Goal: Information Seeking & Learning: Learn about a topic

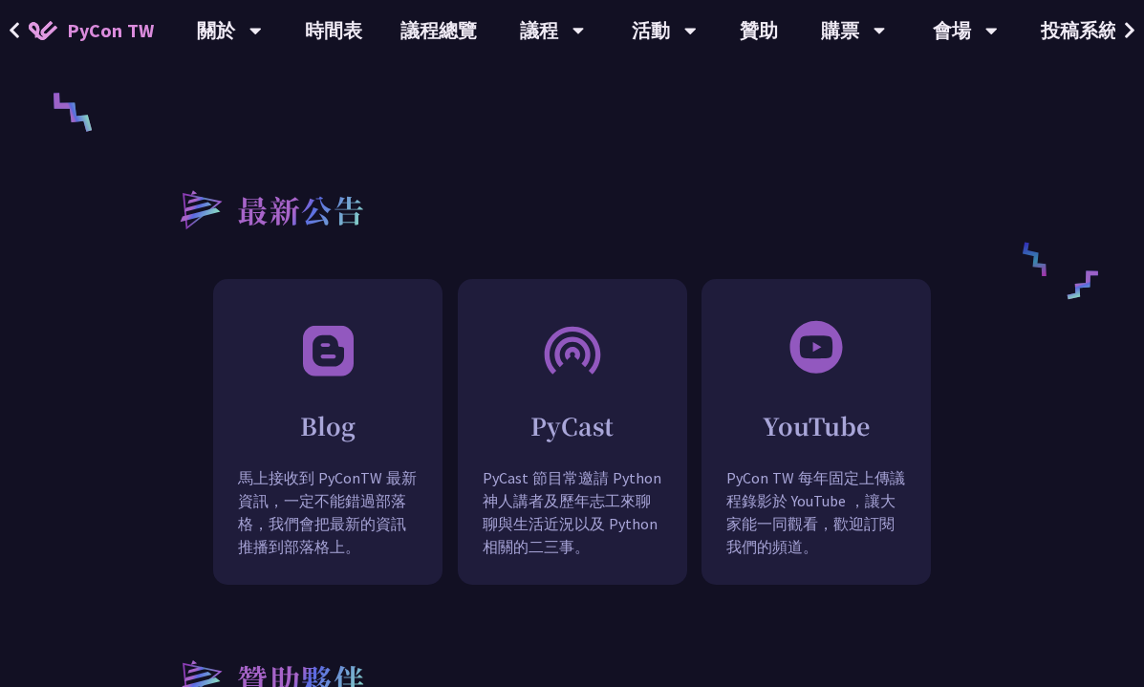
scroll to position [2007, 0]
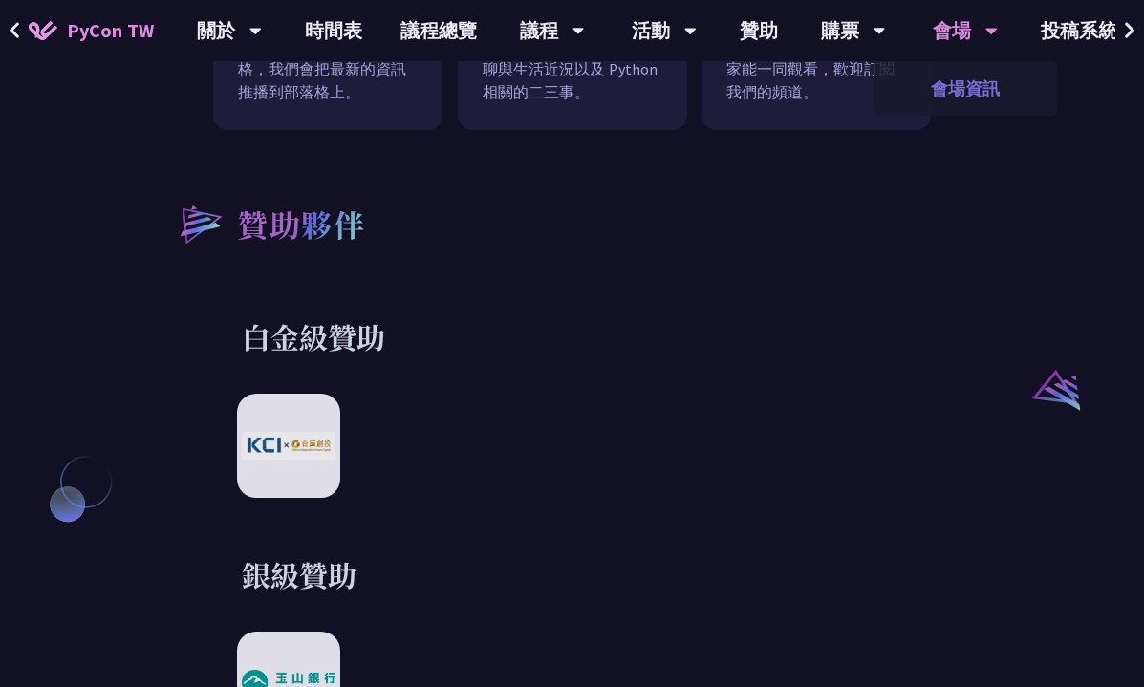
click at [970, 91] on link "會場資訊" at bounding box center [966, 88] width 184 height 45
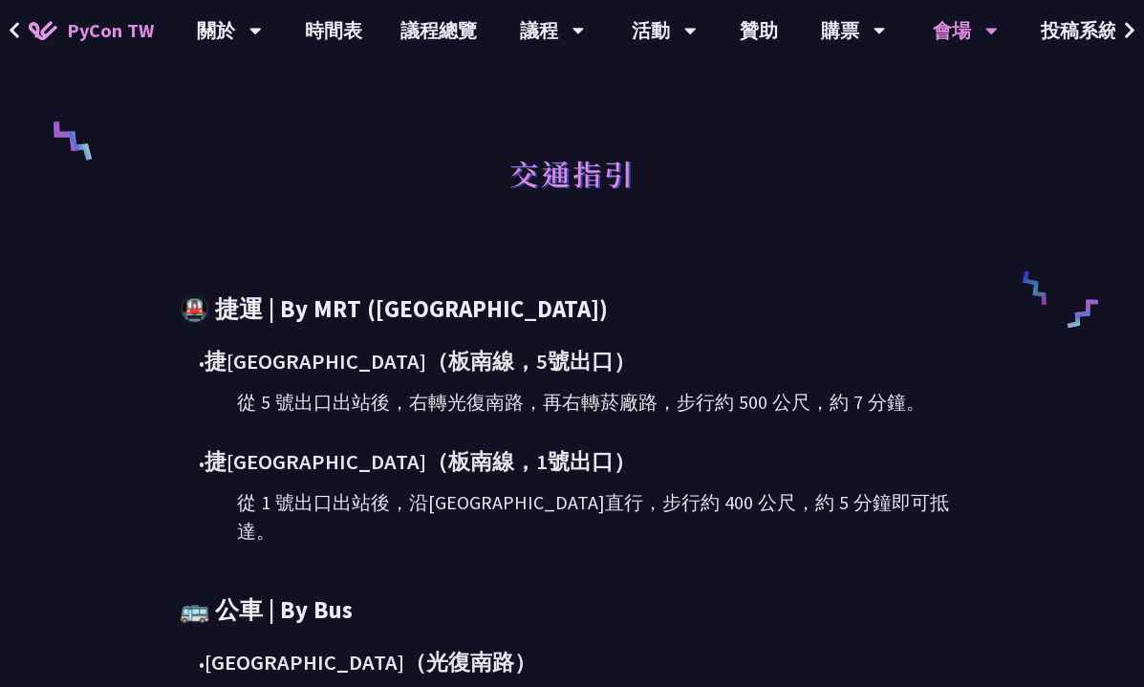
scroll to position [329, 0]
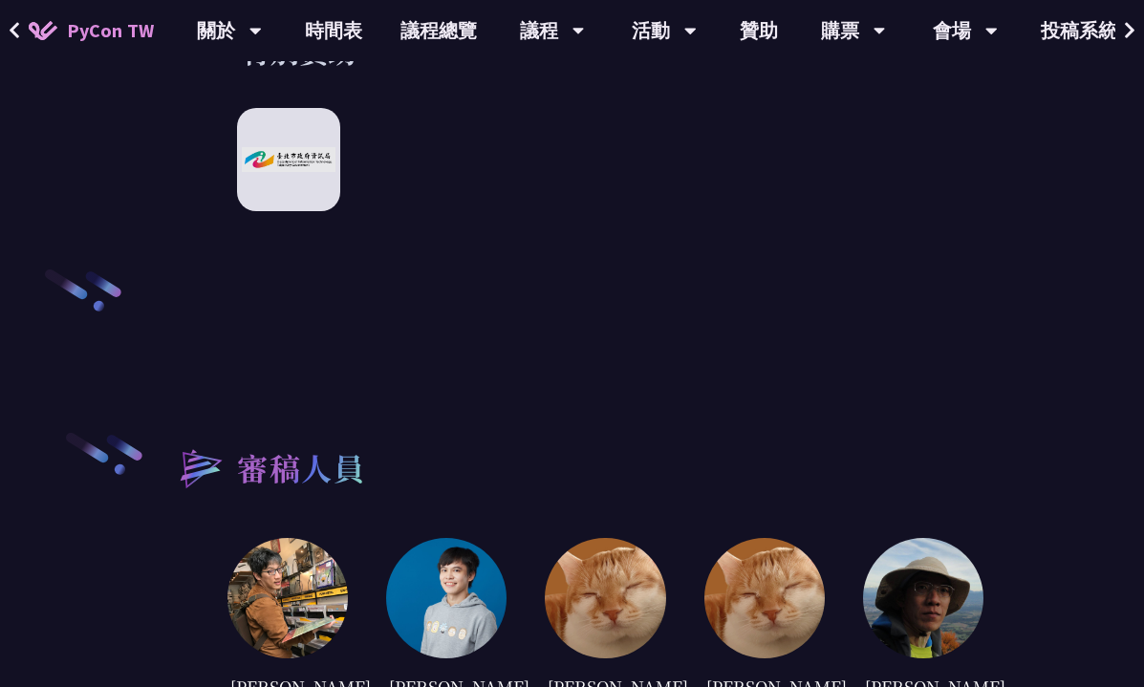
scroll to position [3483, 0]
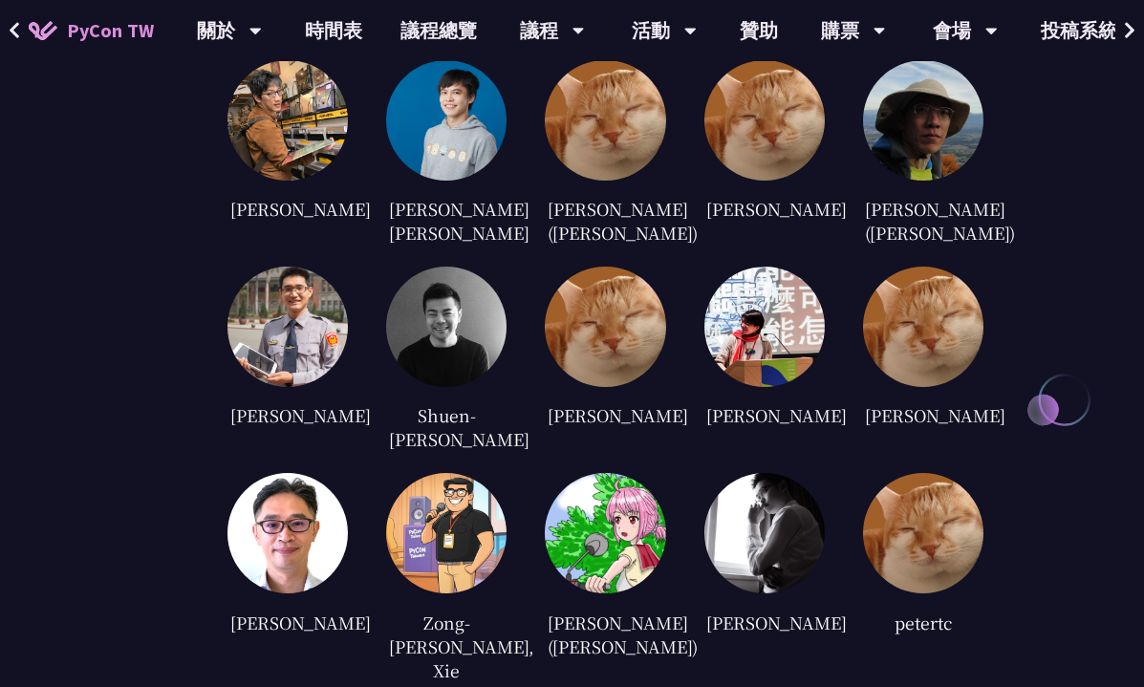
click at [298, 320] on img at bounding box center [287, 327] width 120 height 120
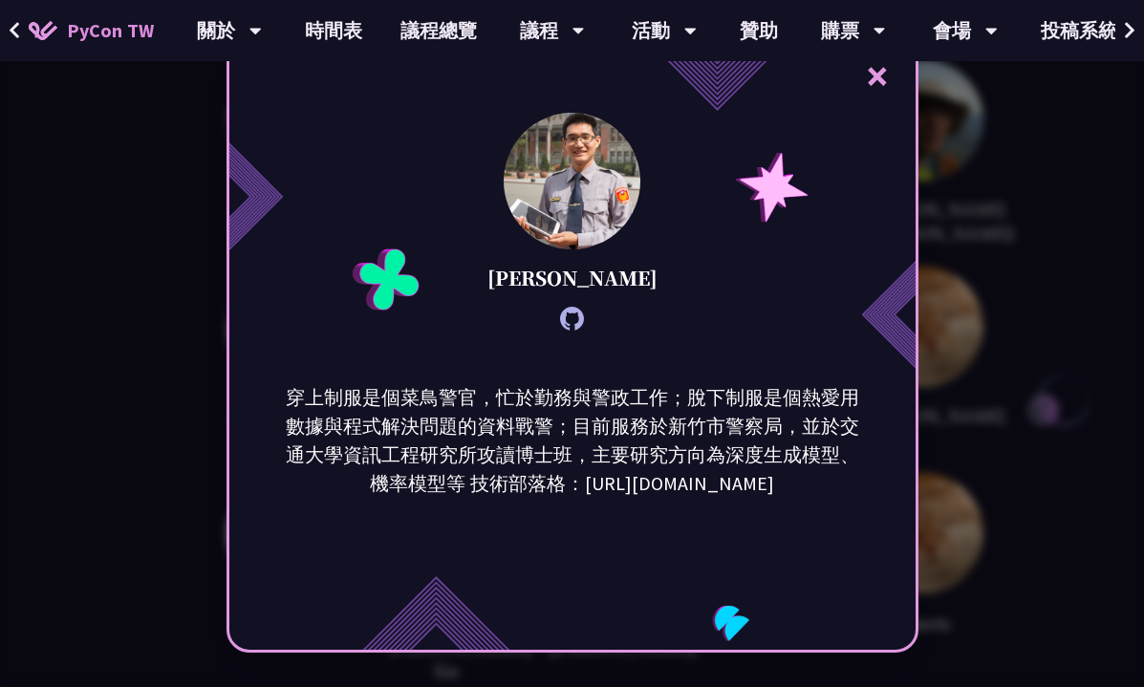
click at [1032, 414] on div "× [PERSON_NAME] 穿上制服是個菜鳥警官，忙於勤務與警政工作；脫下制服是個熱愛用數據與程式解決問題的資料戰警；目前服務於新竹市警察局，並於交通大學…" at bounding box center [572, 343] width 1144 height 687
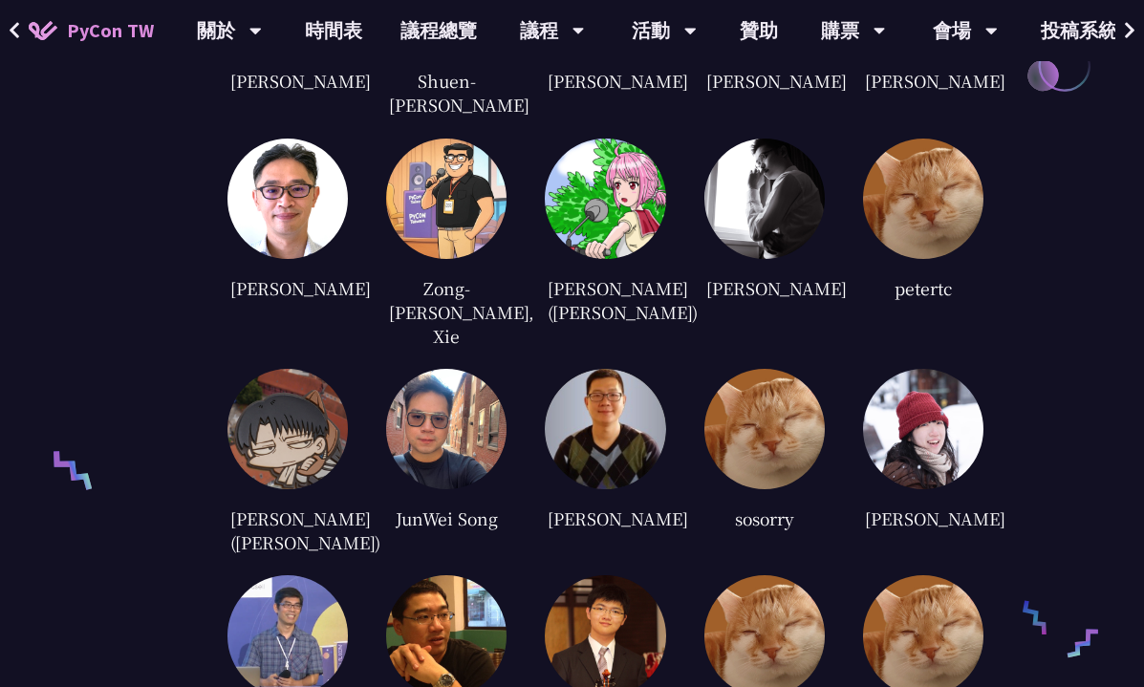
scroll to position [3961, 0]
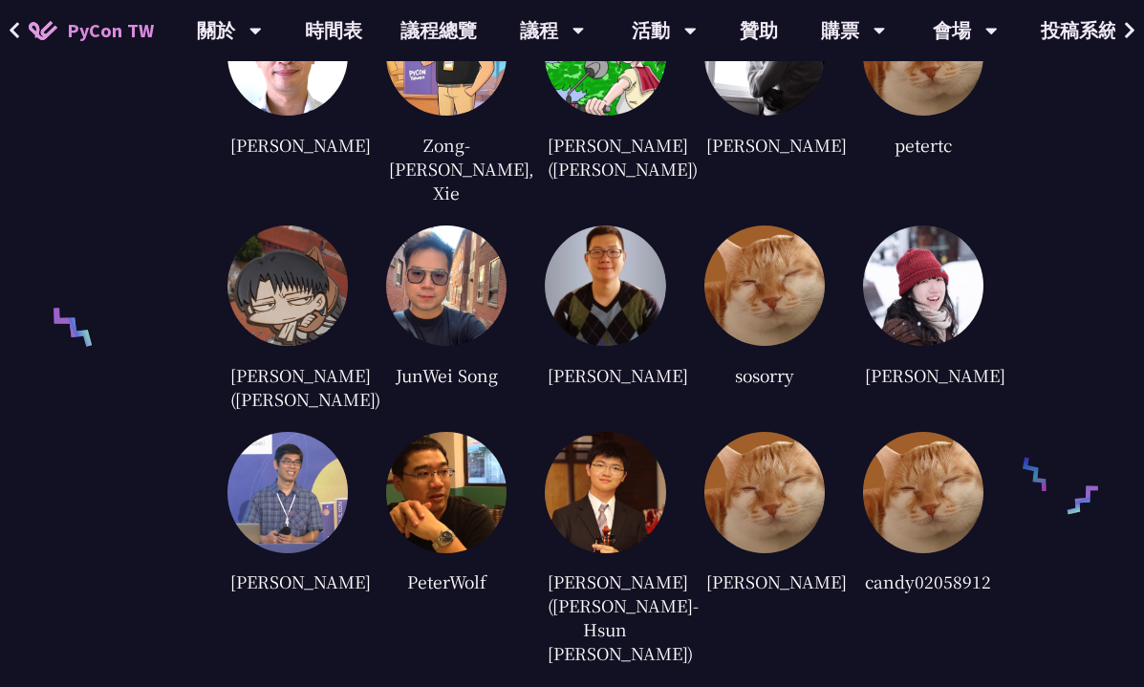
click at [947, 263] on img at bounding box center [923, 286] width 120 height 120
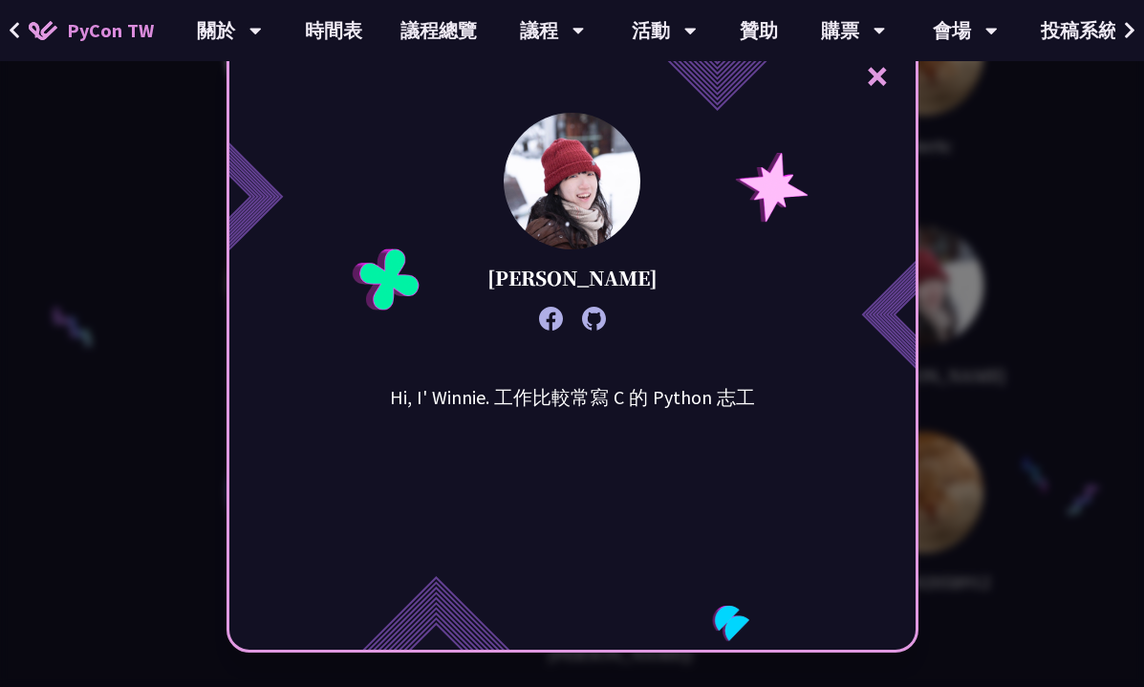
click at [1044, 337] on div "× Winnie Ke Hi, I' Winnie. 工作比較常寫 C 的 Python 志工" at bounding box center [572, 343] width 1144 height 687
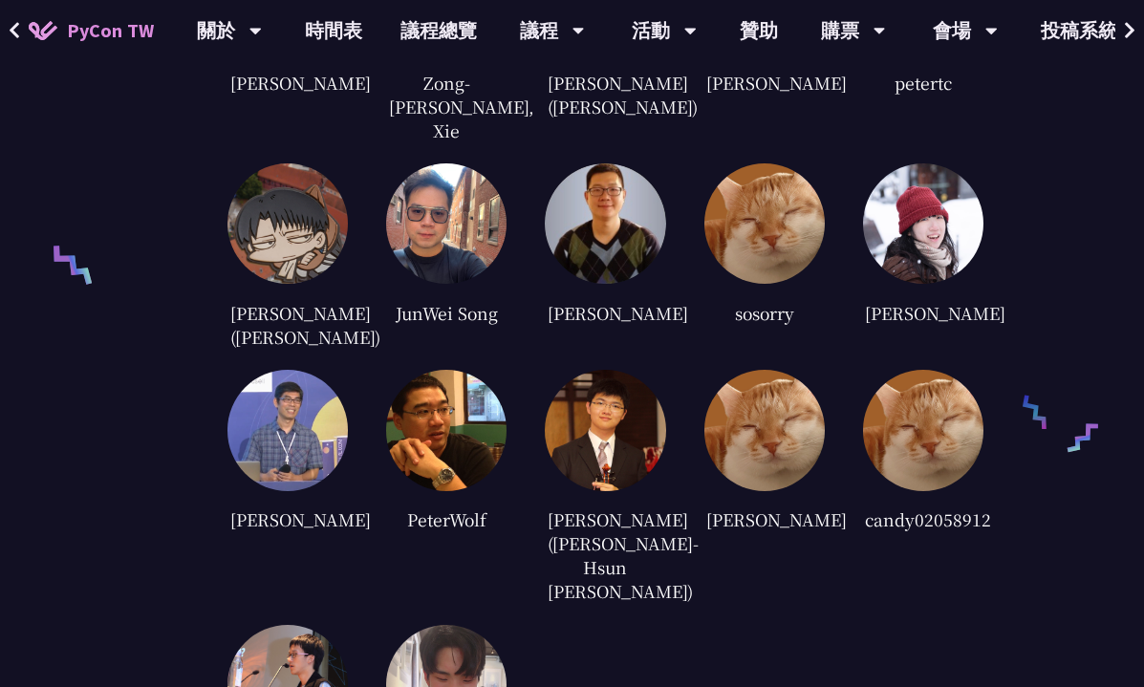
scroll to position [4056, 0]
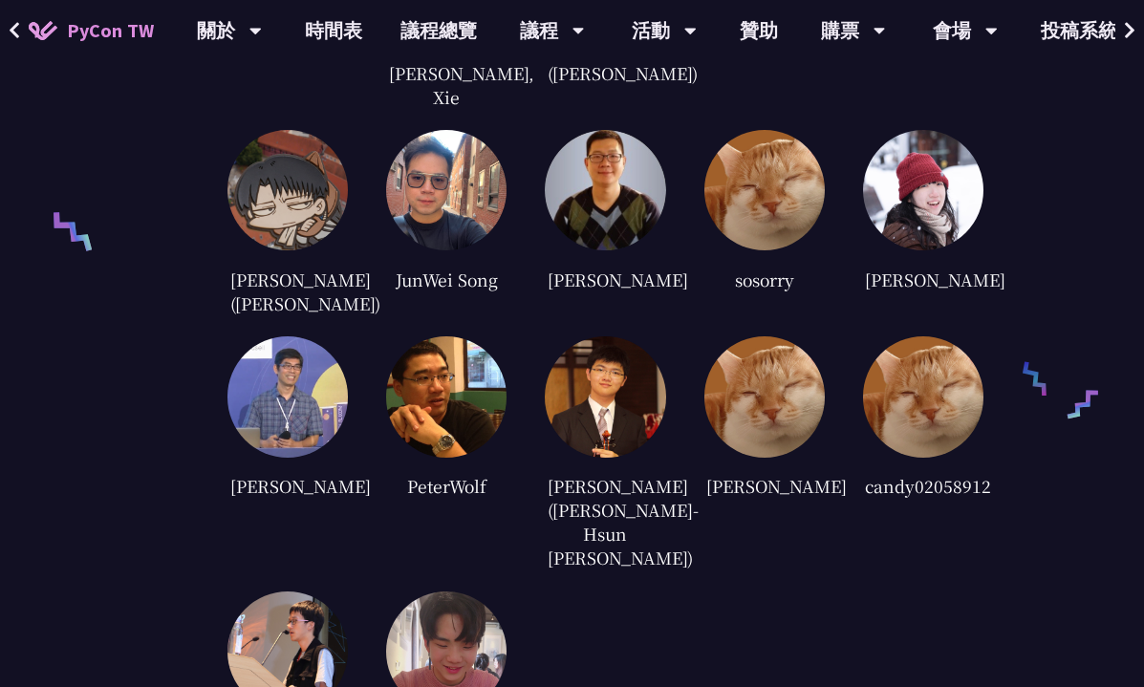
click at [615, 170] on img at bounding box center [605, 190] width 120 height 120
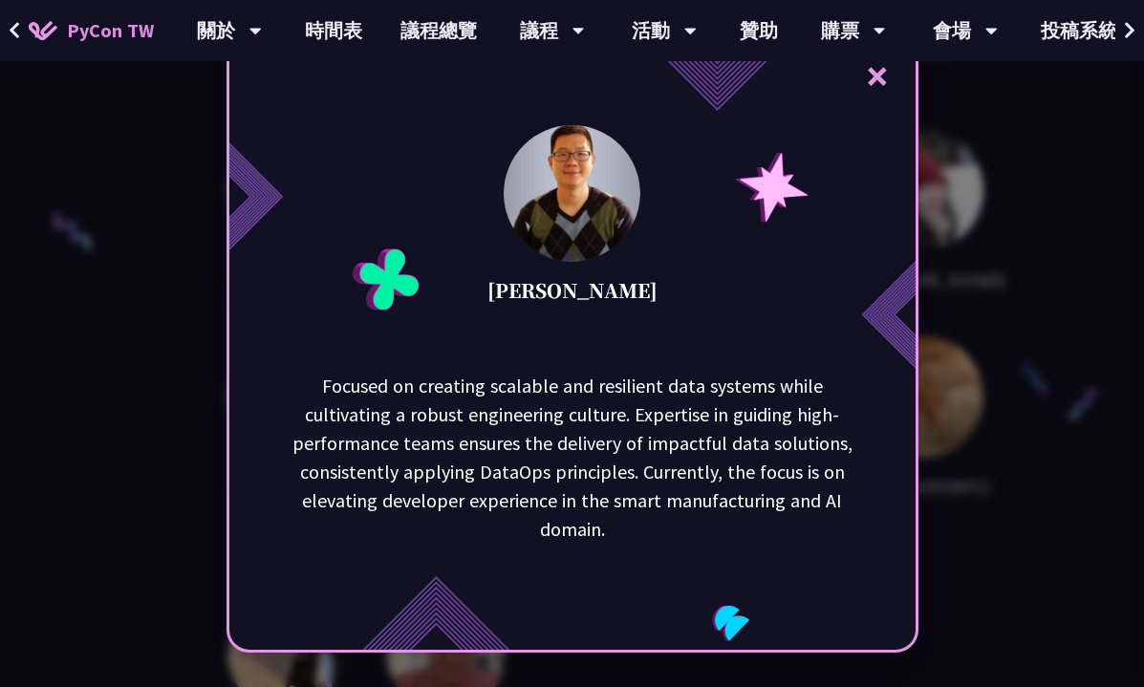
click at [981, 435] on div "× [PERSON_NAME] Focused on creating scalable and resilient data systems while c…" at bounding box center [572, 343] width 1144 height 687
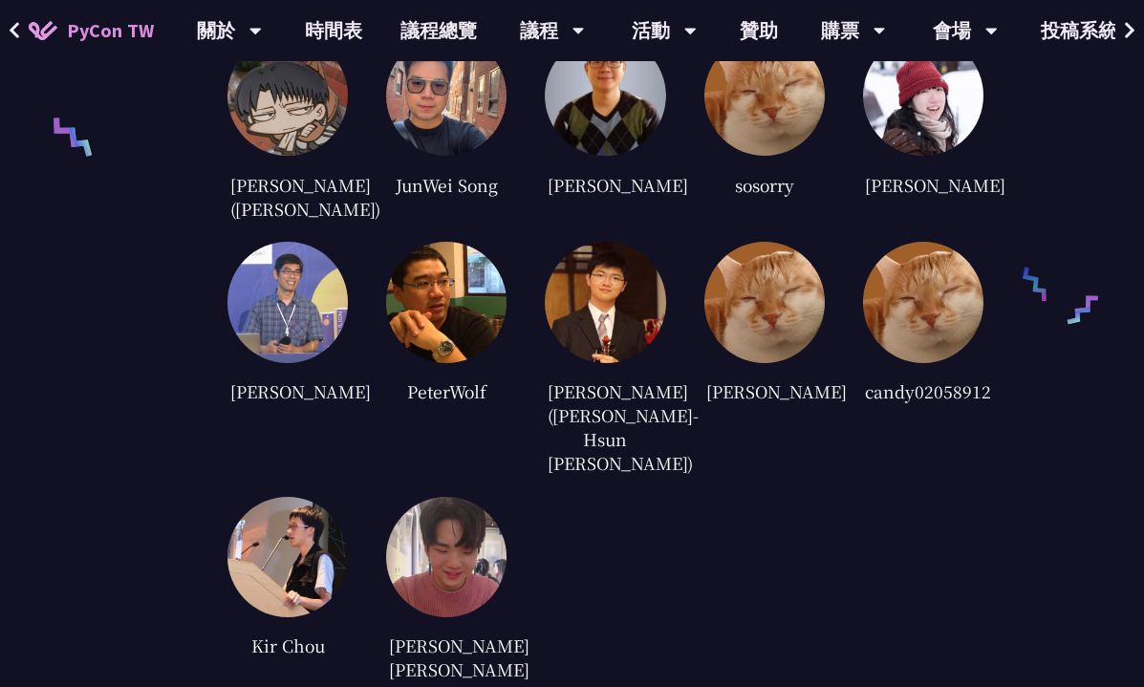
scroll to position [4152, 0]
click at [923, 243] on img at bounding box center [923, 301] width 120 height 120
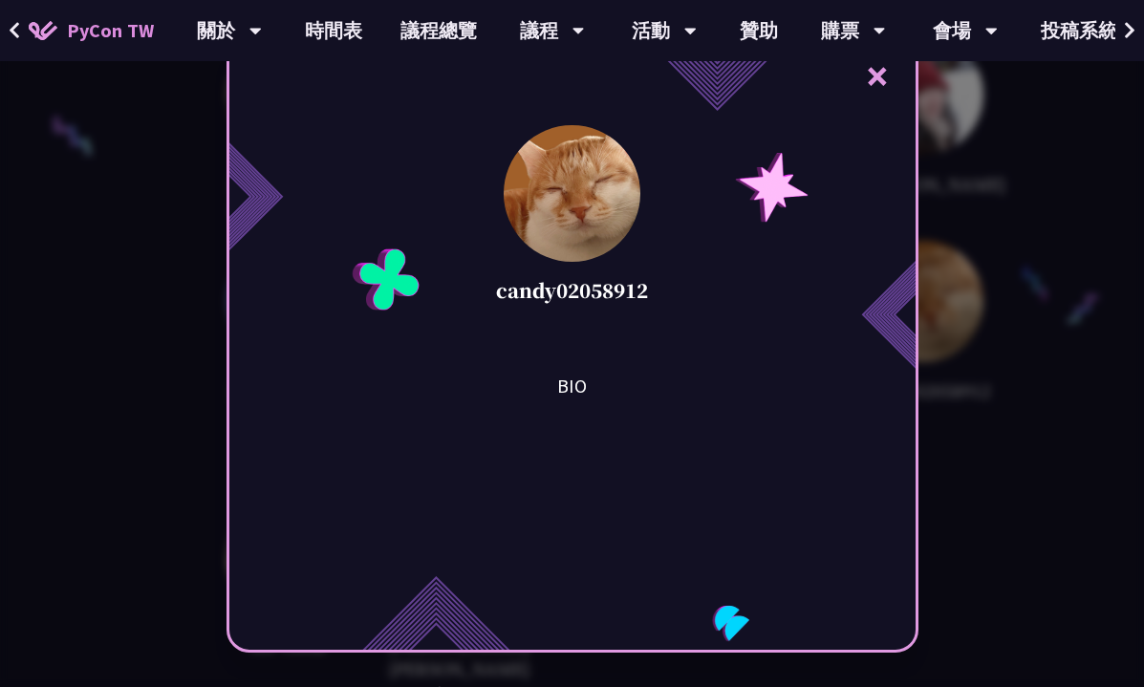
click at [1029, 277] on div "× candy02058912 BIO" at bounding box center [572, 343] width 1144 height 687
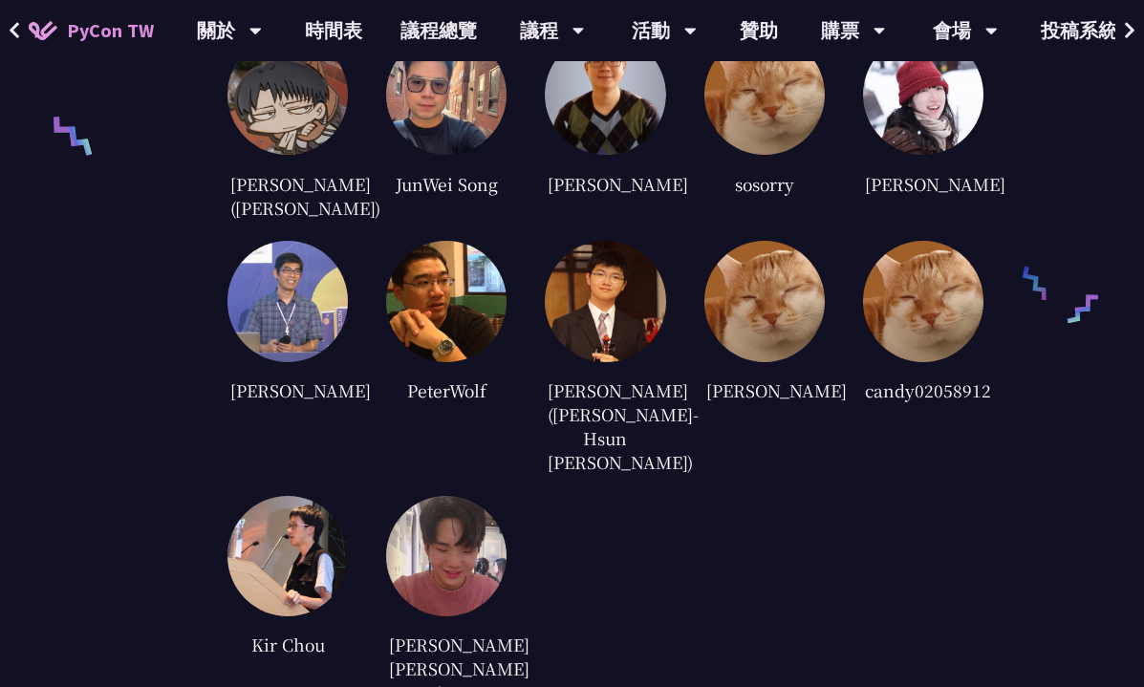
click at [784, 273] on img at bounding box center [764, 301] width 120 height 120
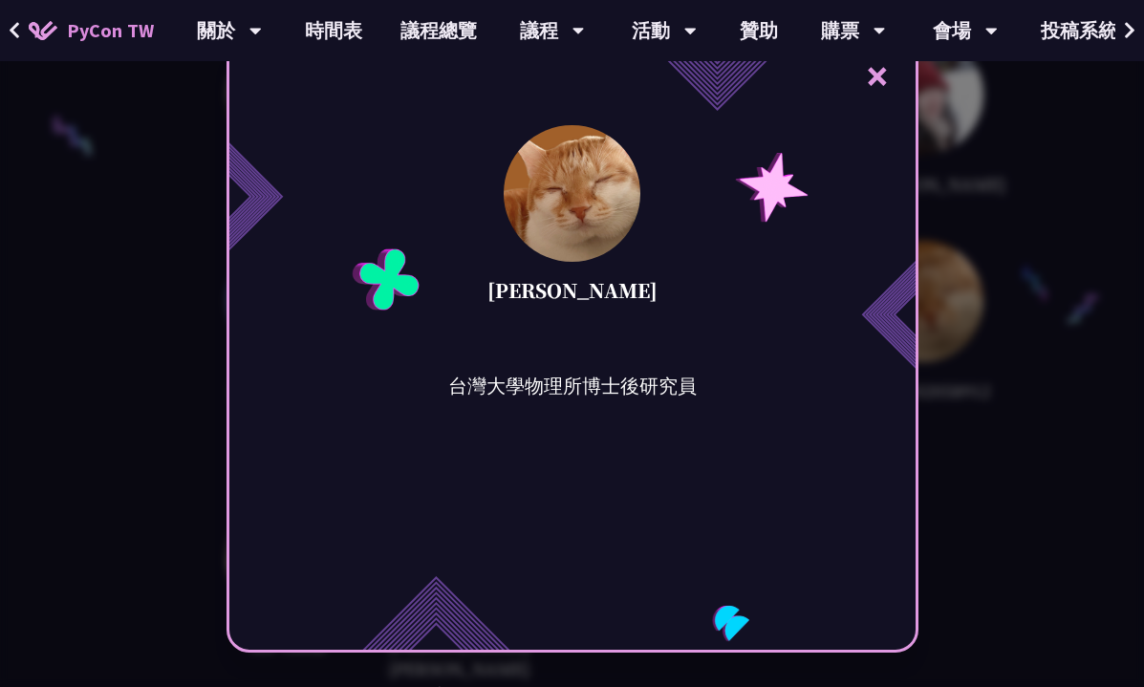
click at [1063, 380] on div "× [PERSON_NAME] 台灣大學物理所博士後研究員" at bounding box center [572, 343] width 1144 height 687
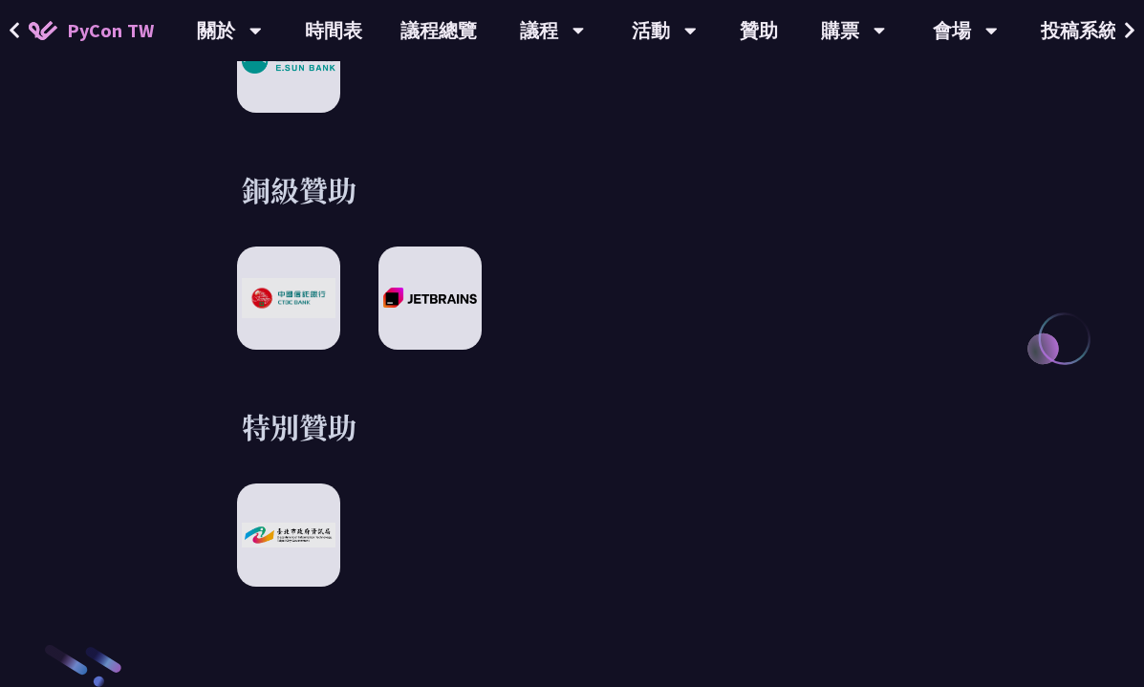
scroll to position [2336, 0]
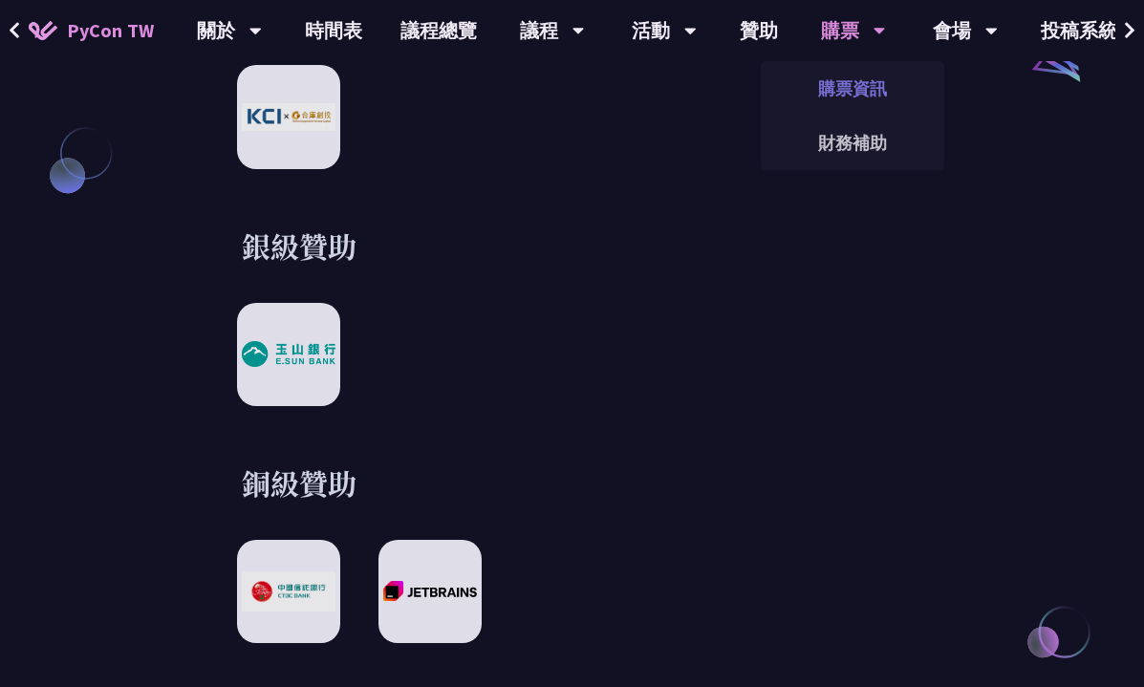
click at [868, 88] on link "購票資訊" at bounding box center [853, 88] width 184 height 45
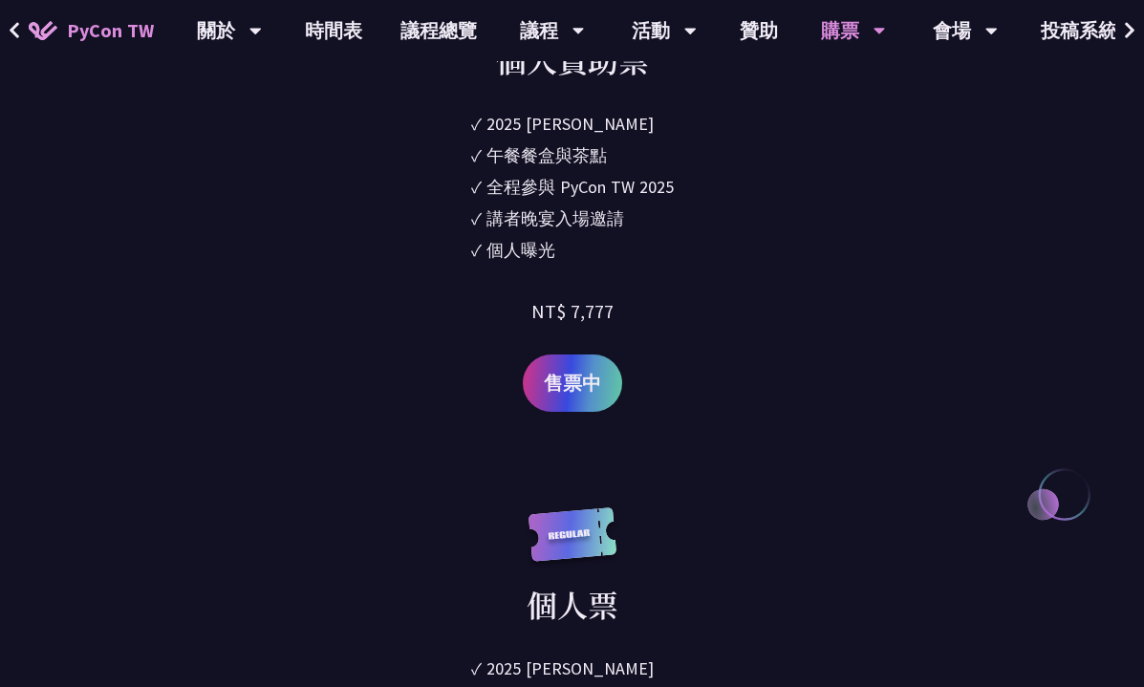
scroll to position [2581, 0]
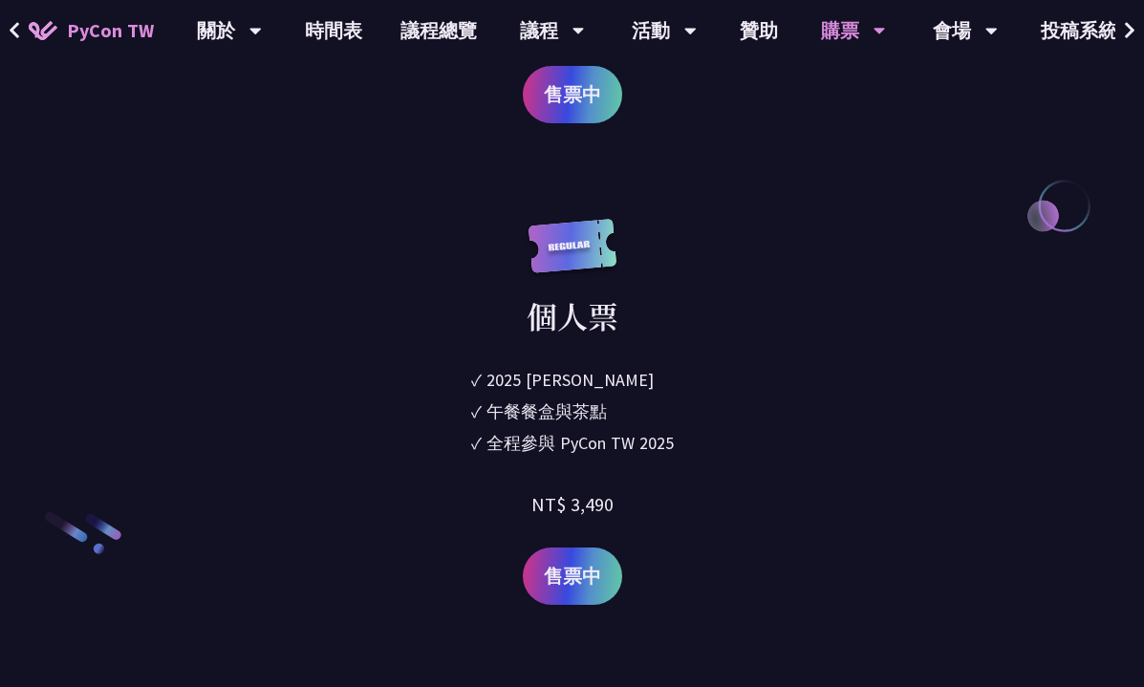
drag, startPoint x: 488, startPoint y: 385, endPoint x: 728, endPoint y: 438, distance: 245.6
click at [728, 438] on div "個人票 ✓ 2025 [PERSON_NAME]✓ 午餐餐盒與茶點 ✓ 全程參與 PyCon TW 2025 NT$ 3,490 售票中" at bounding box center [572, 412] width 525 height 386
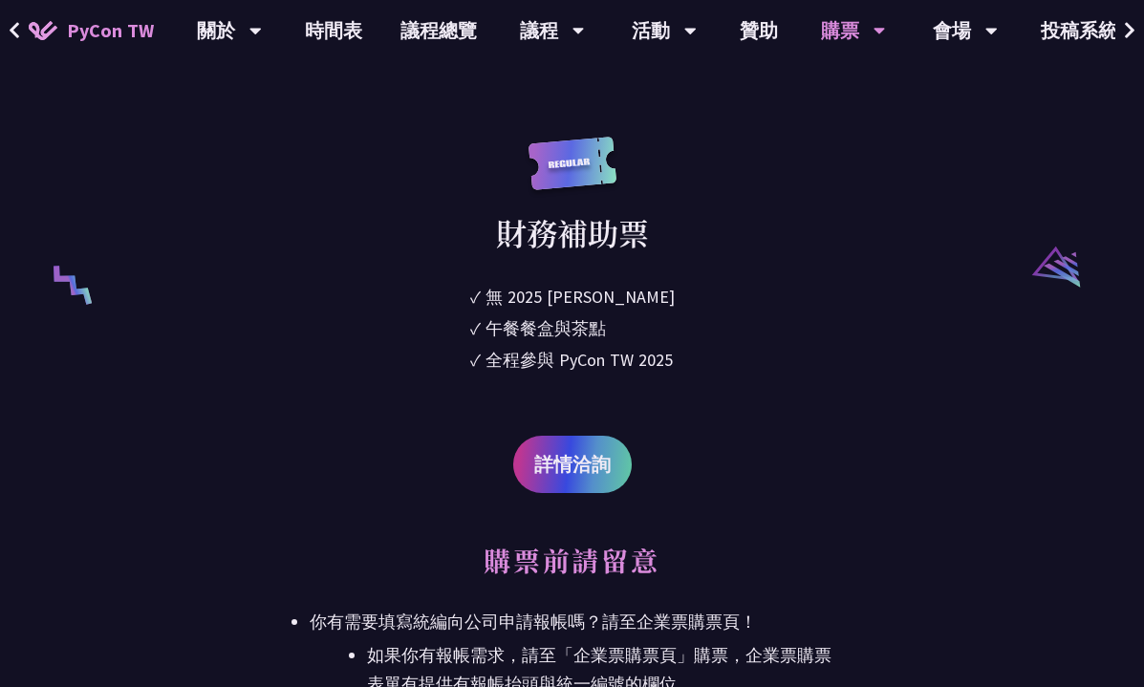
scroll to position [3823, 0]
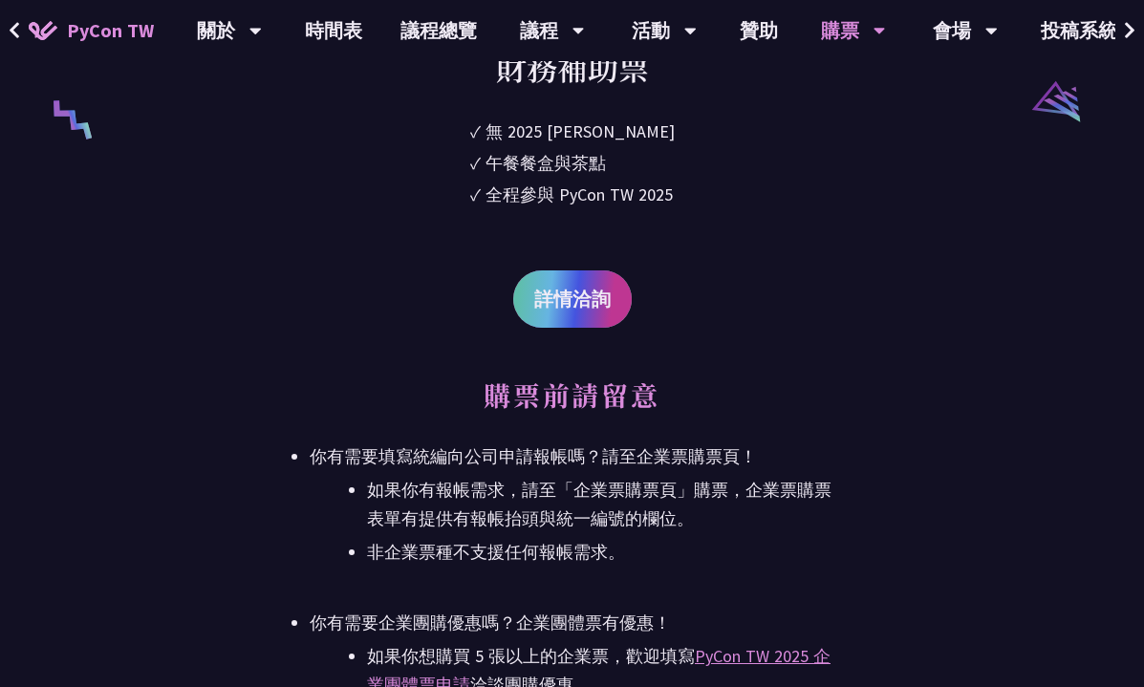
click at [594, 312] on span "詳情洽詢" at bounding box center [572, 299] width 76 height 29
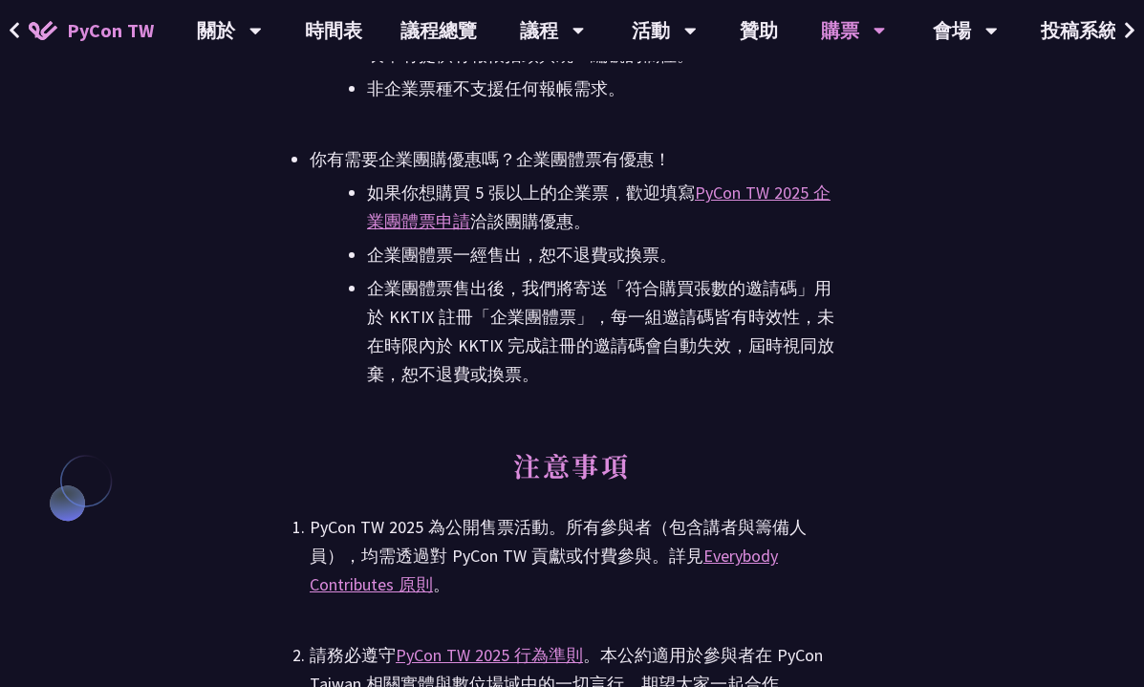
scroll to position [4588, 0]
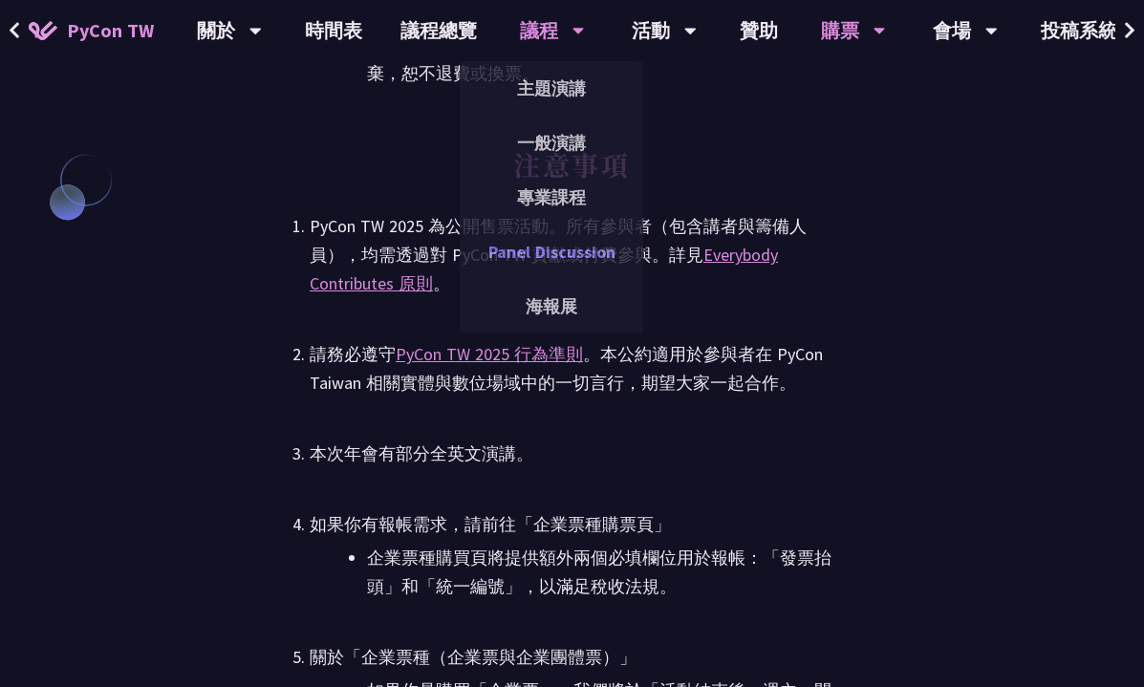
click at [535, 252] on link "Panel Discussion" at bounding box center [552, 251] width 184 height 45
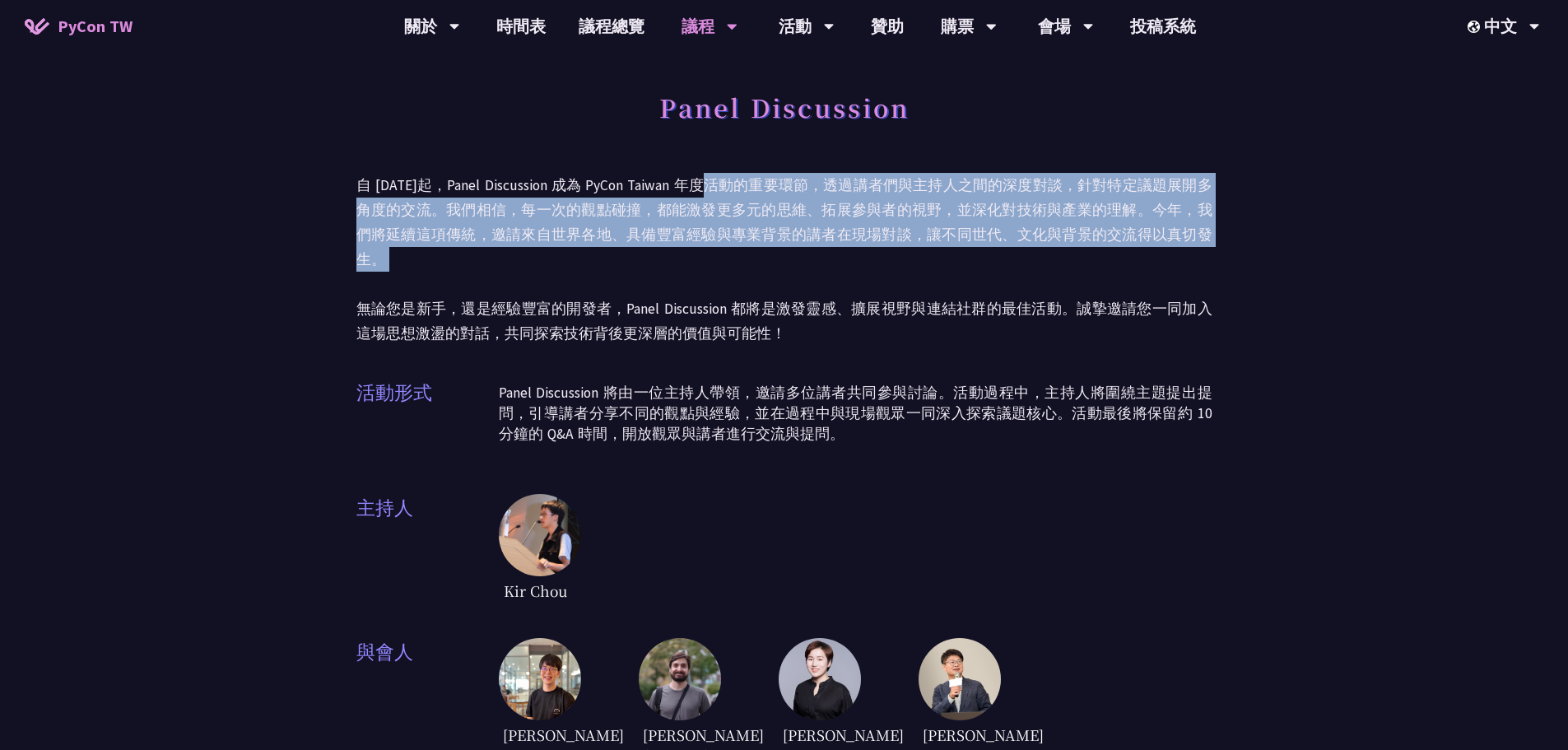
drag, startPoint x: 701, startPoint y: 177, endPoint x: 1499, endPoint y: 253, distance: 801.6
click at [984, 253] on div "Panel Discussion 自 [DATE]起，Panel Discussion 成為 PyCon Taiwan 年度活動的重要環節，透過講者們與主持人…" at bounding box center [784, 629] width 1568 height 1257
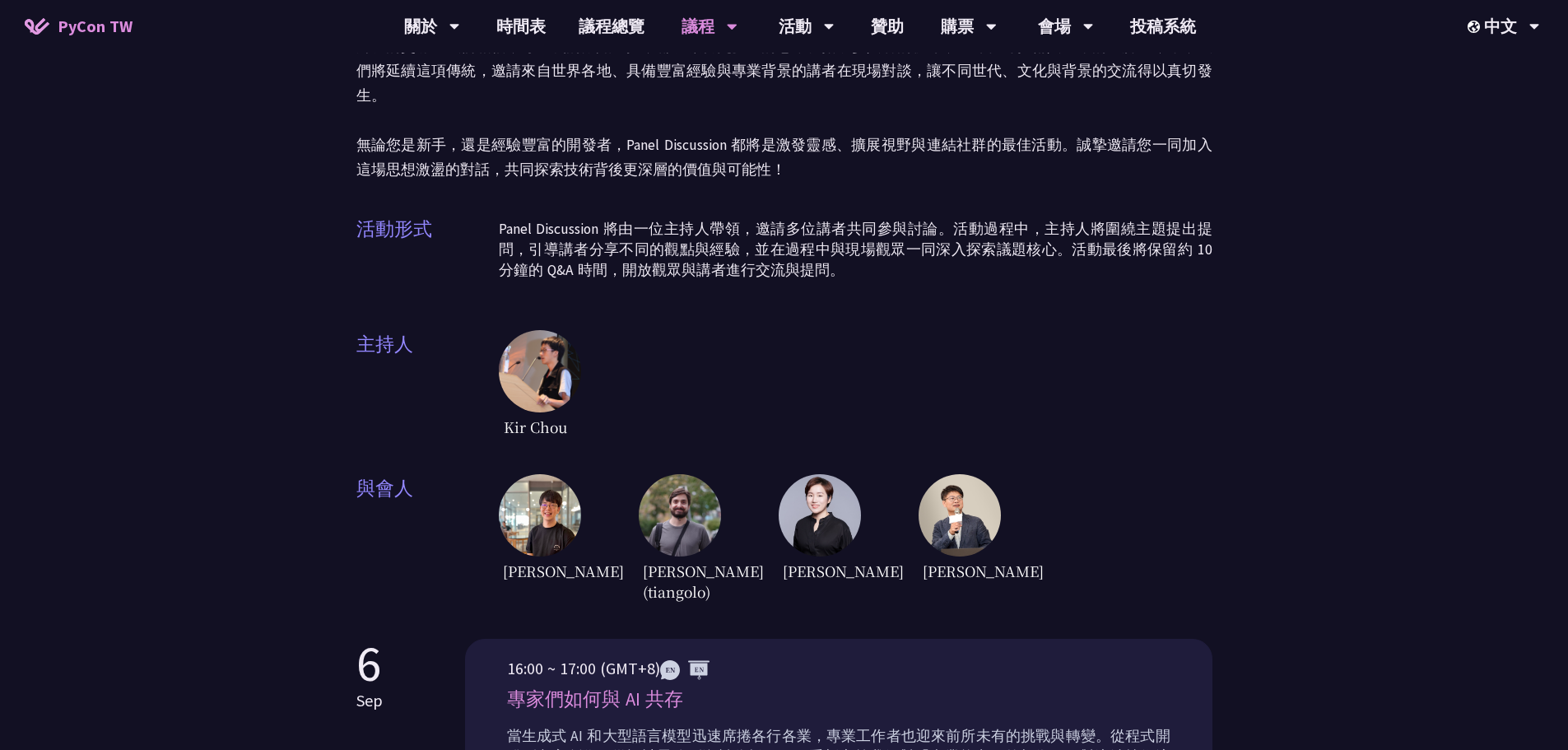
scroll to position [164, 0]
click at [542, 342] on img at bounding box center [540, 370] width 83 height 83
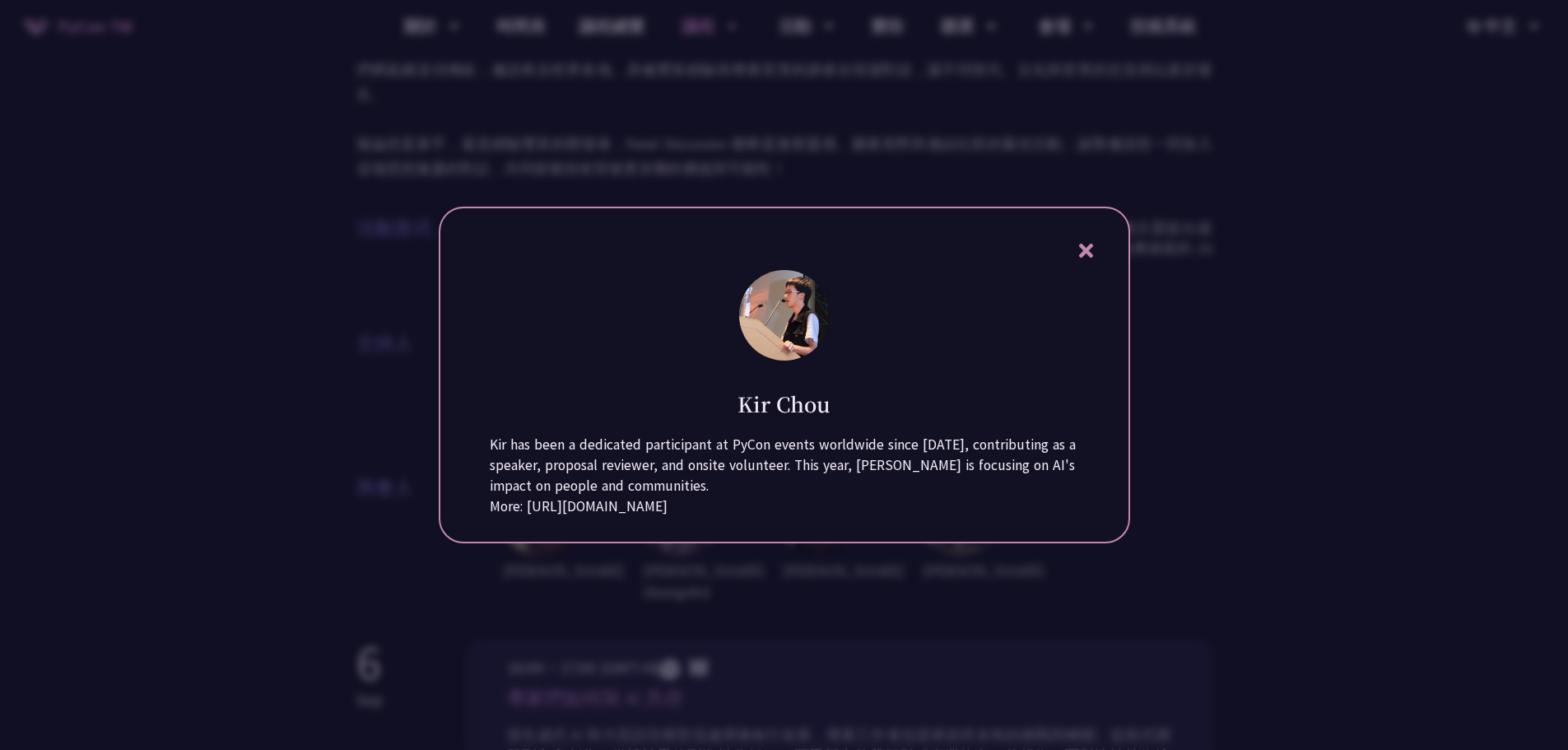
click at [984, 429] on div at bounding box center [784, 375] width 1568 height 750
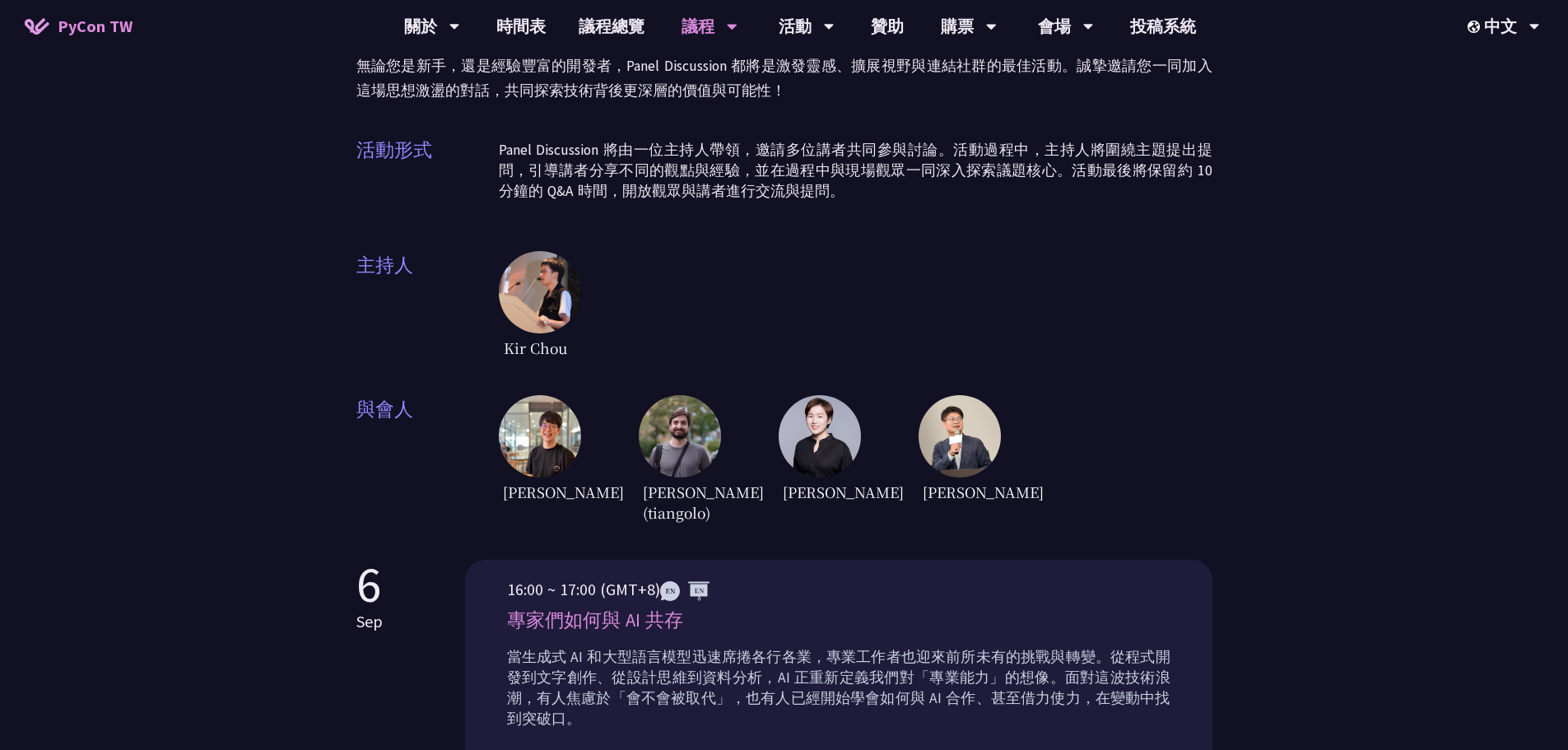
scroll to position [412, 0]
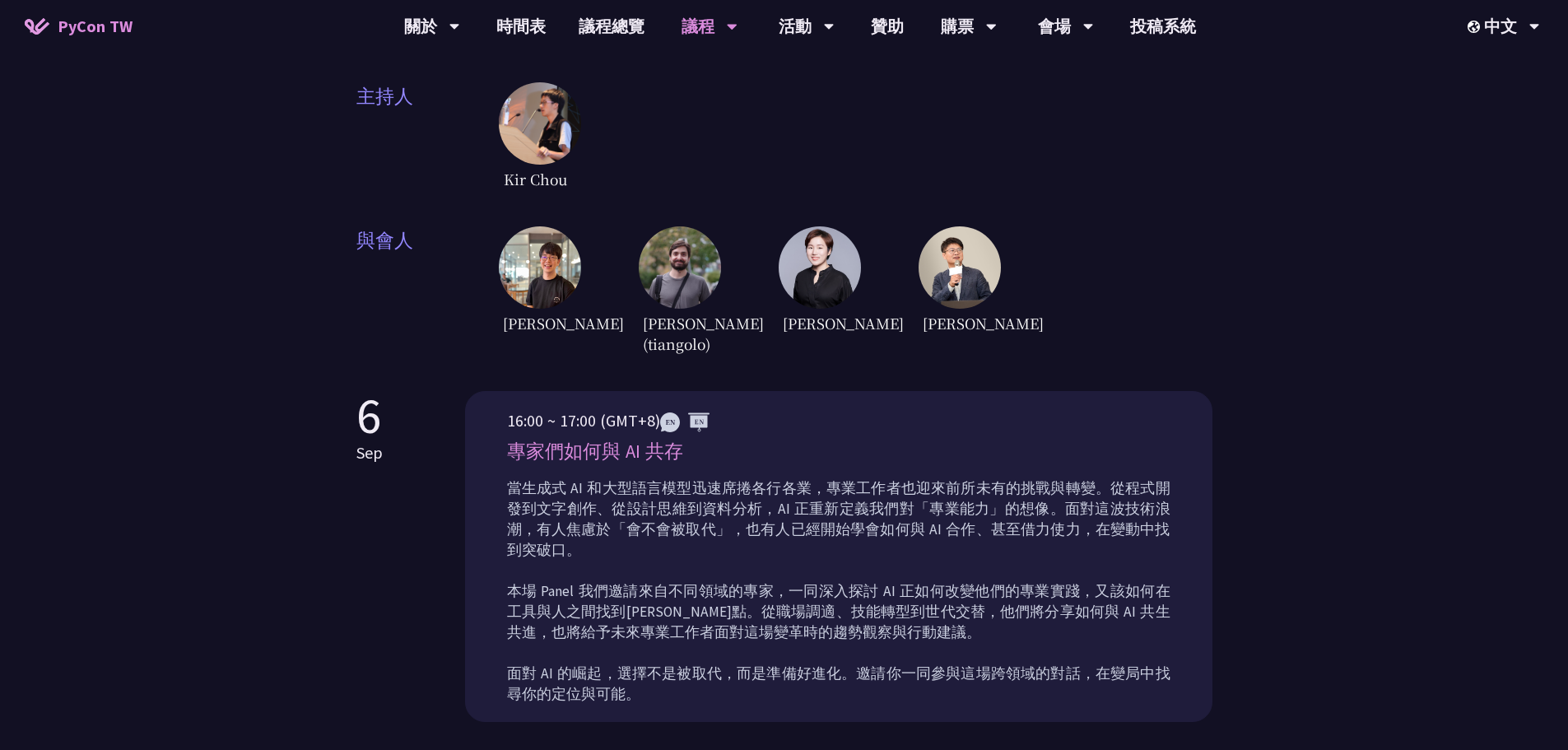
click at [807, 237] on img at bounding box center [820, 268] width 83 height 83
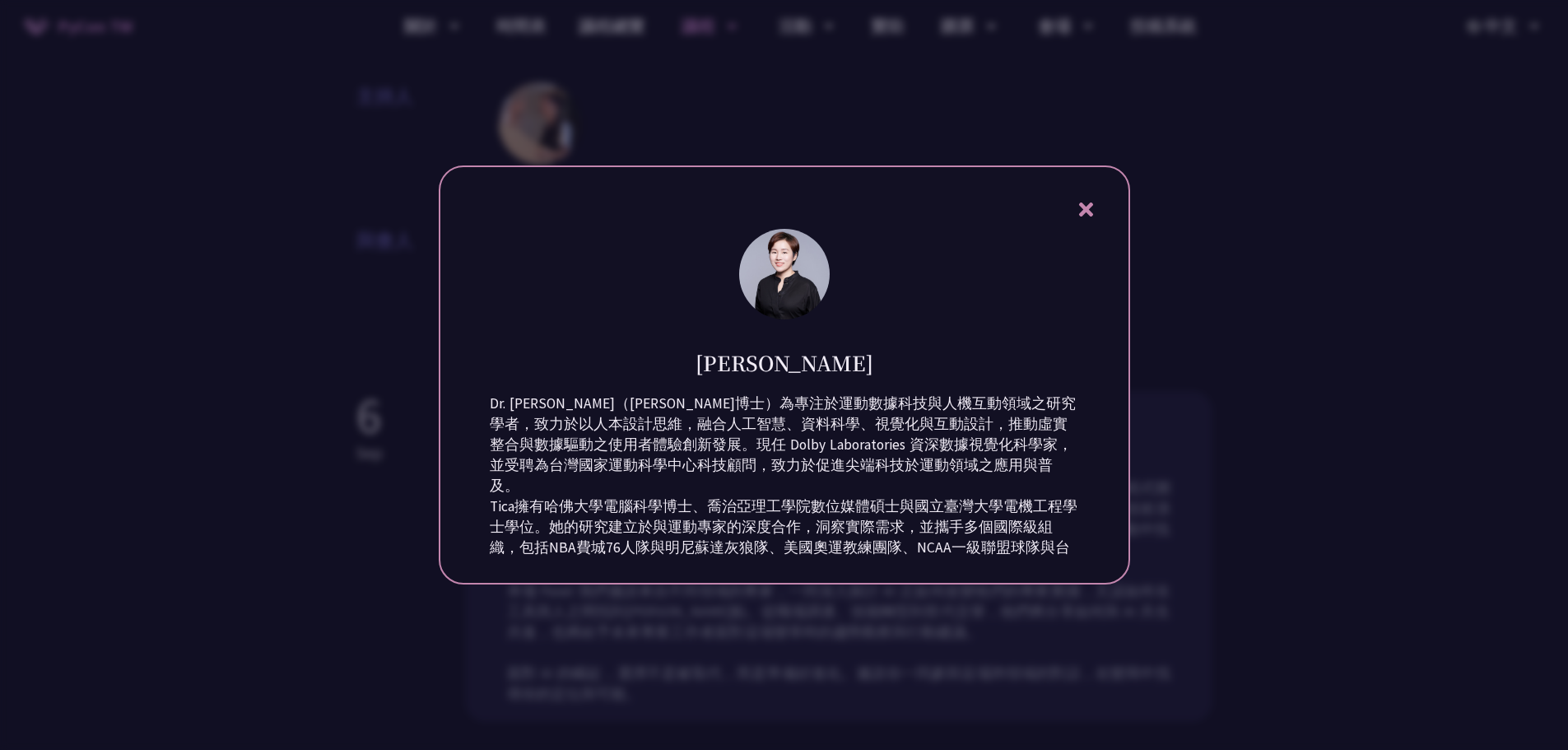
click at [984, 408] on div at bounding box center [784, 375] width 1568 height 750
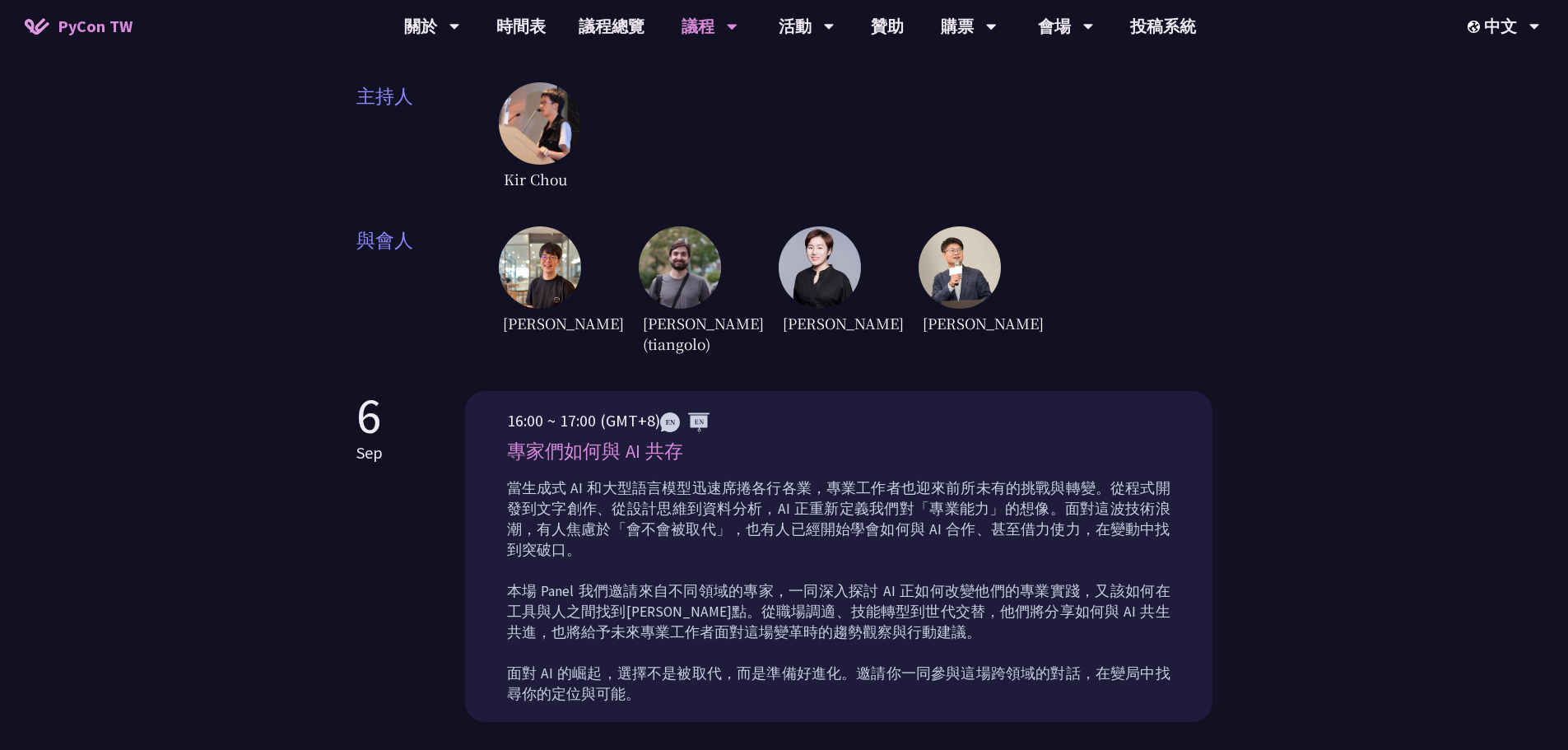
click at [968, 244] on img at bounding box center [960, 268] width 83 height 83
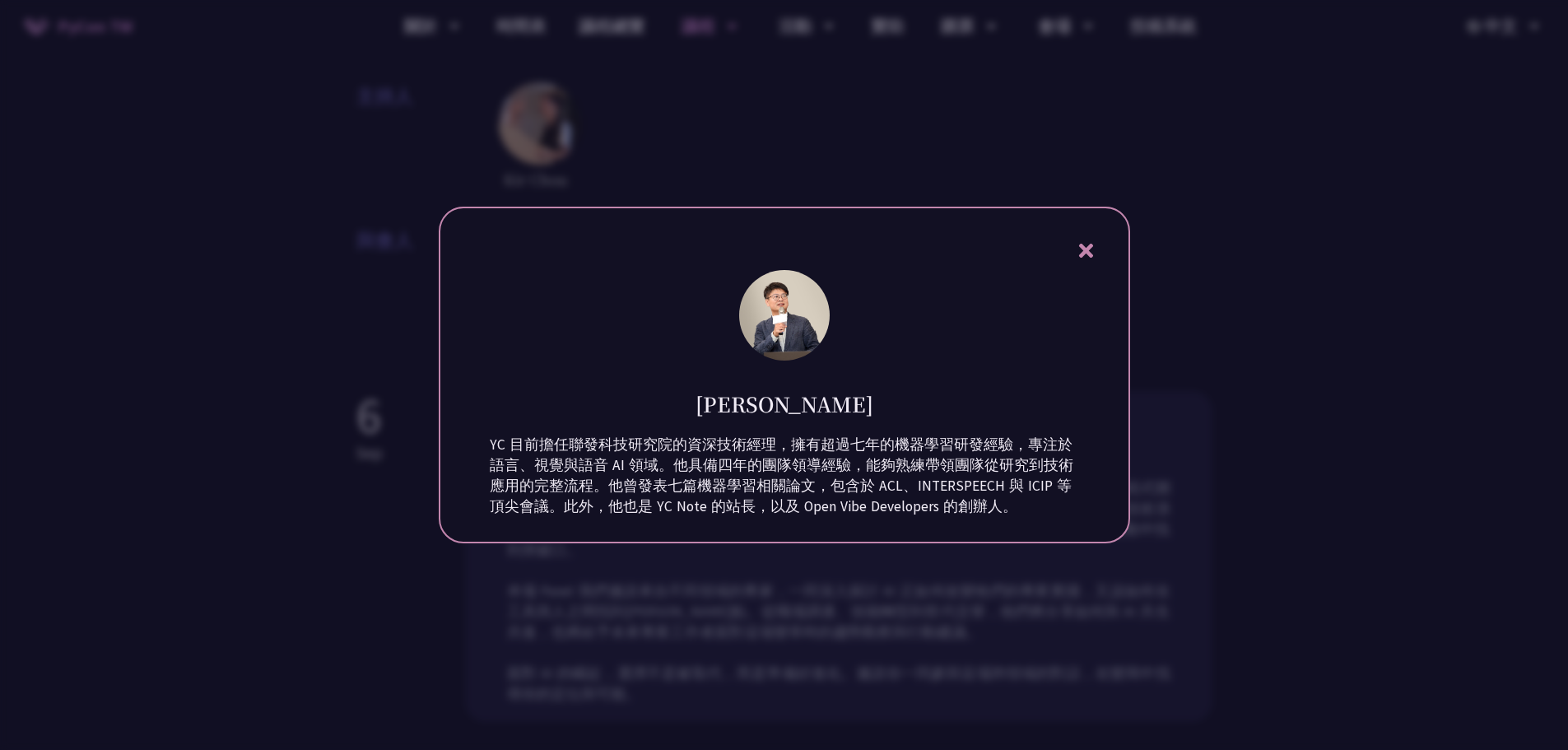
click at [984, 437] on div at bounding box center [784, 375] width 1568 height 750
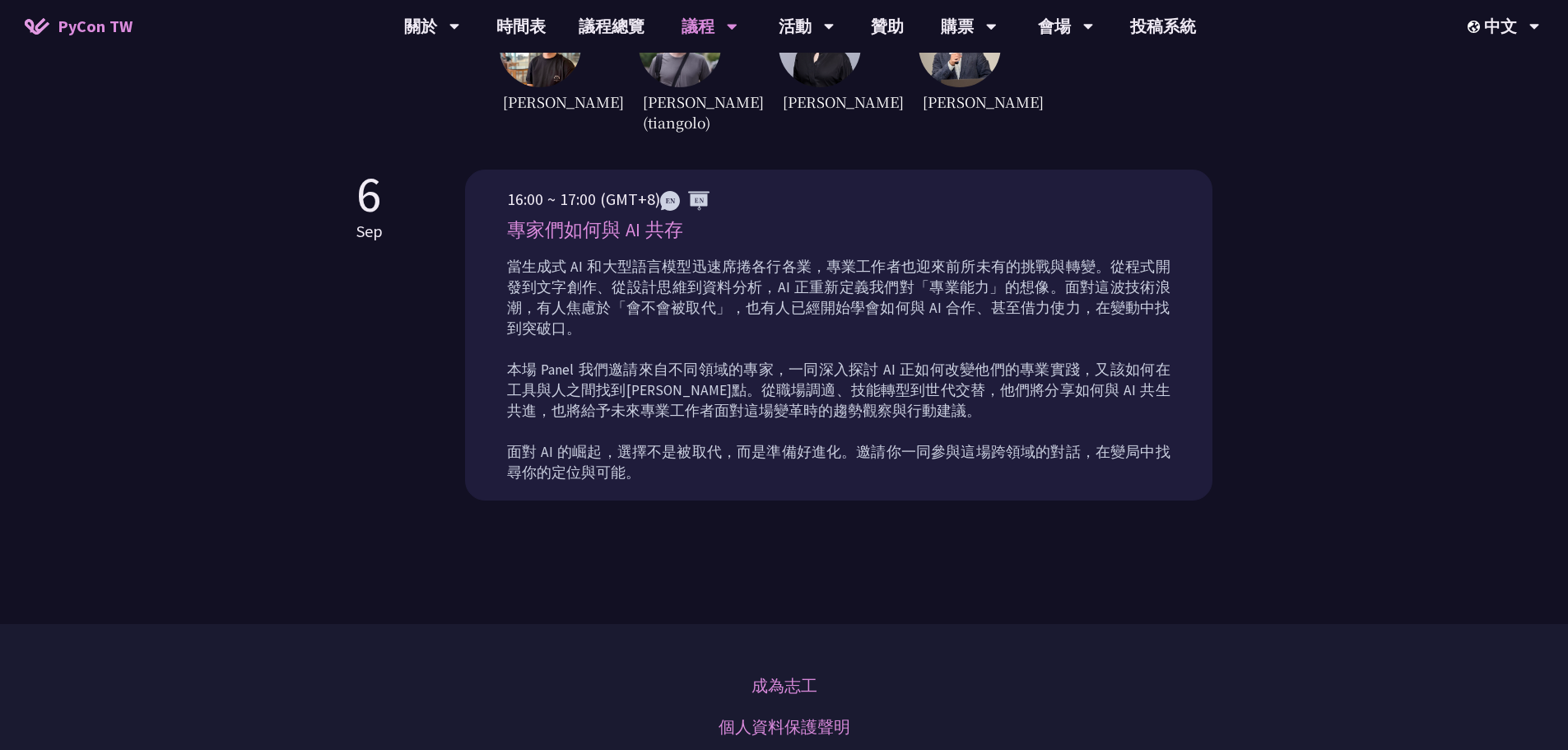
scroll to position [659, 0]
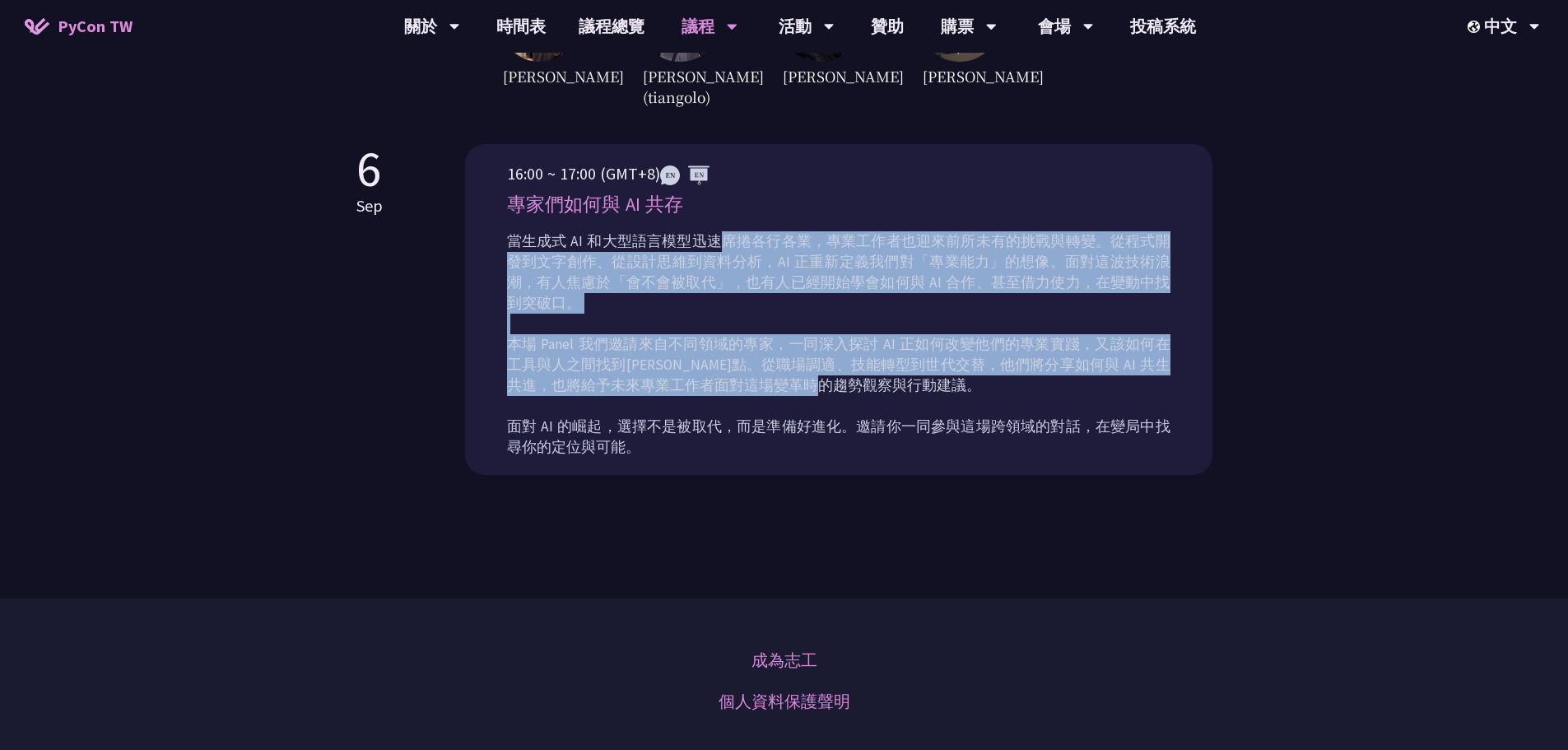
drag, startPoint x: 721, startPoint y: 235, endPoint x: 989, endPoint y: 367, distance: 298.7
click at [984, 367] on p "當生成式 AI 和大型語言模型迅速席捲各行各業，專業工作者也迎來前所未有的挑戰與轉變。從程式開發到文字創作、從設計思維到資料分析，AI 正重新定義我們對「專業…" at bounding box center [839, 344] width 663 height 226
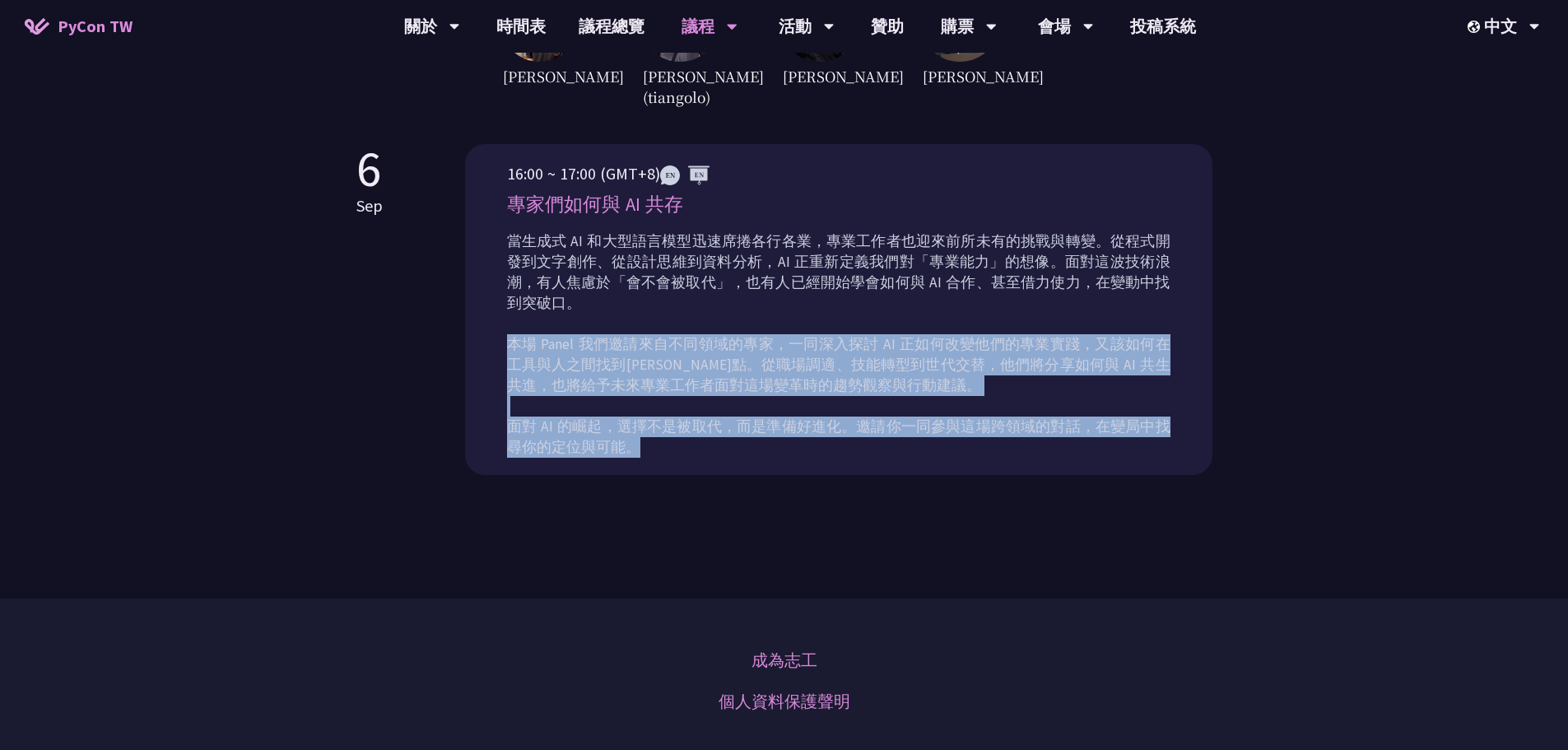
drag, startPoint x: 511, startPoint y: 312, endPoint x: 860, endPoint y: 428, distance: 367.8
click at [860, 428] on p "當生成式 AI 和大型語言模型迅速席捲各行各業，專業工作者也迎來前所未有的挑戰與轉變。從程式開發到文字創作、從設計思維到資料分析，AI 正重新定義我們對「專業…" at bounding box center [839, 344] width 663 height 226
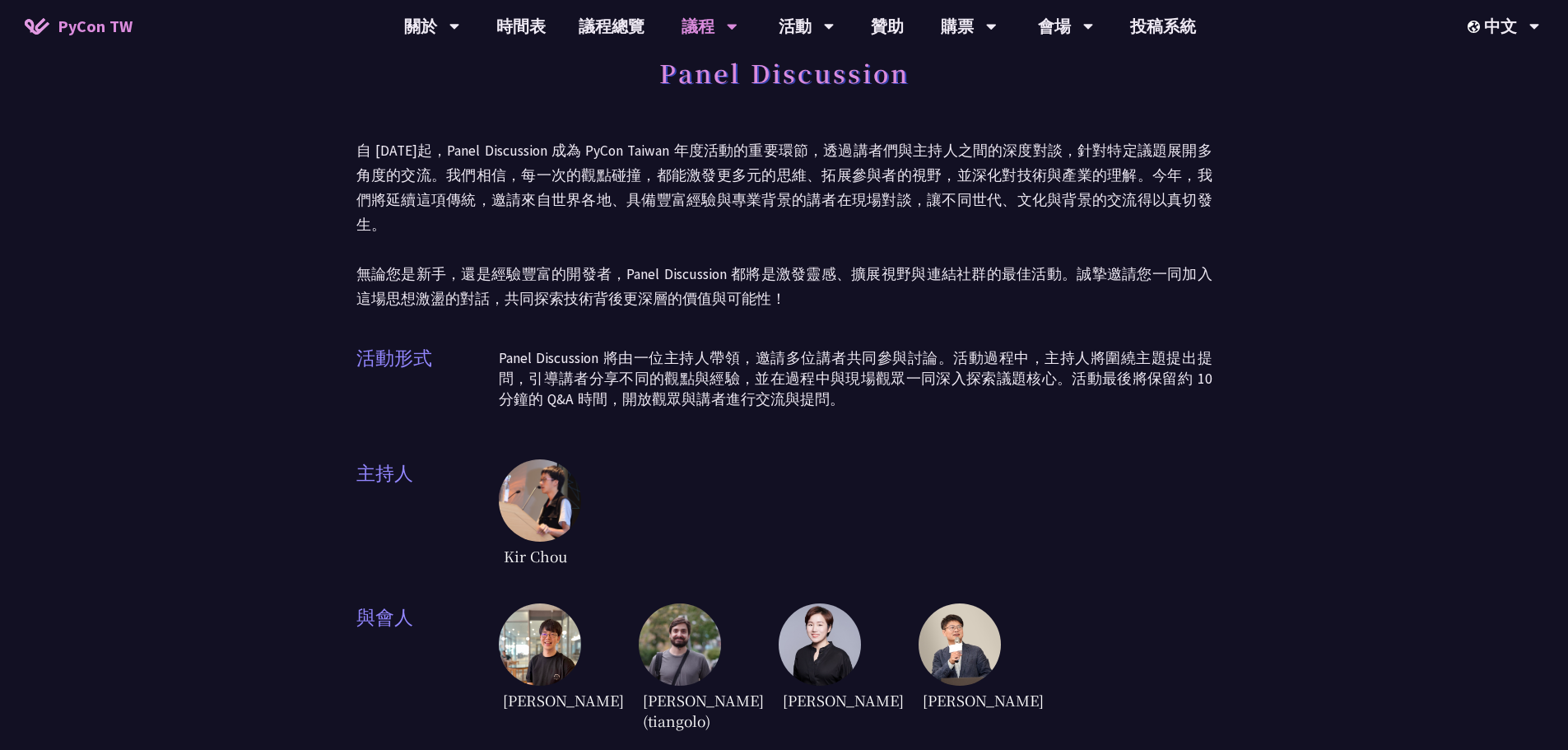
scroll to position [0, 0]
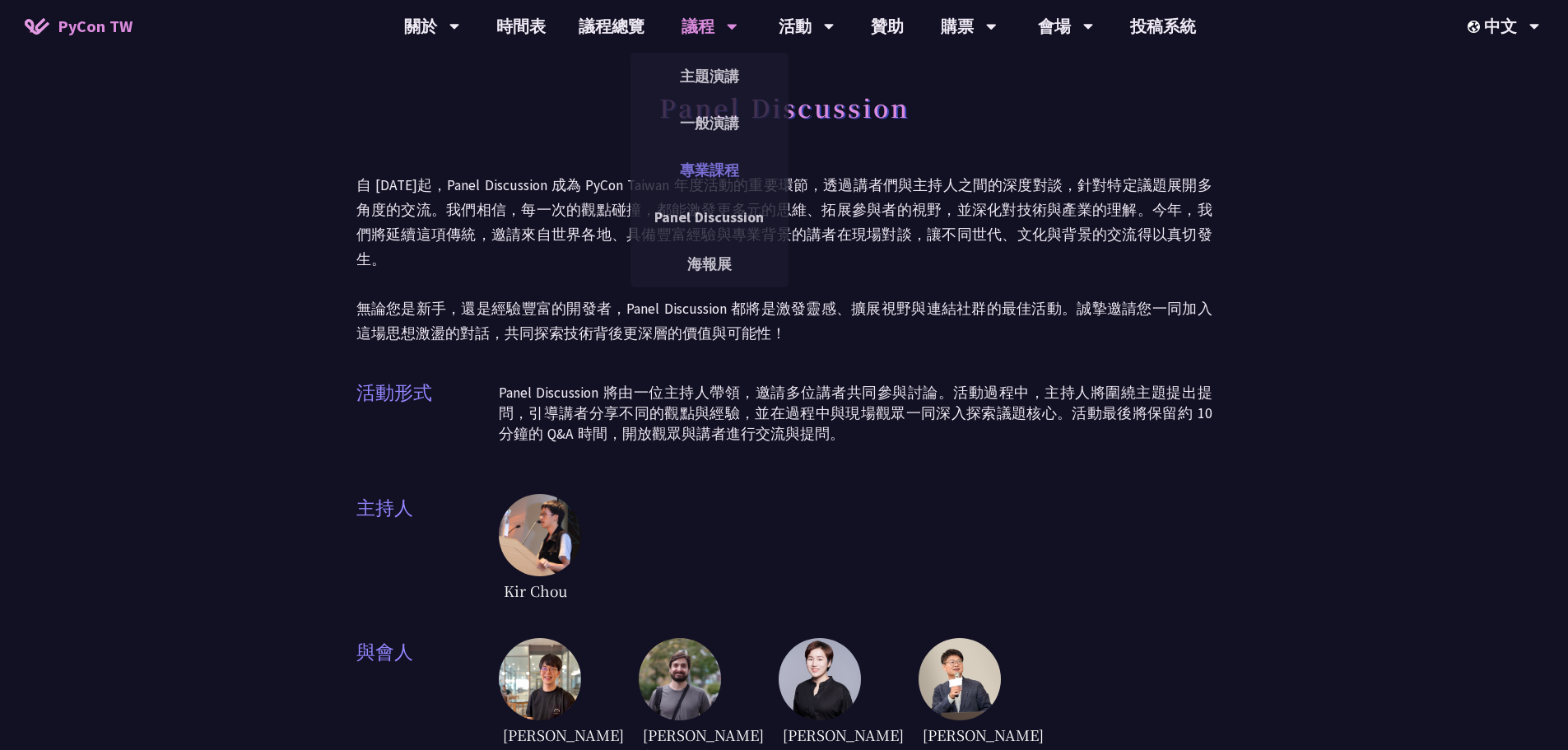
click at [724, 177] on link "專業課程" at bounding box center [710, 170] width 158 height 39
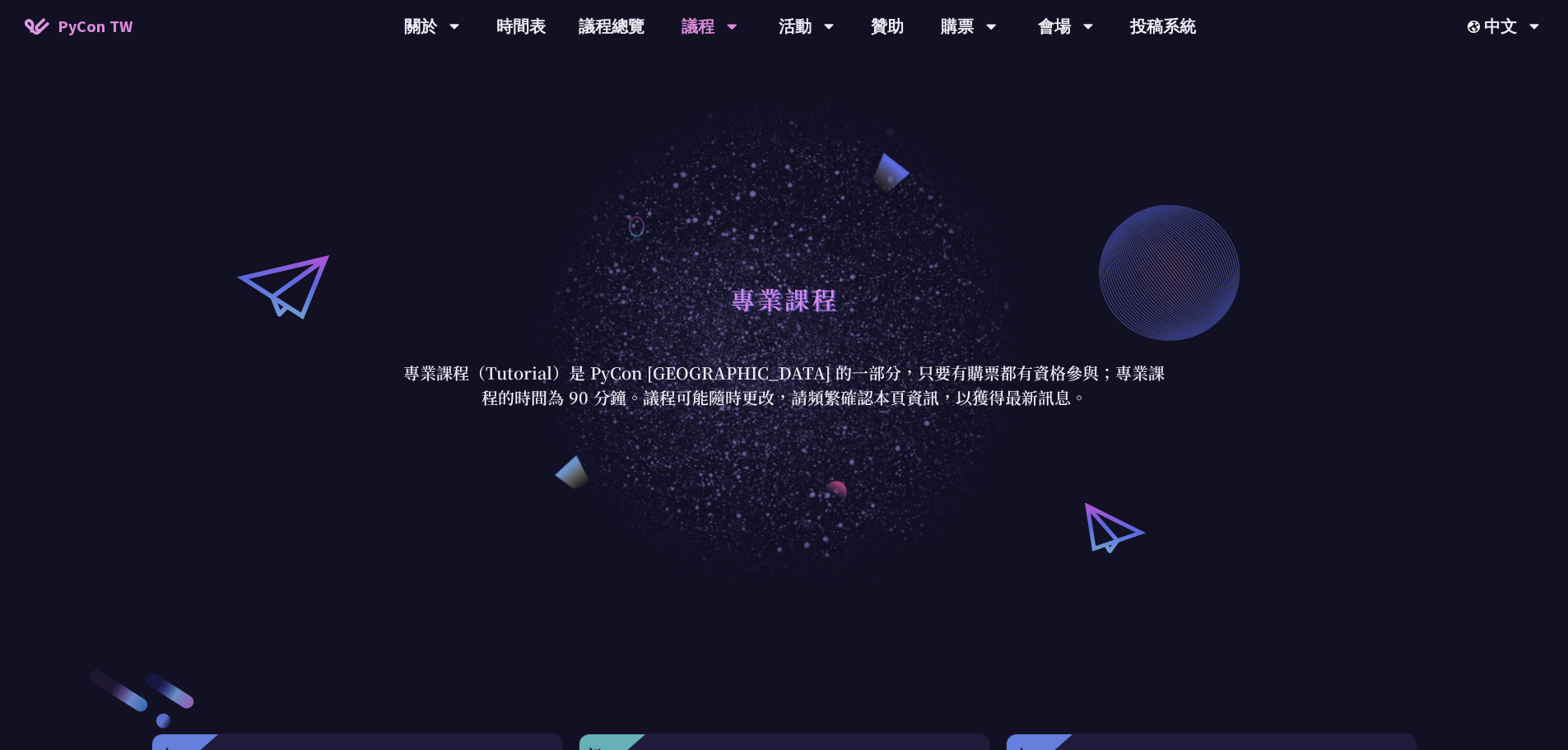
scroll to position [493, 0]
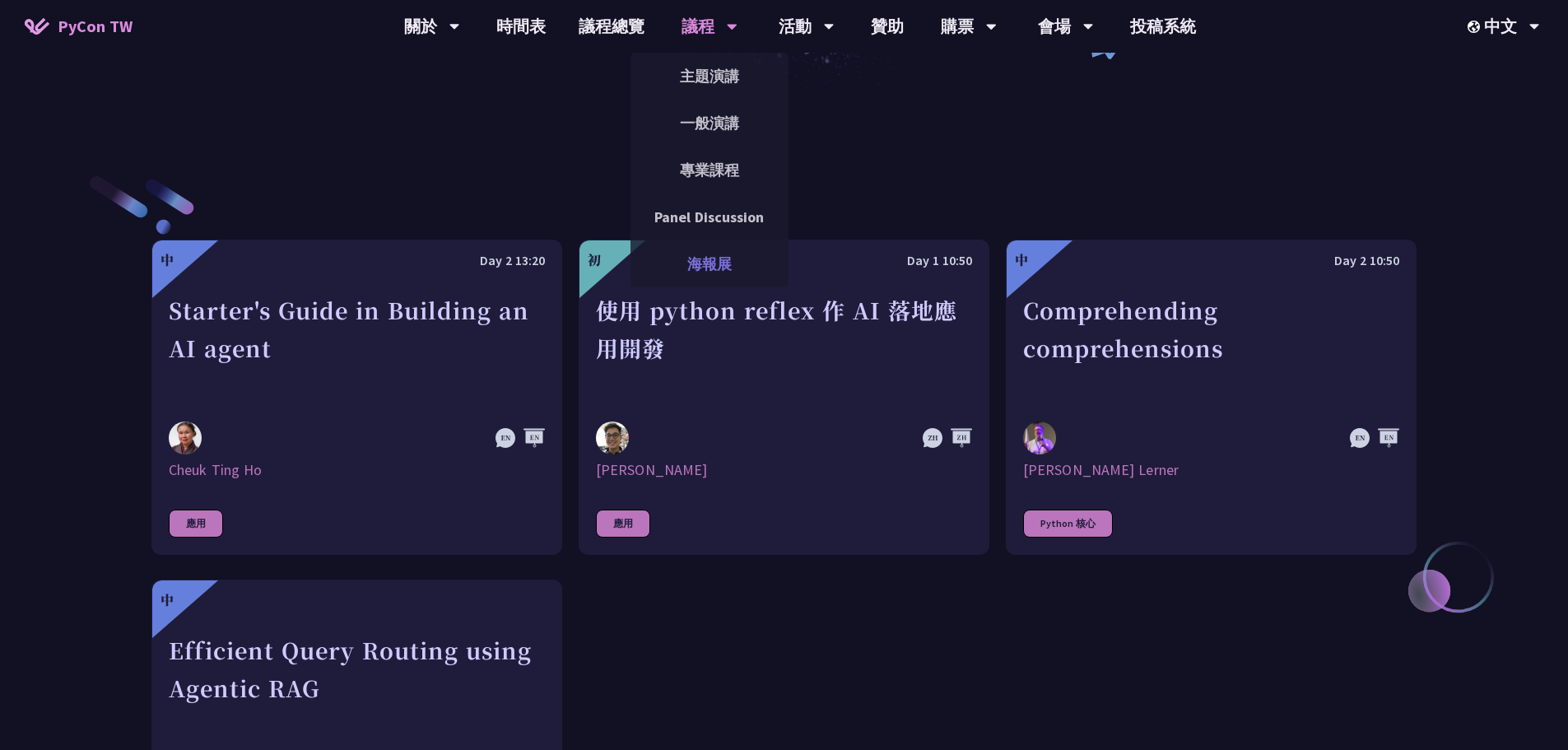
click at [728, 255] on link "海報展" at bounding box center [710, 263] width 158 height 39
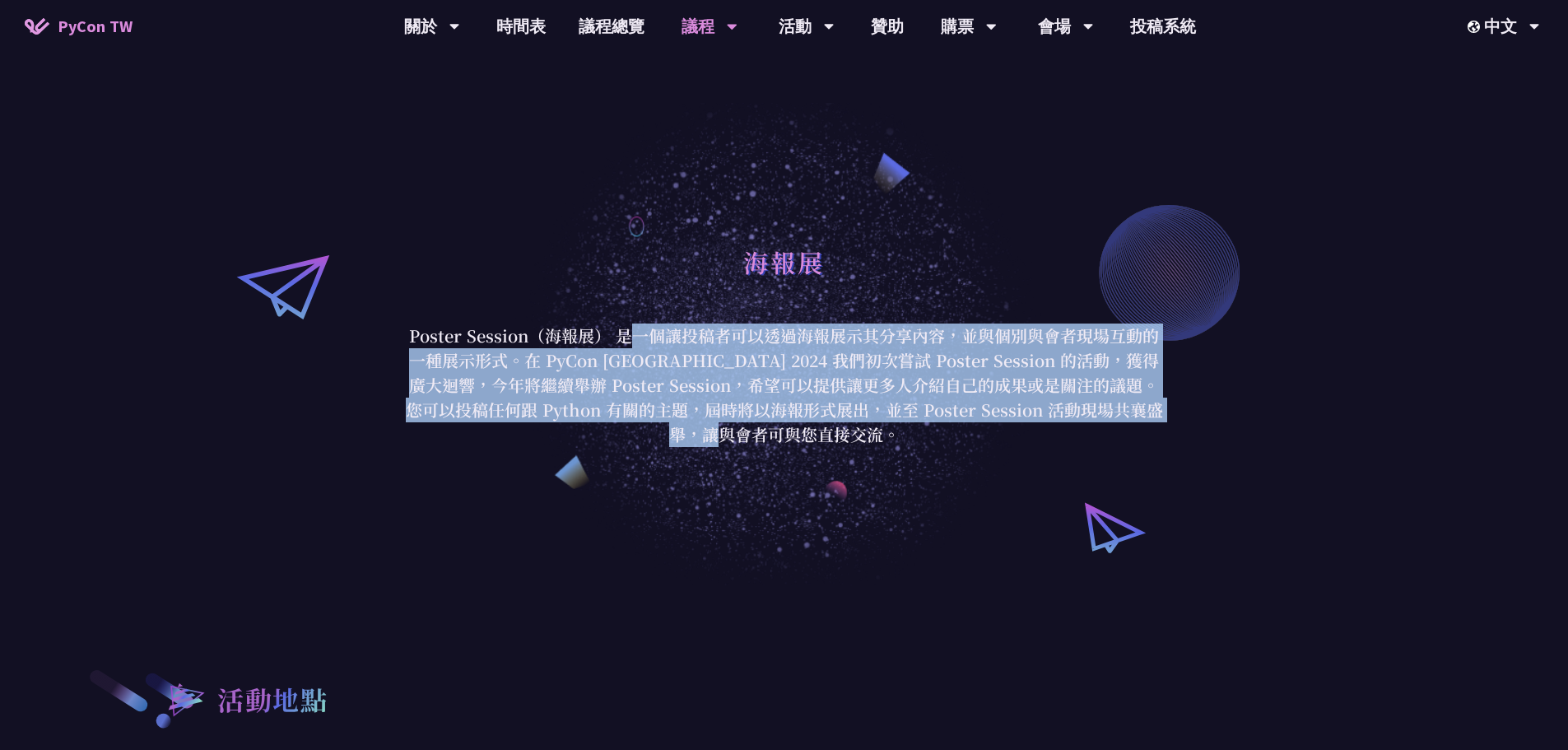
drag, startPoint x: 629, startPoint y: 326, endPoint x: 872, endPoint y: 437, distance: 267.2
click at [872, 437] on p "Poster Session（海報展） 是一個讓投稿者可以透過海報展示其分享內容，並與個別與會者現場互動的一種展示形式。在 PyCon [GEOGRAPHIC…" at bounding box center [784, 385] width 765 height 123
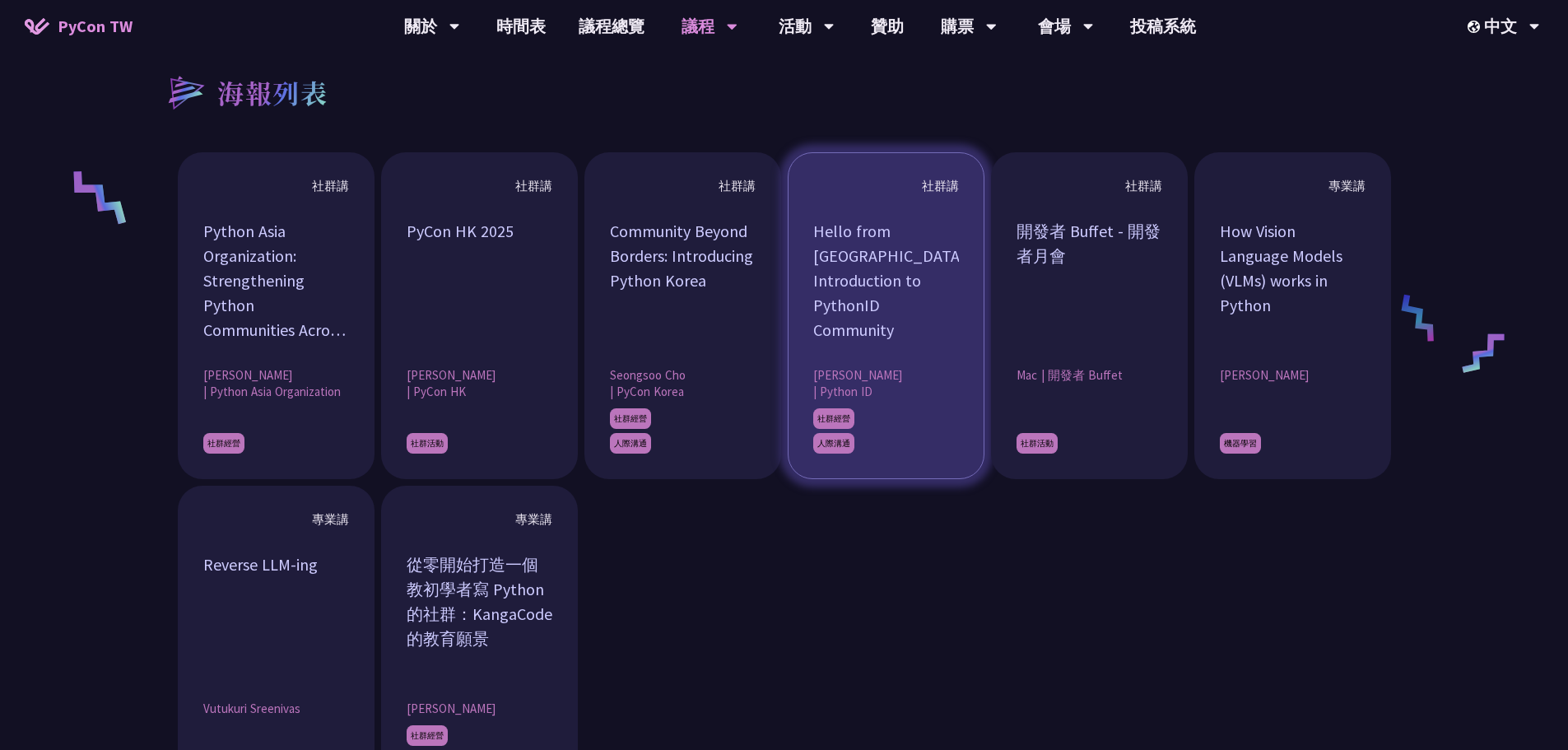
scroll to position [1235, 0]
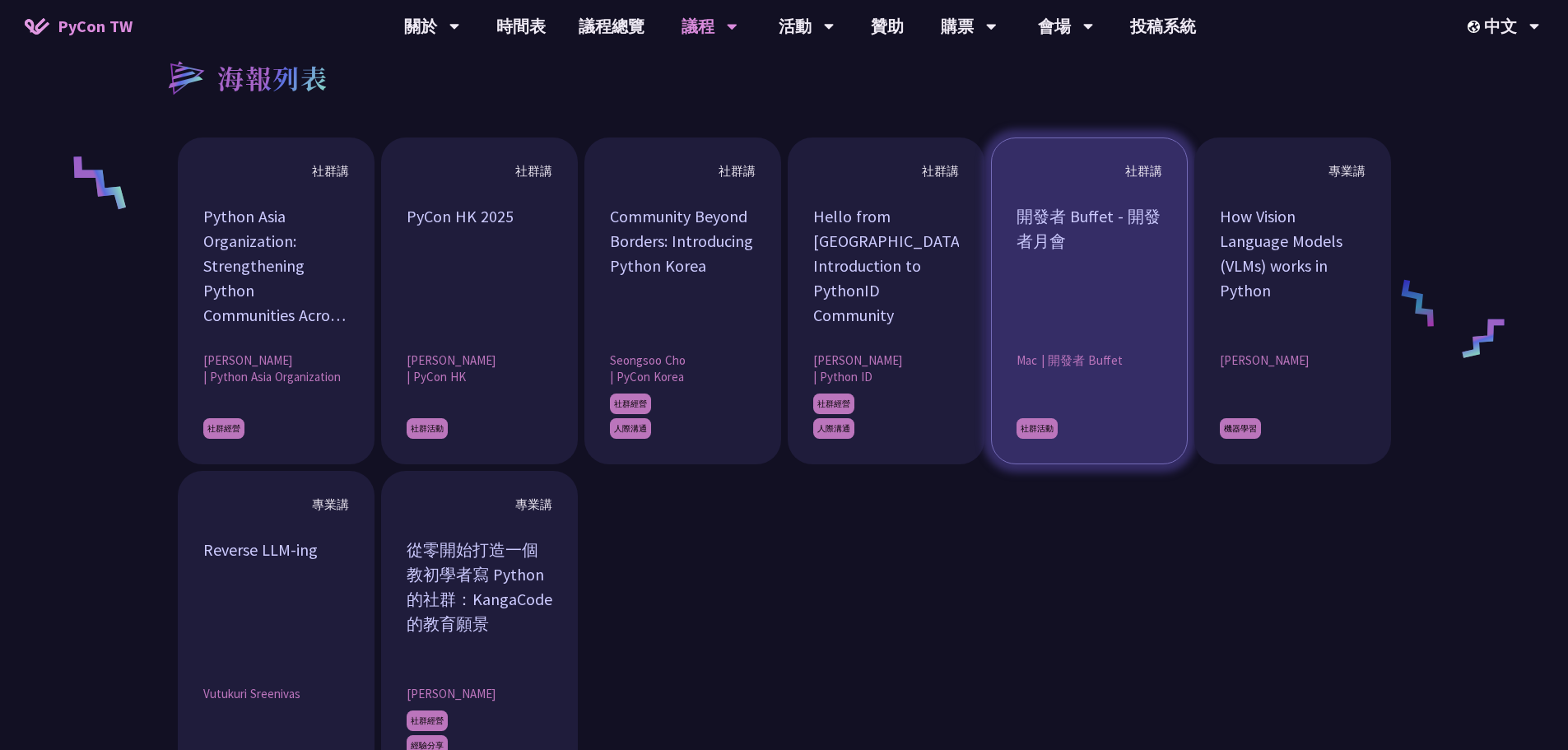
click at [984, 313] on div "開發者 Buffet - 開發者月會" at bounding box center [1088, 265] width 146 height 123
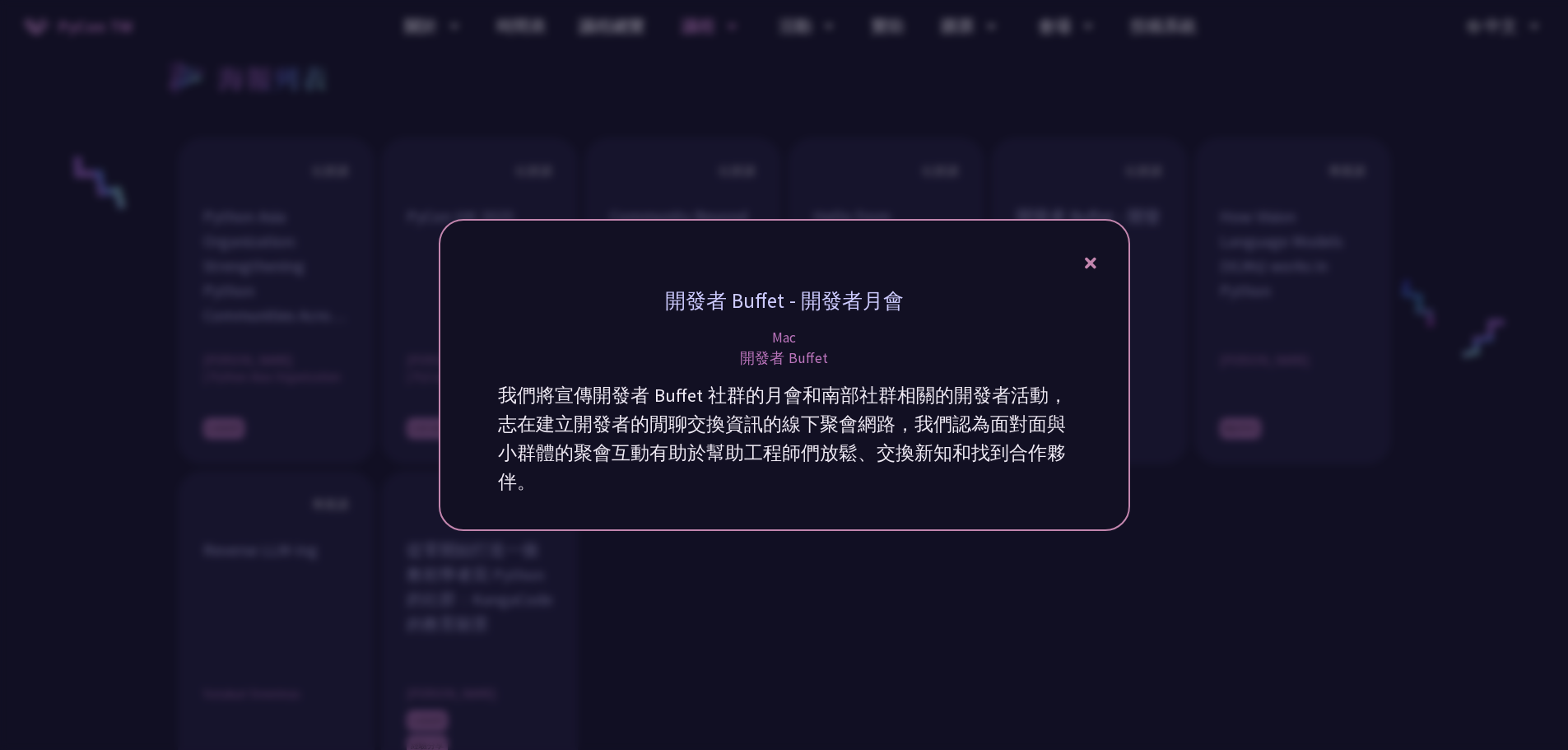
click at [984, 322] on div at bounding box center [784, 375] width 1568 height 750
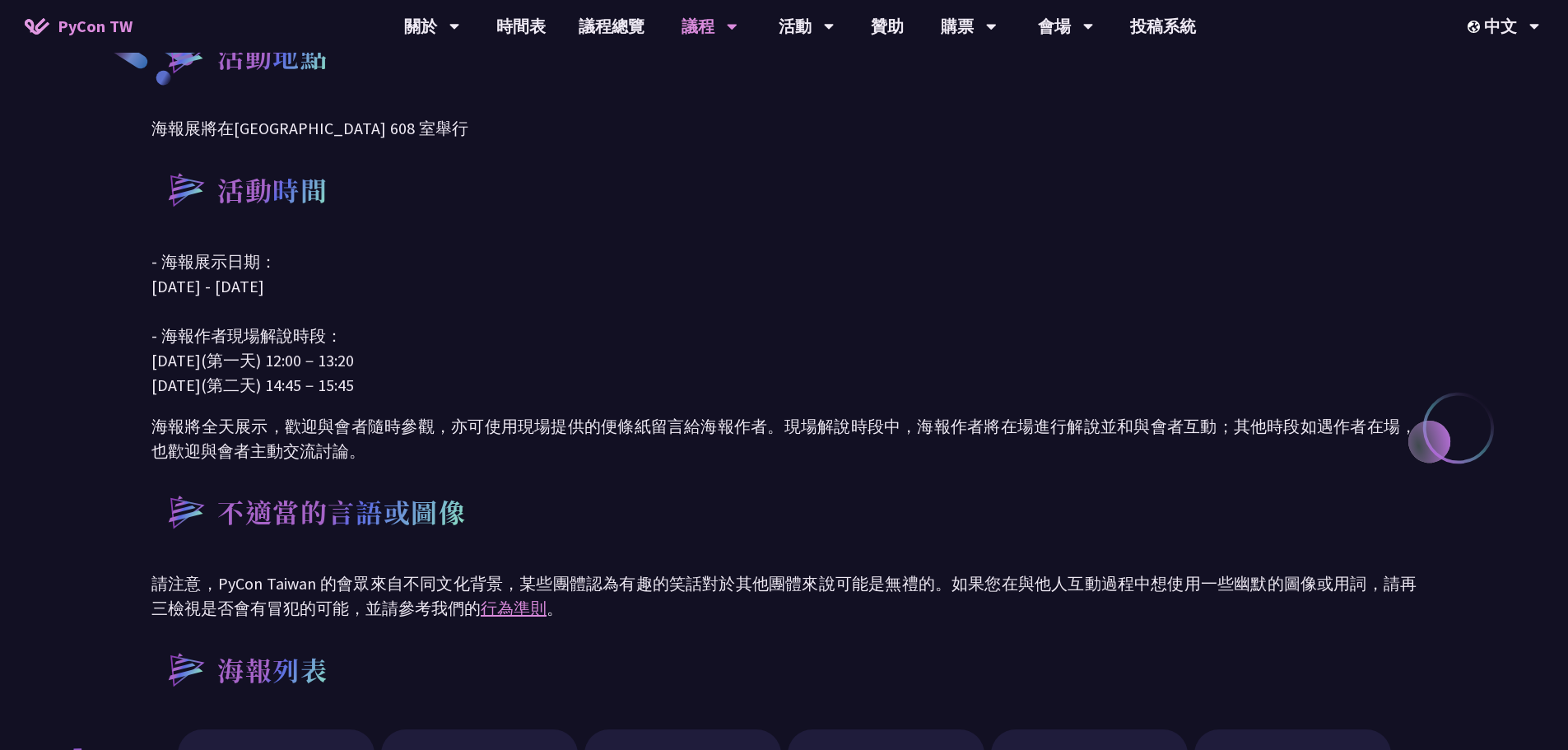
scroll to position [329, 0]
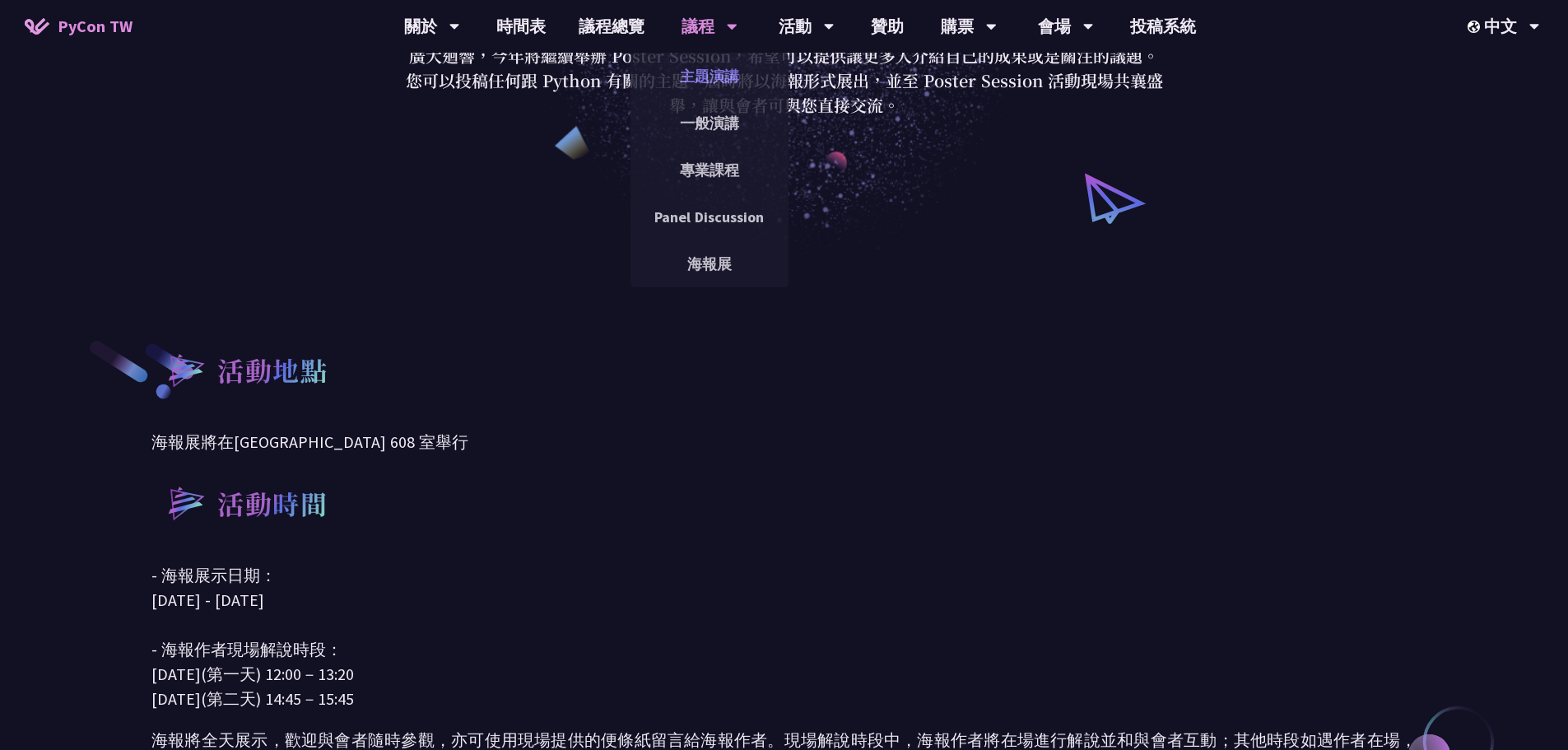
click at [723, 85] on link "主題演講" at bounding box center [710, 76] width 158 height 39
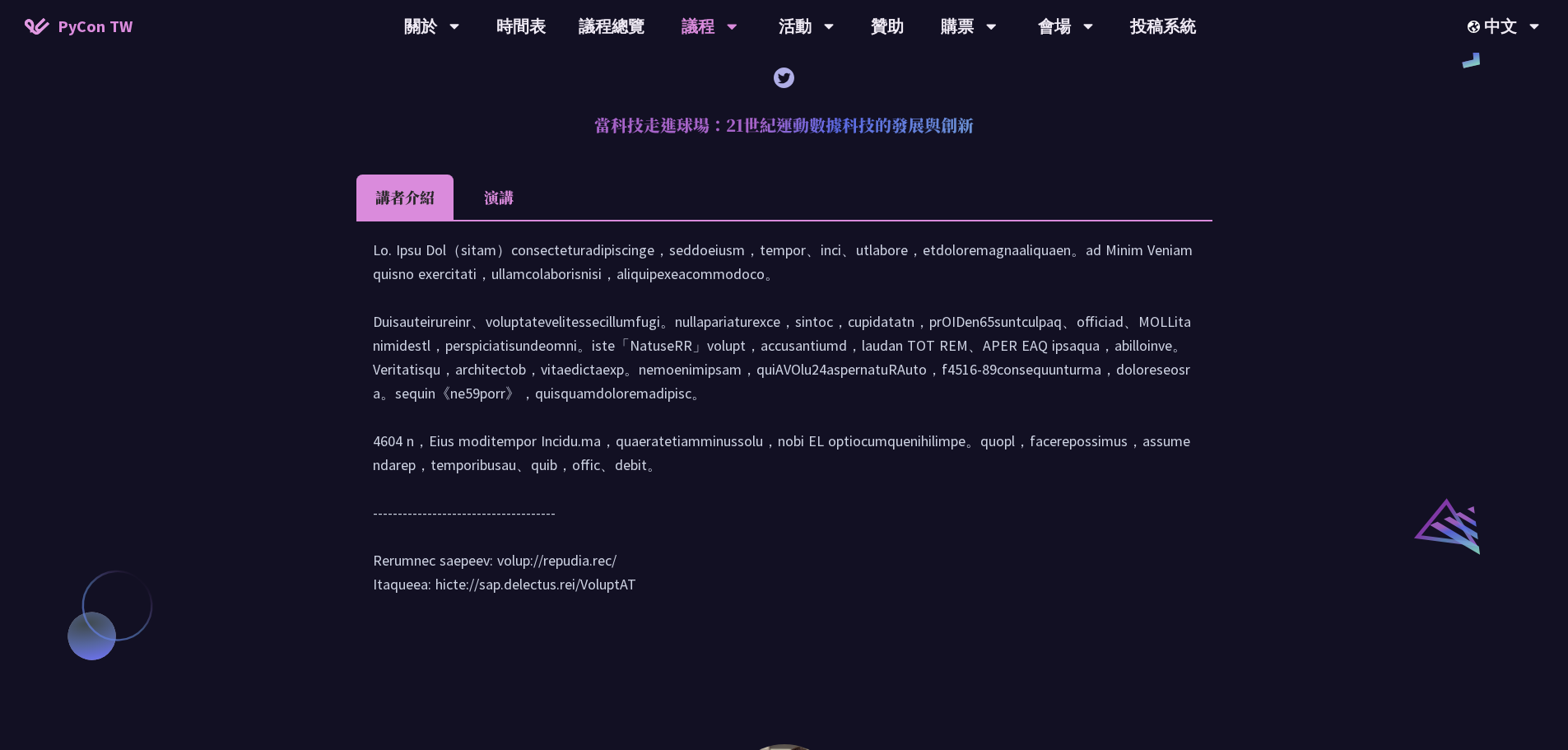
scroll to position [1399, 0]
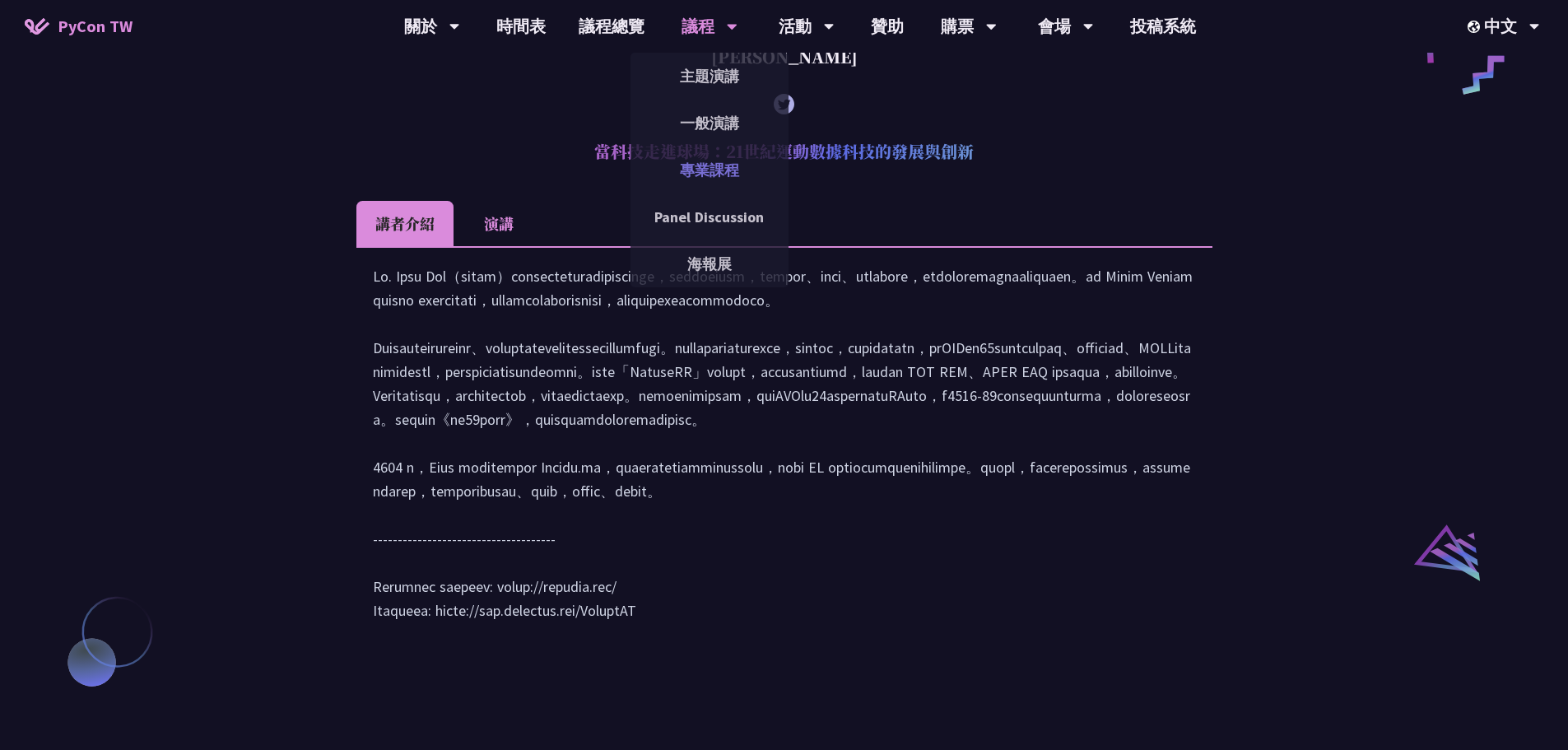
click at [712, 175] on link "專業課程" at bounding box center [710, 170] width 158 height 39
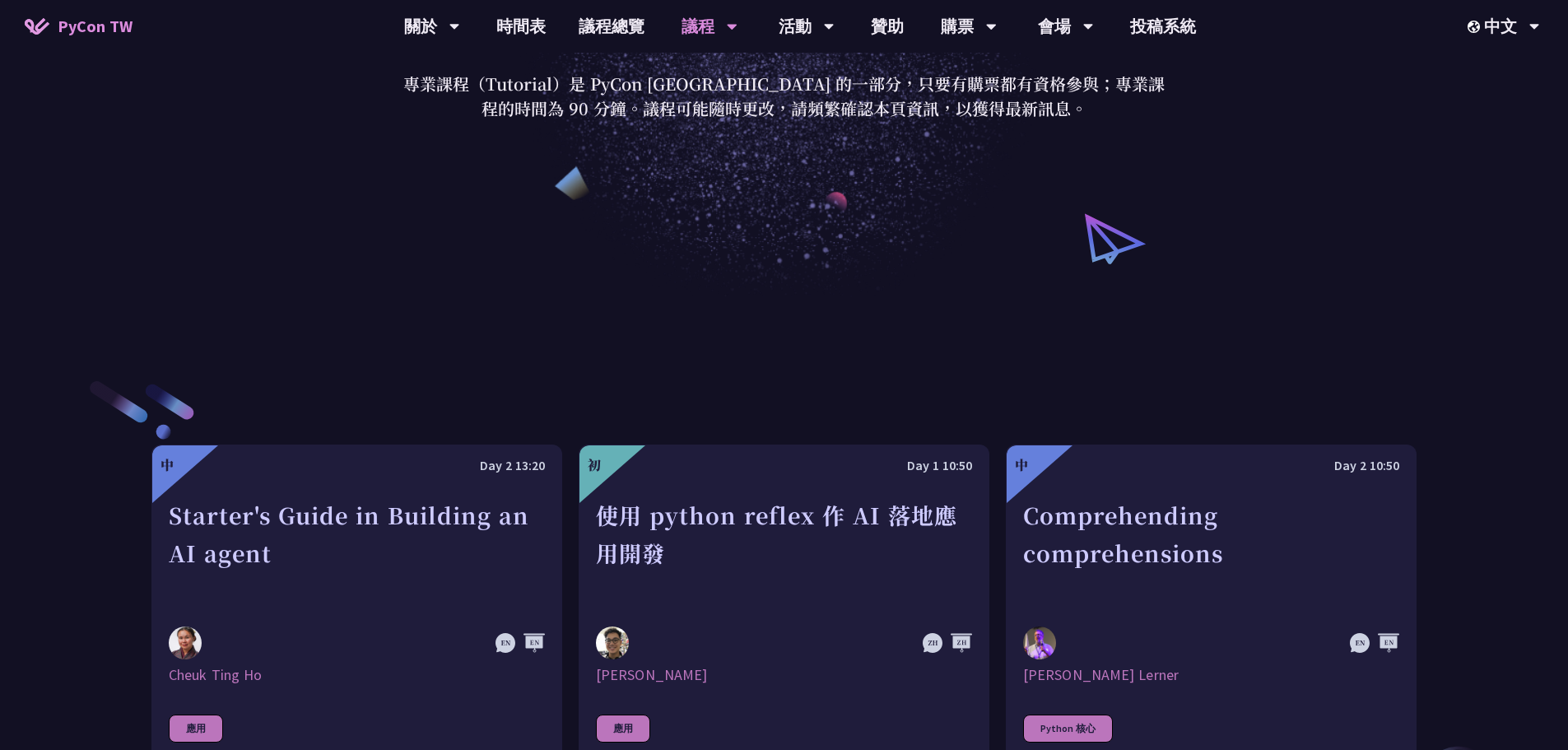
scroll to position [329, 0]
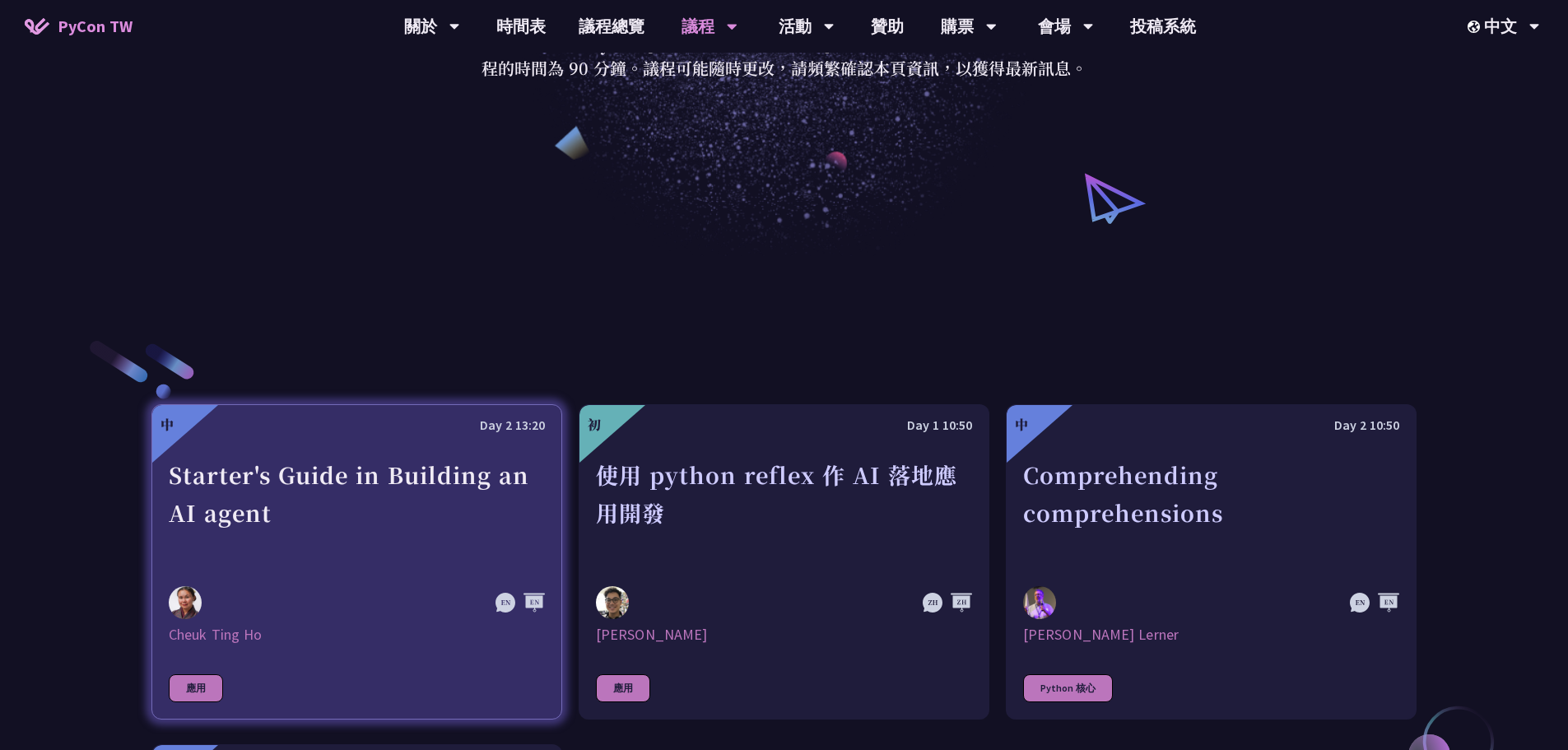
click at [418, 566] on div "Starter's Guide in Building an AI agent" at bounding box center [356, 513] width 376 height 114
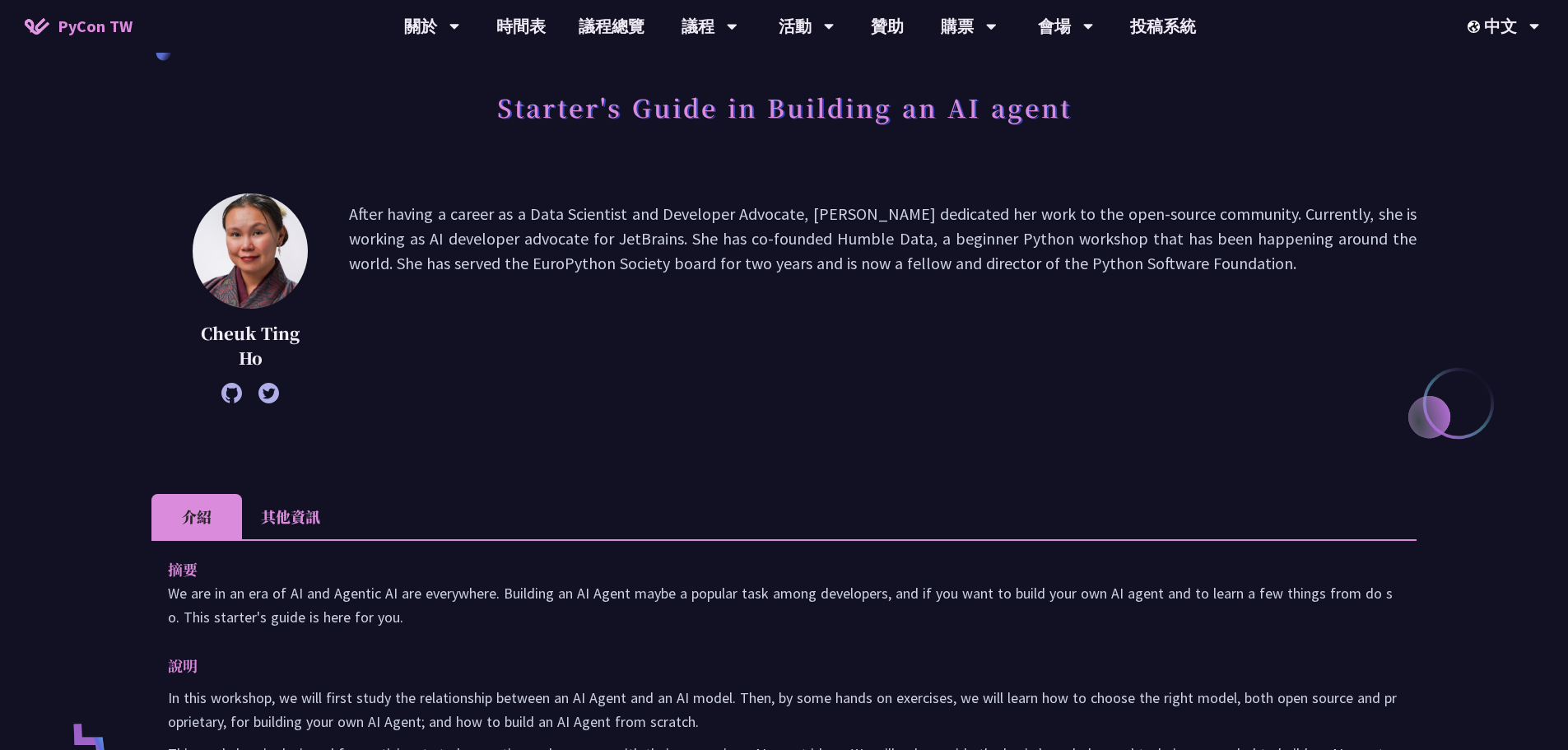
scroll to position [412, 0]
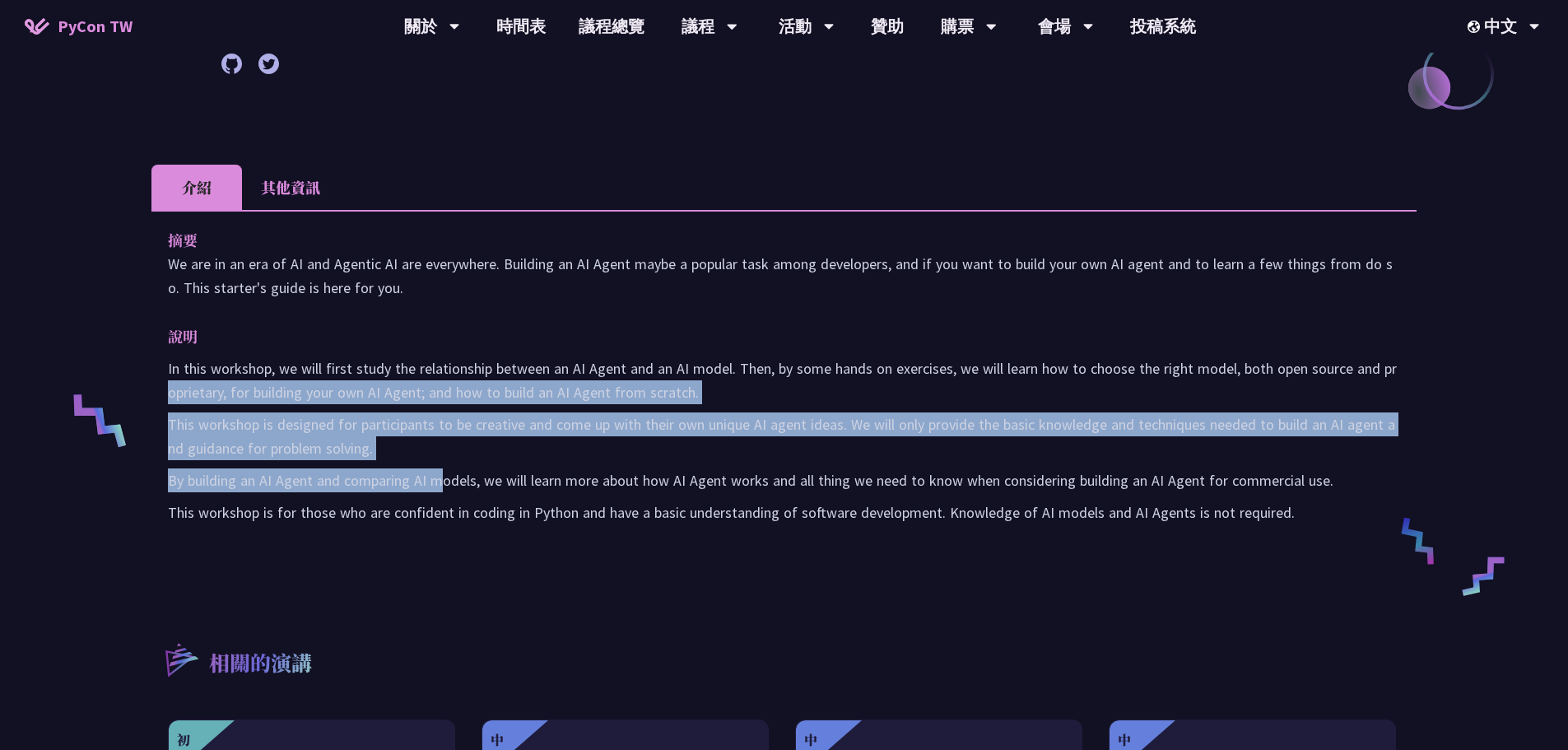
drag, startPoint x: 163, startPoint y: 387, endPoint x: 441, endPoint y: 461, distance: 287.7
click at [441, 461] on div "摘要 We are in an era of AI and Agentic AI are everywhere. Building an AI Agent m…" at bounding box center [784, 387] width 1265 height 356
click at [441, 461] on div "In this workshop, we will first study the relationship between an AI Agent and …" at bounding box center [784, 440] width 1232 height 168
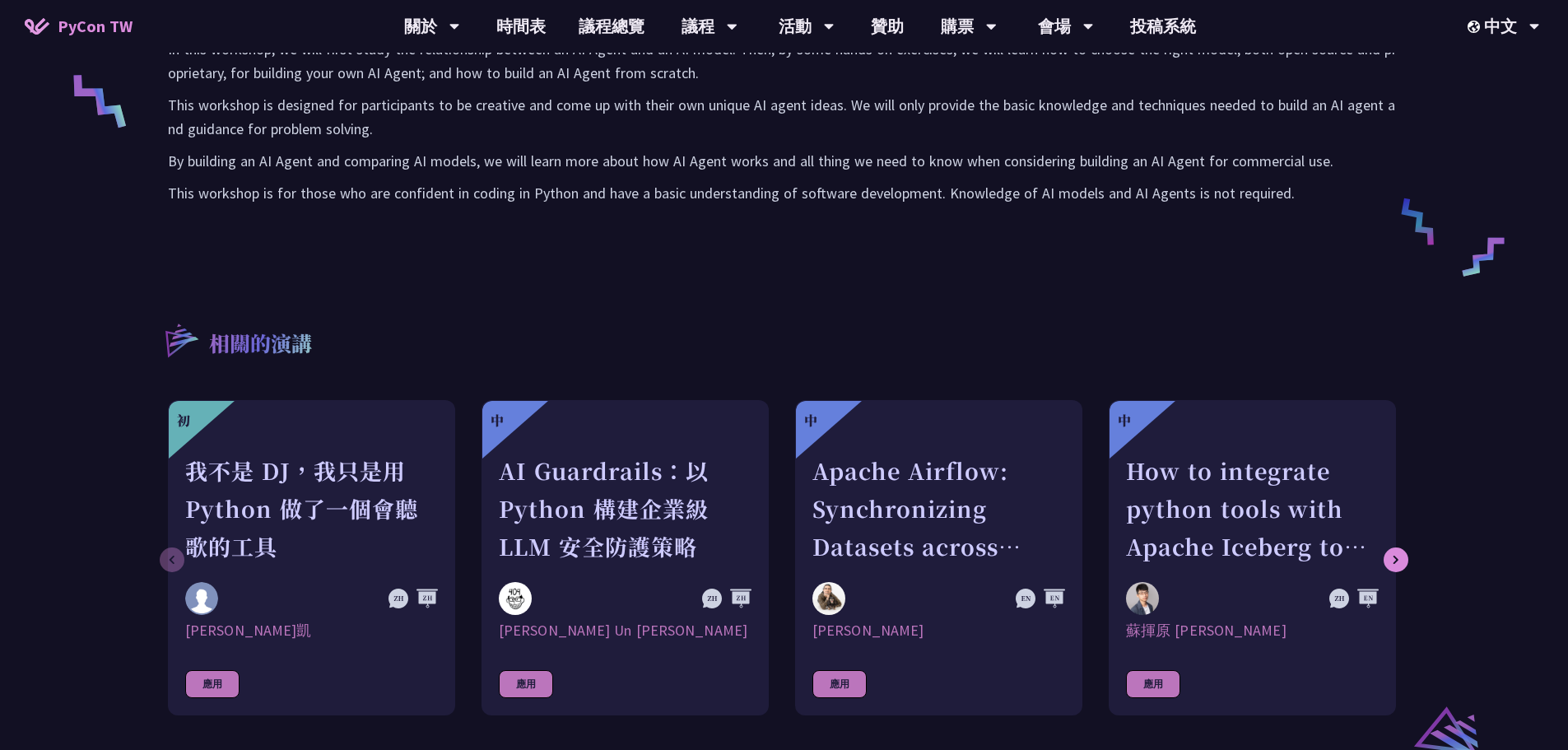
scroll to position [741, 0]
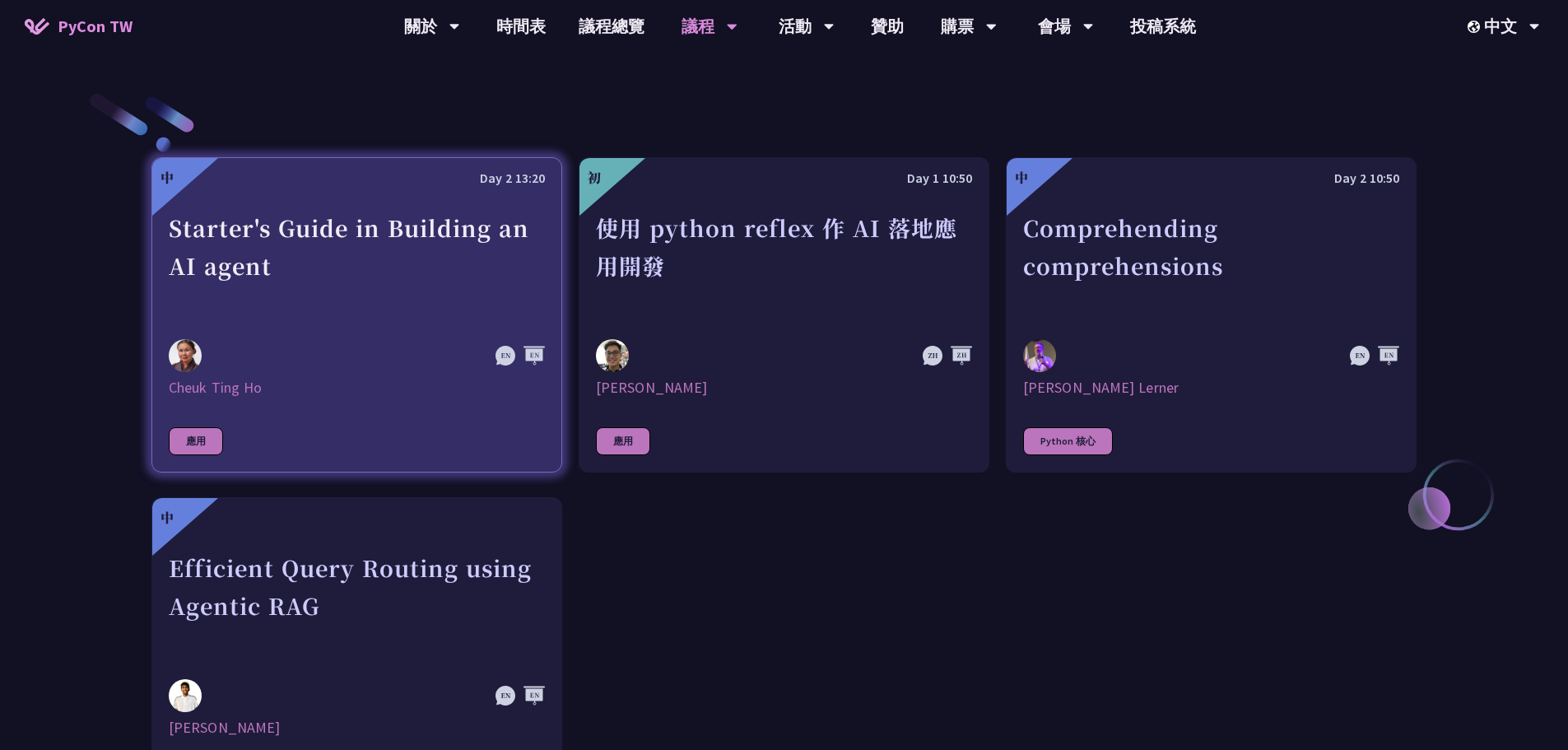
scroll to position [659, 0]
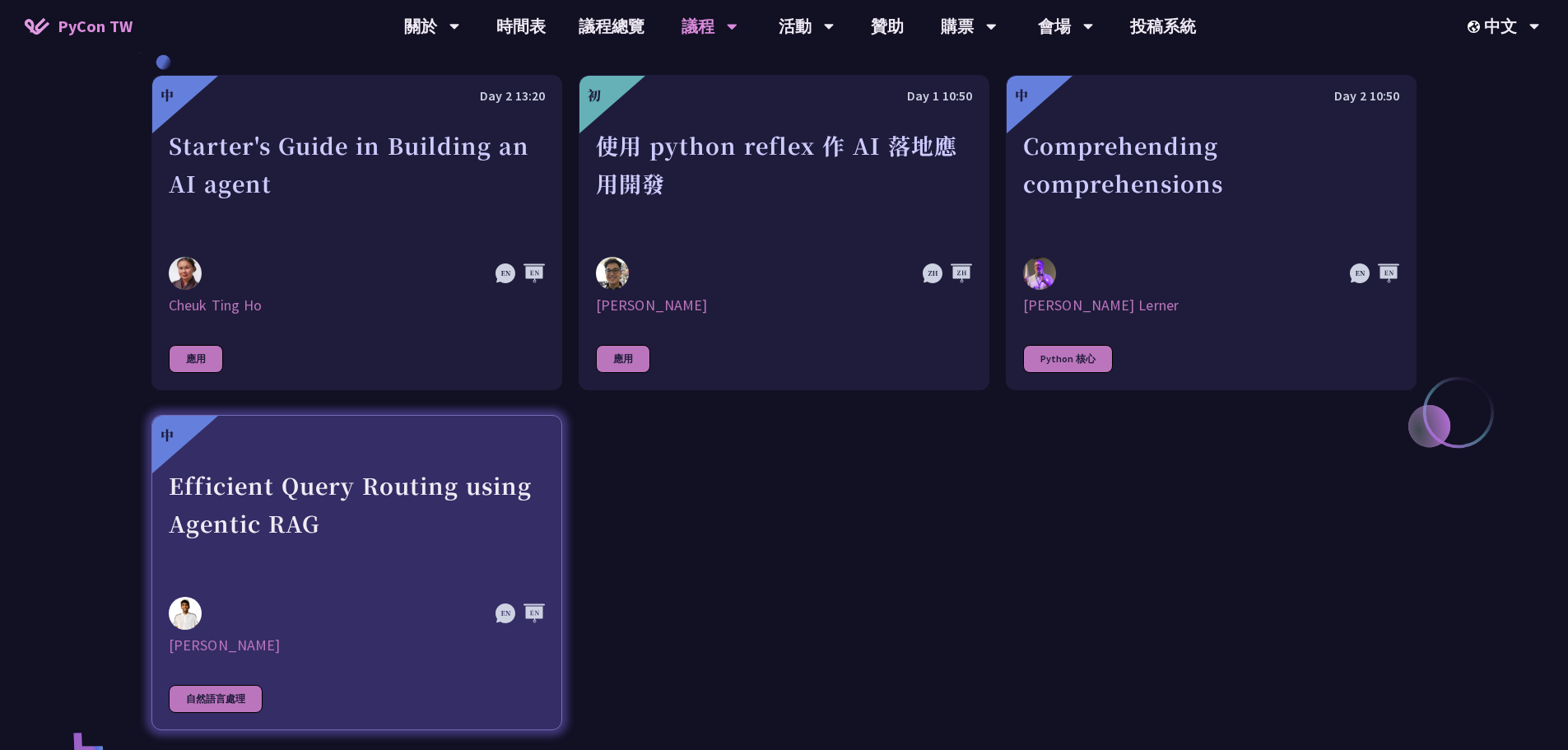
click at [395, 530] on div "Efficient Query Routing using Agentic RAG" at bounding box center [356, 524] width 376 height 114
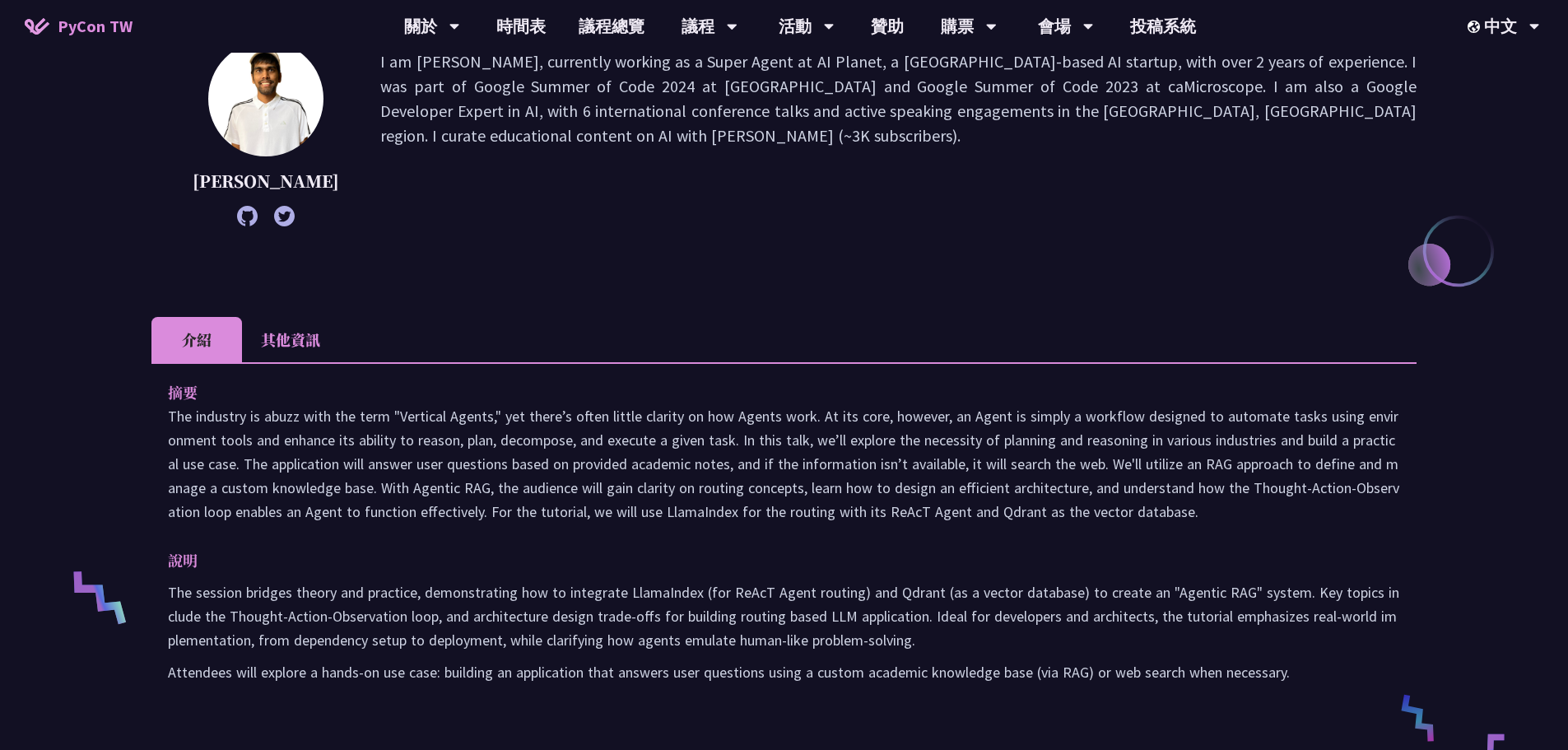
scroll to position [247, 0]
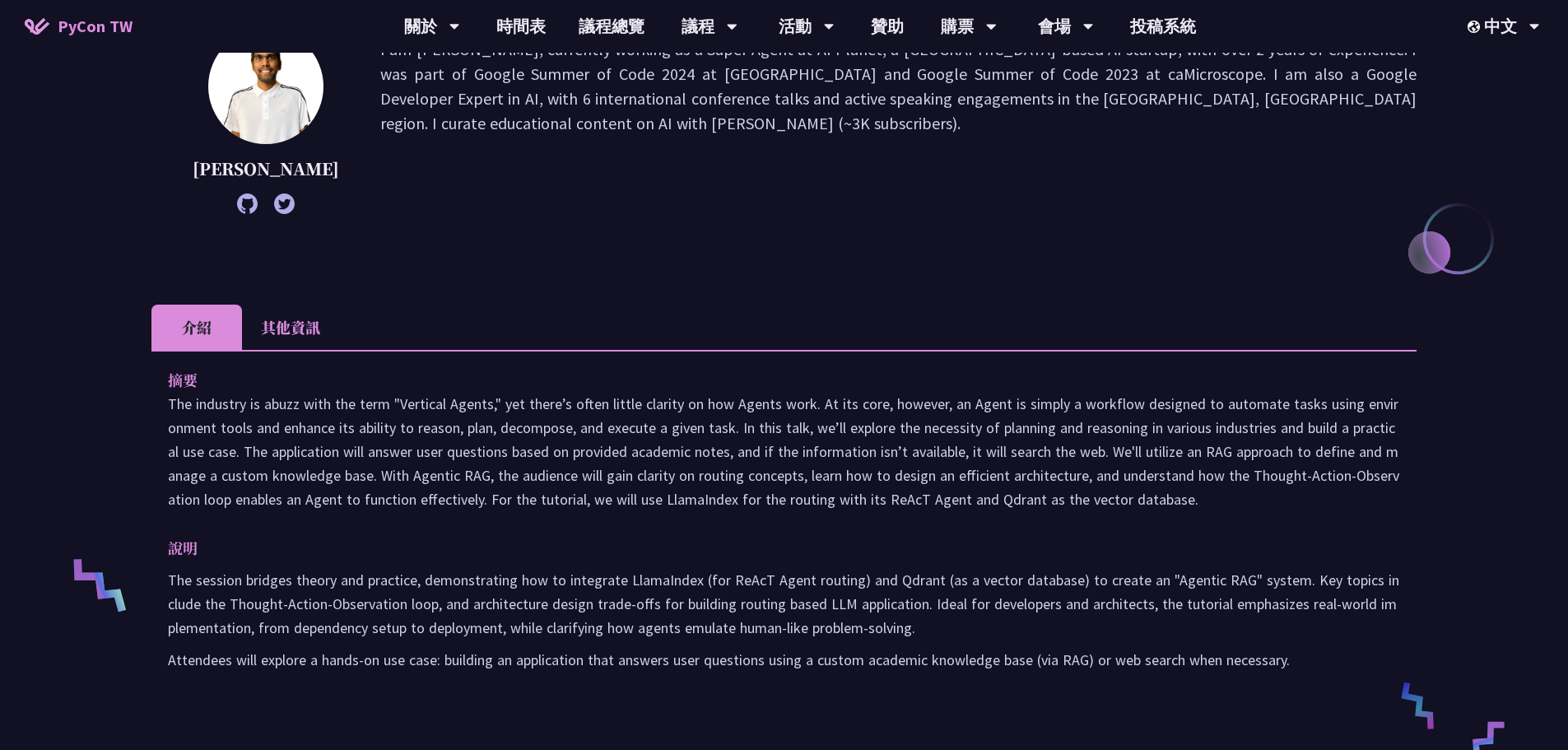
drag, startPoint x: 306, startPoint y: 402, endPoint x: 543, endPoint y: 531, distance: 269.8
click at [543, 531] on div "摘要 說明 The session bridges theory and practice, demonstrating how to integrate L…" at bounding box center [784, 531] width 1265 height 363
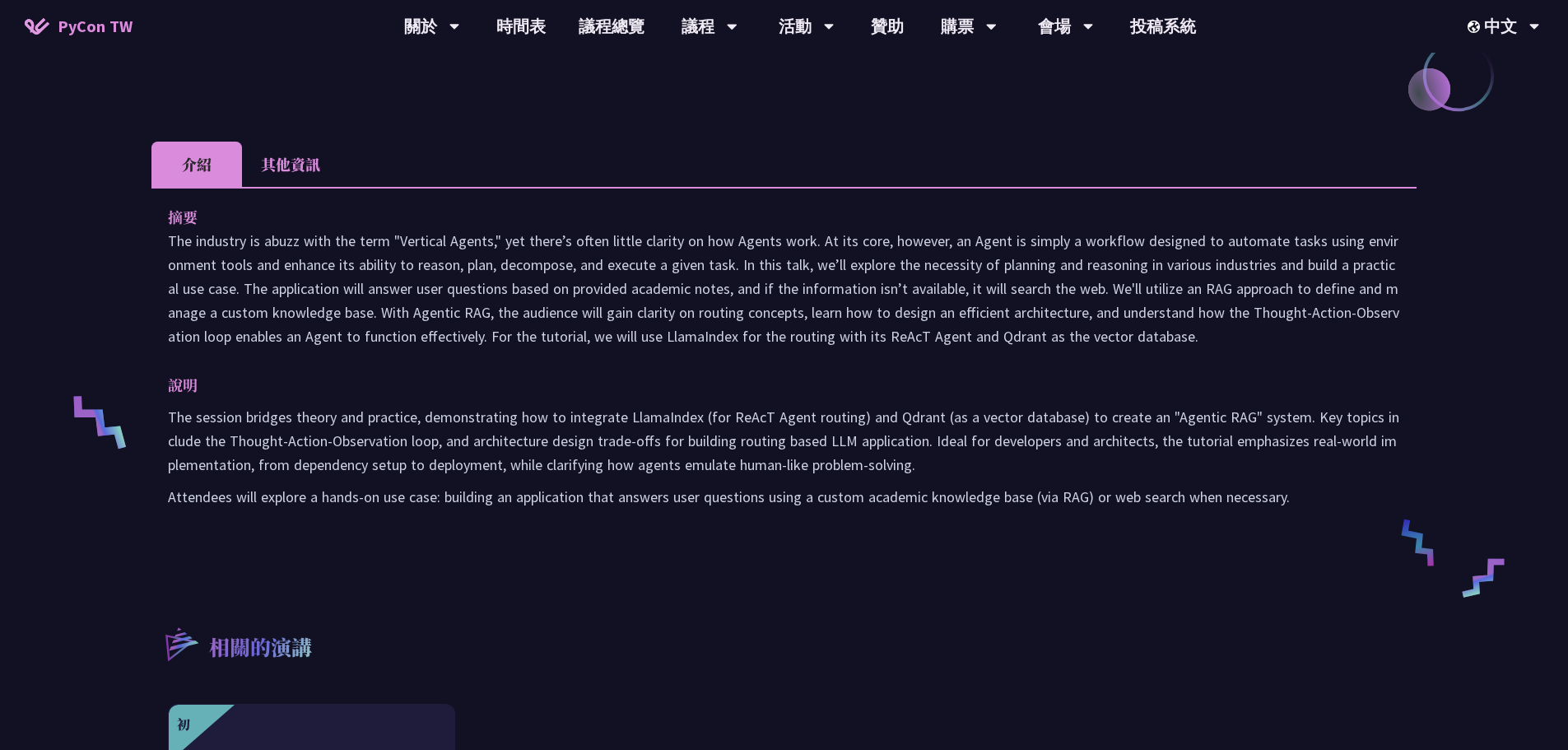
scroll to position [412, 0]
drag, startPoint x: 1058, startPoint y: 333, endPoint x: 152, endPoint y: 242, distance: 910.6
click at [152, 242] on div "摘要 說明 The session bridges theory and practice, demonstrating how to integrate L…" at bounding box center [784, 367] width 1265 height 363
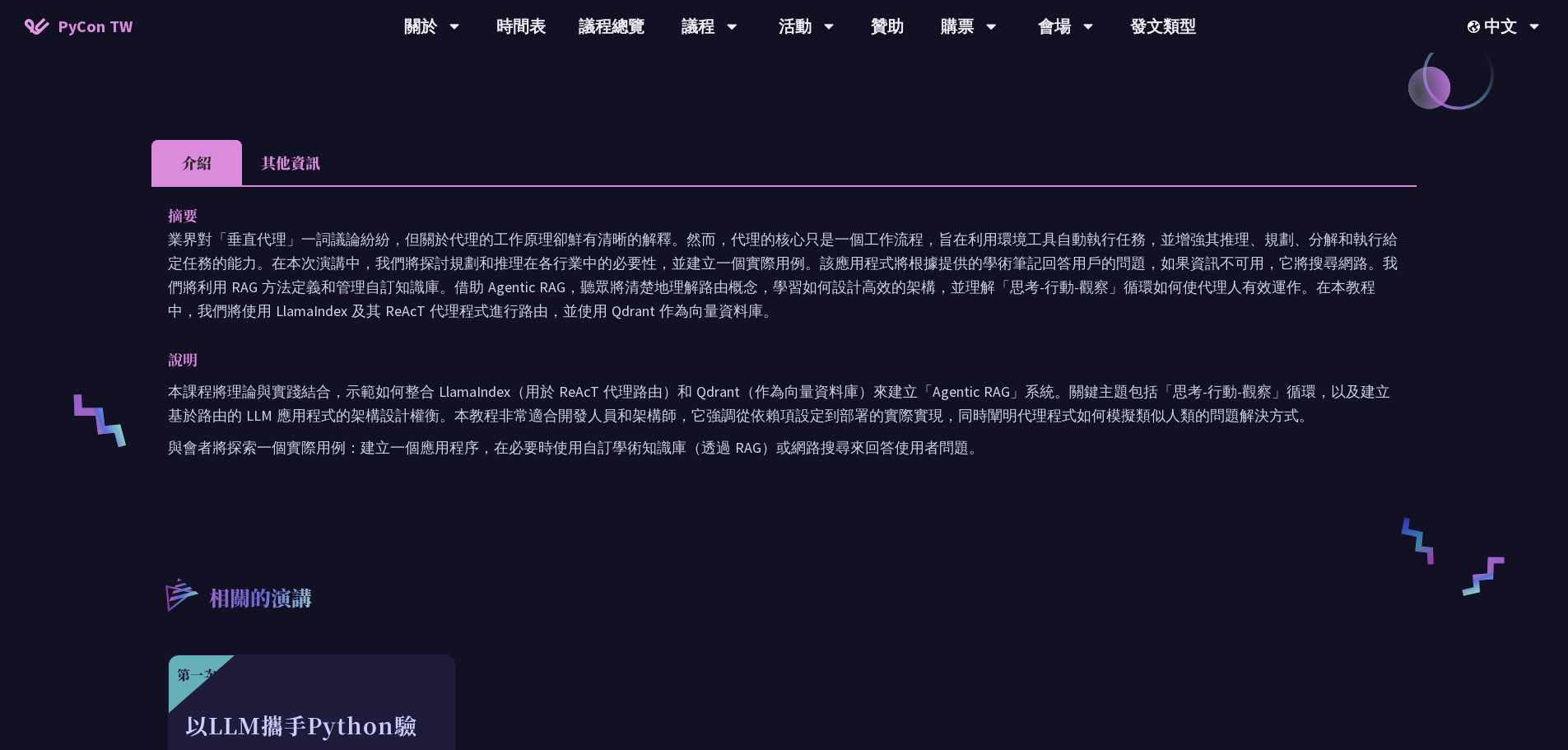
scroll to position [741, 0]
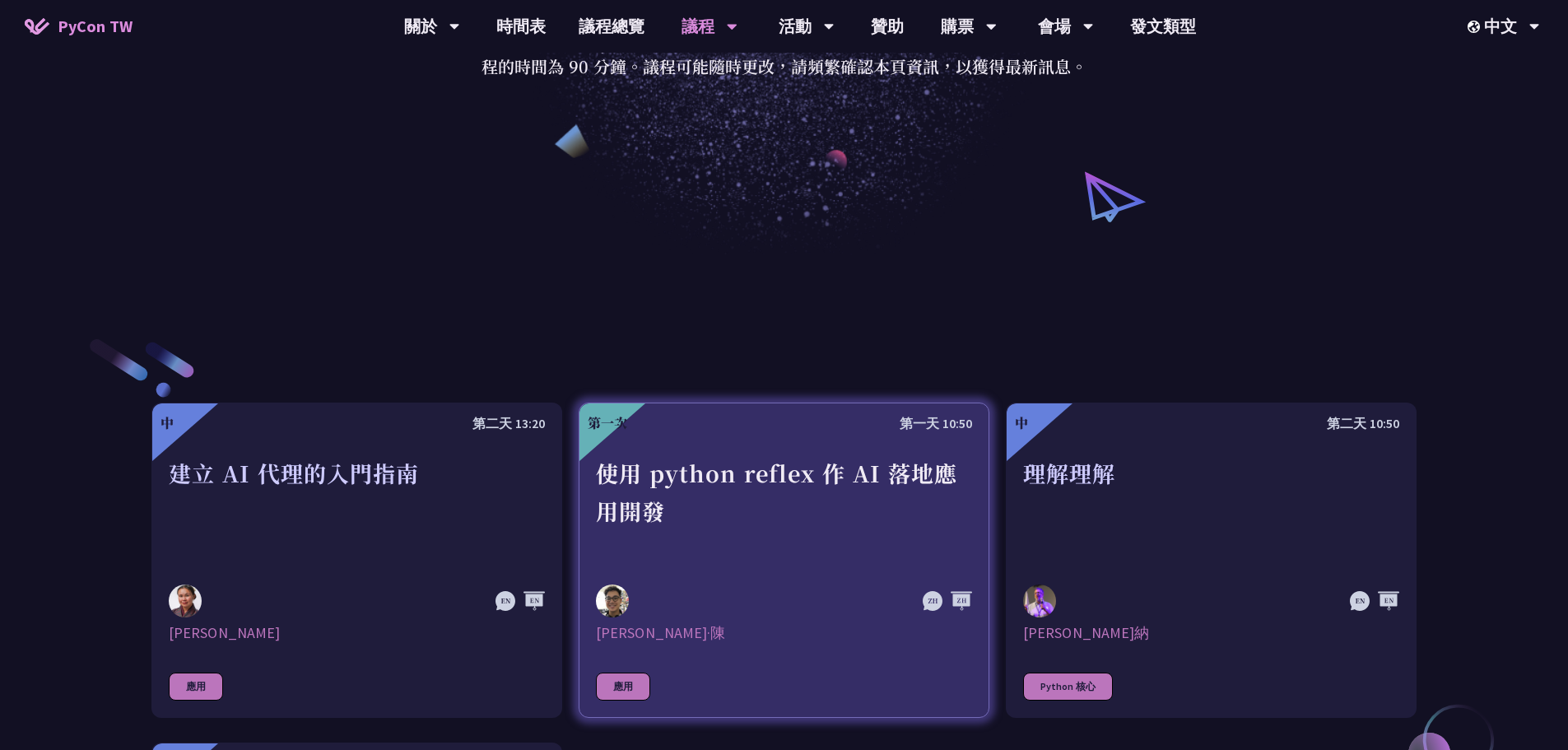
scroll to position [329, 0]
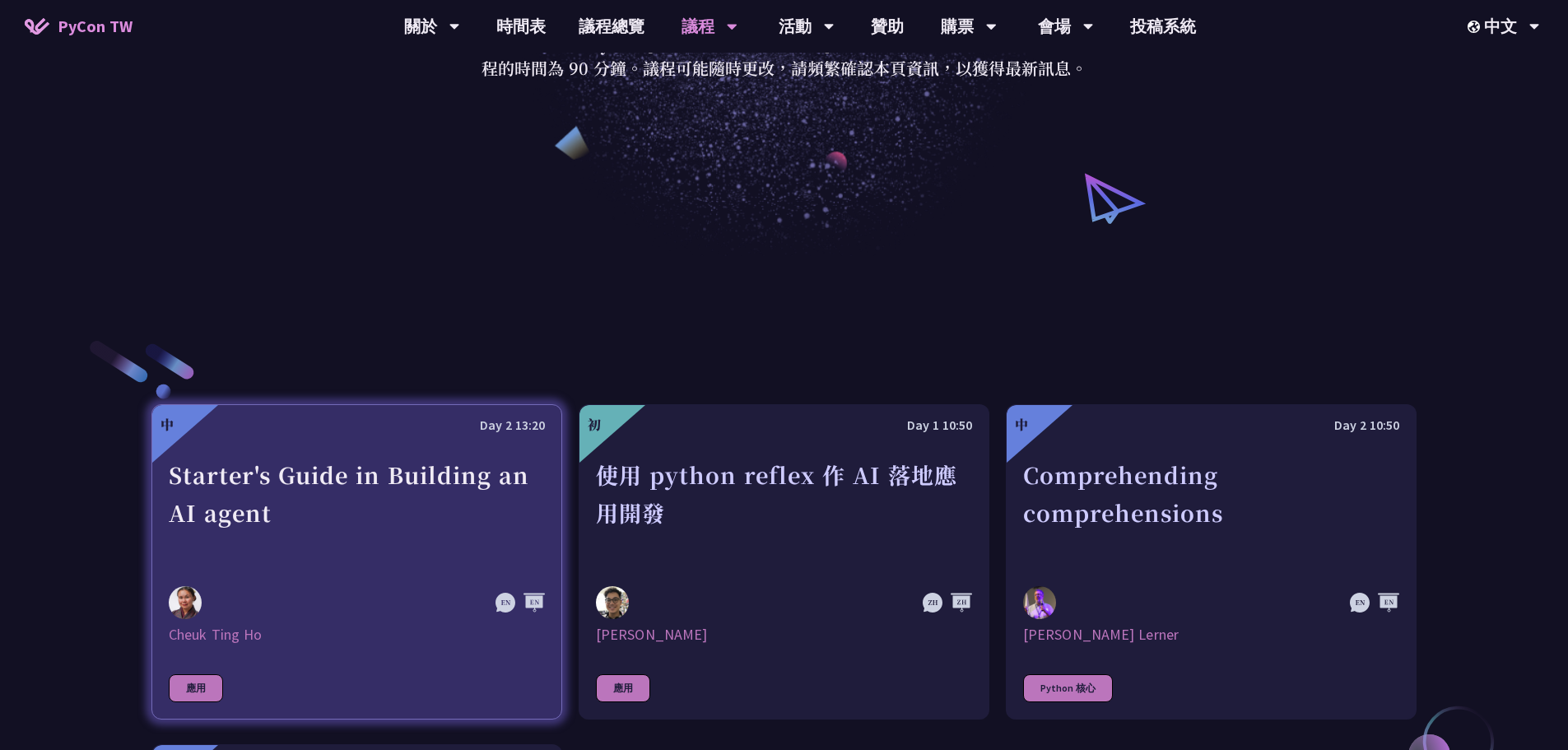
click at [227, 591] on div "Cheuk Ting Ho" at bounding box center [356, 634] width 376 height 20
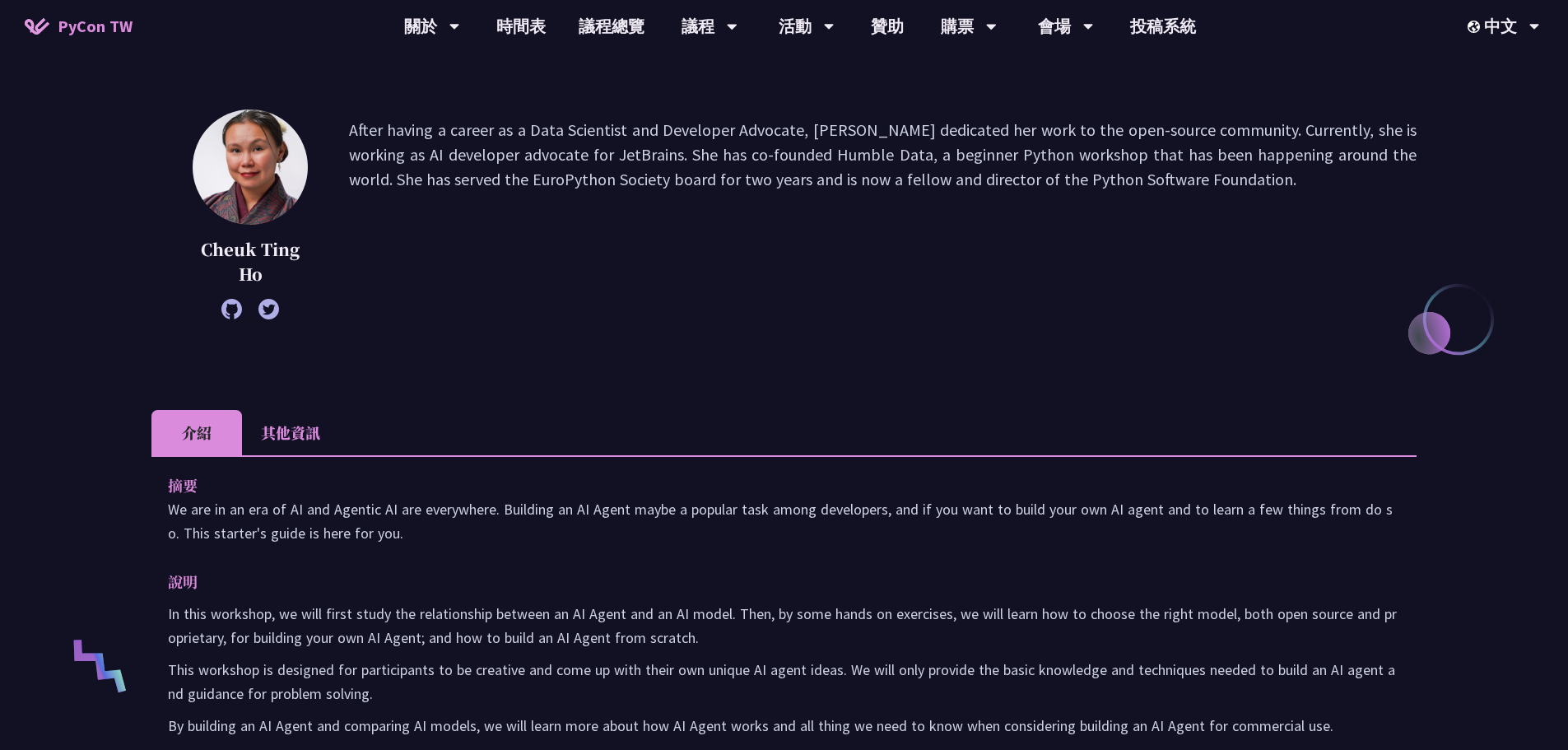
scroll to position [164, 0]
drag, startPoint x: 201, startPoint y: 252, endPoint x: 282, endPoint y: 287, distance: 88.2
click at [282, 287] on p "Cheuk Ting Ho" at bounding box center [251, 263] width 115 height 49
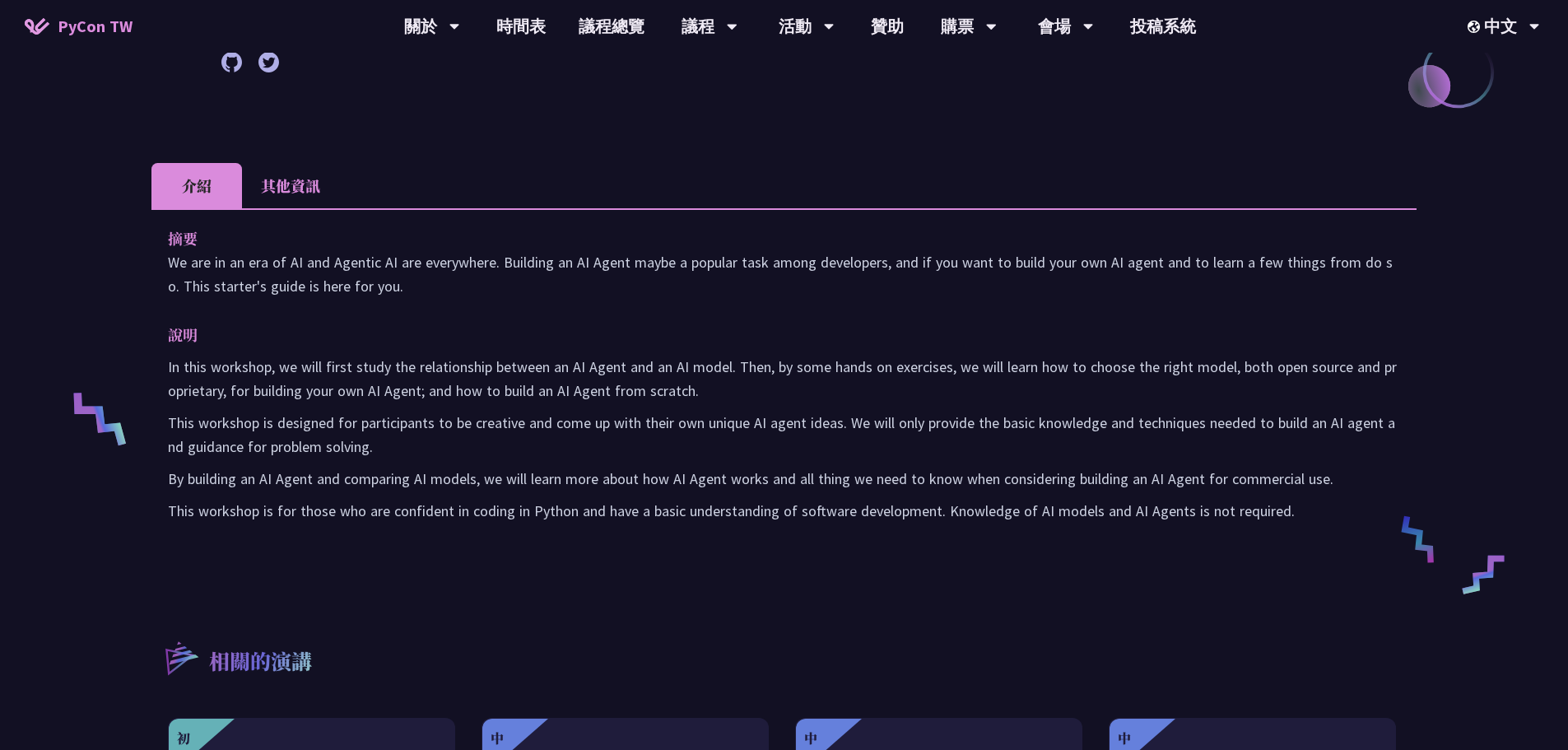
scroll to position [412, 0]
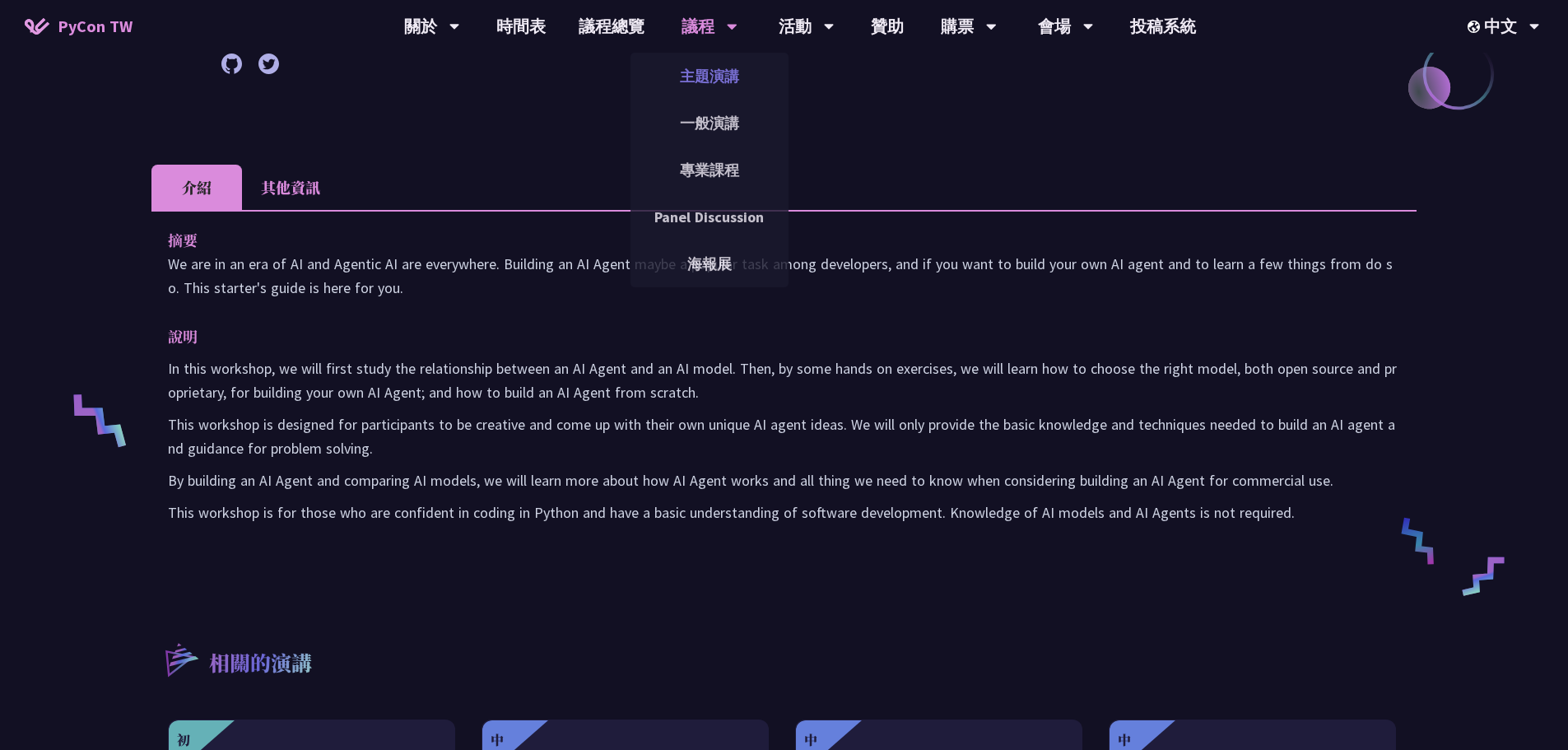
click at [725, 75] on link "主題演講" at bounding box center [710, 76] width 158 height 39
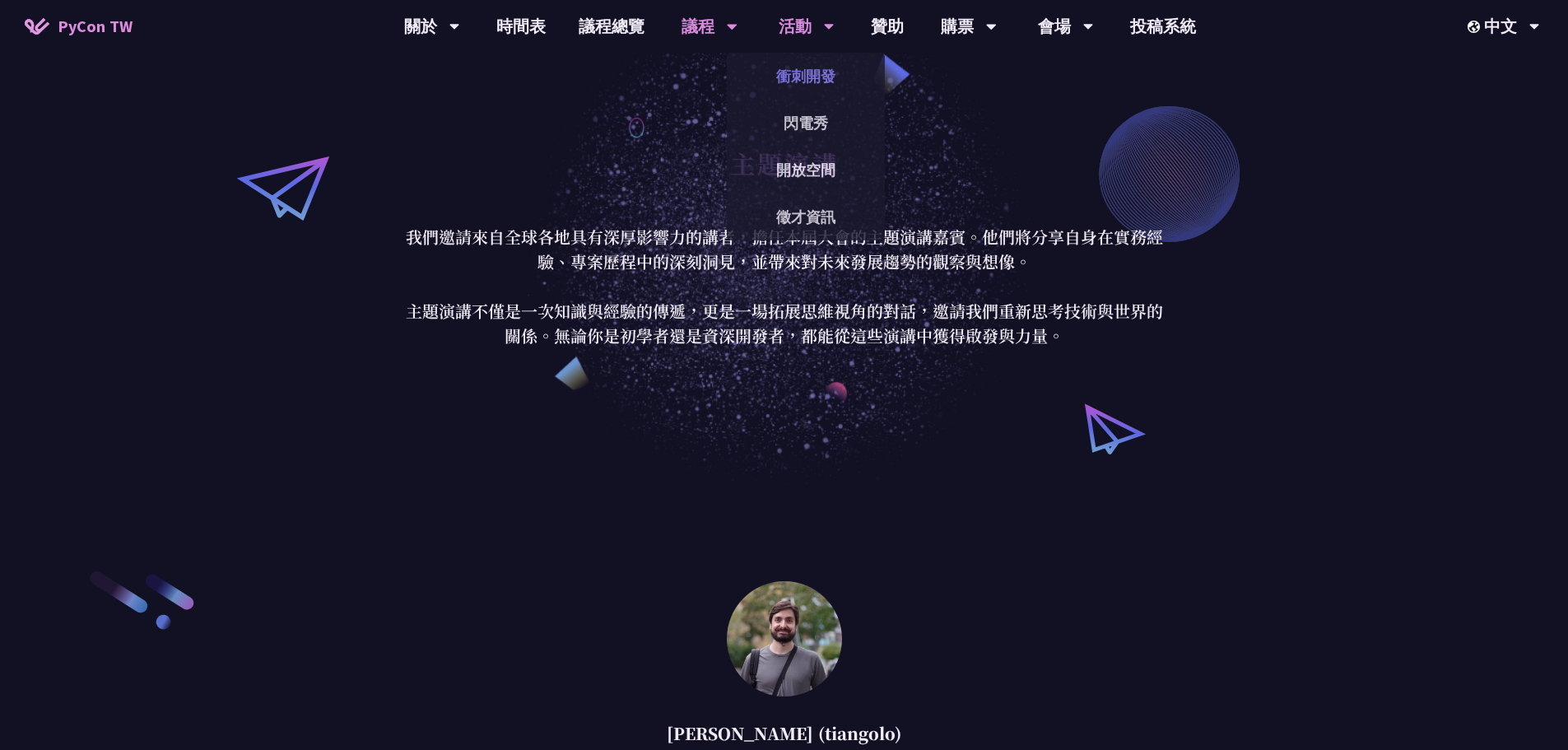
click at [810, 65] on link "衝刺開發" at bounding box center [806, 76] width 158 height 39
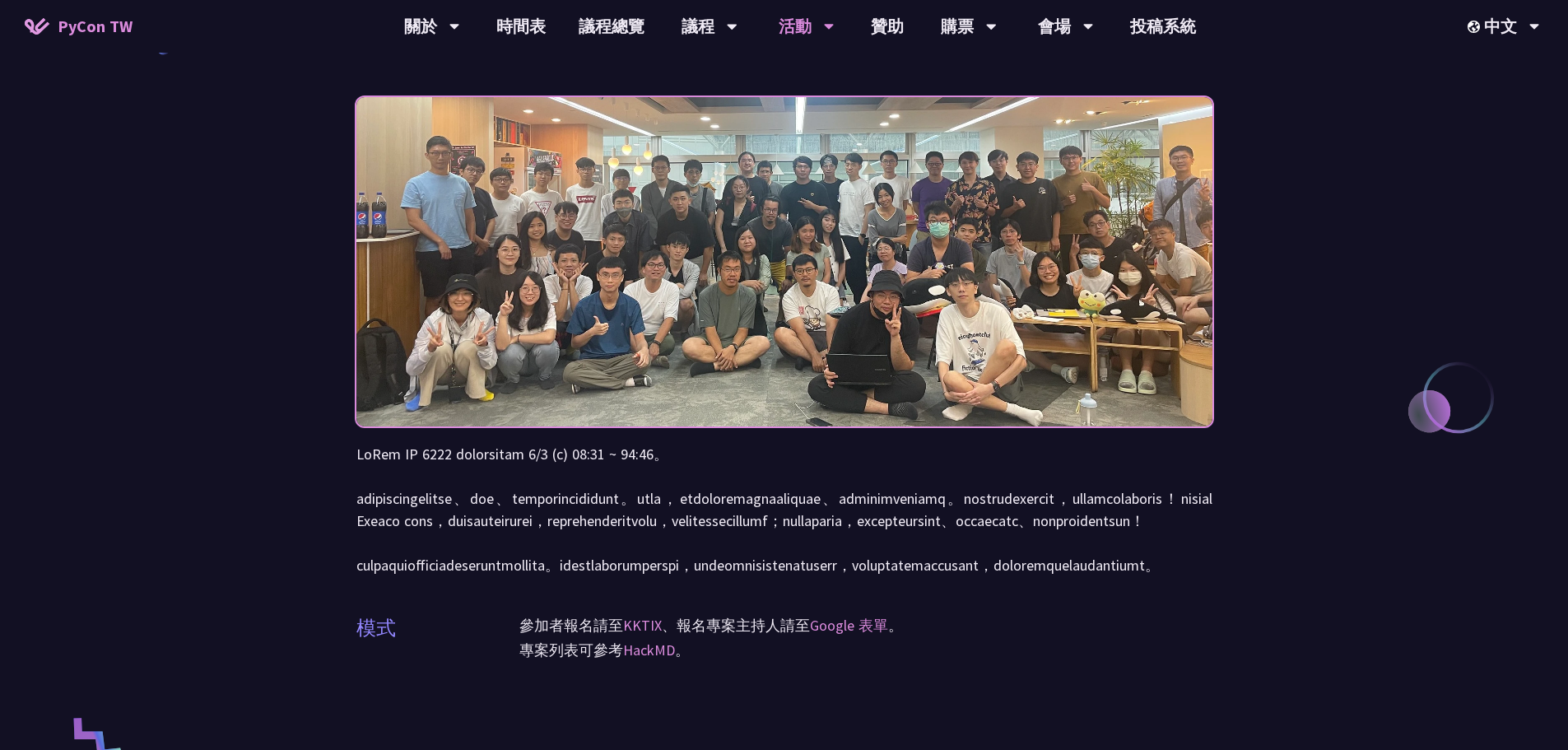
scroll to position [83, 0]
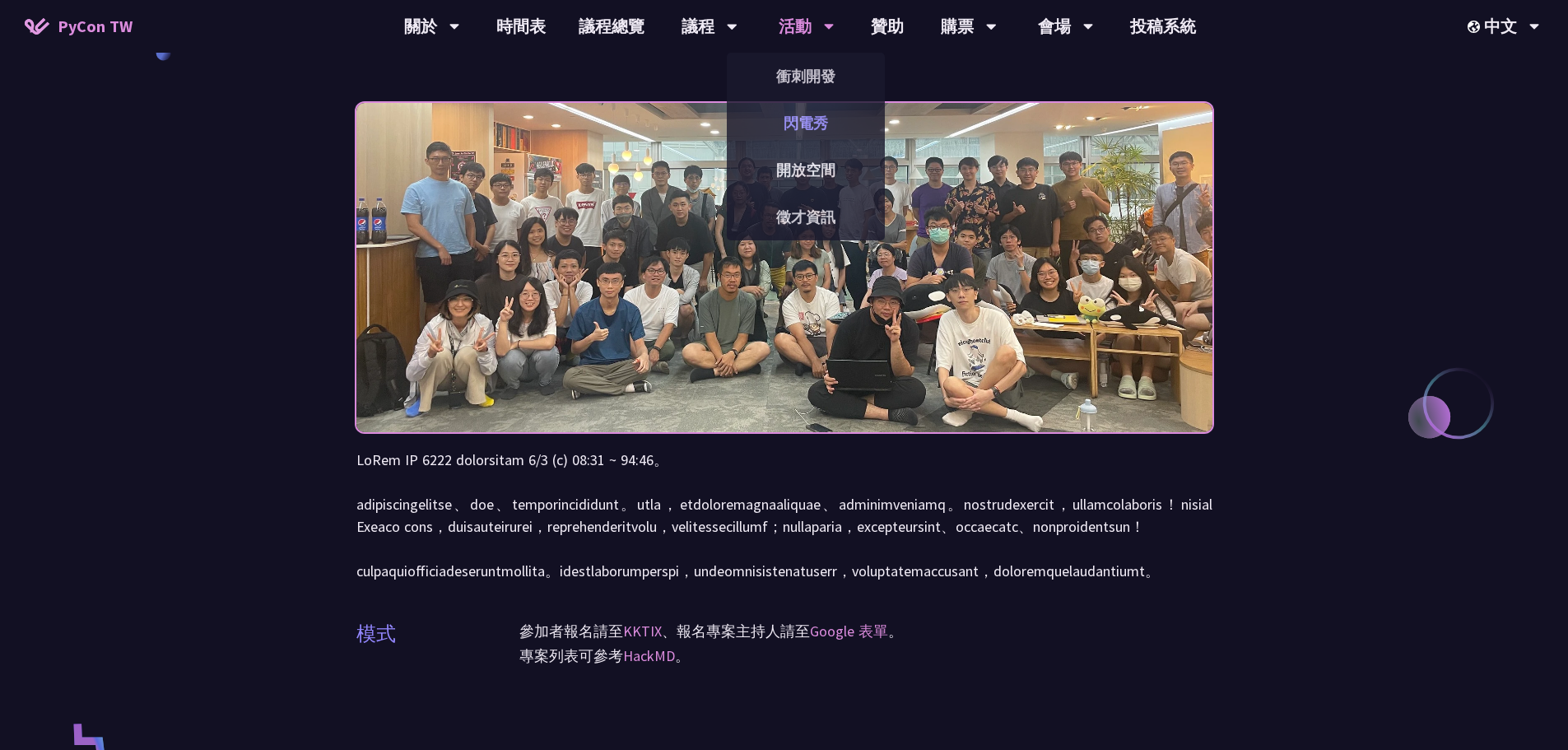
click at [824, 136] on link "閃電秀" at bounding box center [806, 122] width 158 height 39
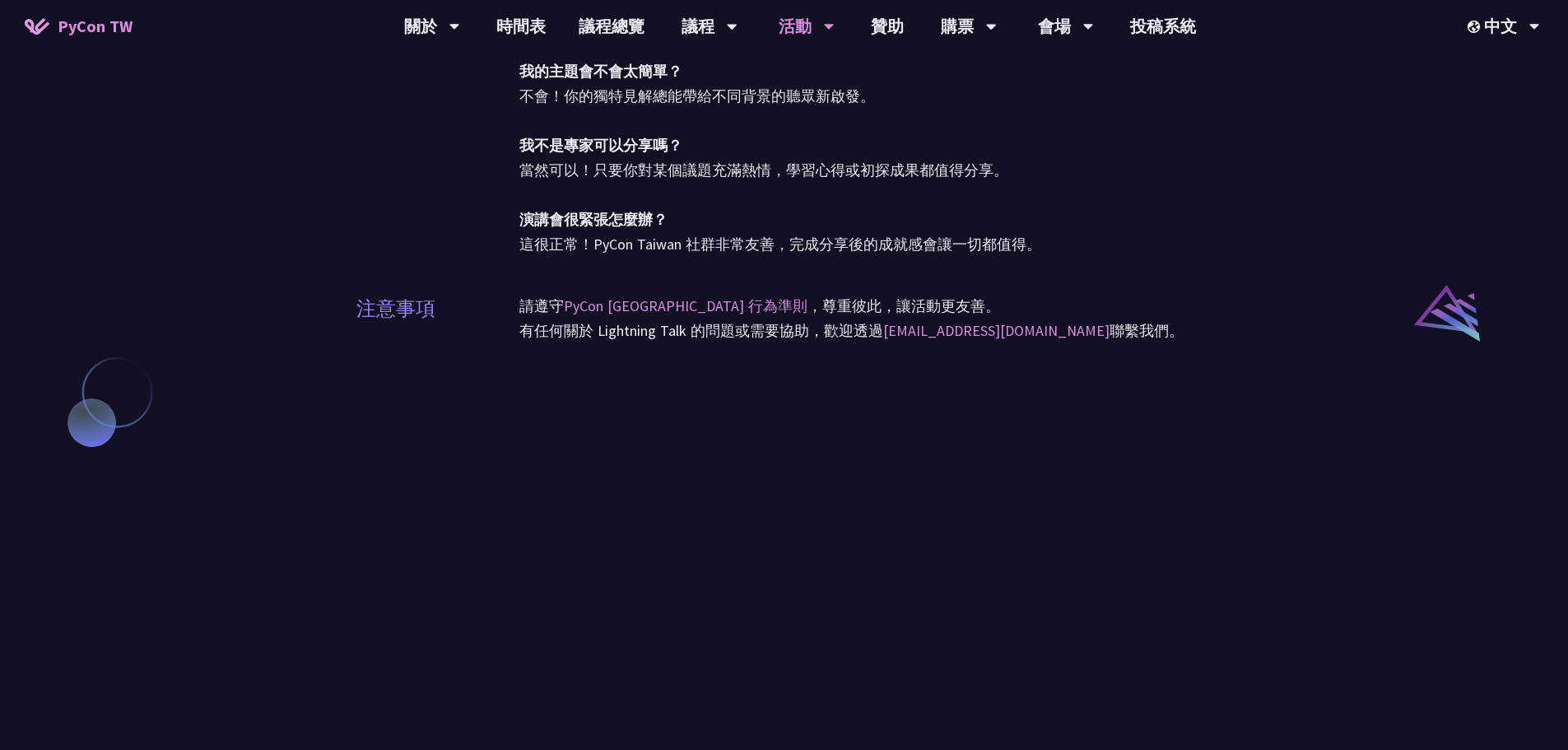
scroll to position [1564, 0]
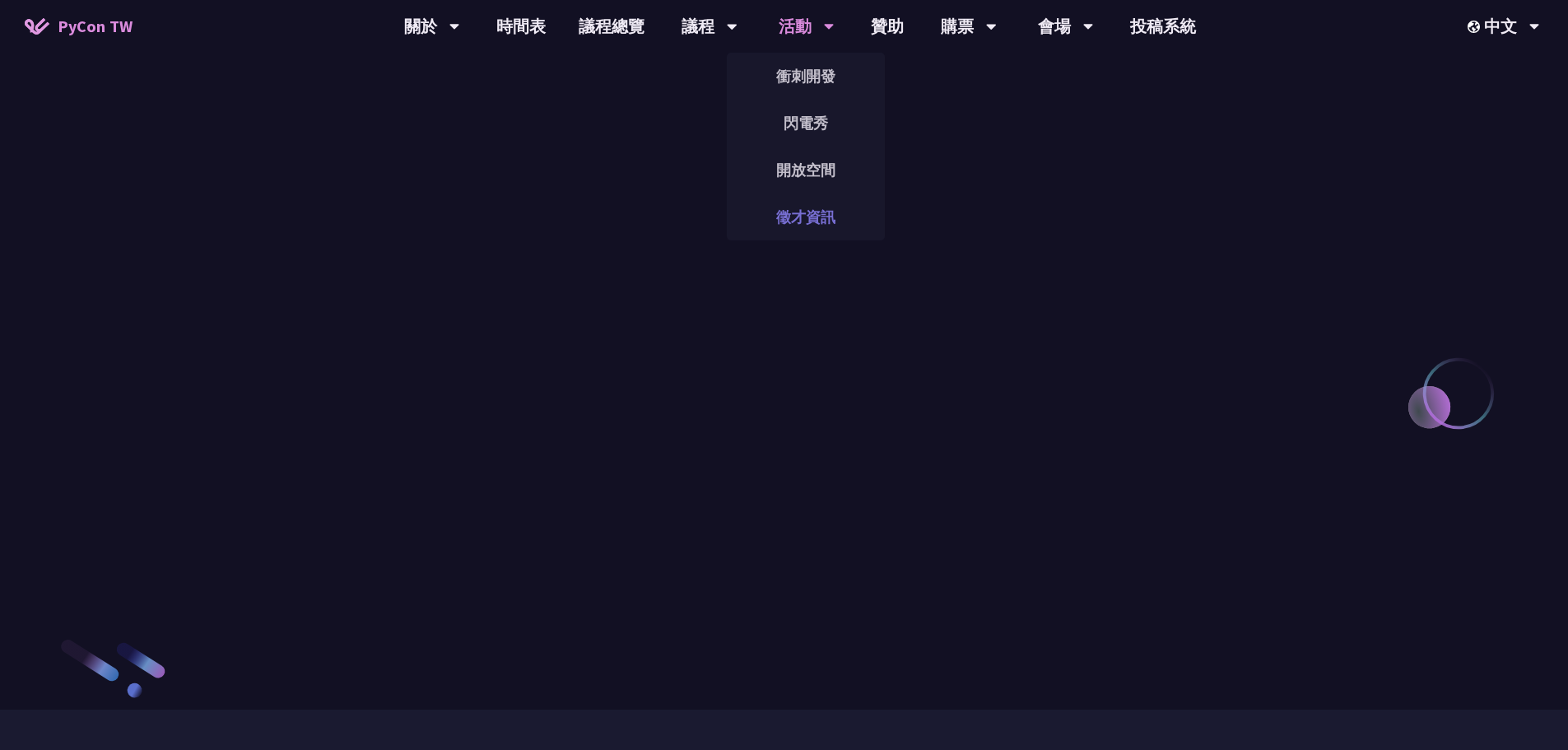
click at [812, 210] on link "徵才資訊" at bounding box center [806, 216] width 158 height 39
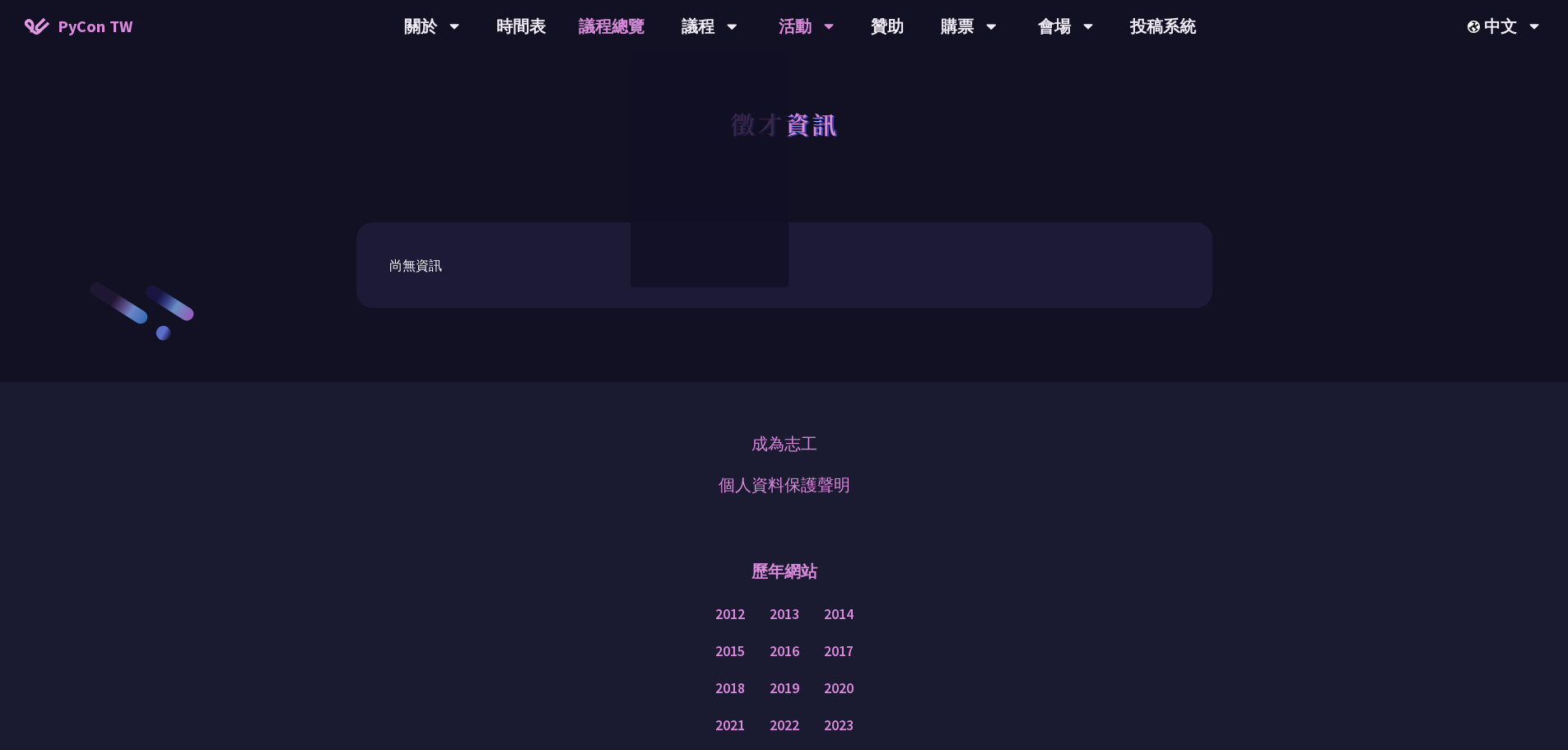
click at [604, 12] on link "議程總覽" at bounding box center [611, 26] width 99 height 53
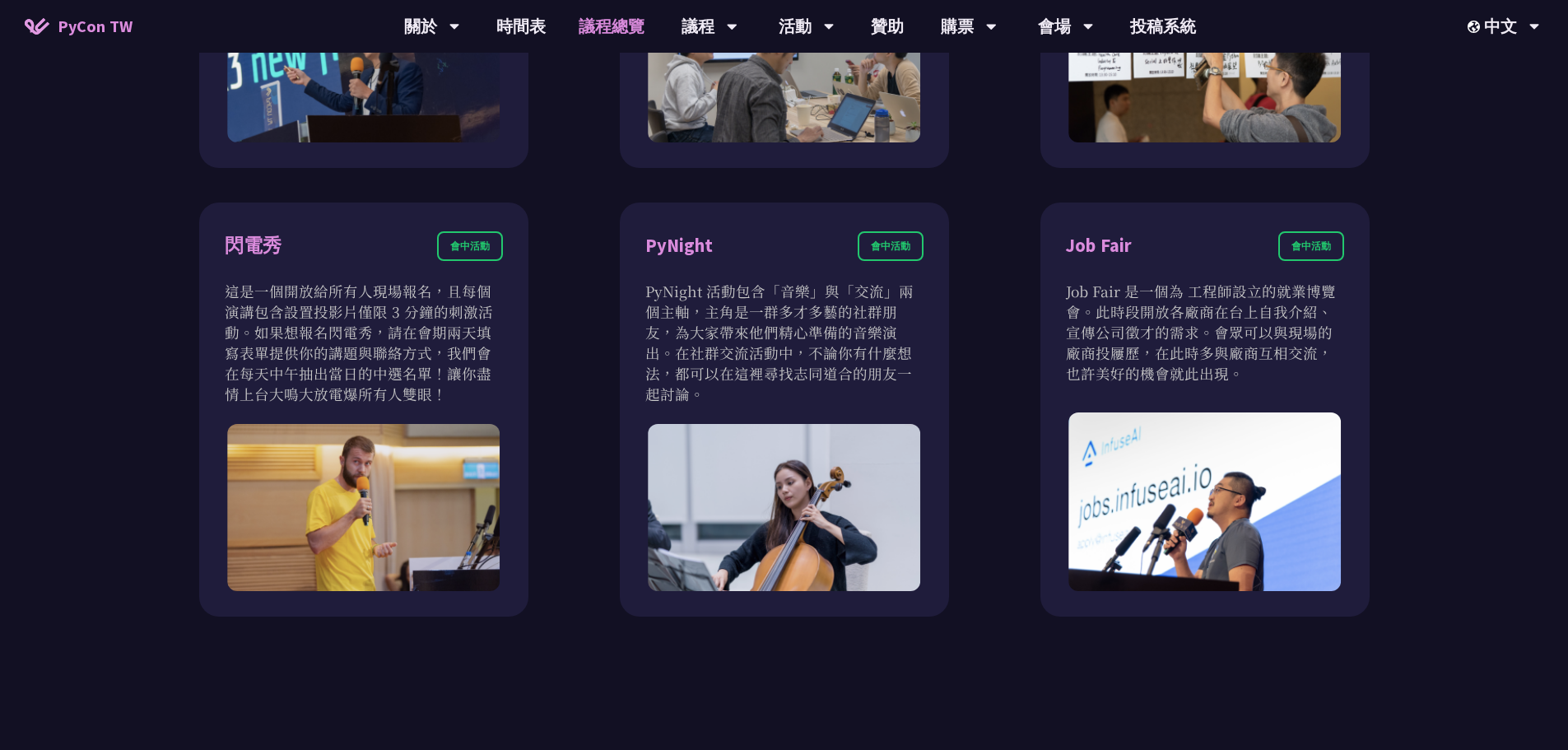
scroll to position [1481, 0]
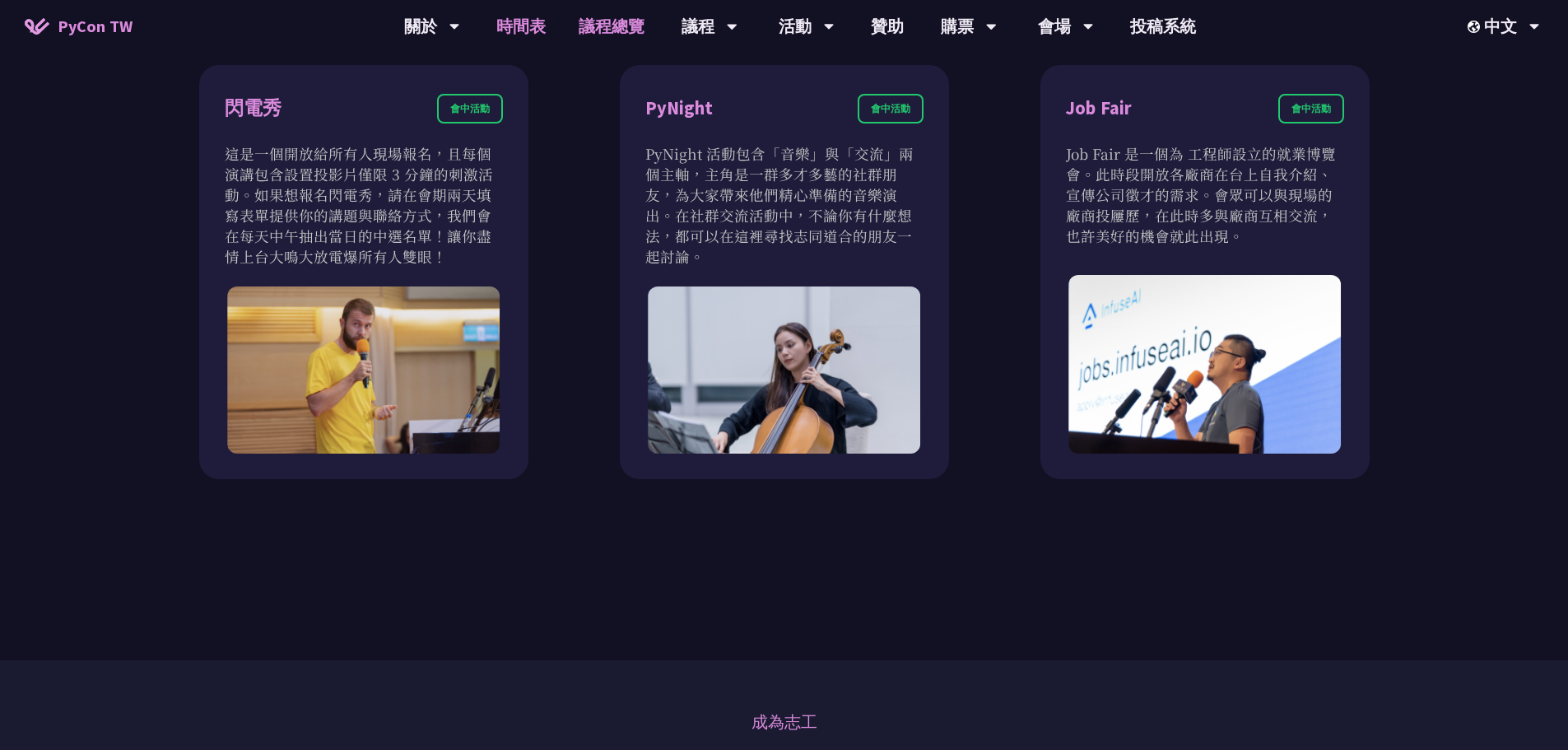
click at [527, 26] on link "時間表" at bounding box center [521, 26] width 83 height 53
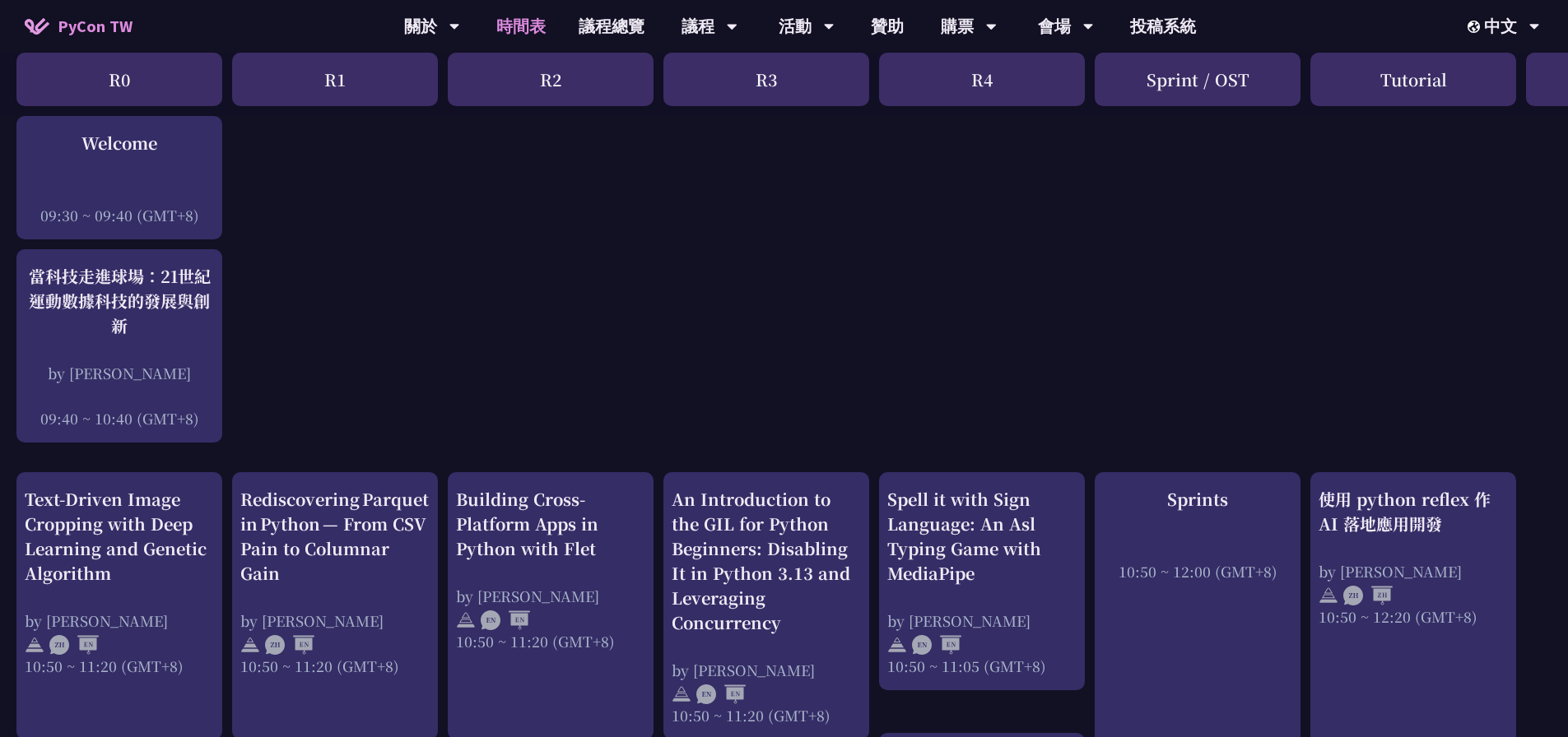
scroll to position [329, 0]
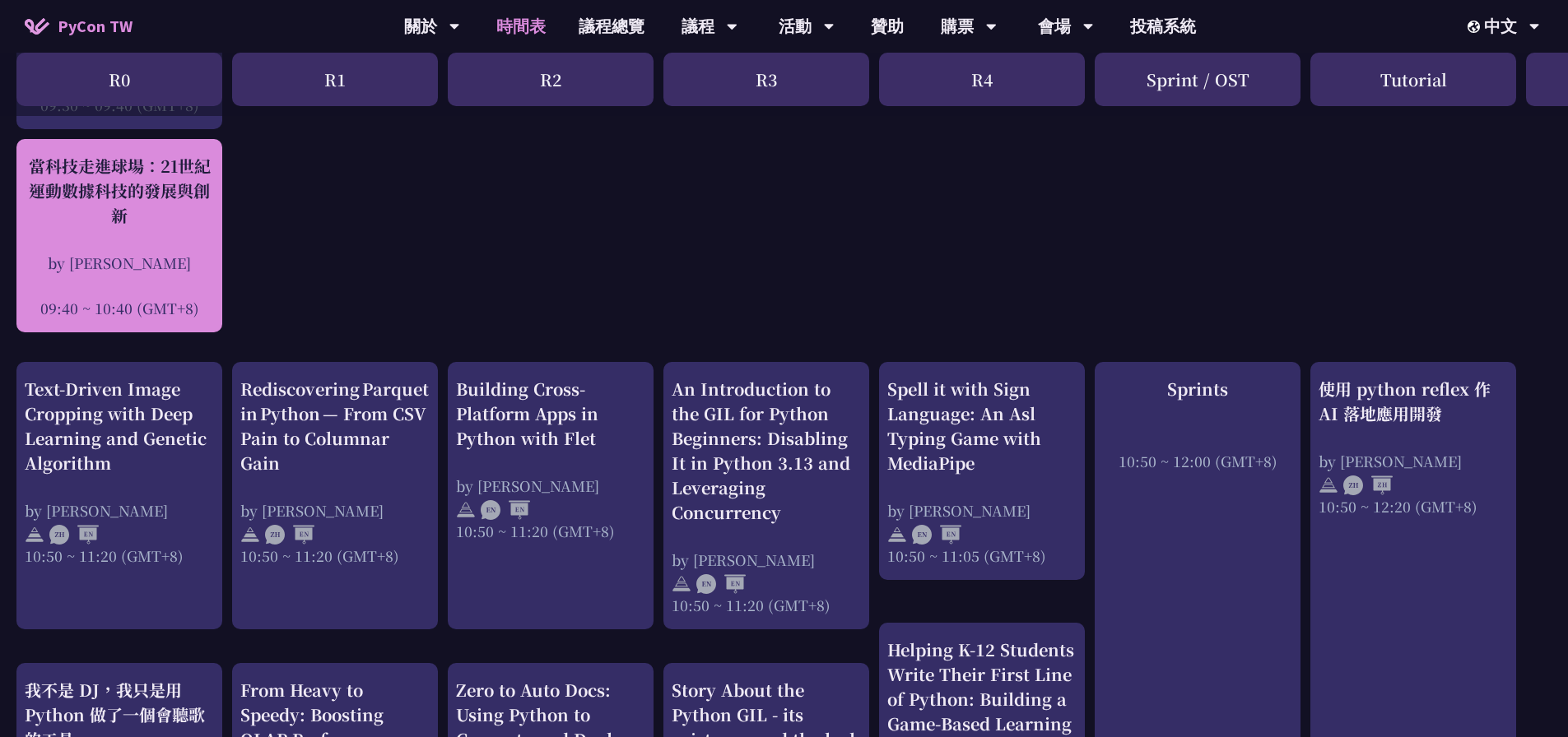
click at [170, 251] on div "當科技走進球場：21世紀運動數據科技的發展與創新 by [PERSON_NAME] 09:40 ~ 10:40 (GMT+8)" at bounding box center [120, 236] width 189 height 164
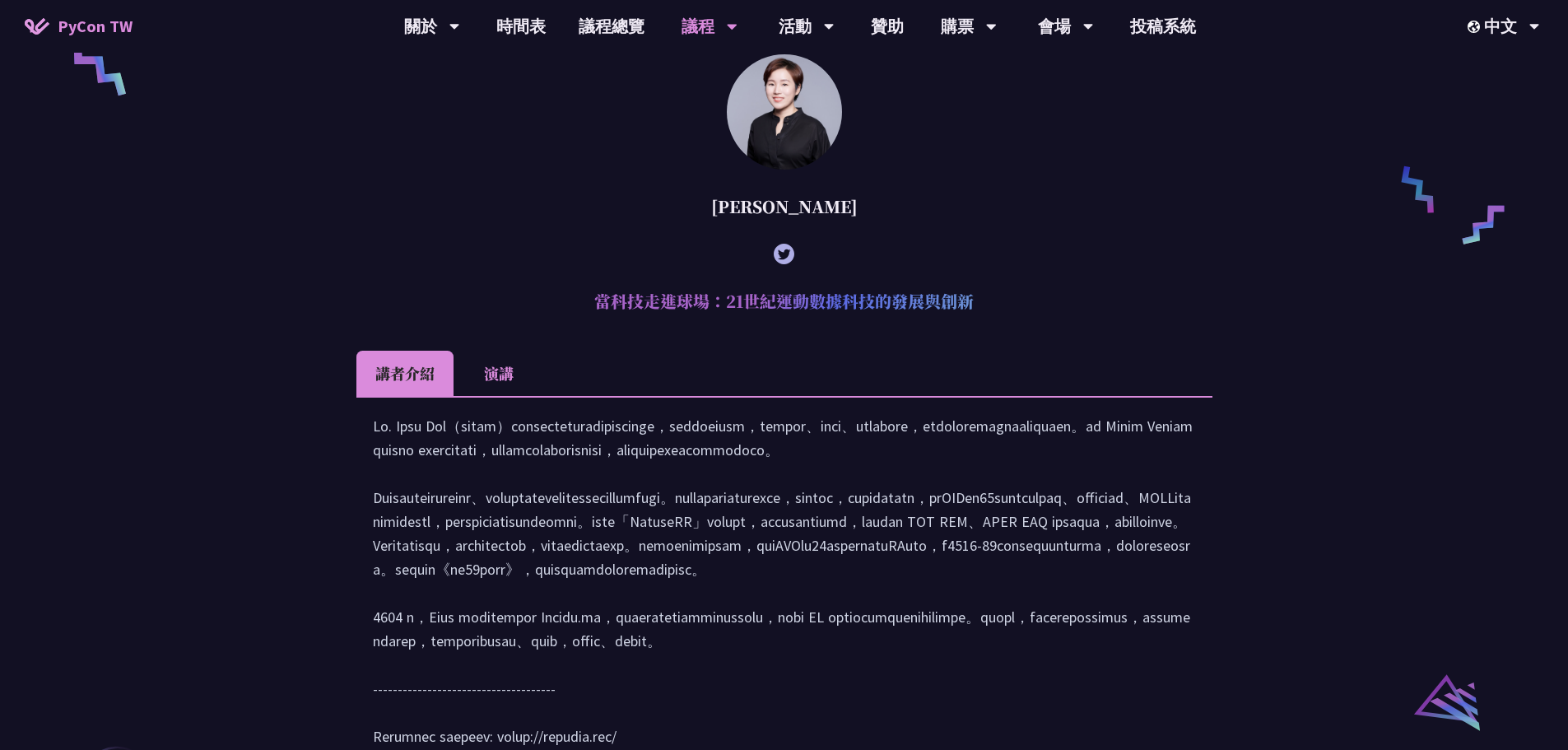
scroll to position [1328, 0]
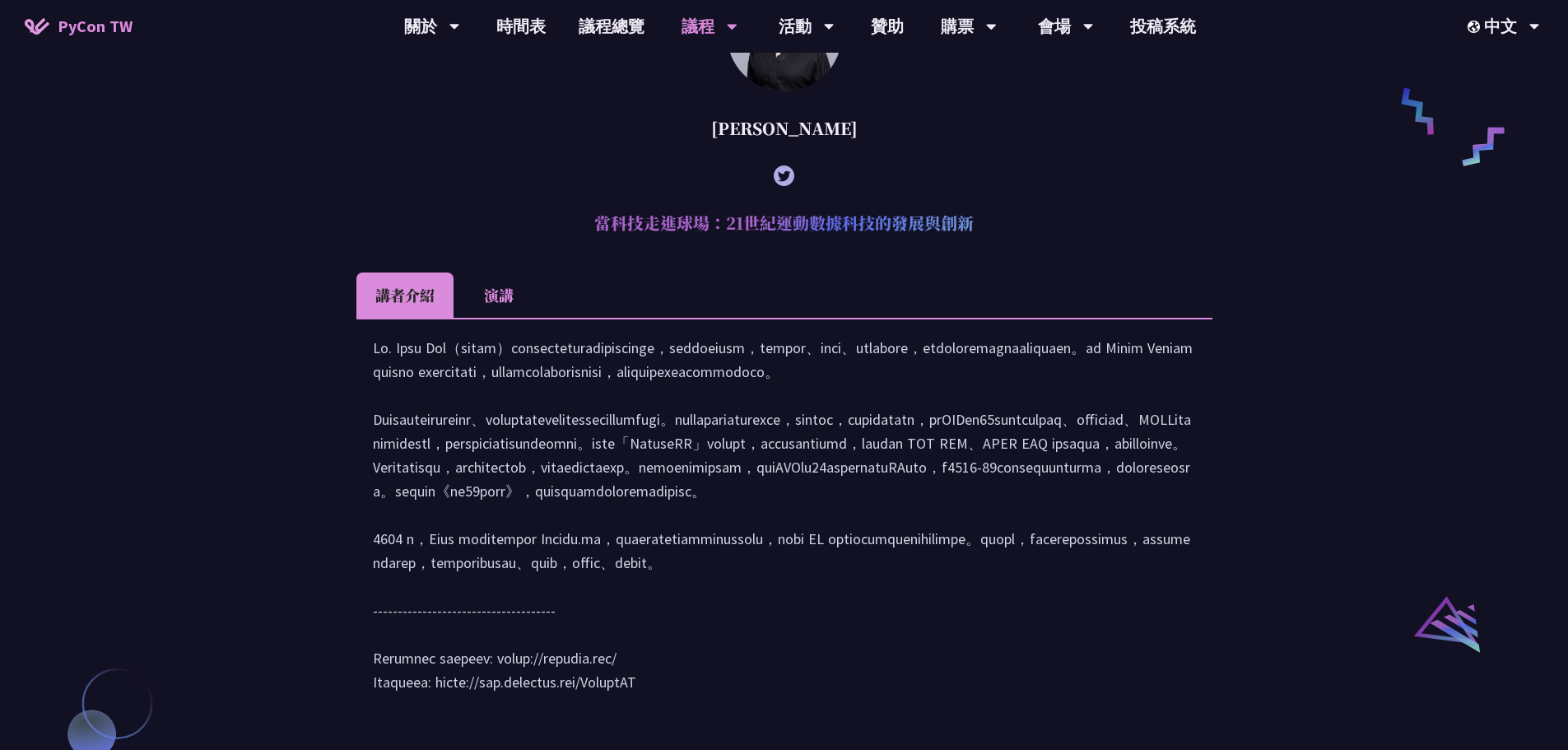
click at [495, 314] on li "演講" at bounding box center [499, 294] width 90 height 46
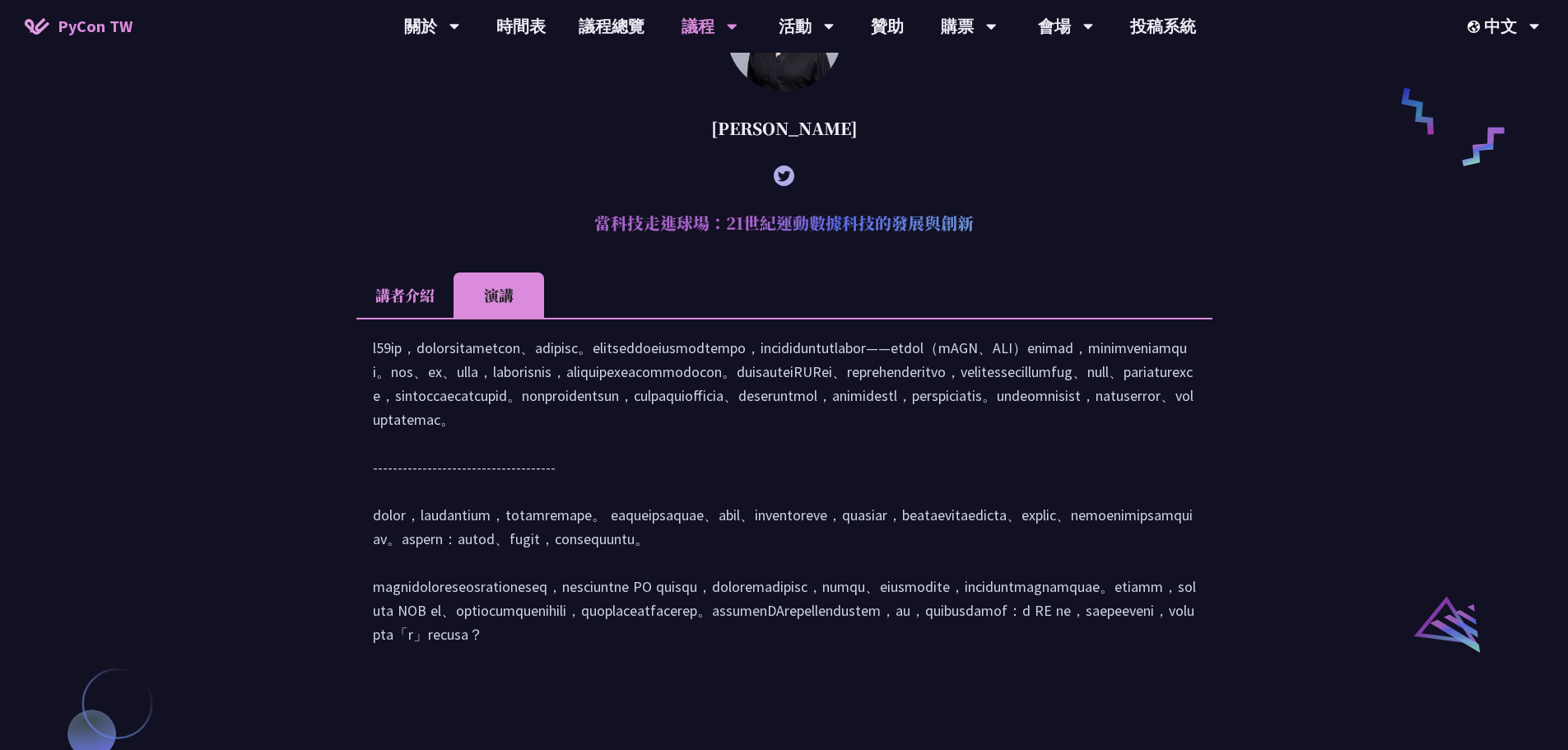
click at [396, 312] on li "講者介紹" at bounding box center [405, 294] width 97 height 46
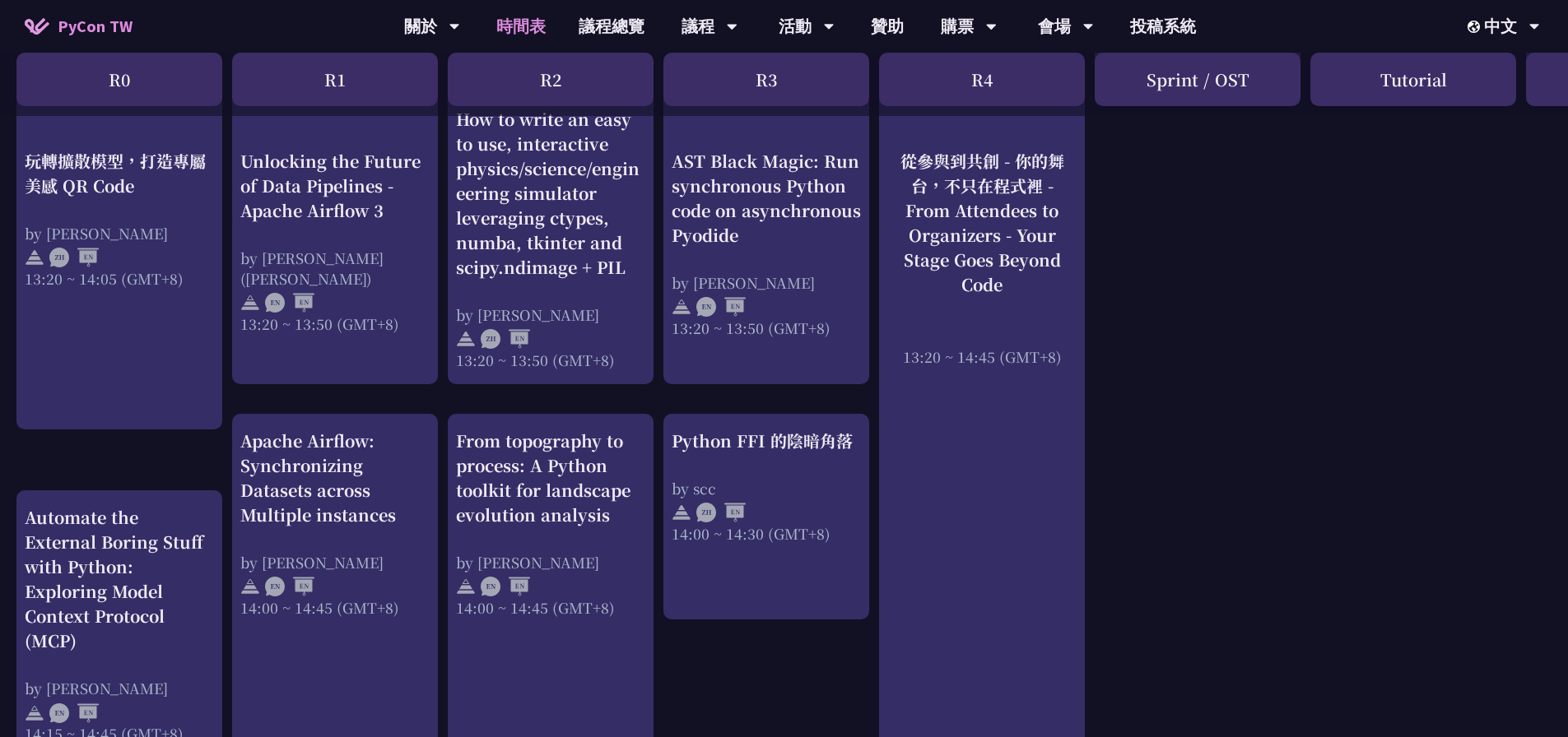
scroll to position [1316, 0]
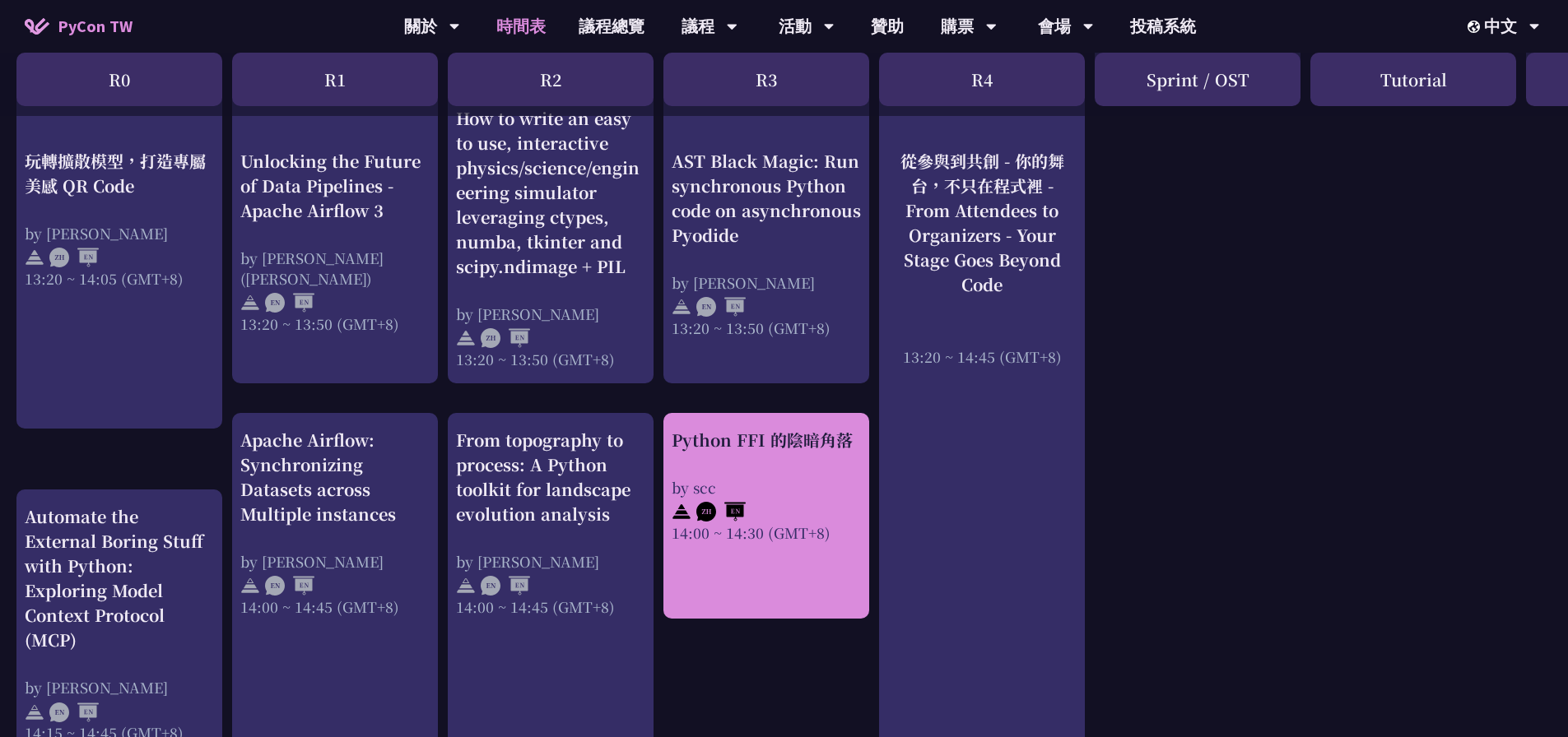
click at [802, 437] on div "Python FFI 的陰暗角落" at bounding box center [766, 440] width 189 height 25
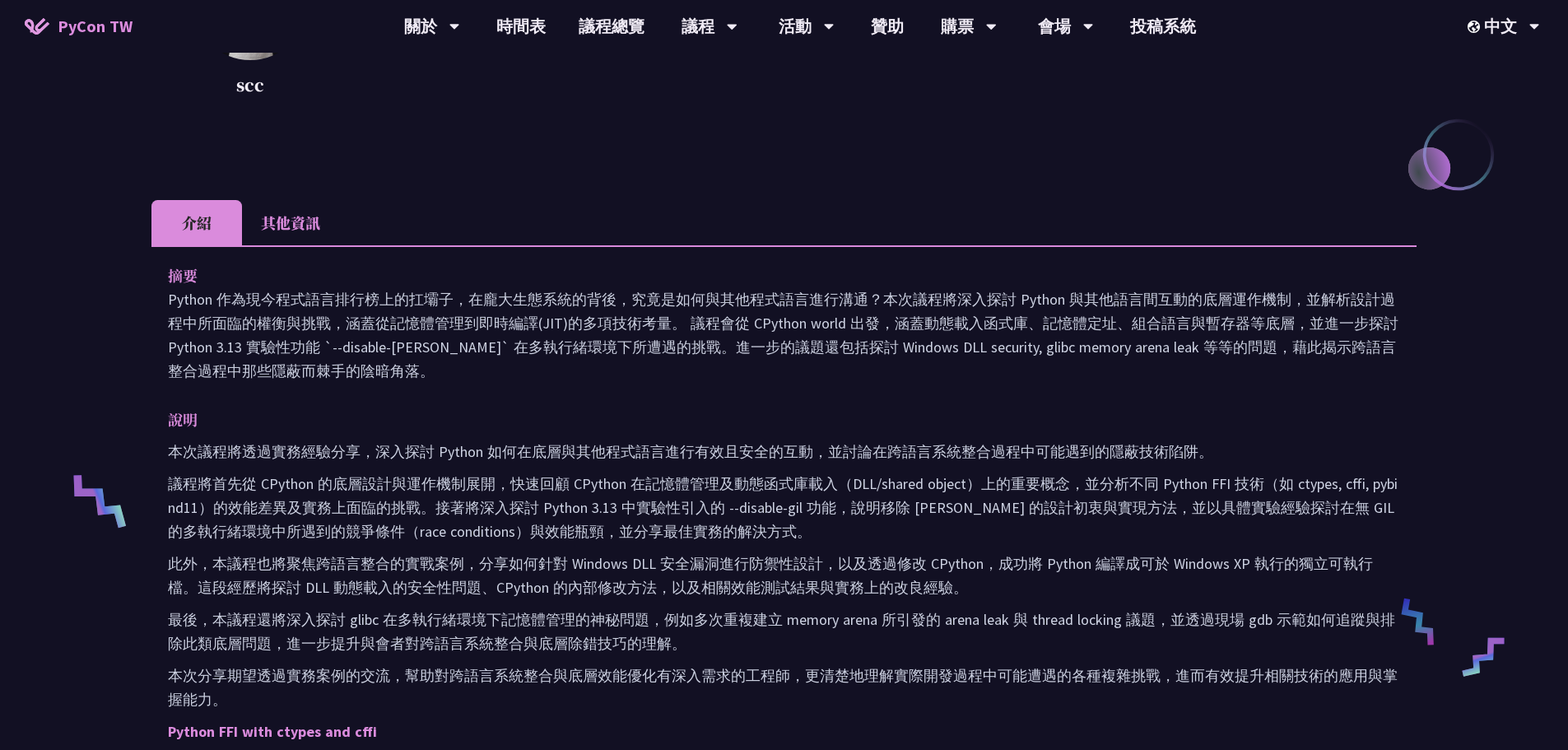
scroll to position [164, 0]
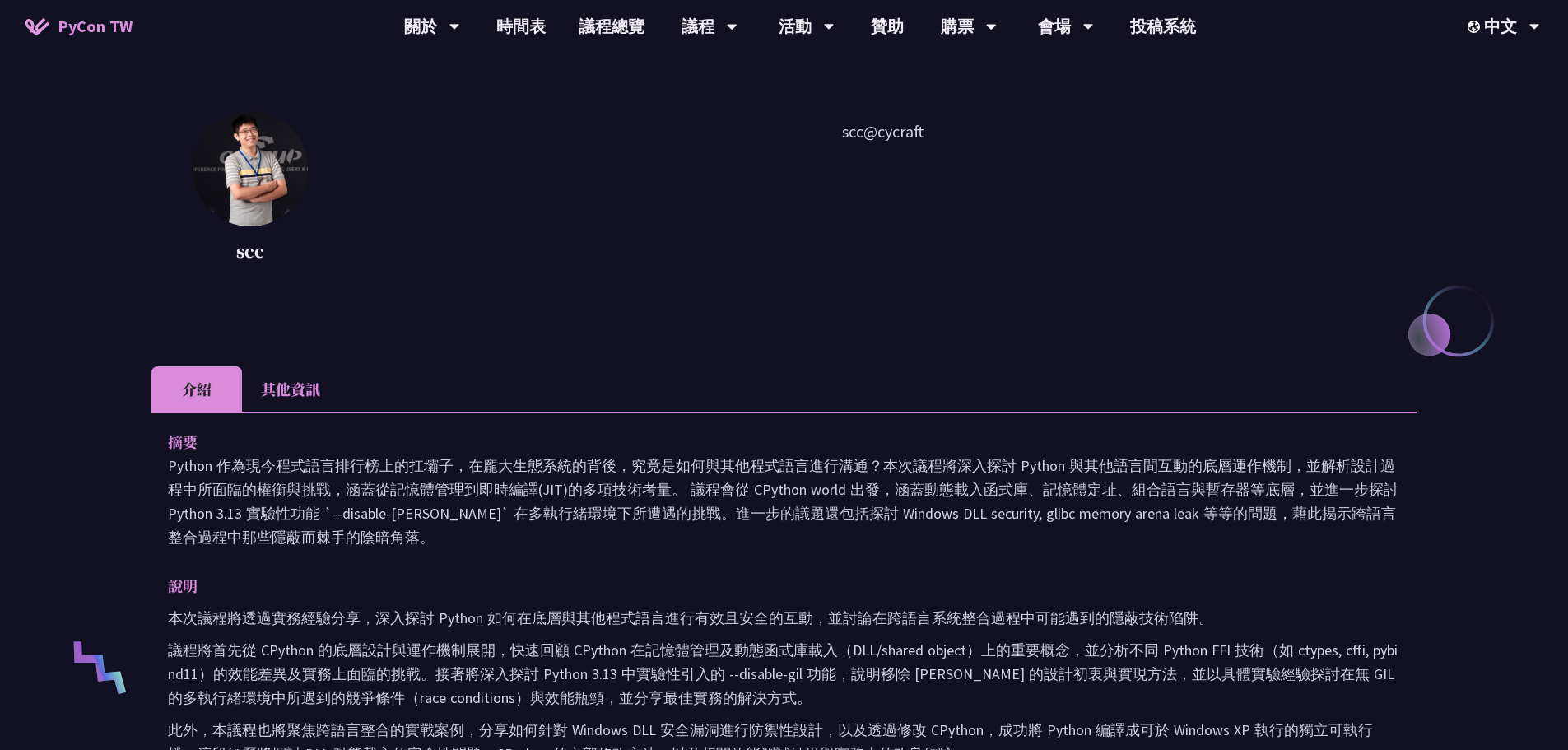
click at [294, 398] on li "其他資訊" at bounding box center [290, 388] width 97 height 46
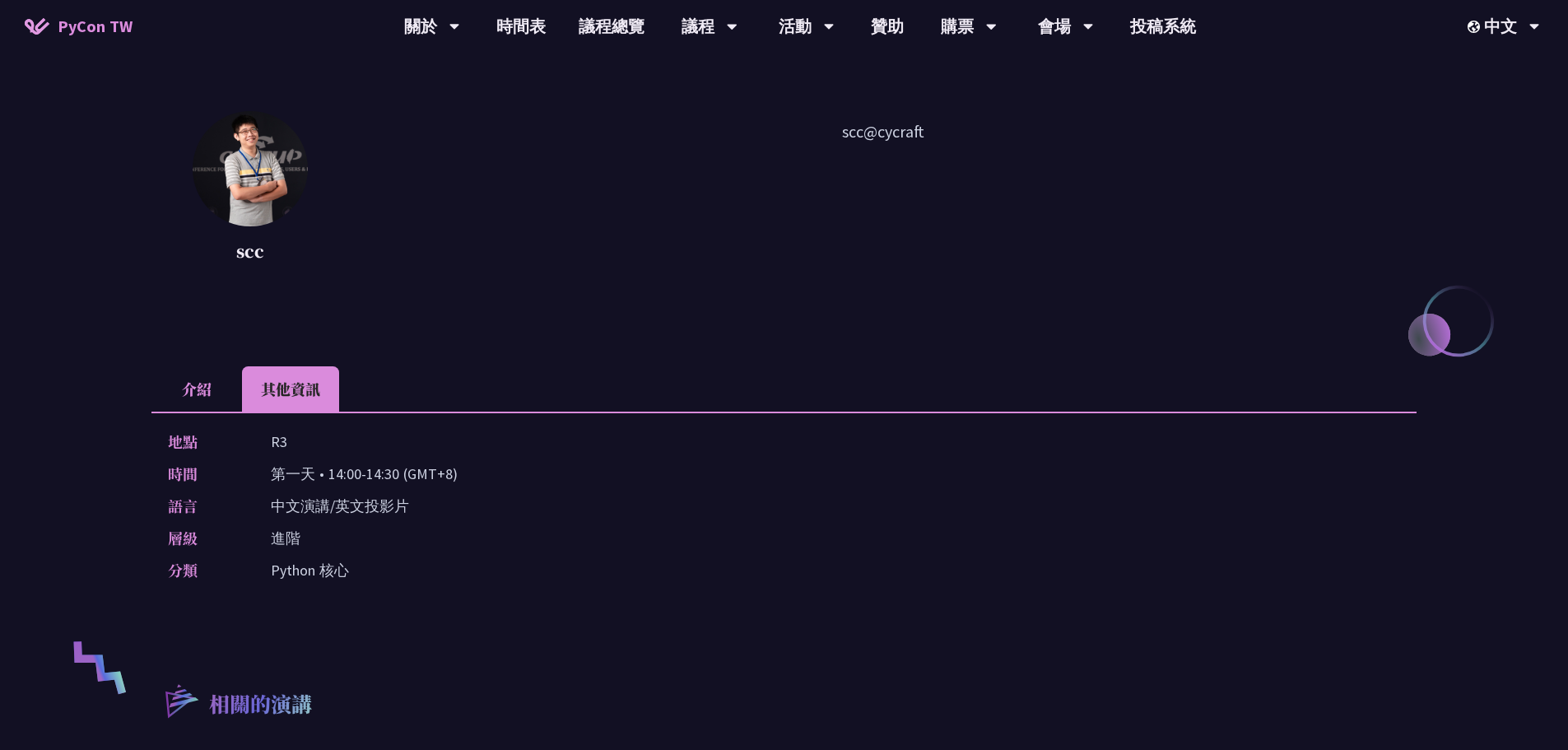
click at [189, 390] on li "介紹" at bounding box center [196, 388] width 90 height 46
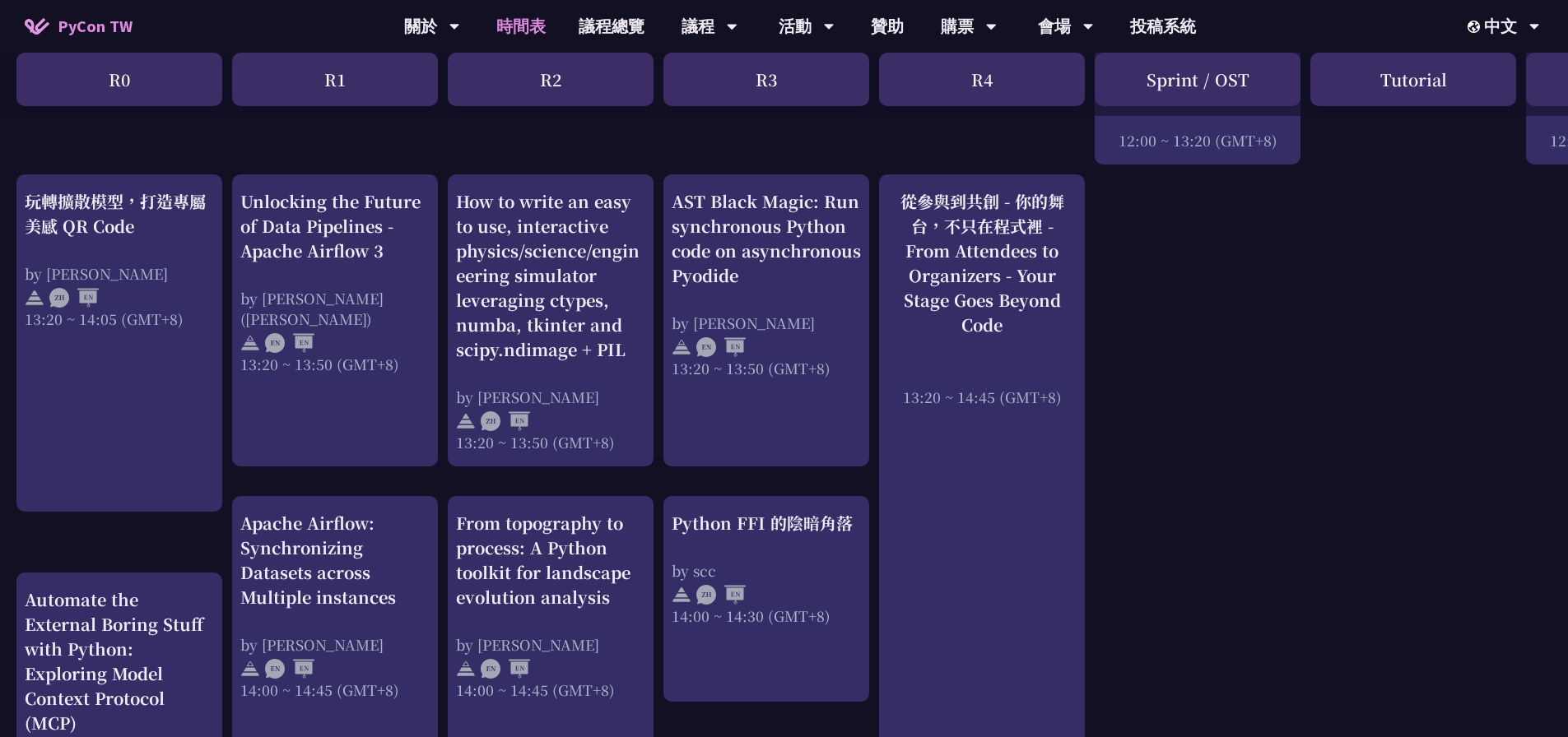
scroll to position [1235, 0]
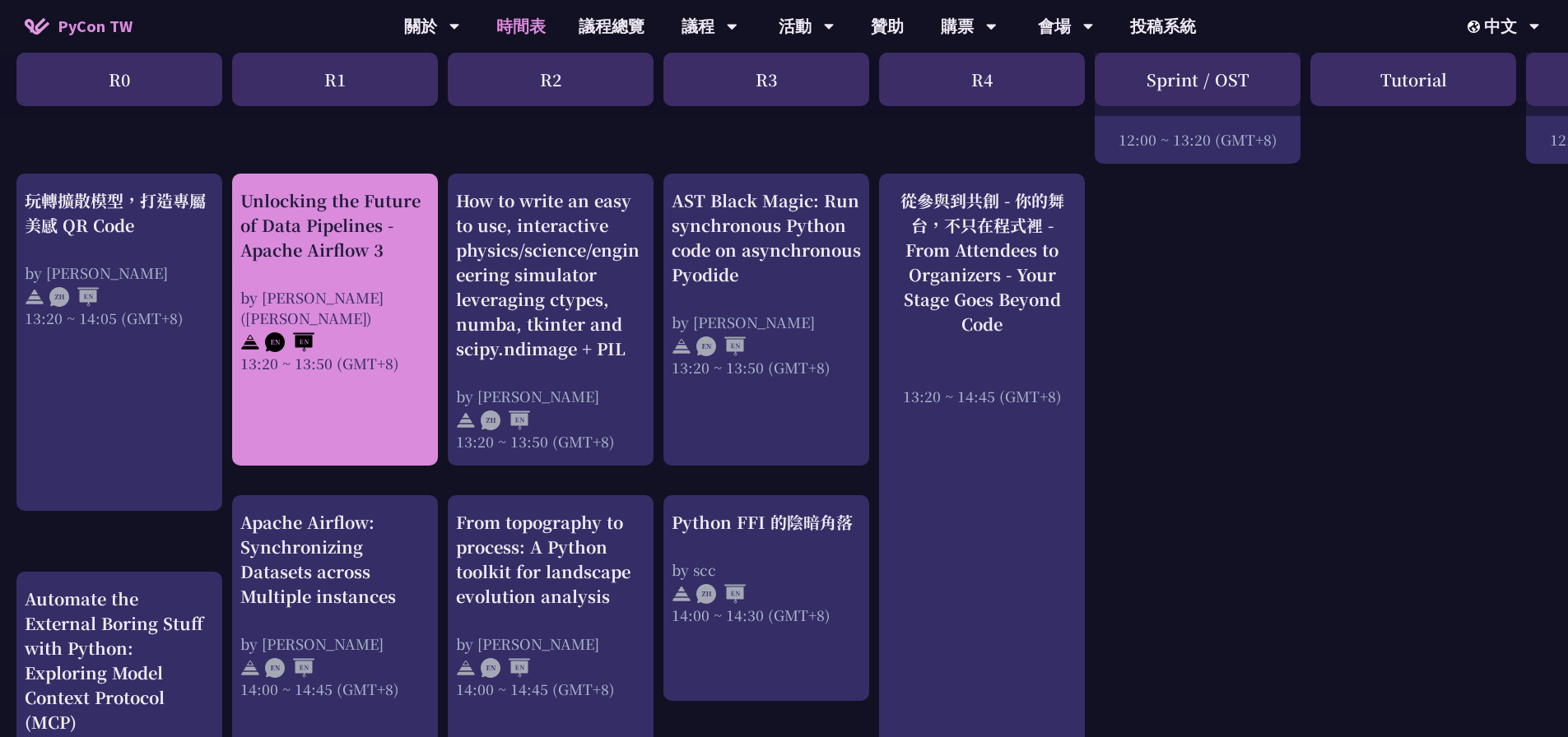
click at [391, 300] on div "by [PERSON_NAME] ([PERSON_NAME])" at bounding box center [335, 308] width 189 height 41
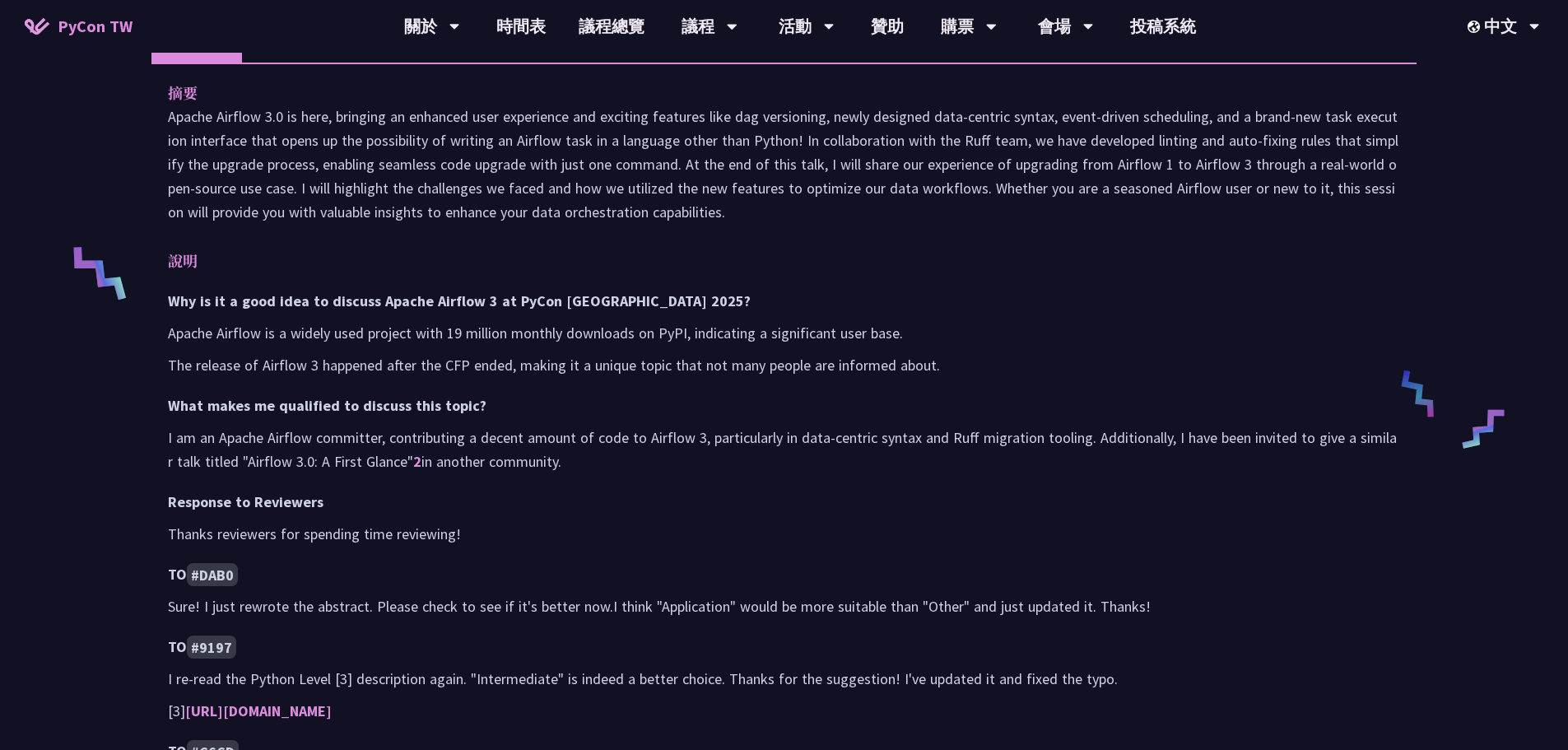
scroll to position [659, 0]
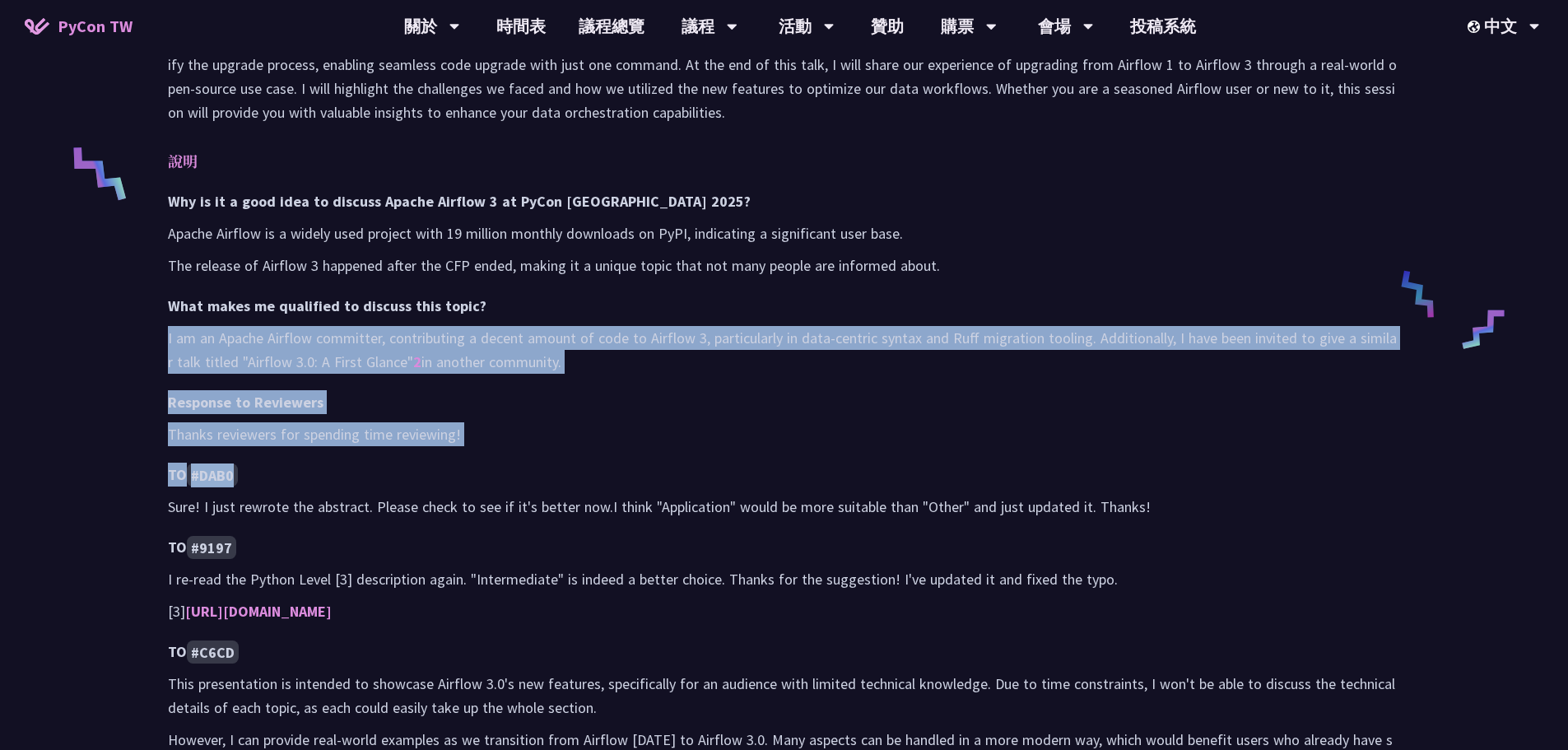
drag, startPoint x: 161, startPoint y: 336, endPoint x: 557, endPoint y: 463, distance: 415.9
click at [557, 463] on div "摘要 Apache Airflow 3.0 is here, bringing an enhanced user experience and excitin…" at bounding box center [784, 425] width 1265 height 926
click at [632, 439] on p "Thanks reviewers for spending time reviewing!" at bounding box center [784, 434] width 1232 height 24
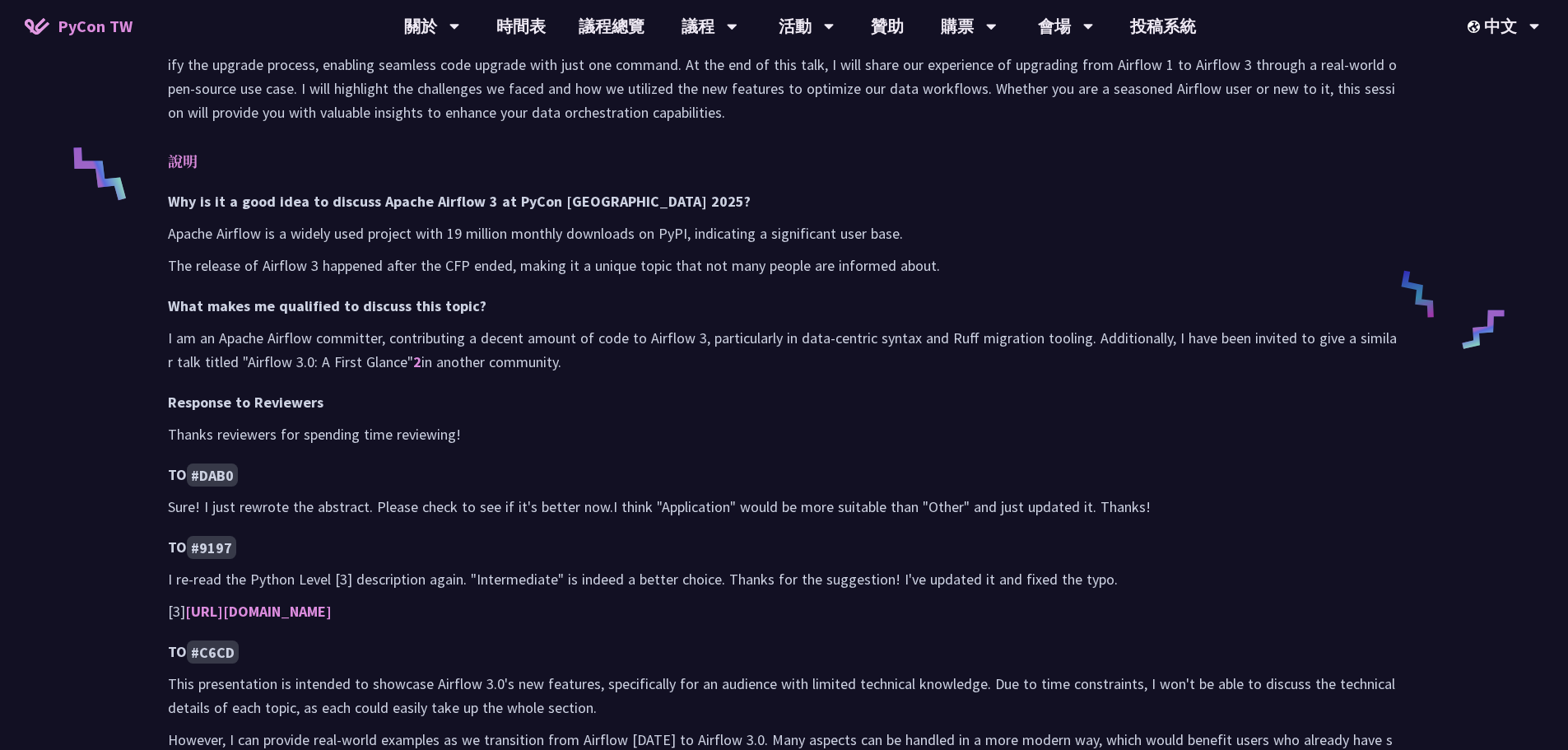
scroll to position [329, 0]
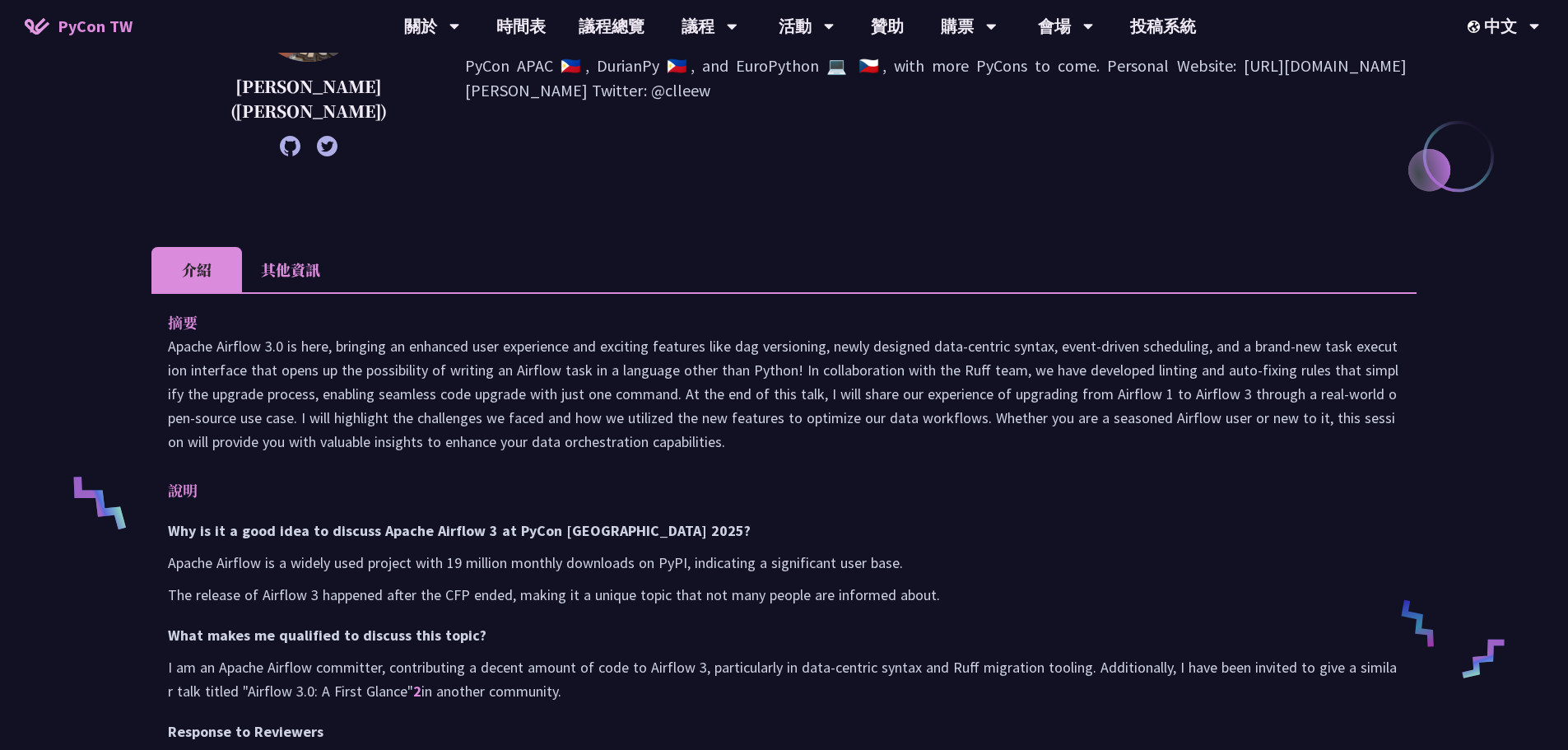
click at [332, 270] on li "其他資訊" at bounding box center [290, 270] width 97 height 46
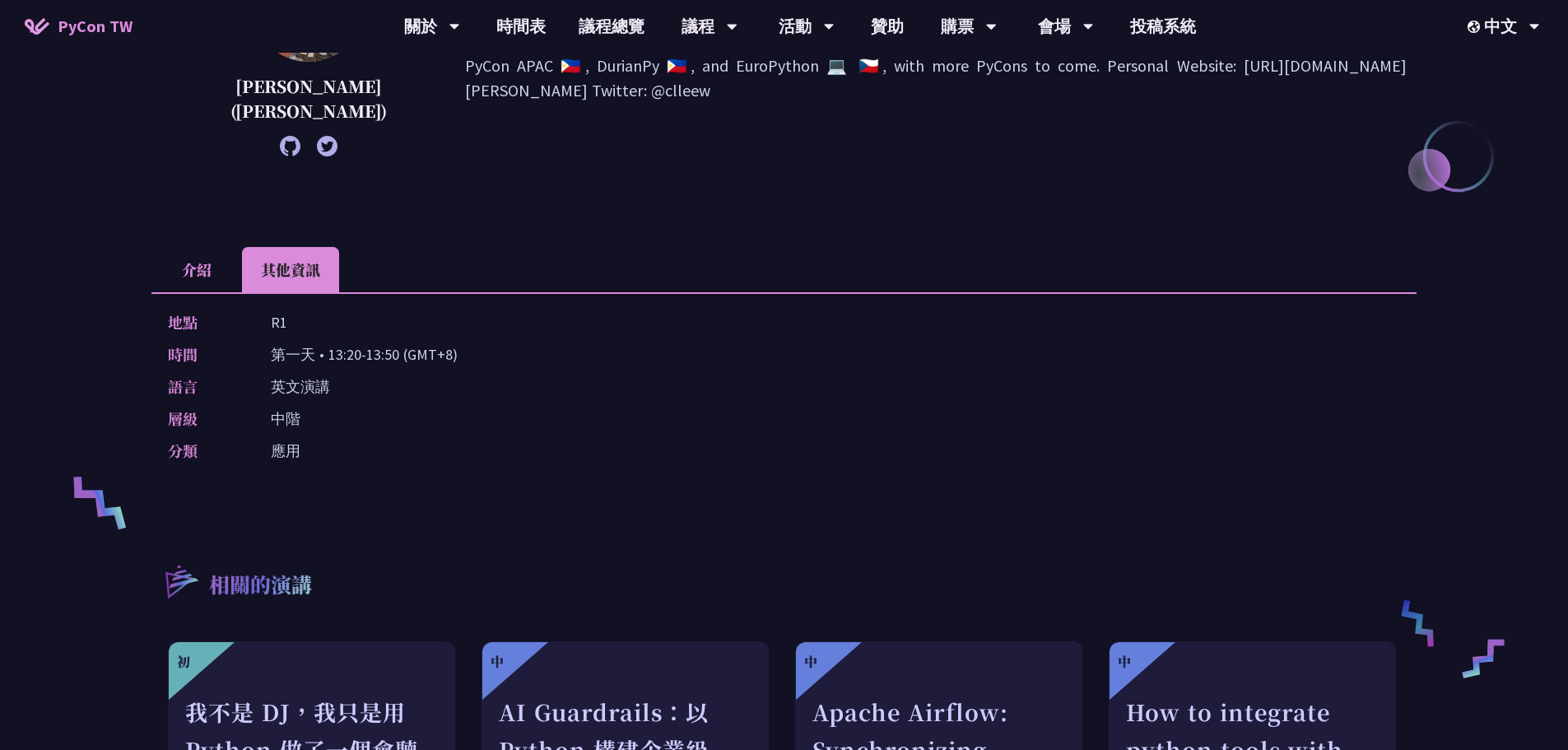
click at [211, 260] on li "介紹" at bounding box center [196, 270] width 90 height 46
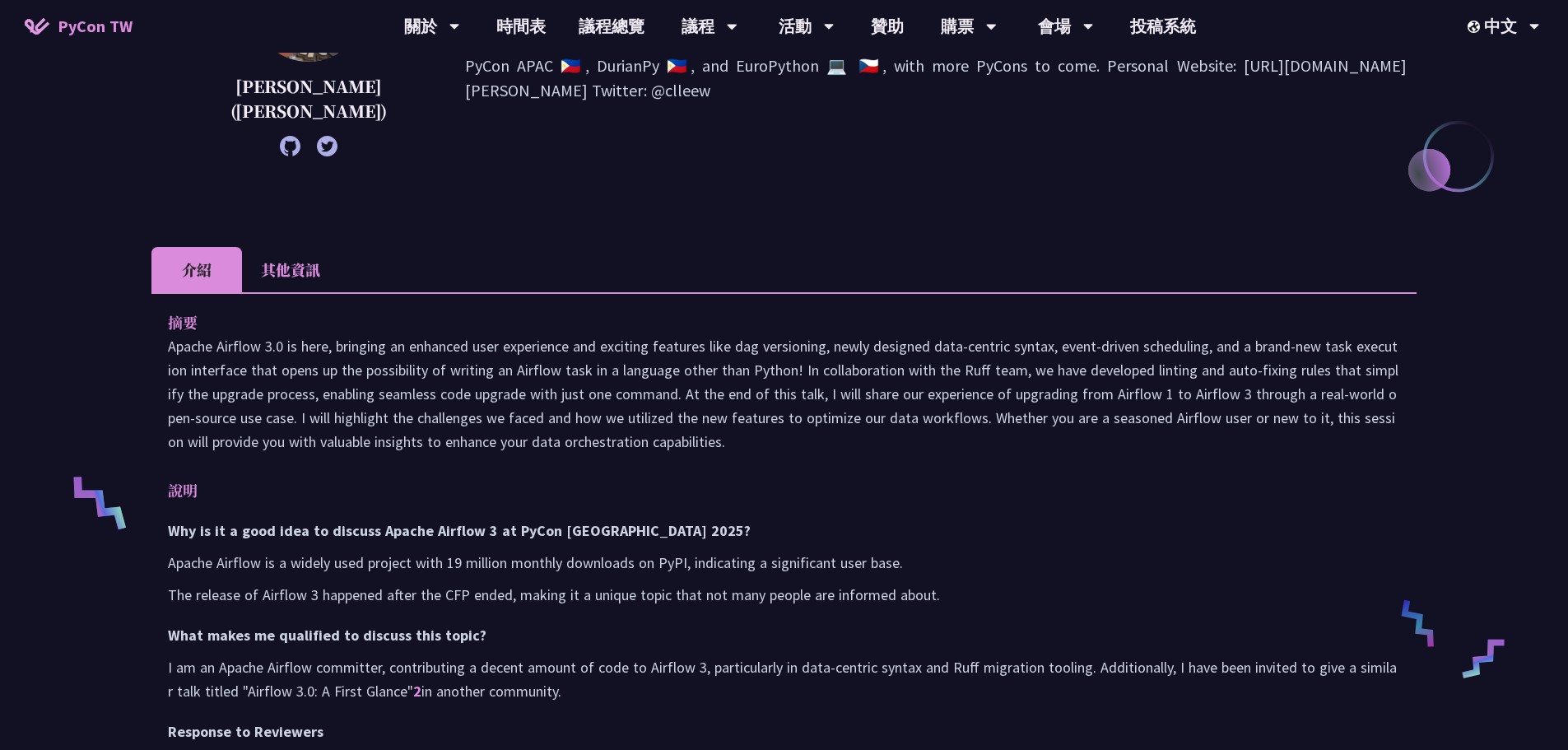
drag, startPoint x: 251, startPoint y: 336, endPoint x: 765, endPoint y: 443, distance: 525.0
click at [765, 443] on p "Apache Airflow 3.0 is here, bringing an enhanced user experience and exciting f…" at bounding box center [784, 394] width 1232 height 120
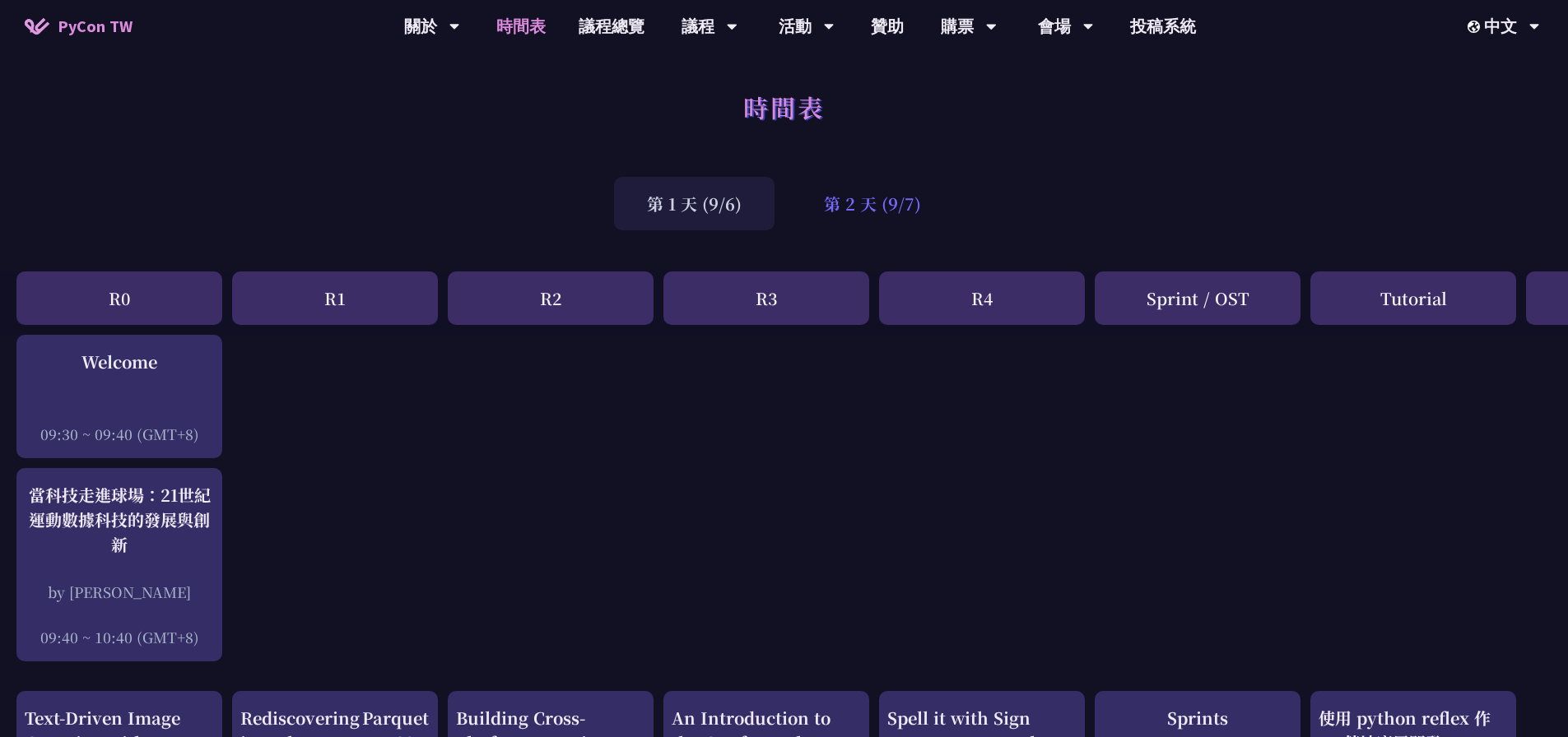
click at [866, 202] on div "第 2 天 (9/7)" at bounding box center [872, 204] width 163 height 53
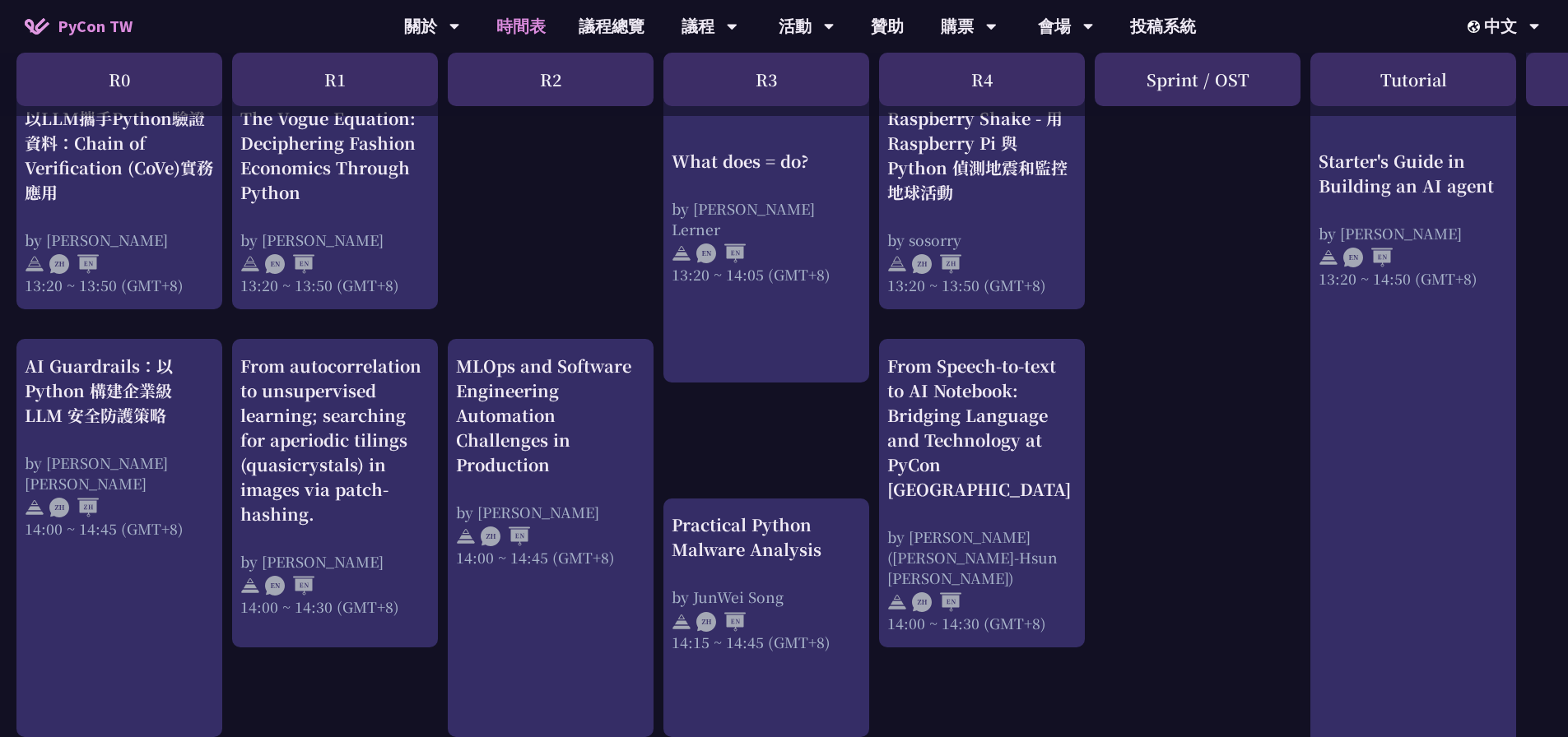
scroll to position [1481, 0]
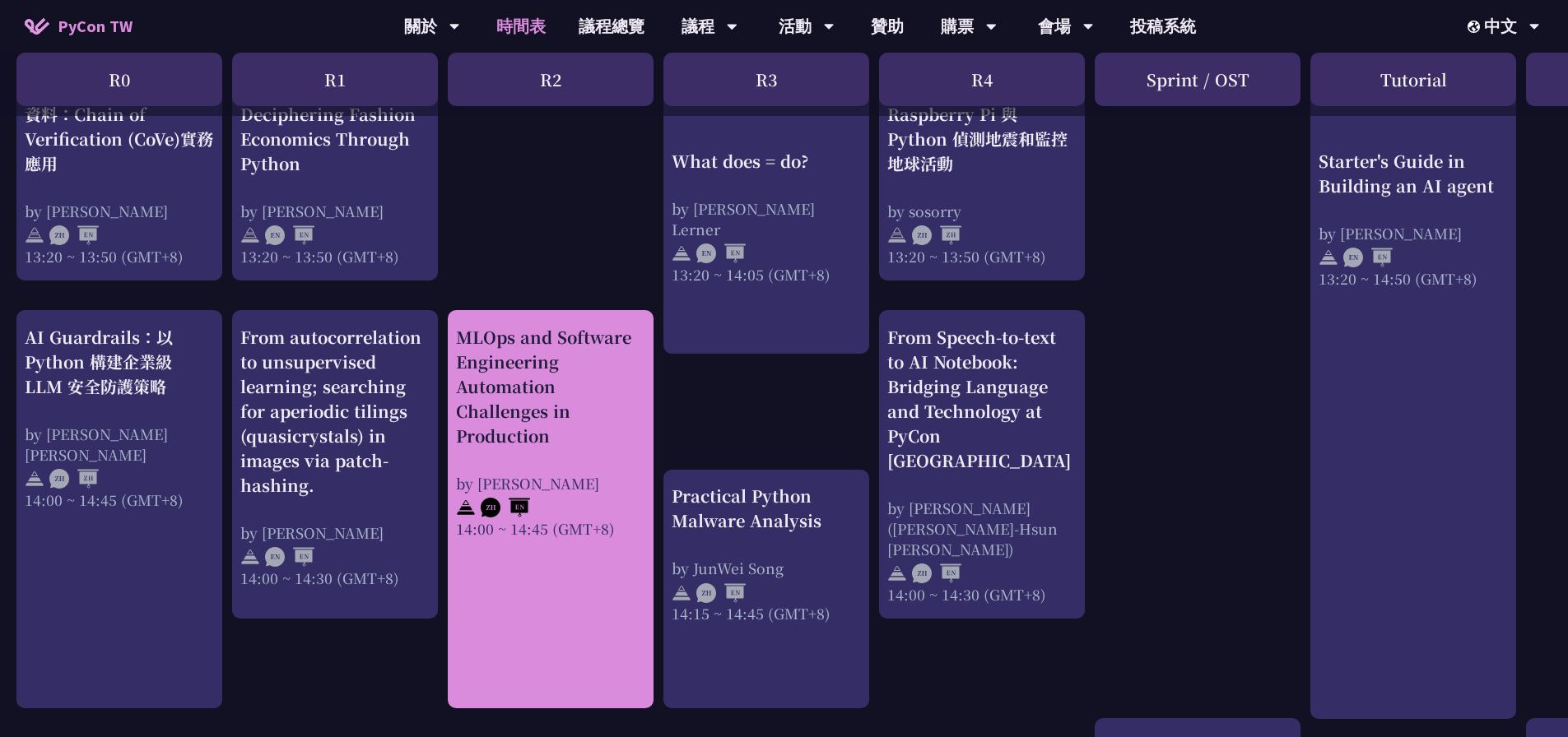
click at [591, 459] on div "MLOps and Software Engineering Automation Challenges in Production by [PERSON_N…" at bounding box center [551, 432] width 189 height 214
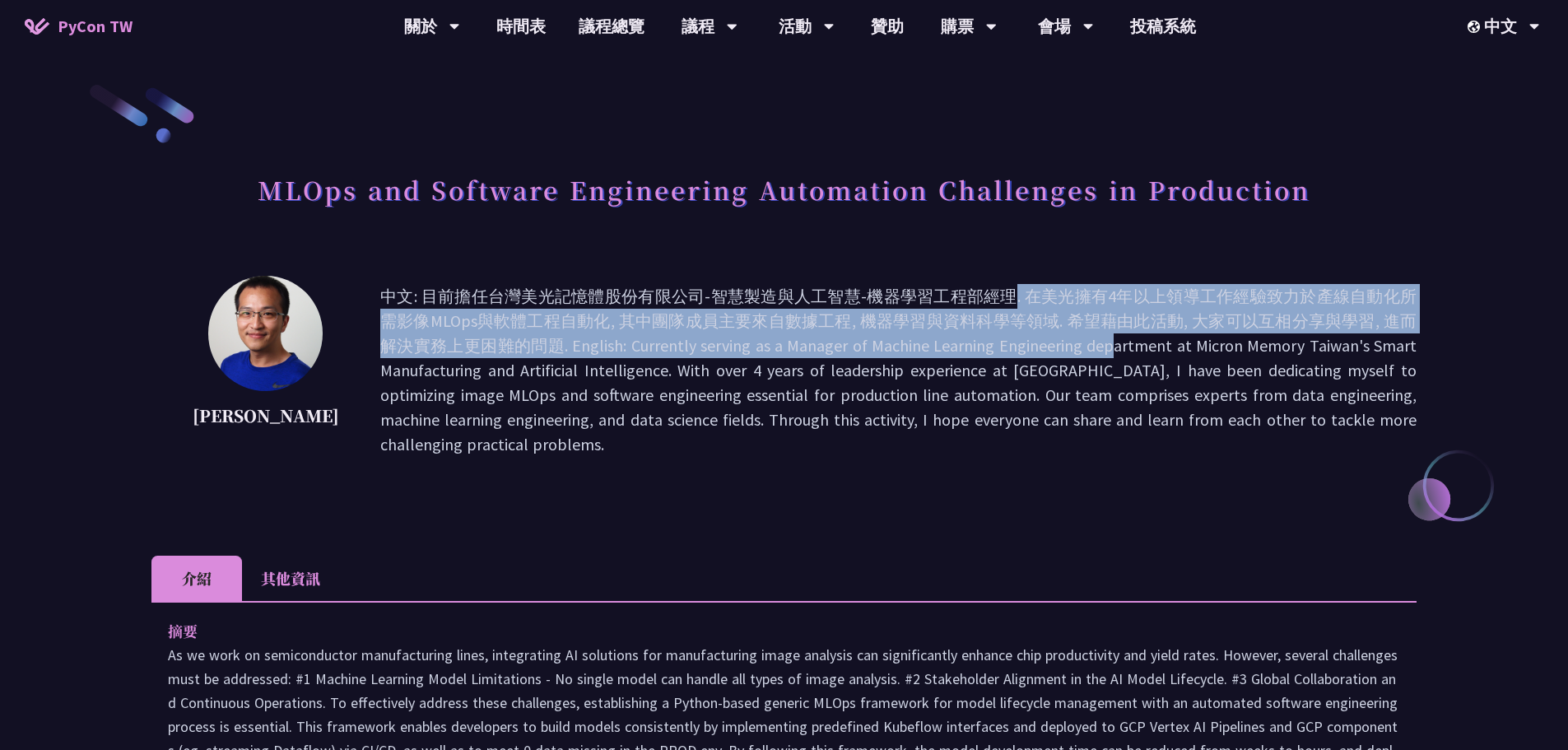
drag, startPoint x: 715, startPoint y: 291, endPoint x: 887, endPoint y: 340, distance: 178.8
click at [887, 340] on p "中文: 目前擔任台灣美光記憶體股份有限公司-智慧製造與人工智慧-機器學習工程部經理. 在美光擁有4年以上領導工作經驗致力於產線自動化所需影像MLOps與軟體工…" at bounding box center [898, 370] width 1036 height 173
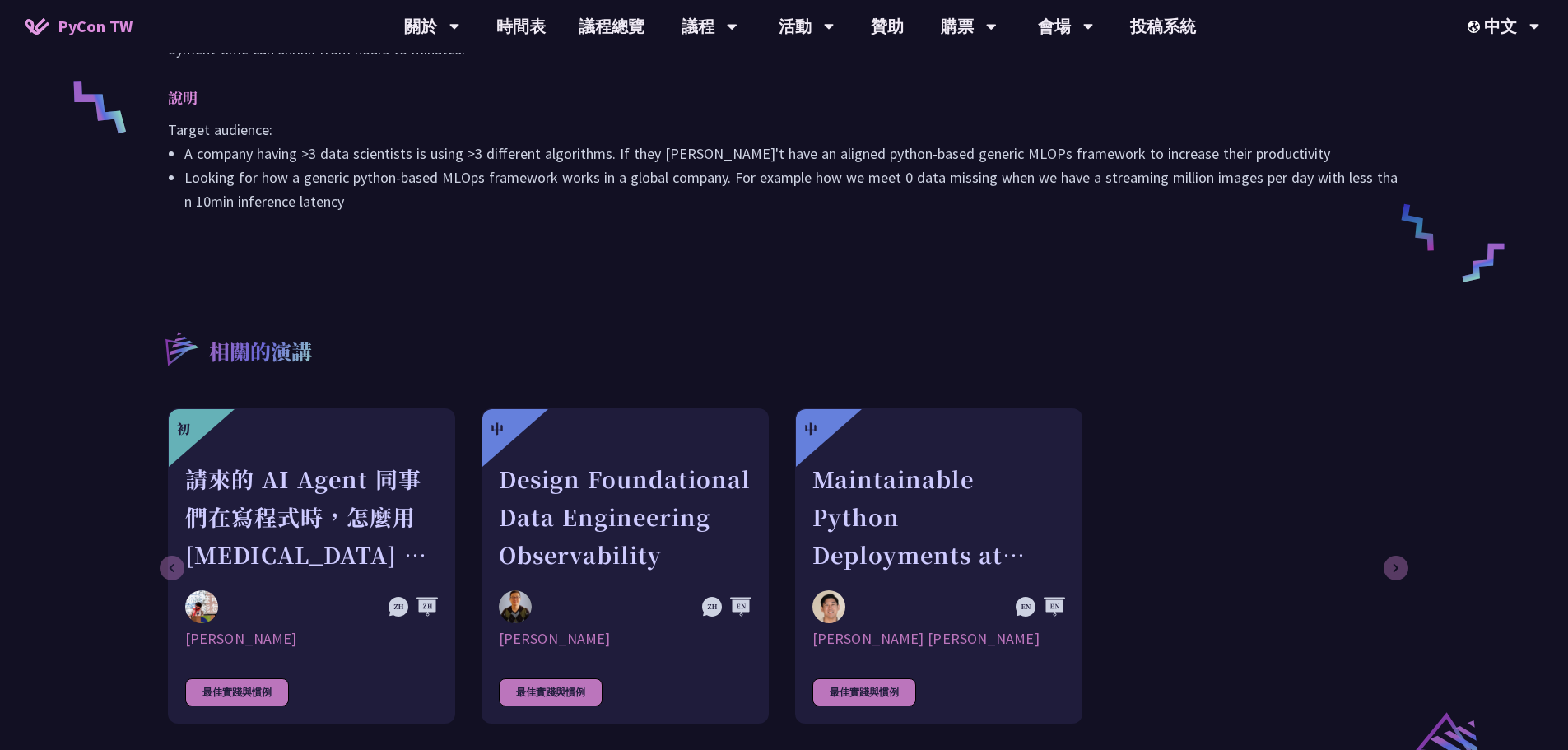
scroll to position [741, 0]
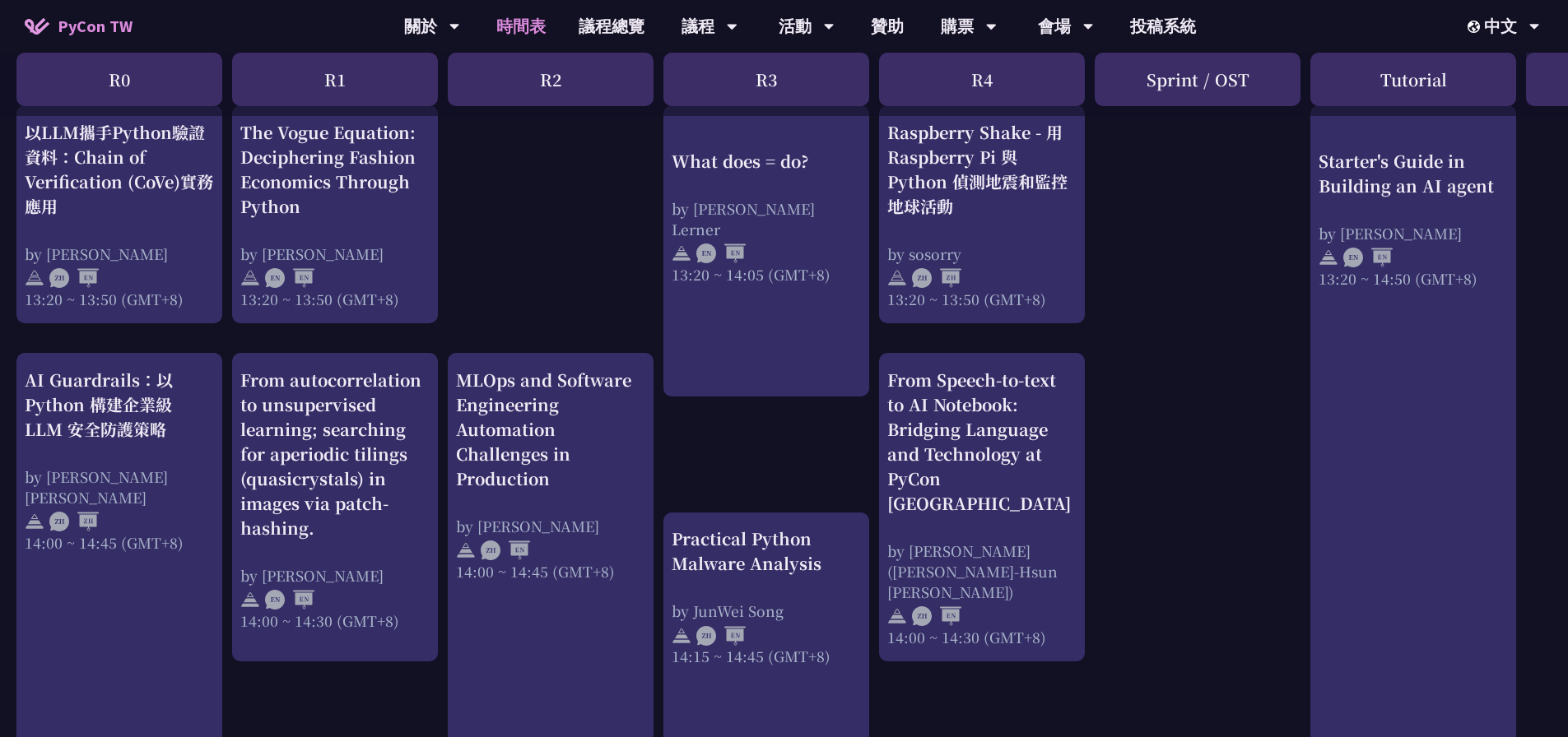
scroll to position [1399, 0]
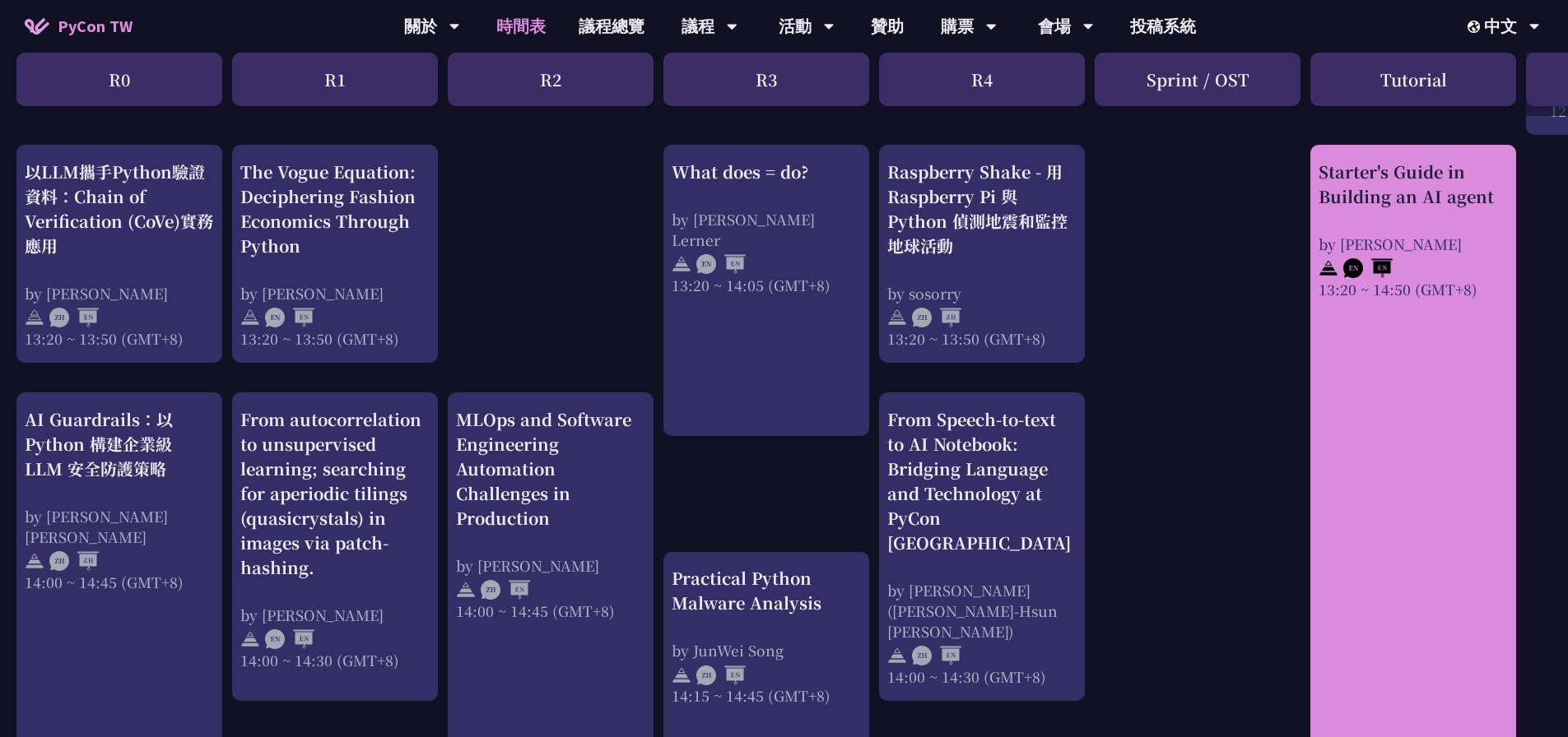
click at [984, 256] on div at bounding box center [1413, 266] width 189 height 25
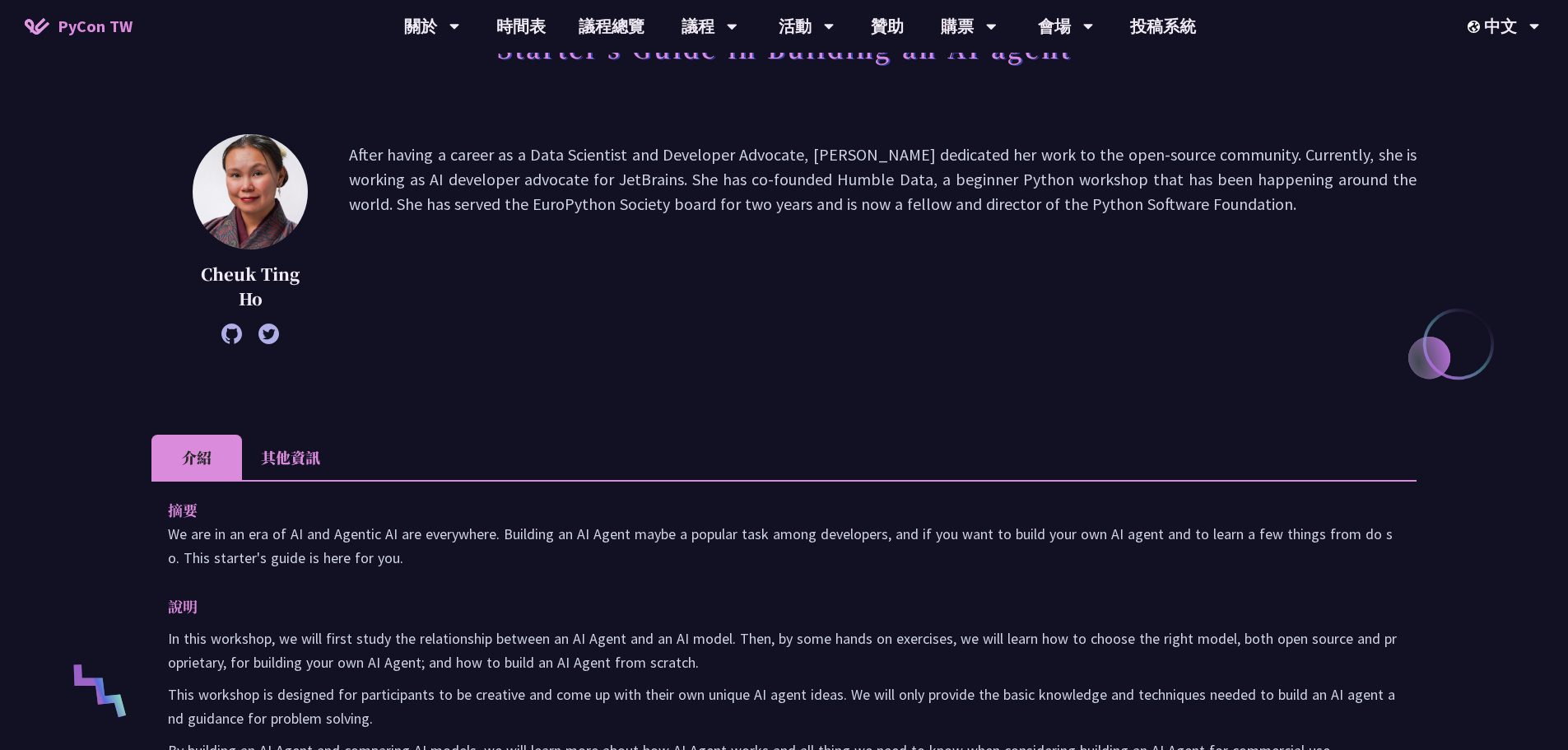
scroll to position [412, 0]
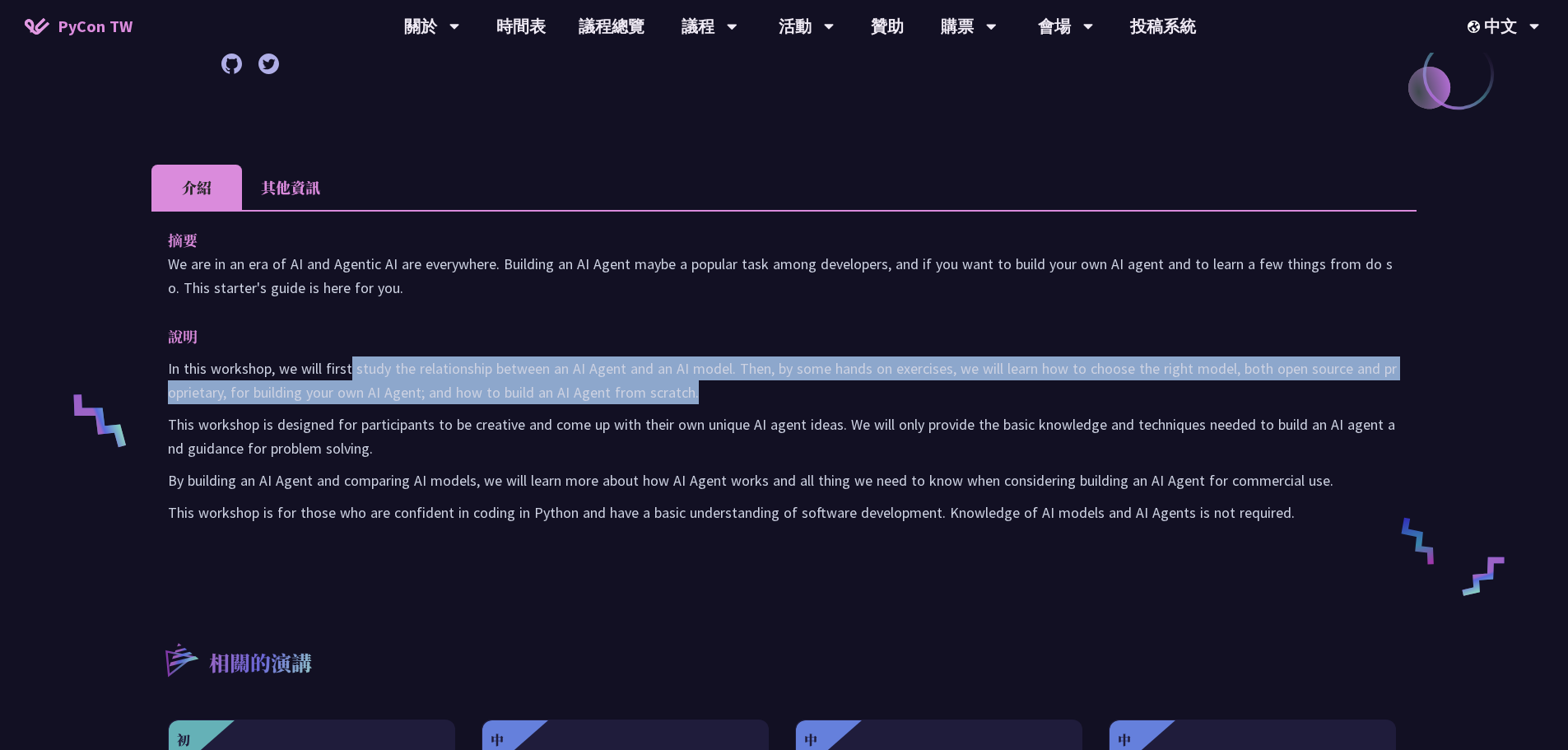
drag, startPoint x: 349, startPoint y: 364, endPoint x: 799, endPoint y: 400, distance: 451.4
click at [799, 400] on p "In this workshop, we will first study the relationship between an AI Agent and …" at bounding box center [784, 380] width 1232 height 47
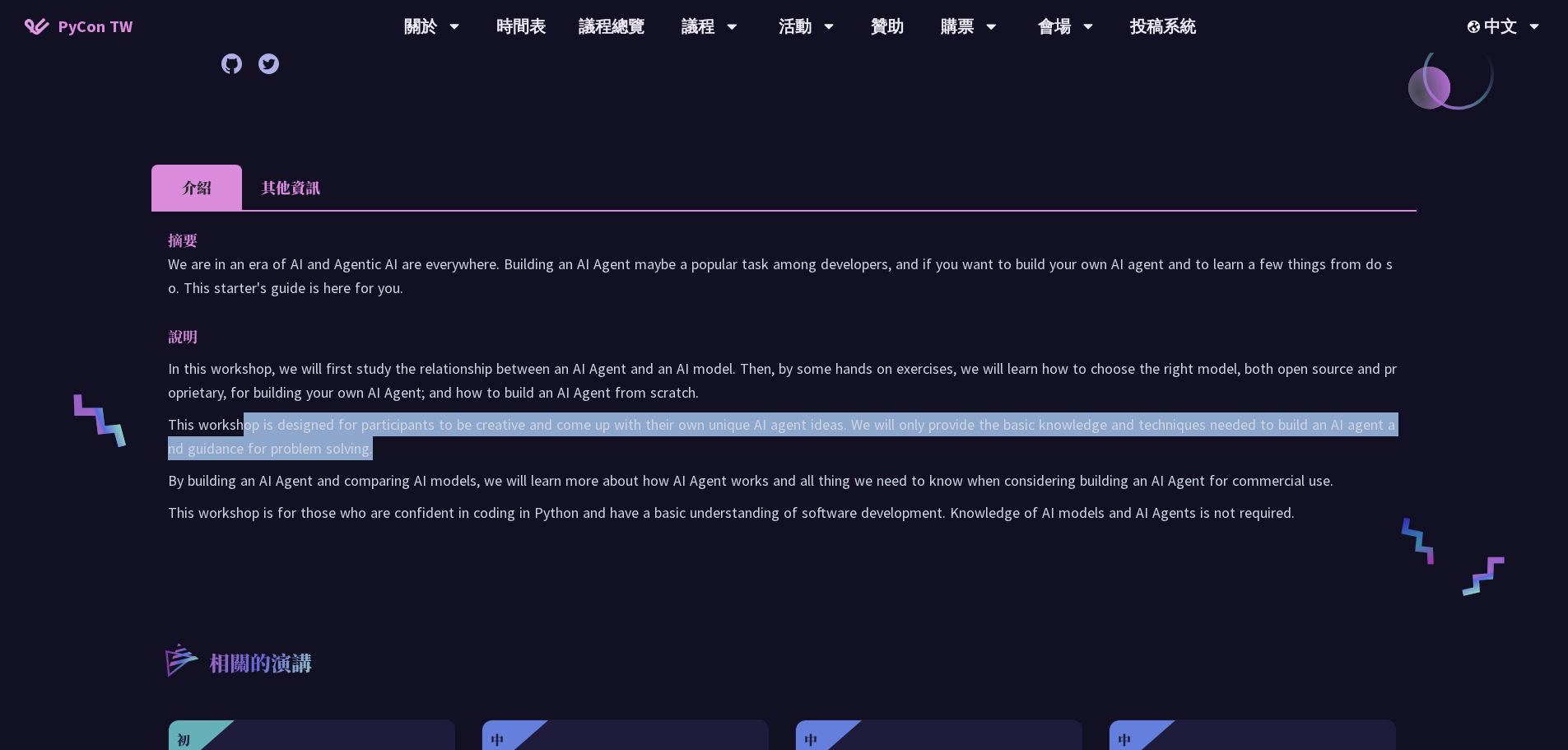
drag, startPoint x: 239, startPoint y: 419, endPoint x: 435, endPoint y: 442, distance: 197.3
click at [435, 442] on p "This workshop is designed for participants to be creative and come up with thei…" at bounding box center [784, 436] width 1232 height 47
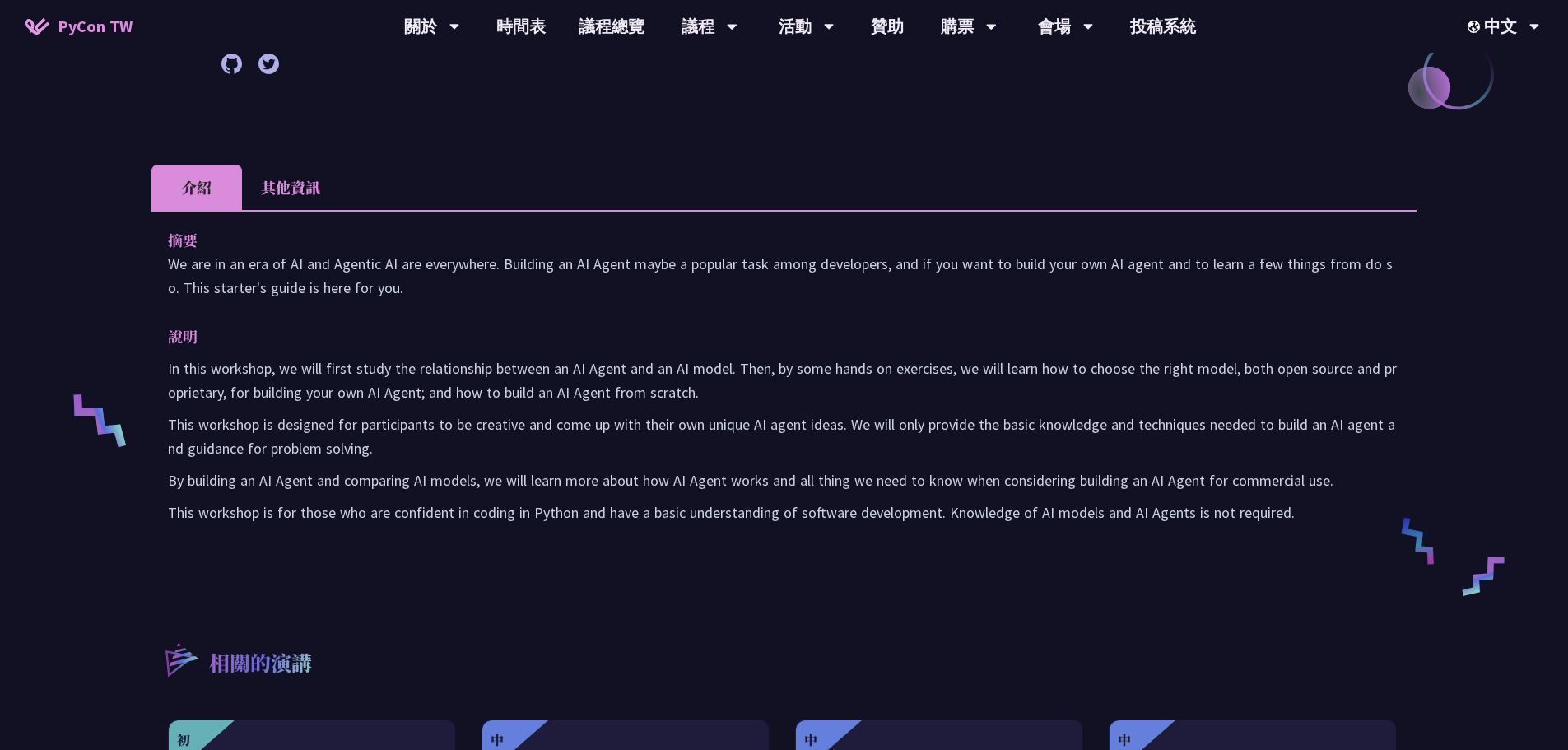
click at [435, 442] on p "This workshop is designed for participants to be creative and come up with thei…" at bounding box center [784, 436] width 1232 height 47
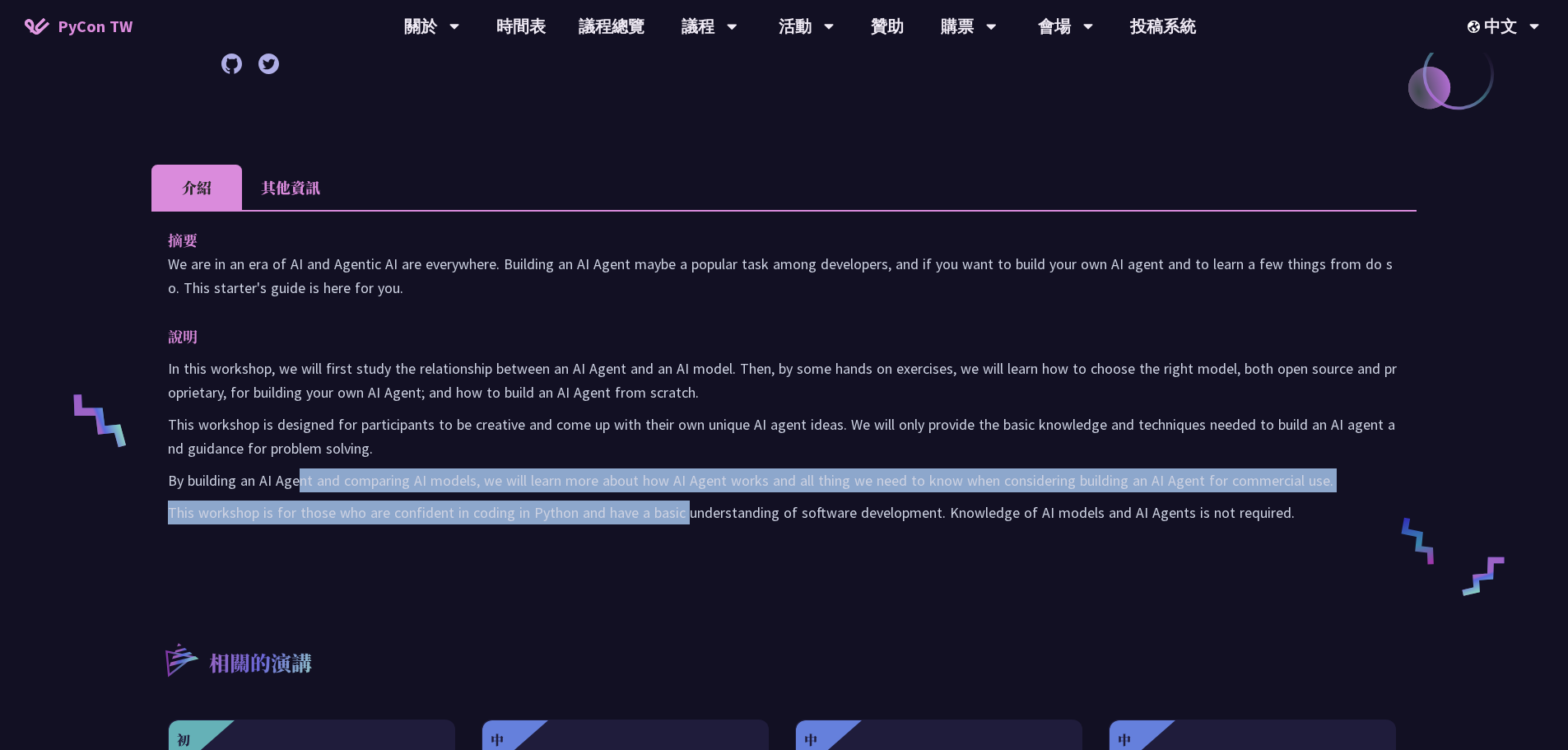
drag, startPoint x: 303, startPoint y: 474, endPoint x: 690, endPoint y: 499, distance: 387.8
click at [690, 499] on div "In this workshop, we will first study the relationship between an AI Agent and …" at bounding box center [784, 440] width 1232 height 168
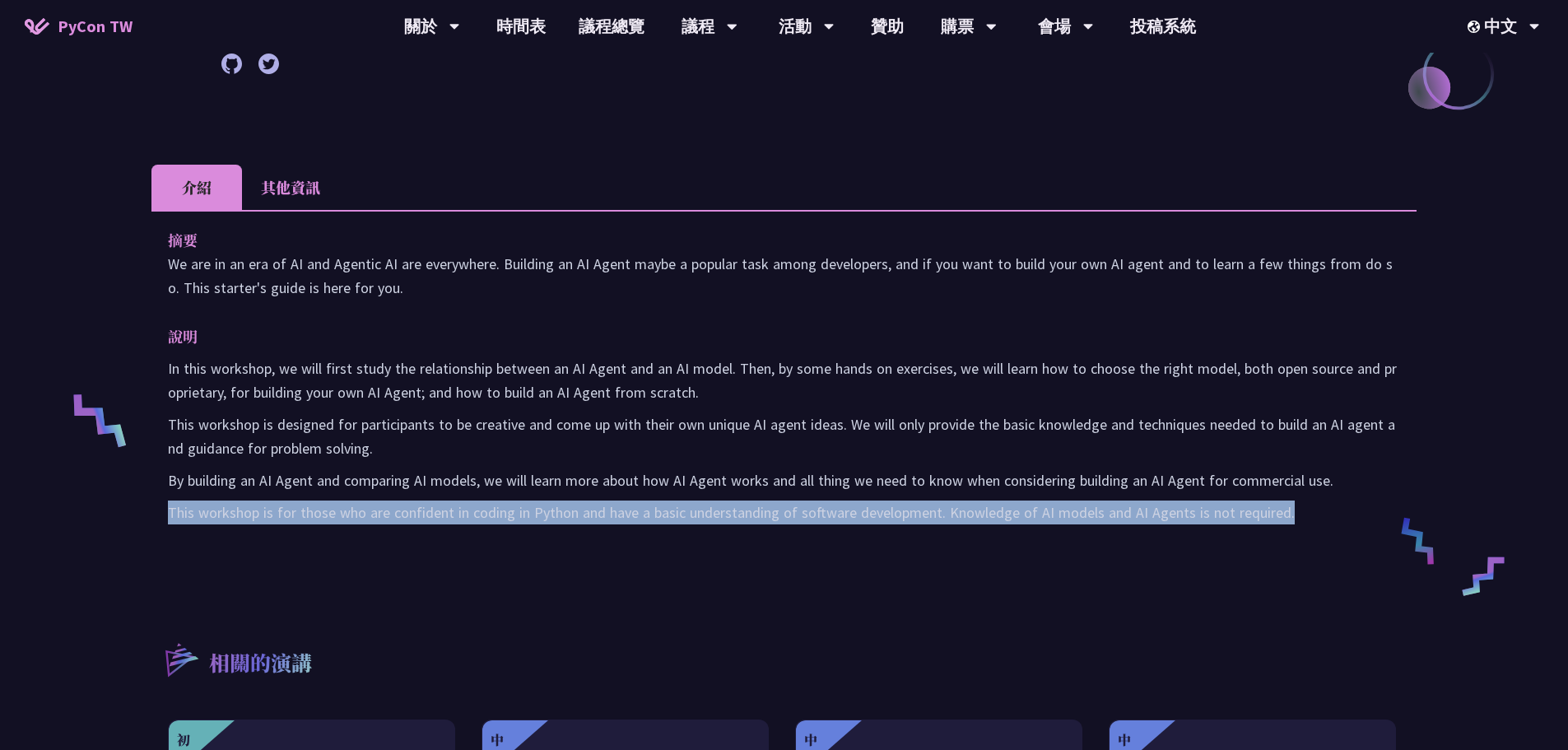
drag, startPoint x: 170, startPoint y: 512, endPoint x: 1305, endPoint y: 553, distance: 1135.7
click at [984, 553] on div "摘要 We are in an era of AI and Agentic AI are everywhere. Building an AI Agent m…" at bounding box center [784, 387] width 1265 height 356
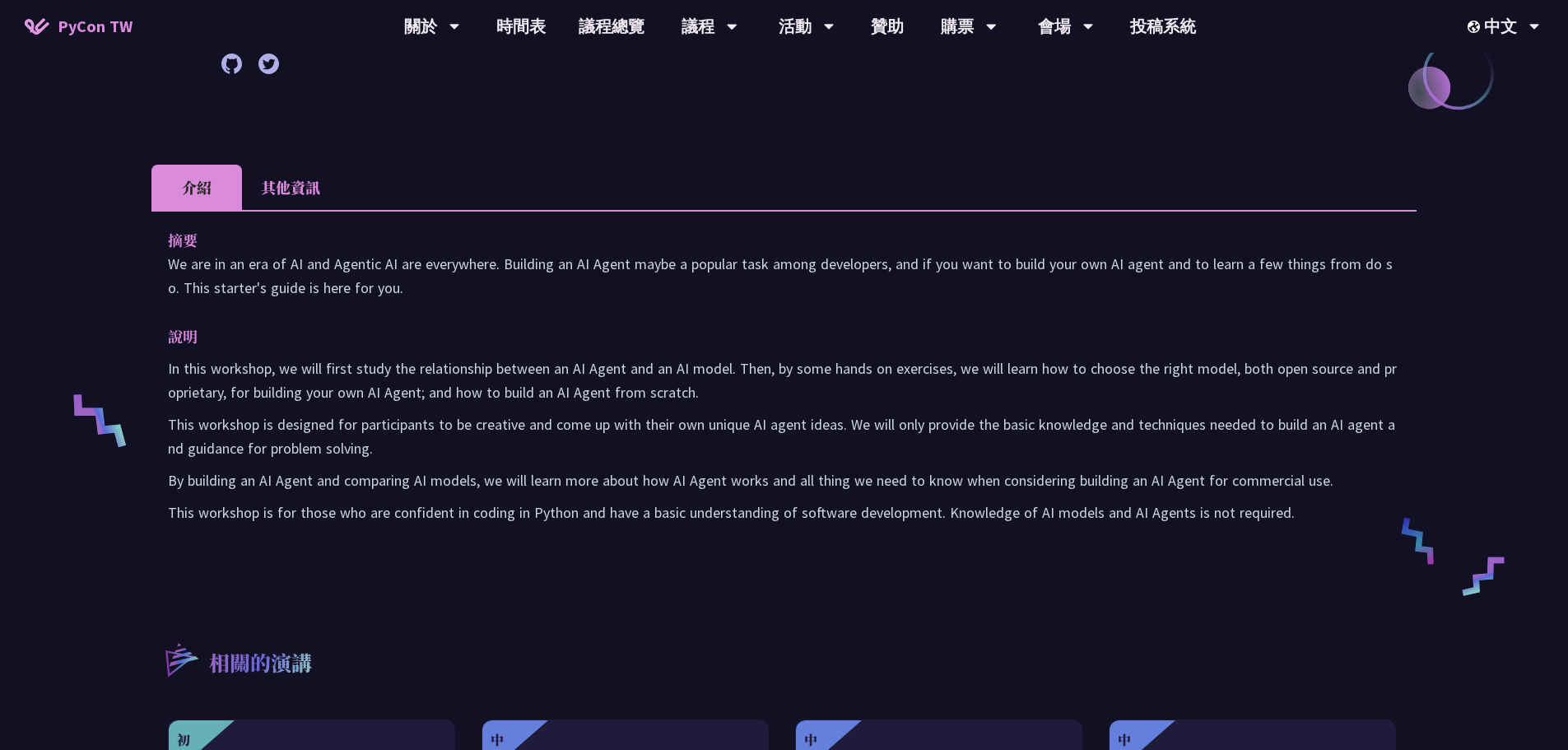
click at [305, 174] on li "其他資訊" at bounding box center [290, 187] width 97 height 46
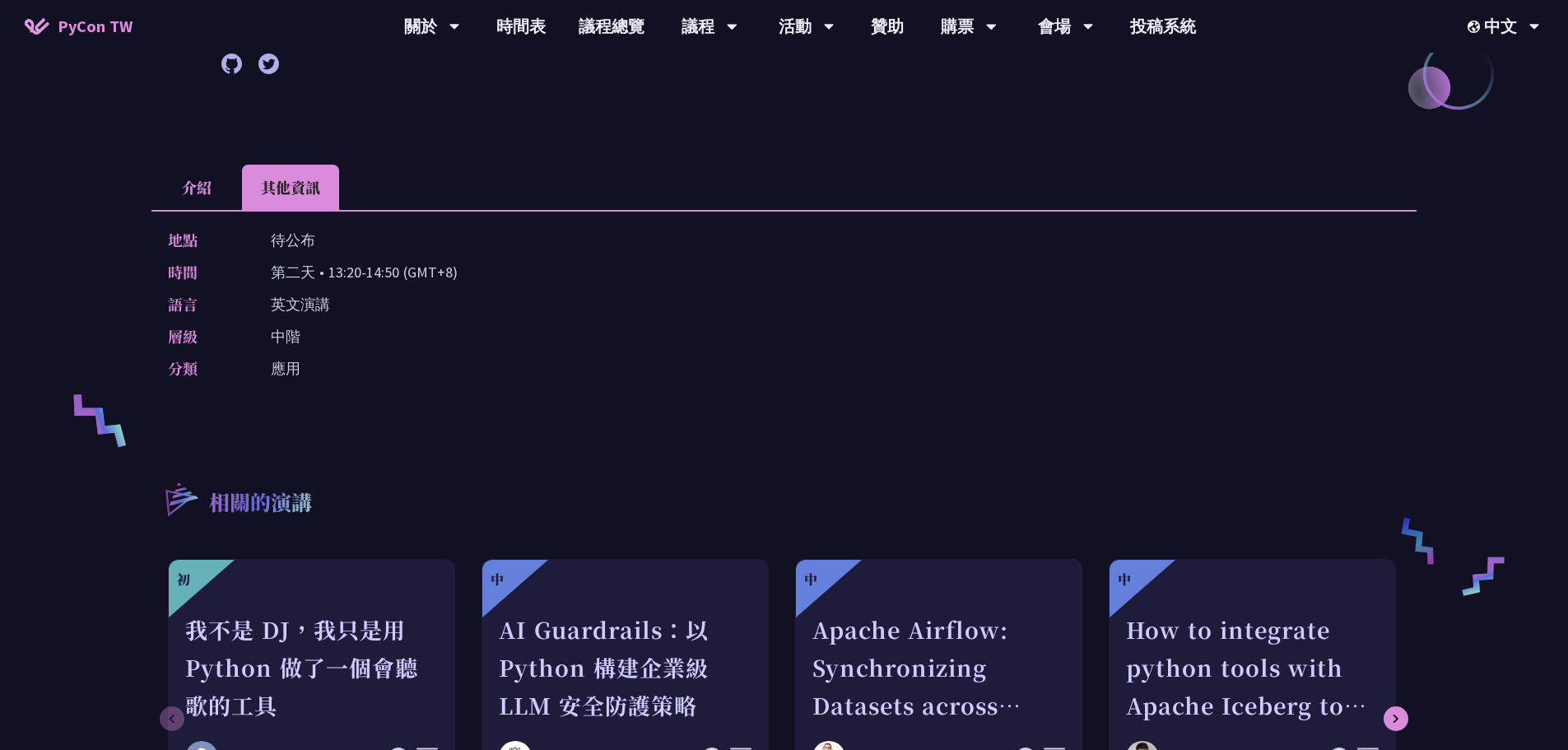
click at [176, 177] on li "介紹" at bounding box center [196, 187] width 90 height 46
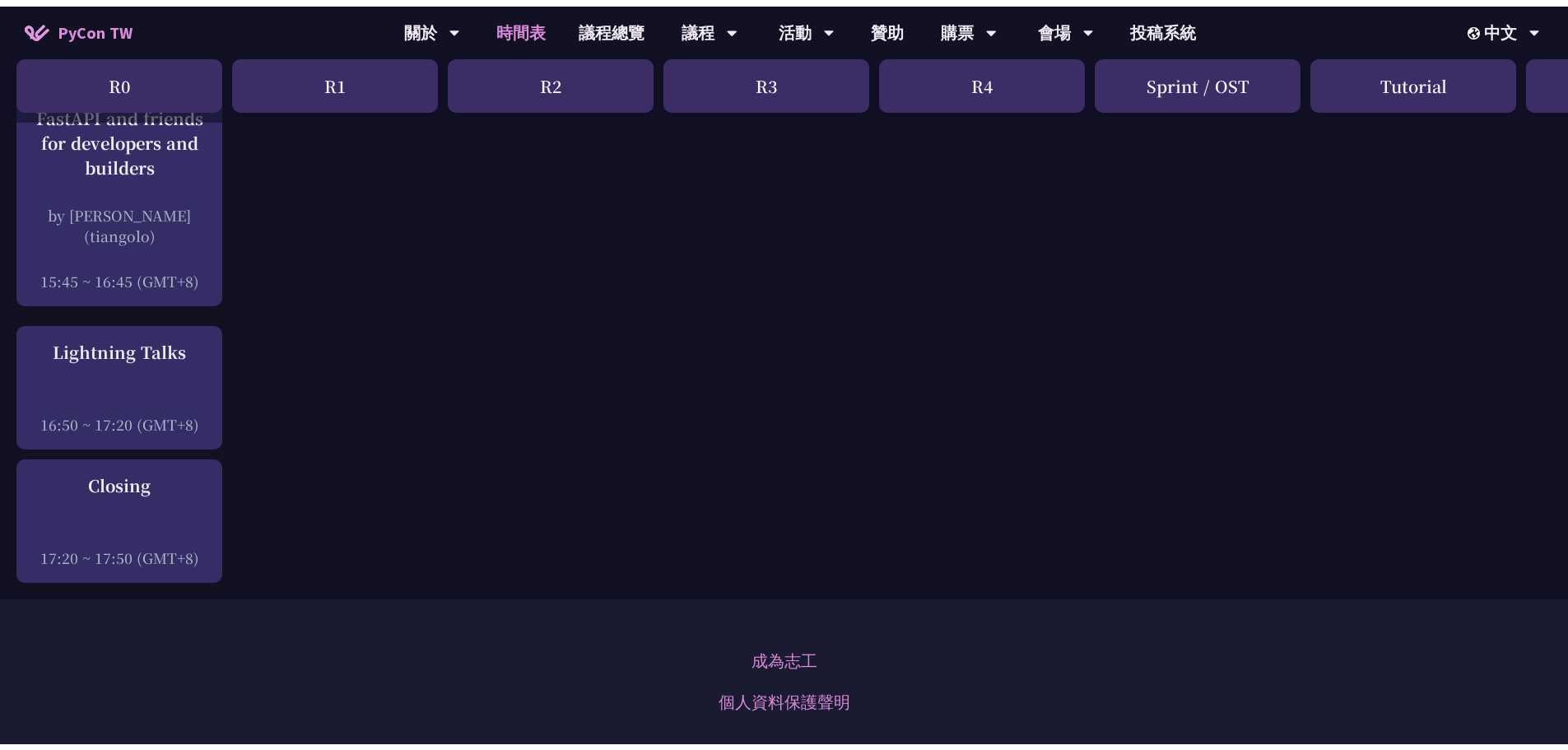
scroll to position [2025, 0]
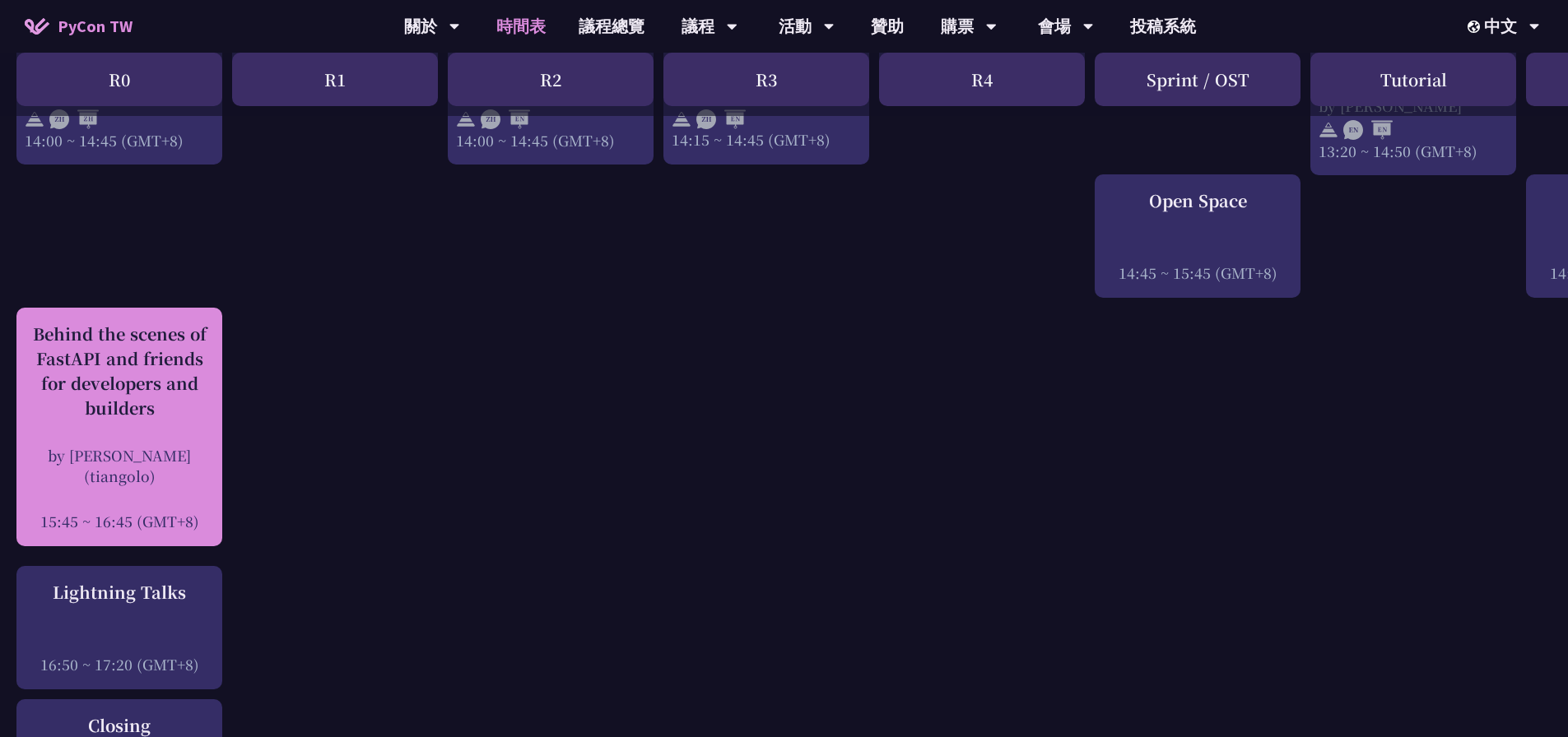
click at [174, 374] on div "Behind the scenes of FastAPI and friends for developers and builders" at bounding box center [120, 371] width 189 height 99
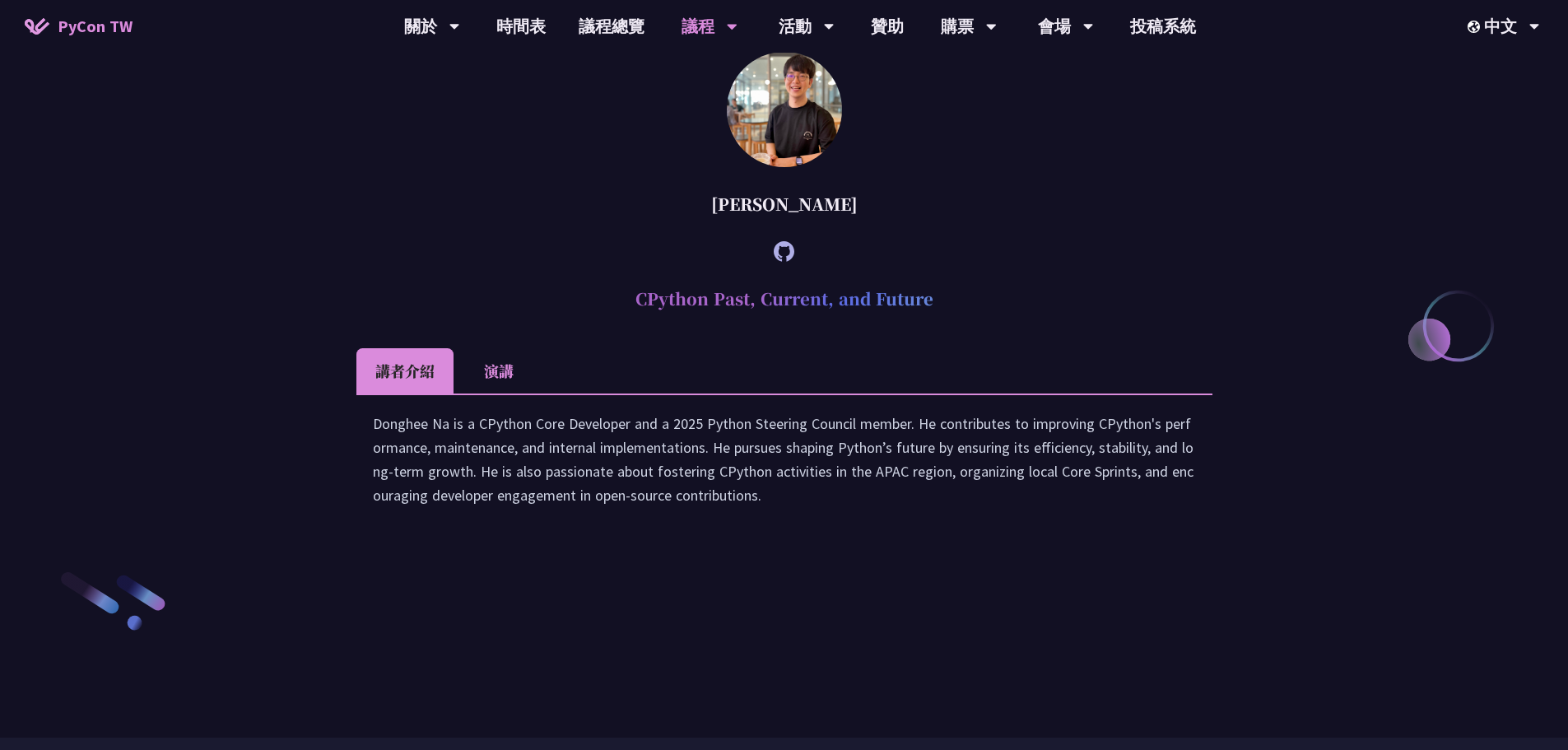
scroll to position [2272, 0]
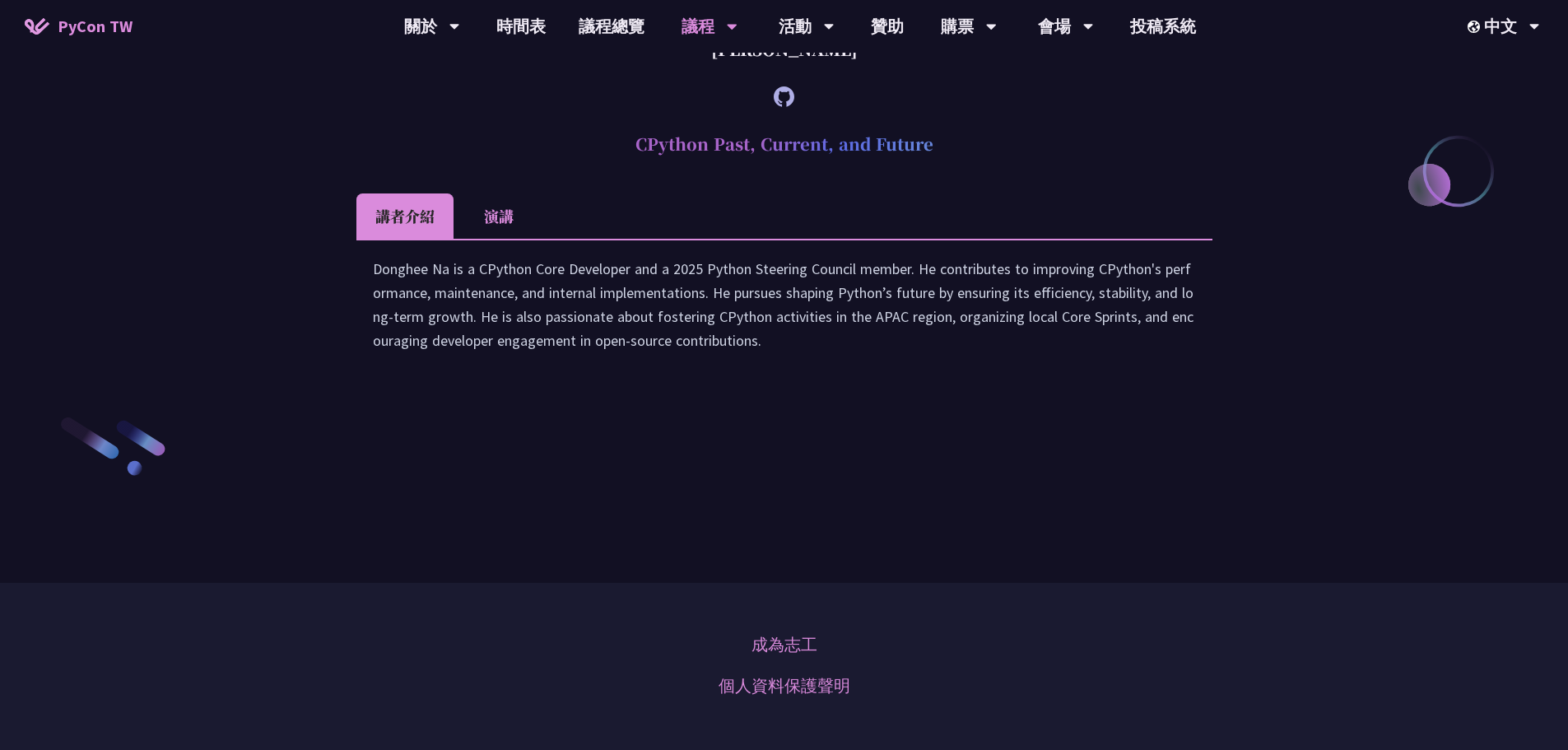
click at [479, 239] on li "演講" at bounding box center [499, 216] width 90 height 46
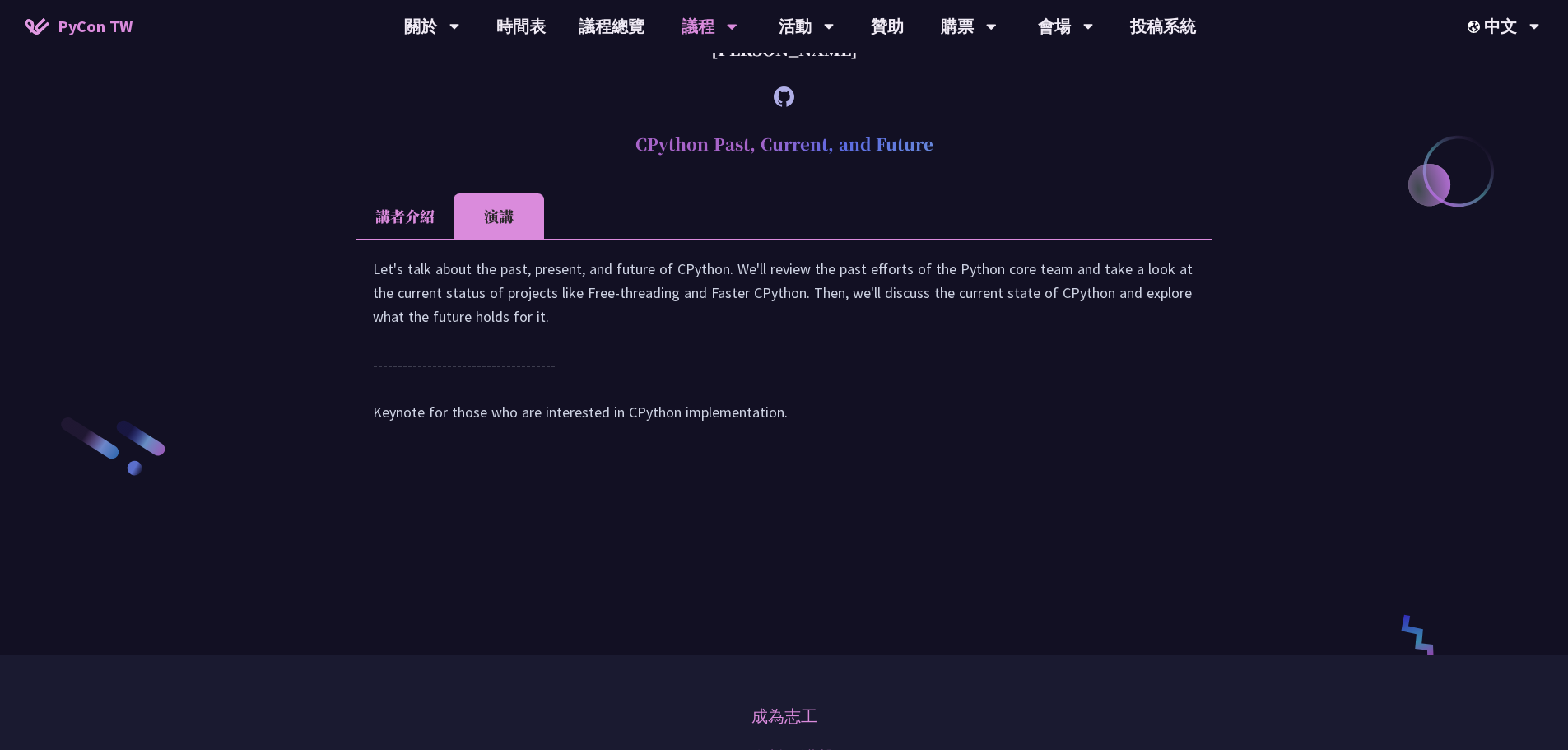
click at [386, 239] on li "講者介紹" at bounding box center [405, 216] width 97 height 46
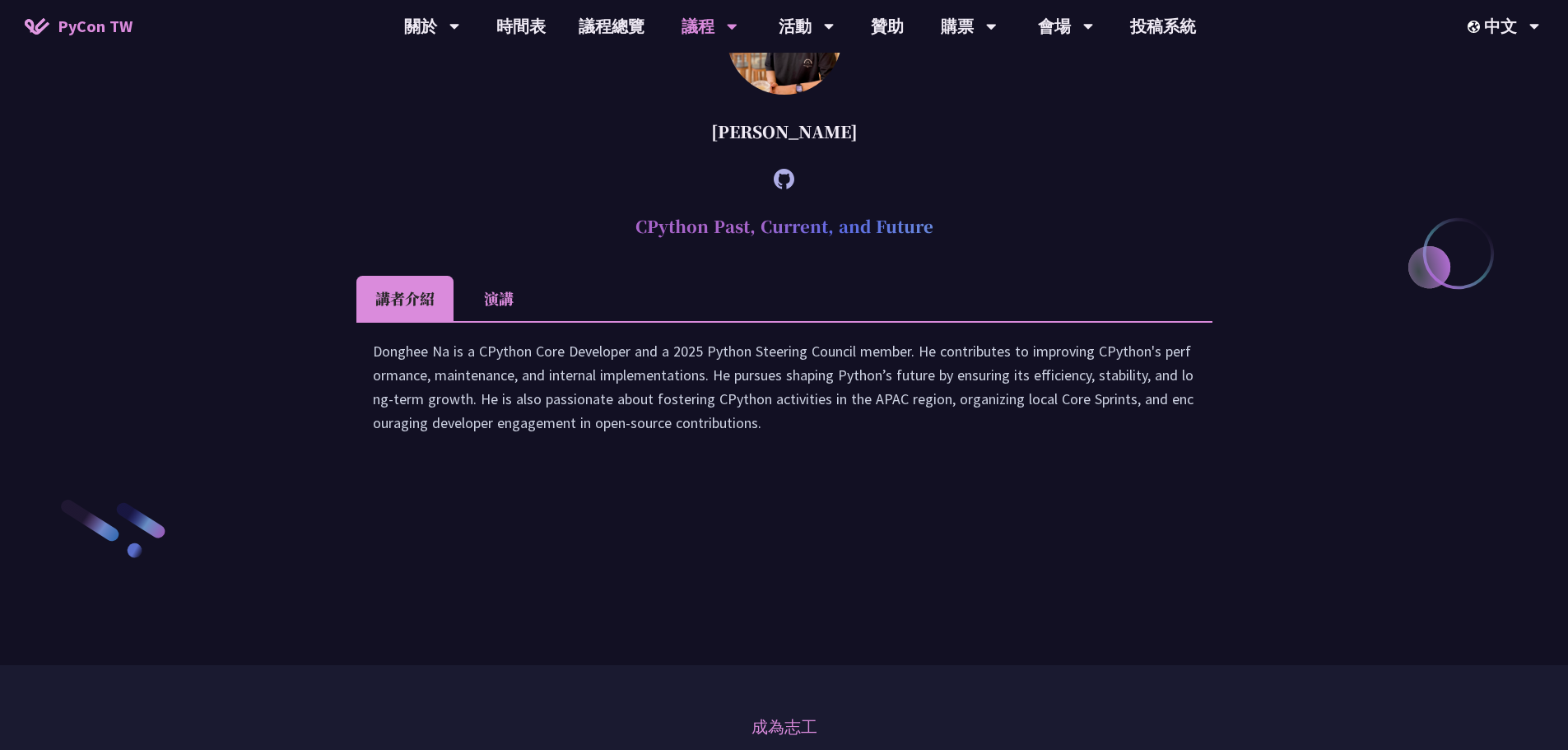
scroll to position [2025, 0]
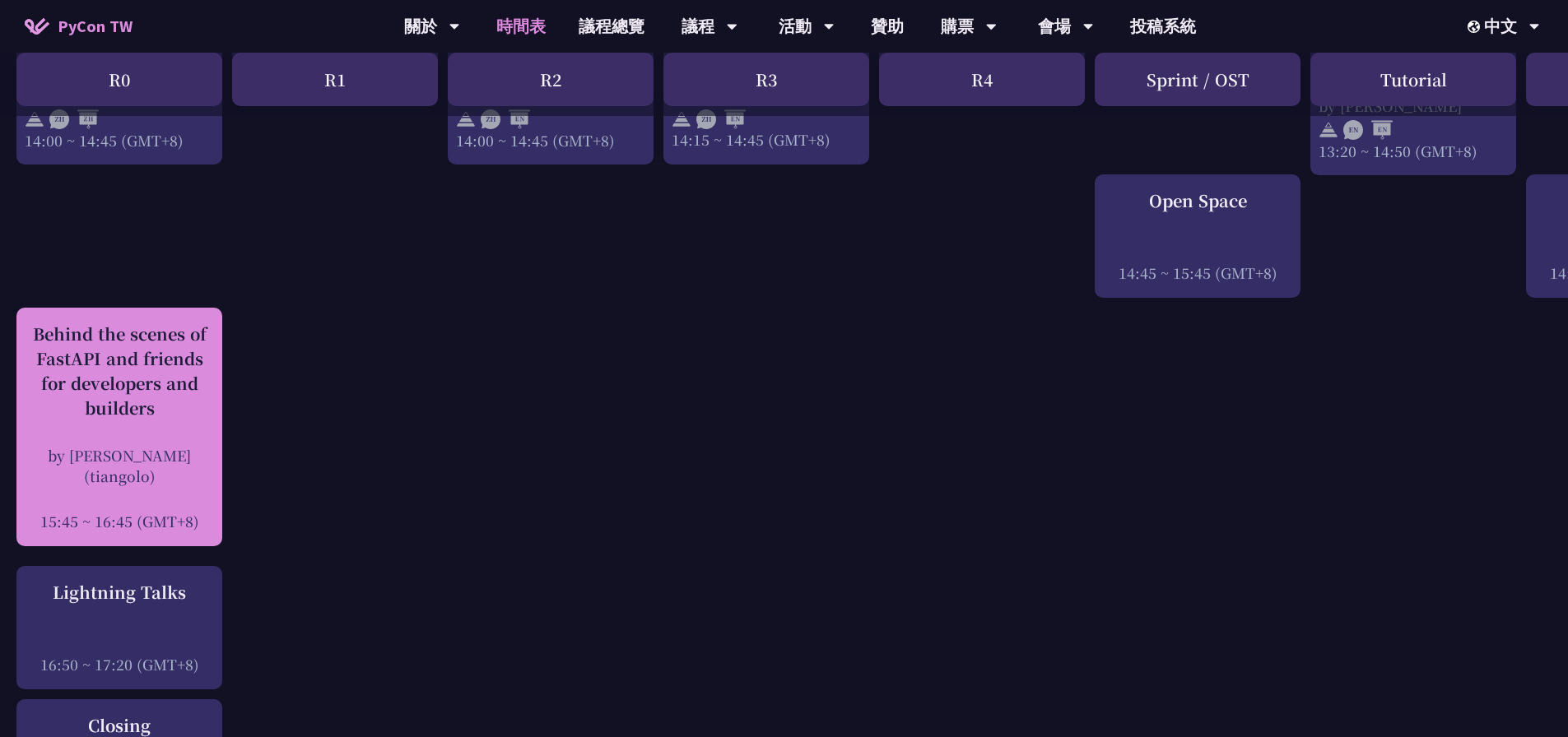
click at [201, 387] on div "Behind the scenes of FastAPI and friends for developers and builders" at bounding box center [120, 371] width 189 height 99
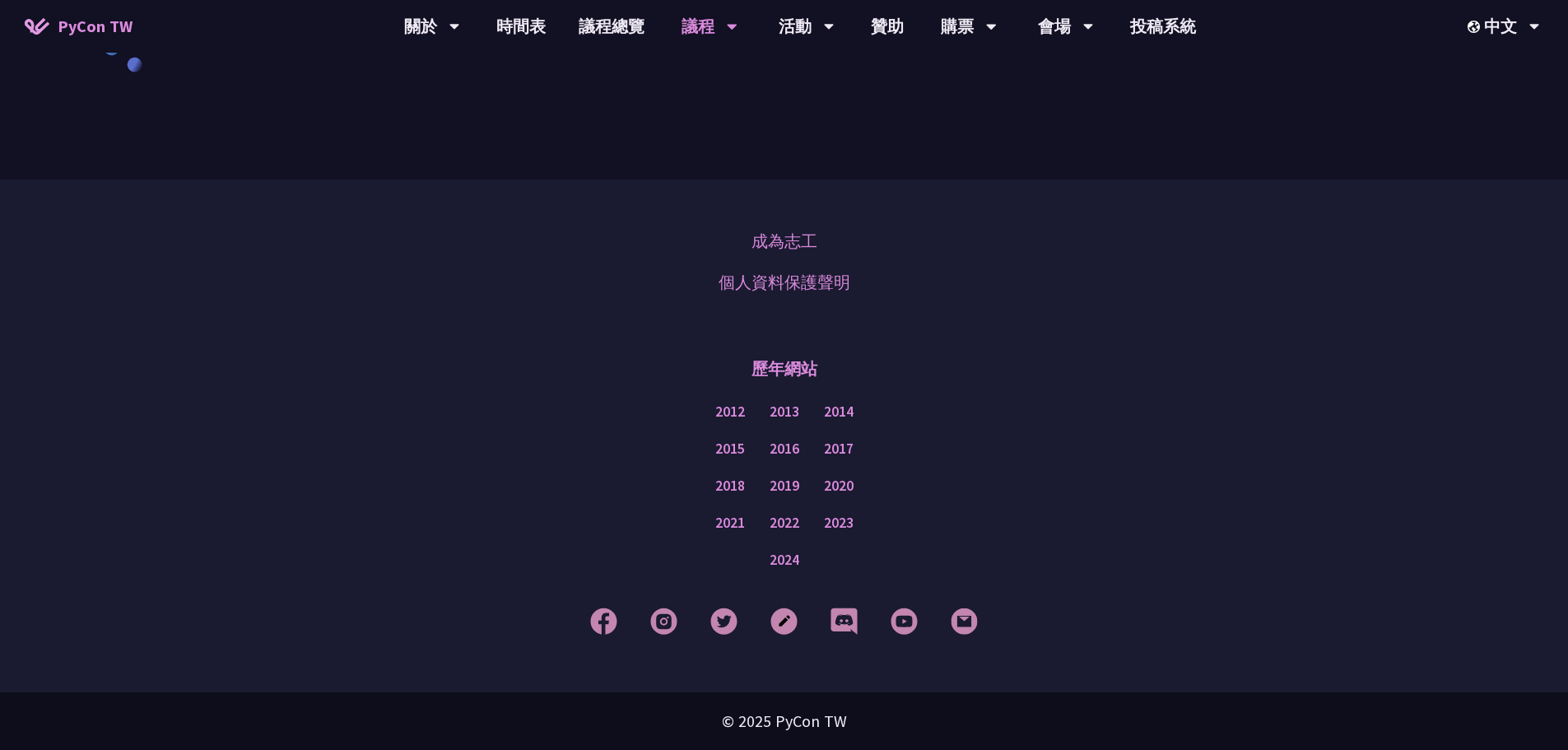
scroll to position [2848, 0]
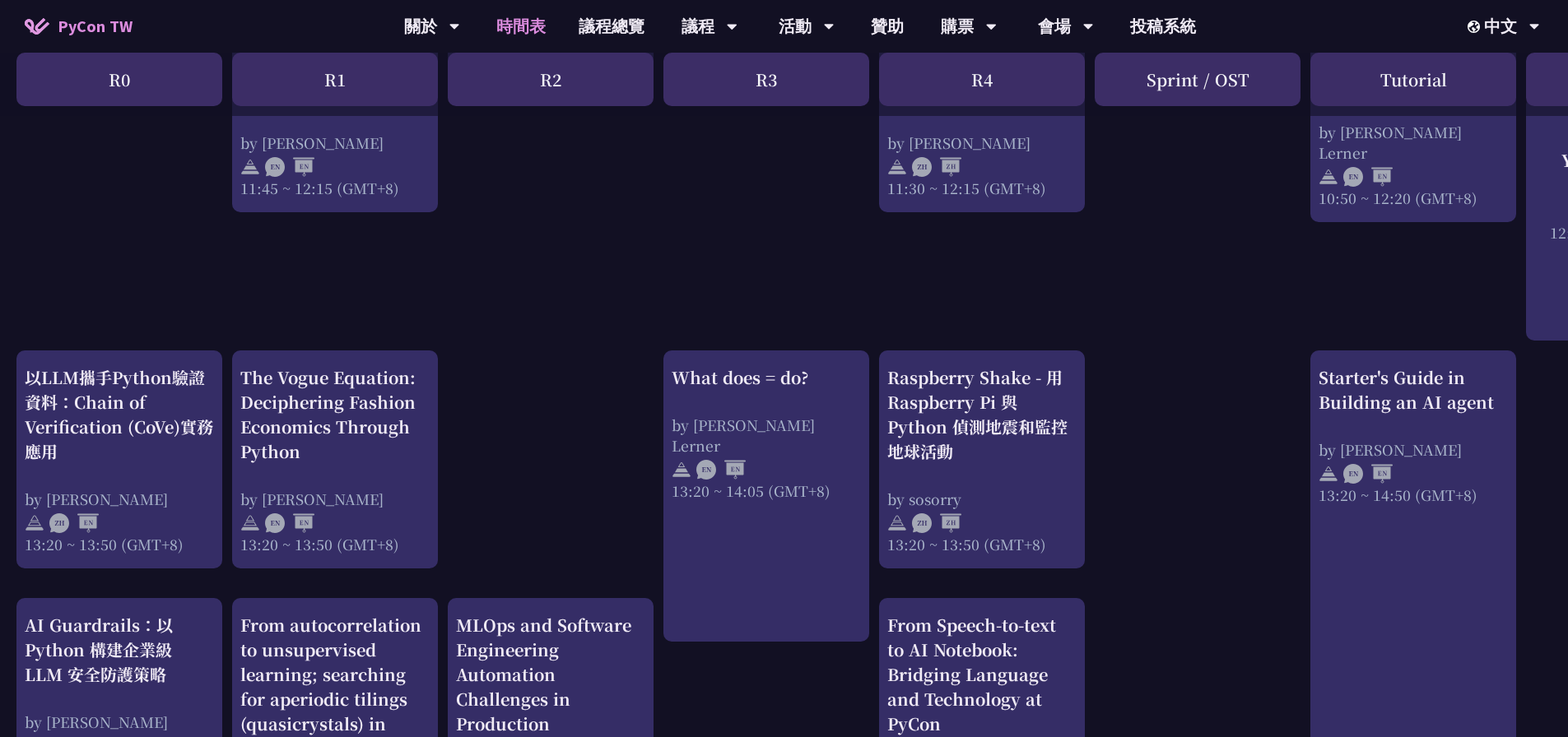
scroll to position [1200, 0]
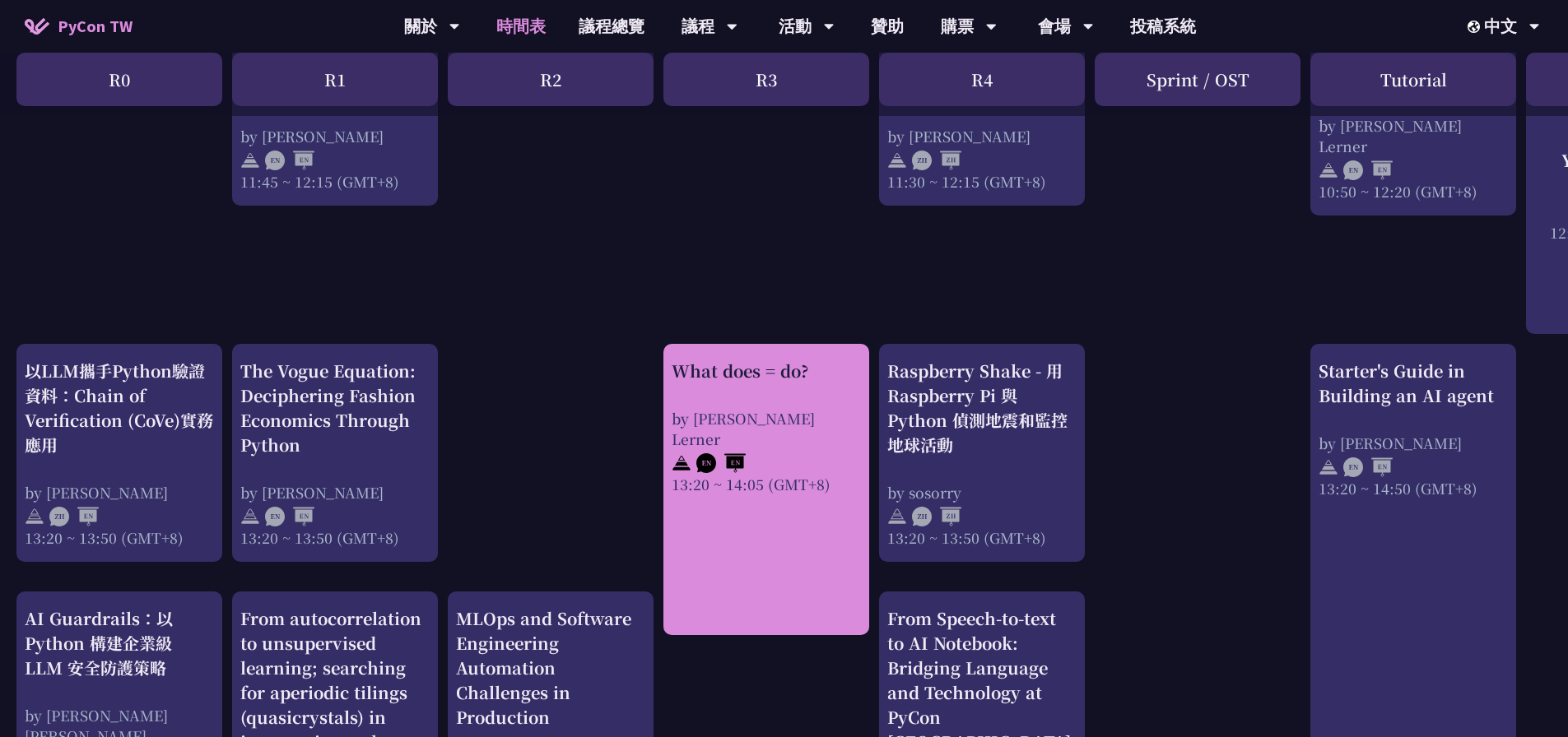
click at [815, 412] on div "by [PERSON_NAME] Lerner" at bounding box center [766, 429] width 189 height 41
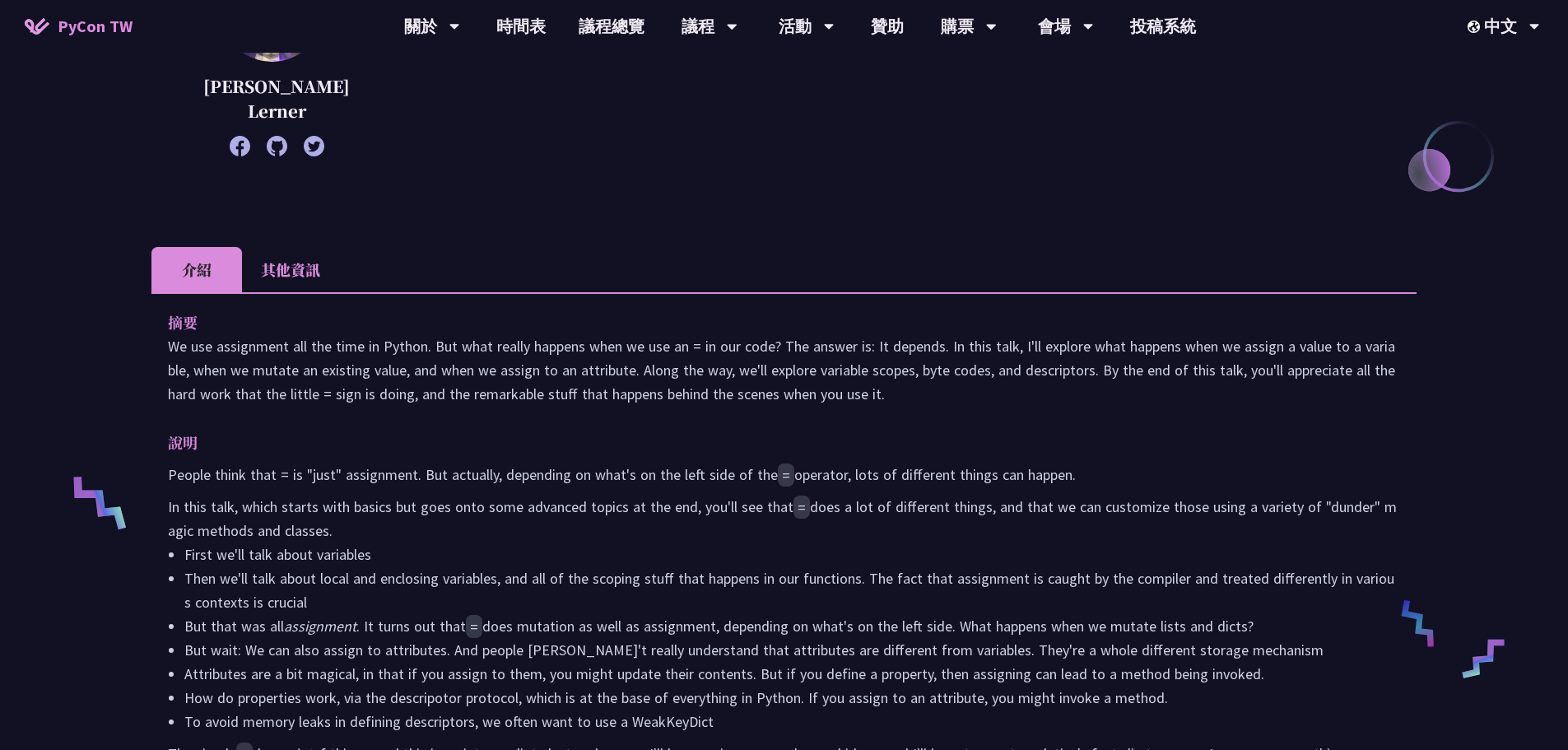
scroll to position [412, 0]
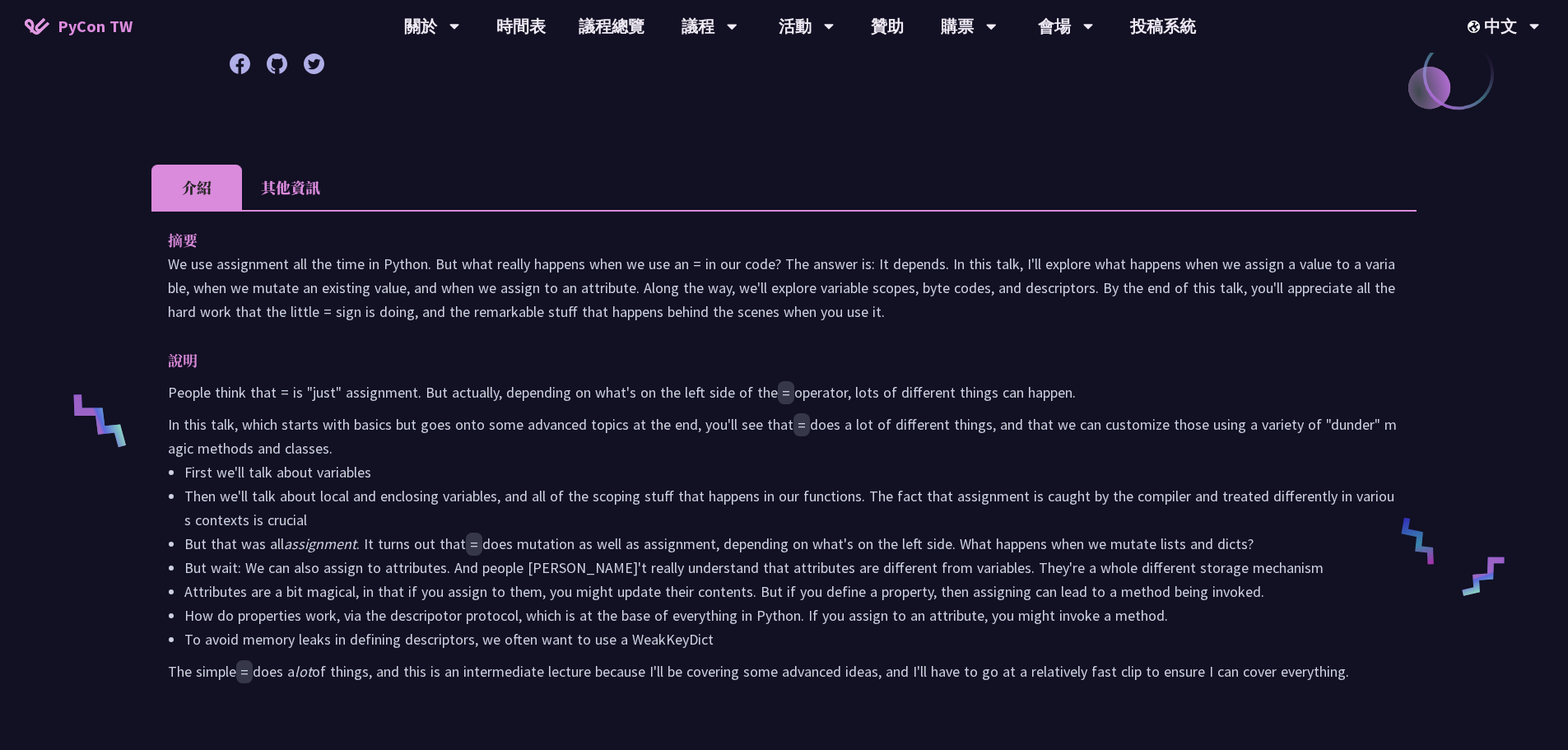
drag, startPoint x: 1018, startPoint y: 426, endPoint x: 1075, endPoint y: 439, distance: 58.5
click at [984, 439] on p "In this talk, which starts with basics but goes onto some advanced topics at th…" at bounding box center [784, 436] width 1232 height 47
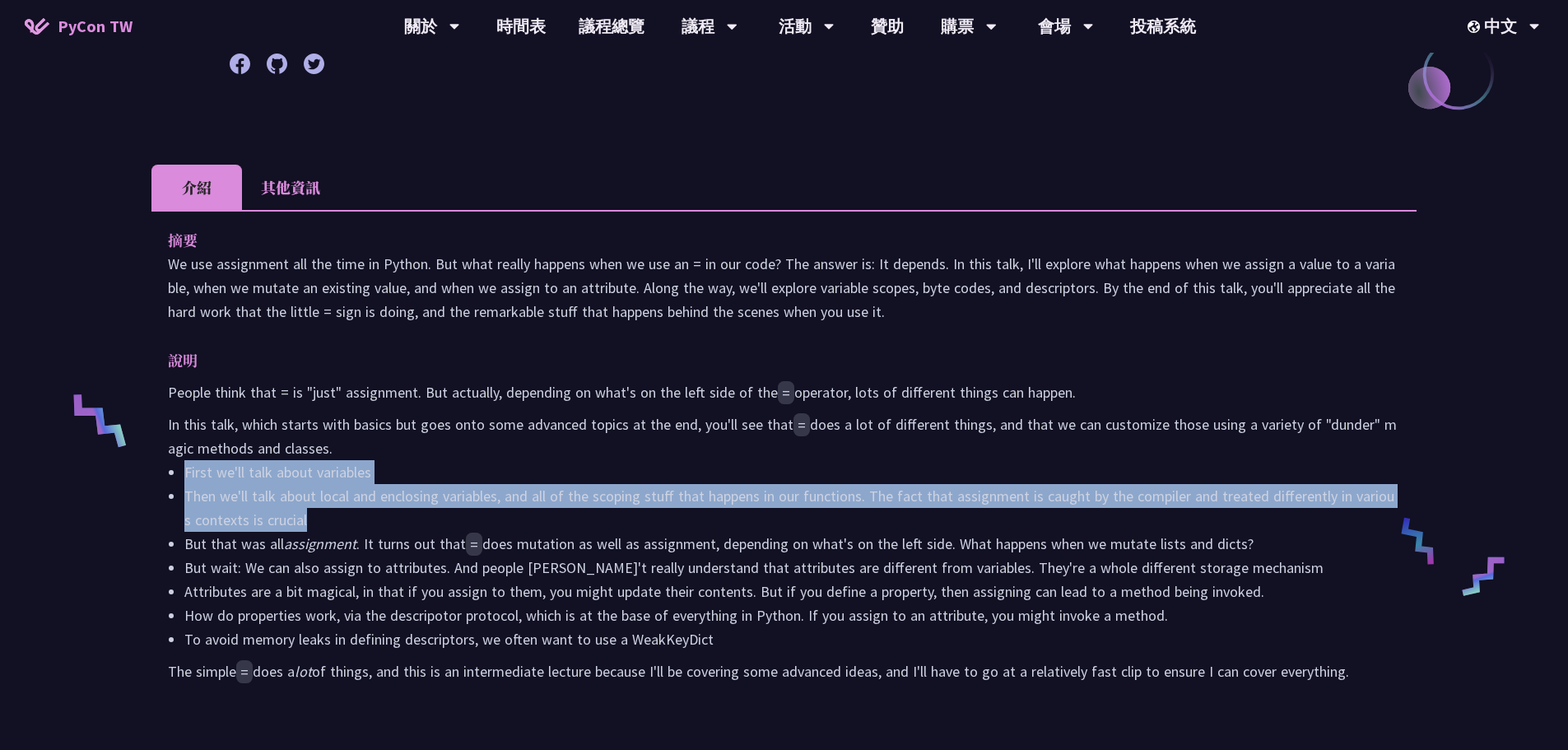
drag, startPoint x: 177, startPoint y: 468, endPoint x: 398, endPoint y: 527, distance: 228.7
click at [398, 527] on ul "First we'll talk about variables Then we'll talk about local and enclosing vari…" at bounding box center [784, 555] width 1232 height 191
click at [398, 527] on li "Then we'll talk about local and enclosing variables, and all of the scoping stu…" at bounding box center [792, 507] width 1216 height 47
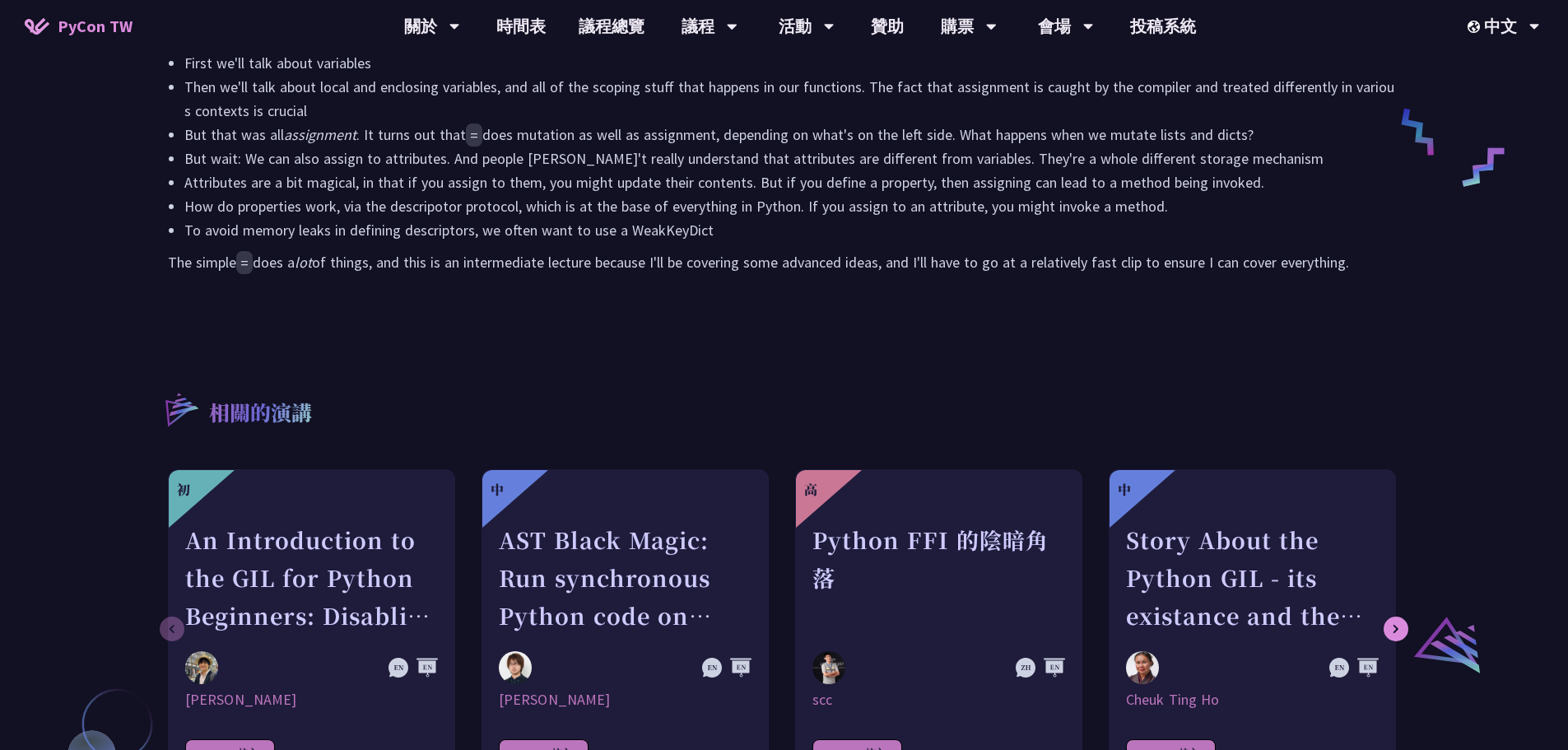
scroll to position [823, 0]
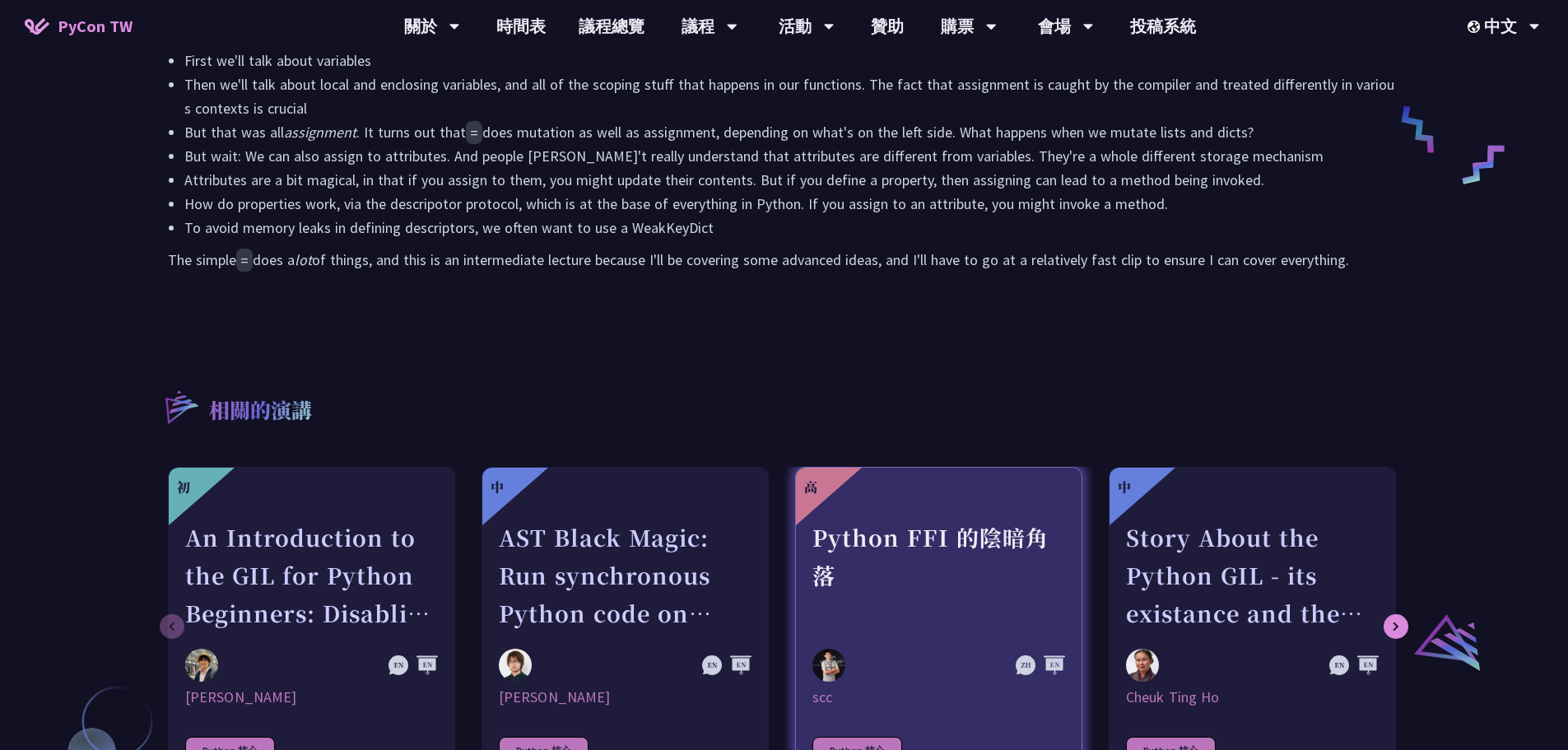
click at [961, 551] on div "Python FFI 的陰暗角落" at bounding box center [938, 575] width 252 height 114
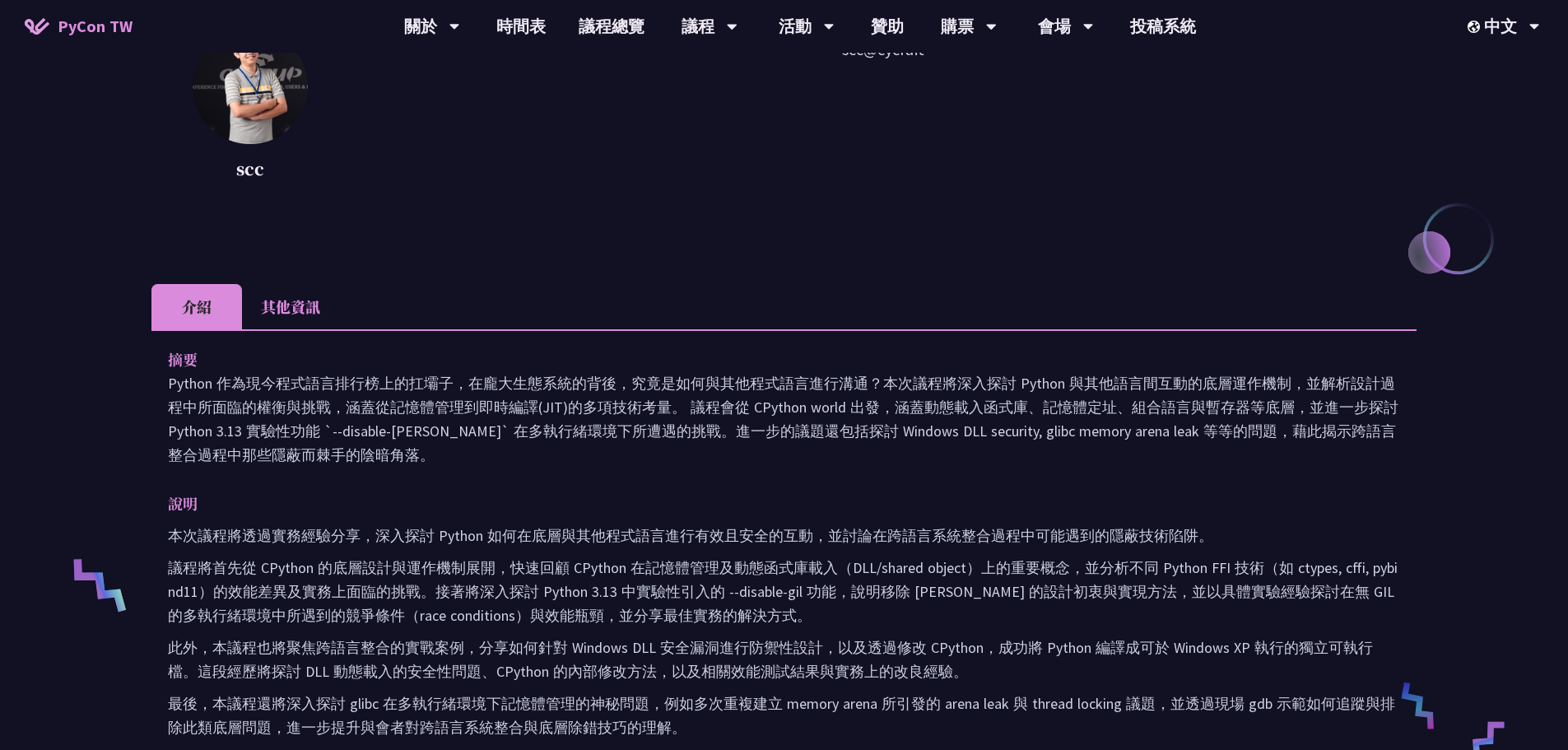
scroll to position [412, 0]
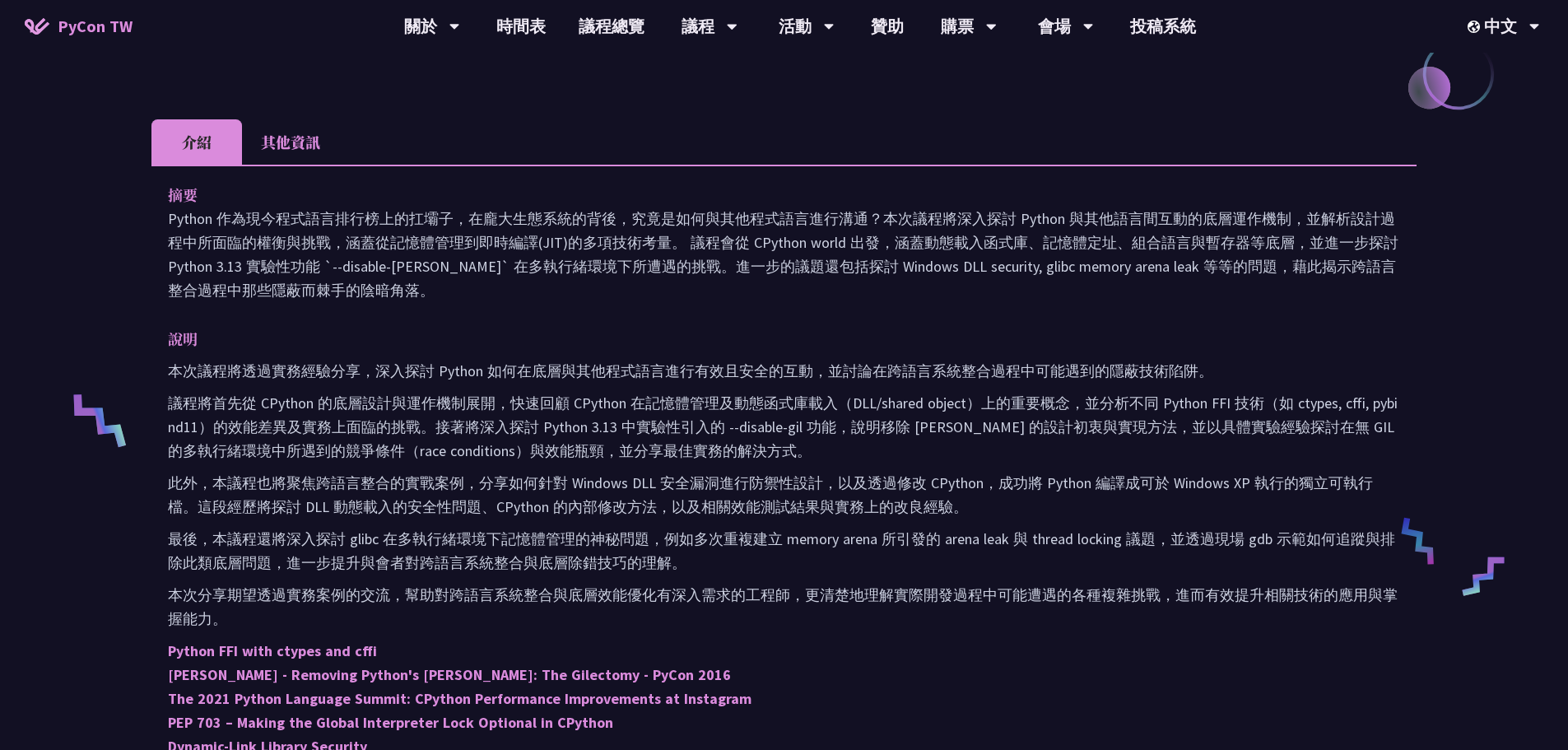
scroll to position [823, 0]
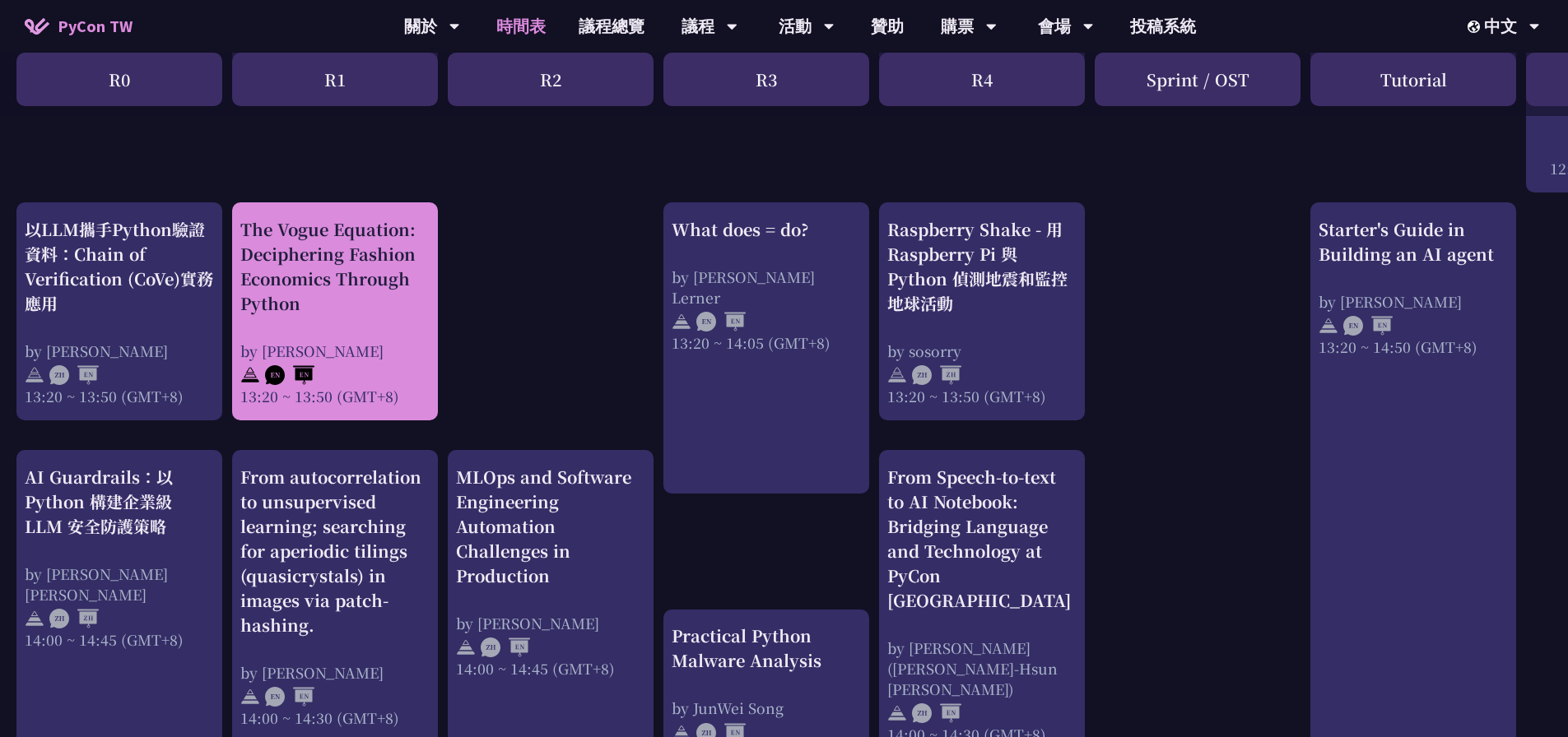
scroll to position [1341, 0]
click at [417, 320] on div "The Vogue Equation: Deciphering Fashion Economics Through Python by [PERSON_NAM…" at bounding box center [335, 313] width 189 height 189
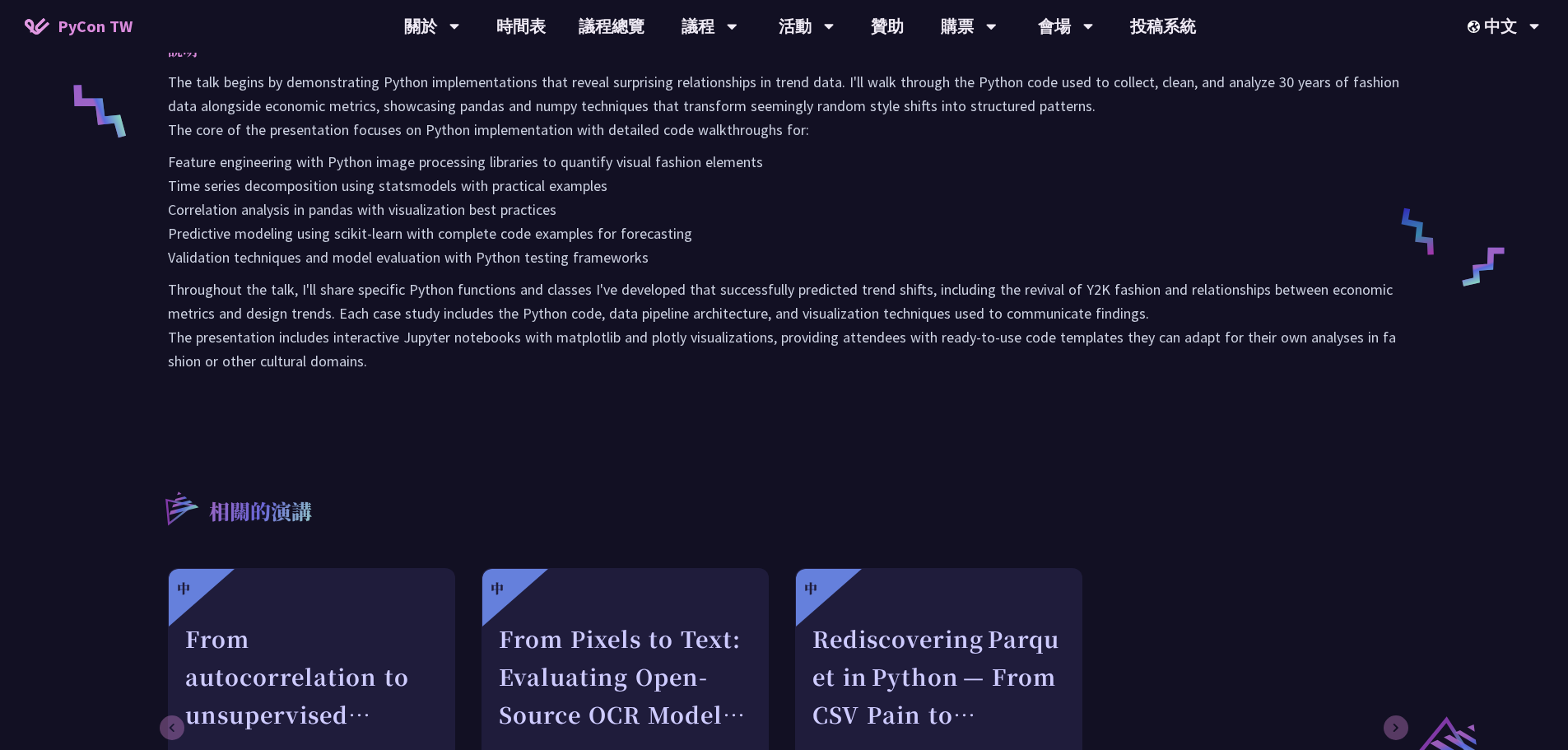
scroll to position [576, 0]
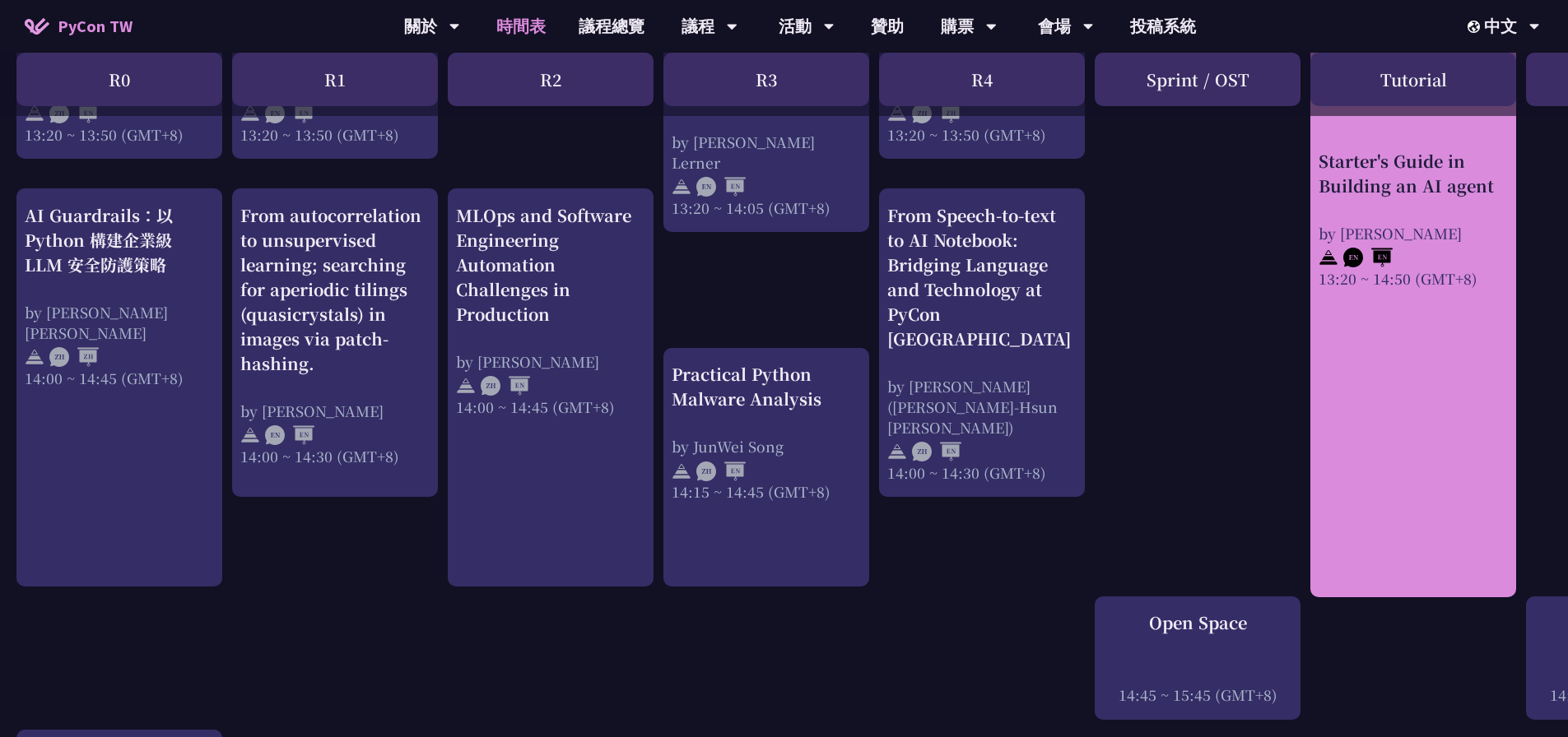
scroll to position [1409, 0]
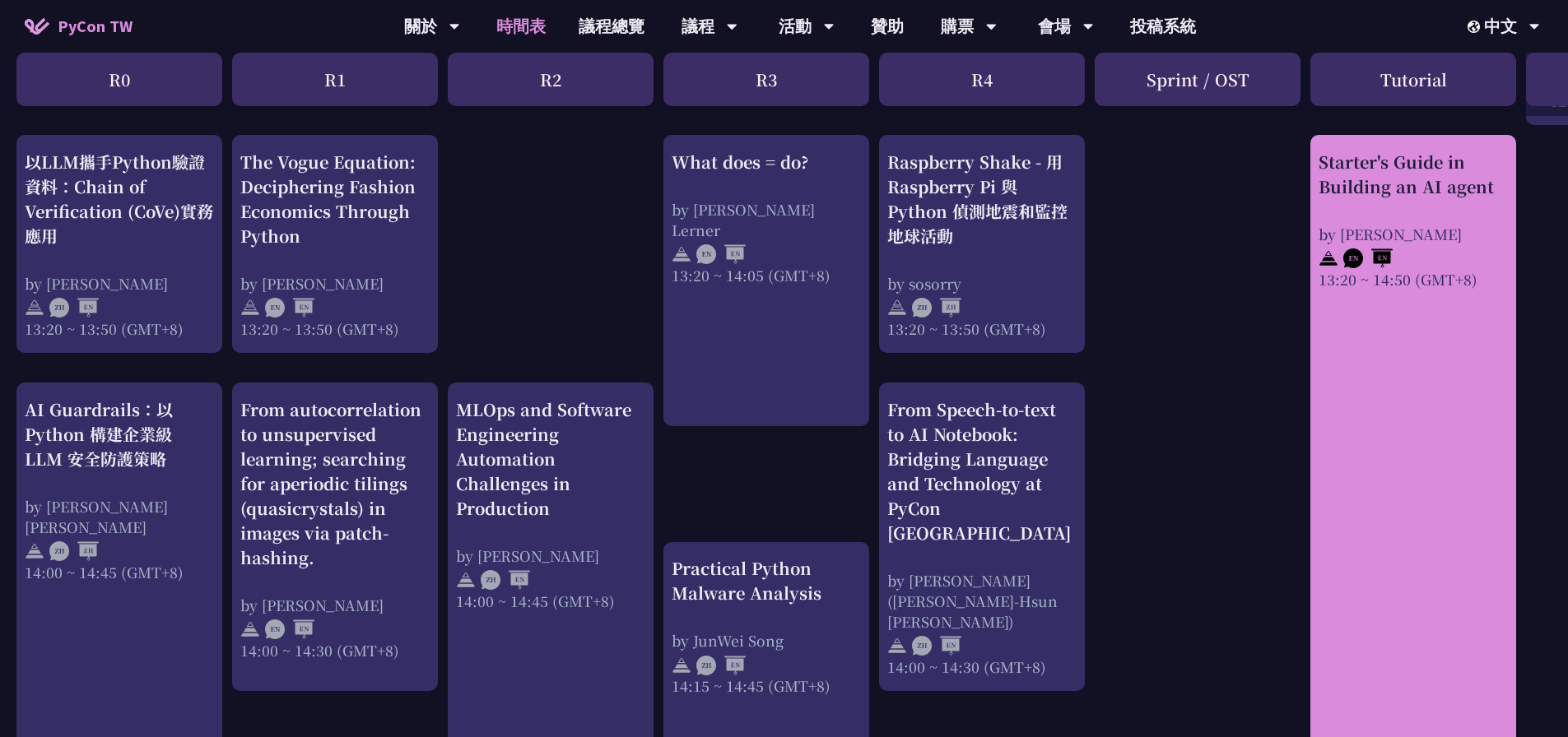
click at [984, 251] on div at bounding box center [1413, 257] width 189 height 25
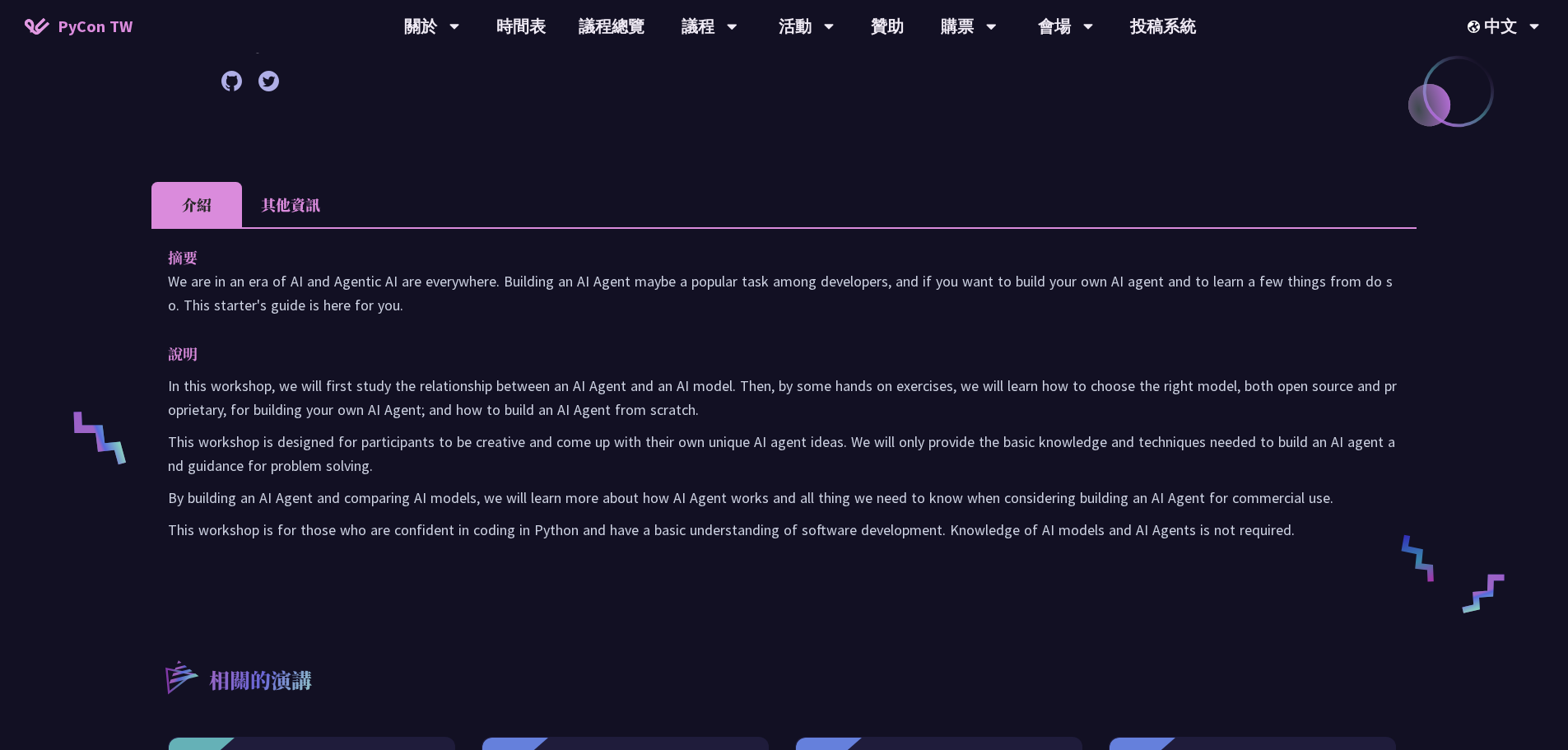
scroll to position [412, 0]
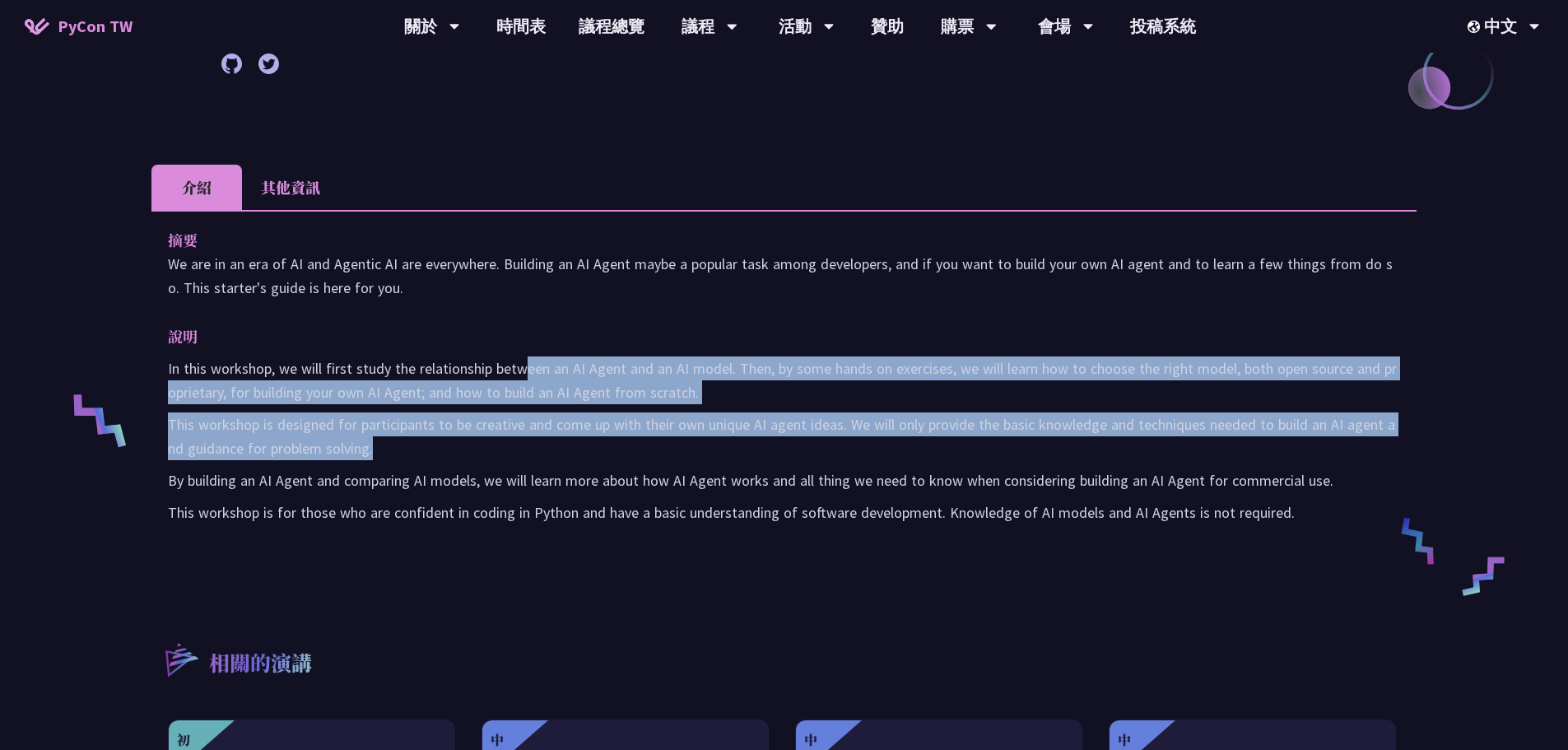
drag, startPoint x: 530, startPoint y: 363, endPoint x: 541, endPoint y: 450, distance: 87.7
click at [541, 450] on div "In this workshop, we will first study the relationship between an AI Agent and …" at bounding box center [784, 440] width 1232 height 168
click at [541, 450] on p "This workshop is designed for participants to be creative and come up with thei…" at bounding box center [784, 436] width 1232 height 47
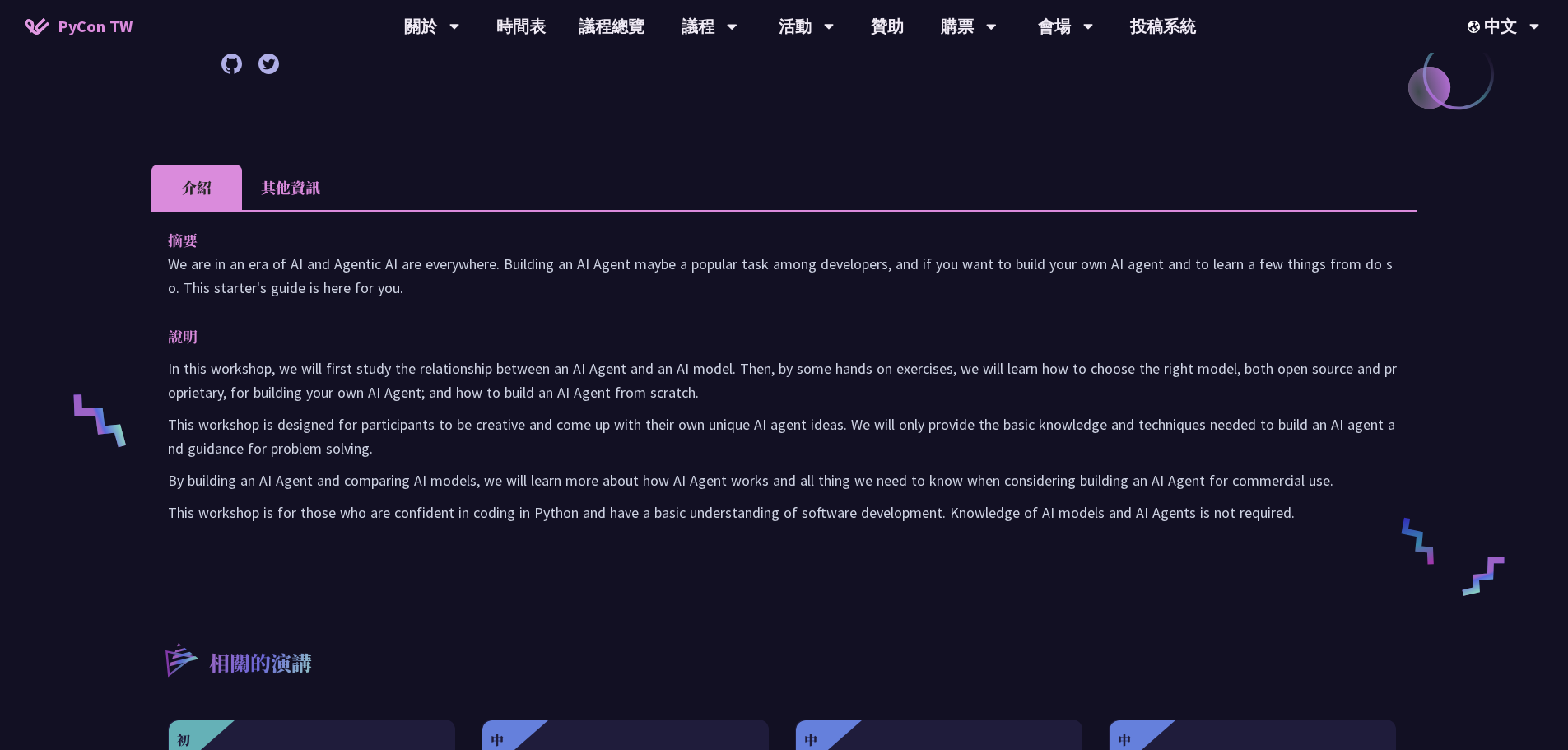
click at [253, 213] on div "摘要 We are in an era of AI and Agentic AI are everywhere. Building an AI Agent m…" at bounding box center [784, 387] width 1265 height 356
click at [336, 183] on li "其他資訊" at bounding box center [290, 187] width 97 height 46
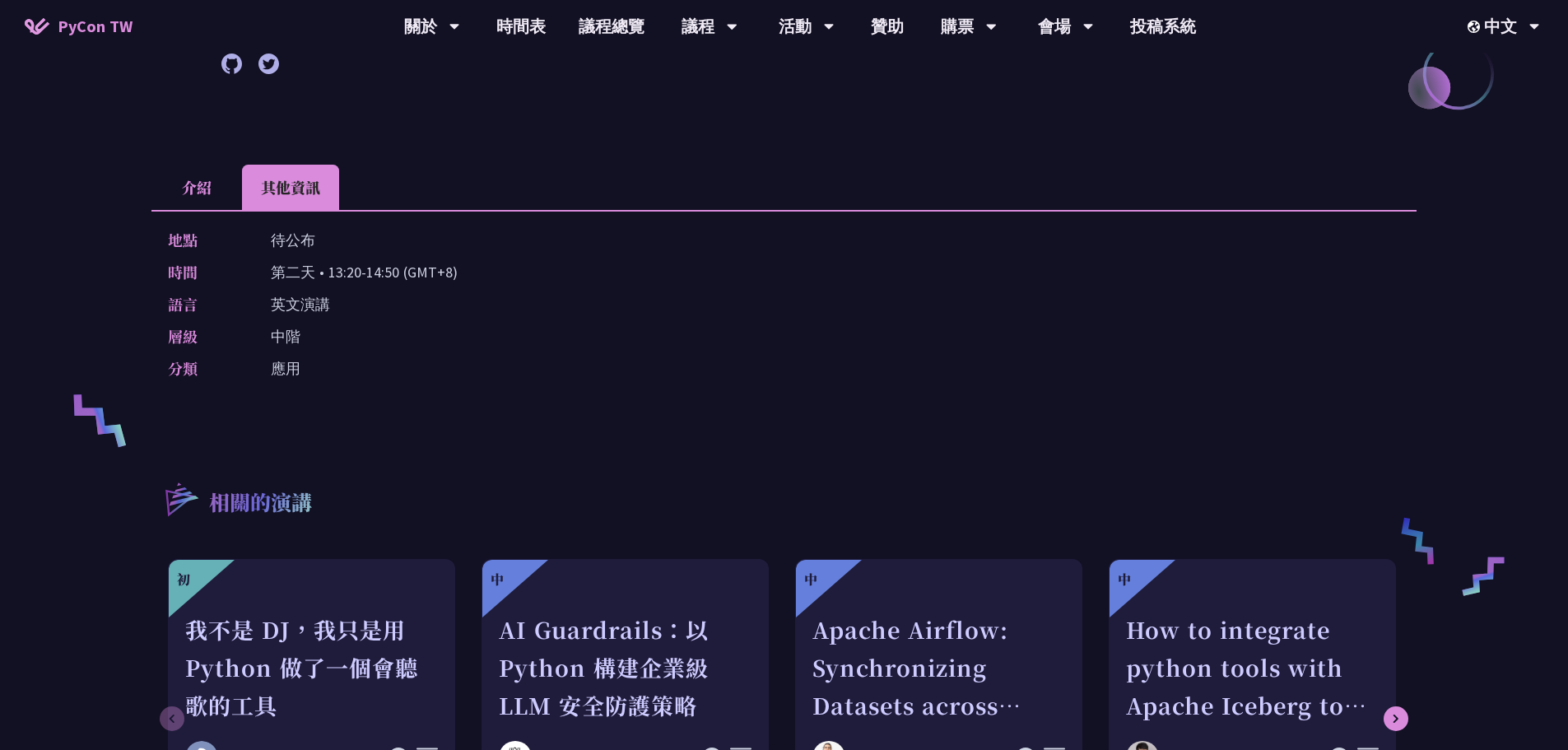
click at [197, 181] on li "介紹" at bounding box center [196, 187] width 90 height 46
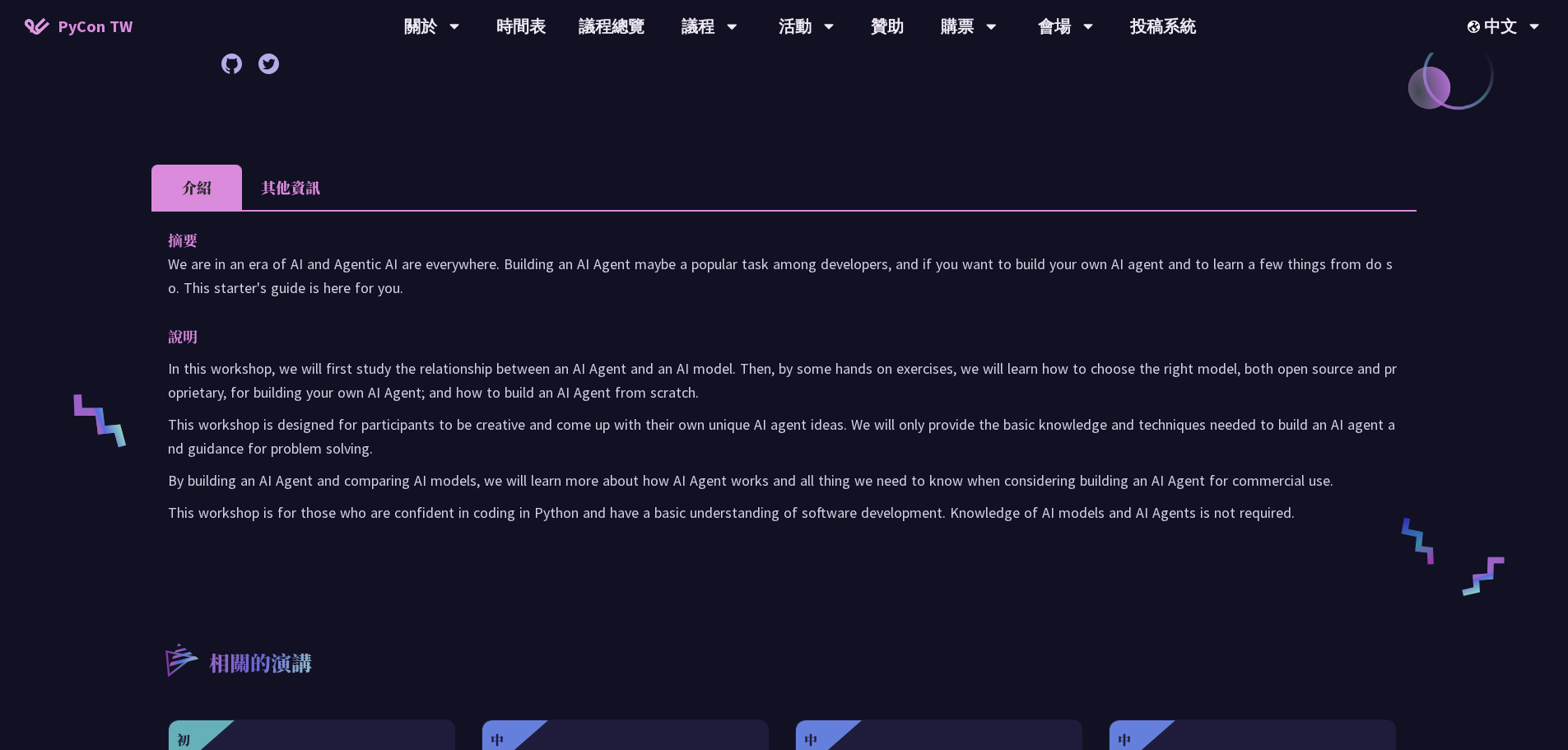
click at [299, 184] on li "其他資訊" at bounding box center [290, 187] width 97 height 46
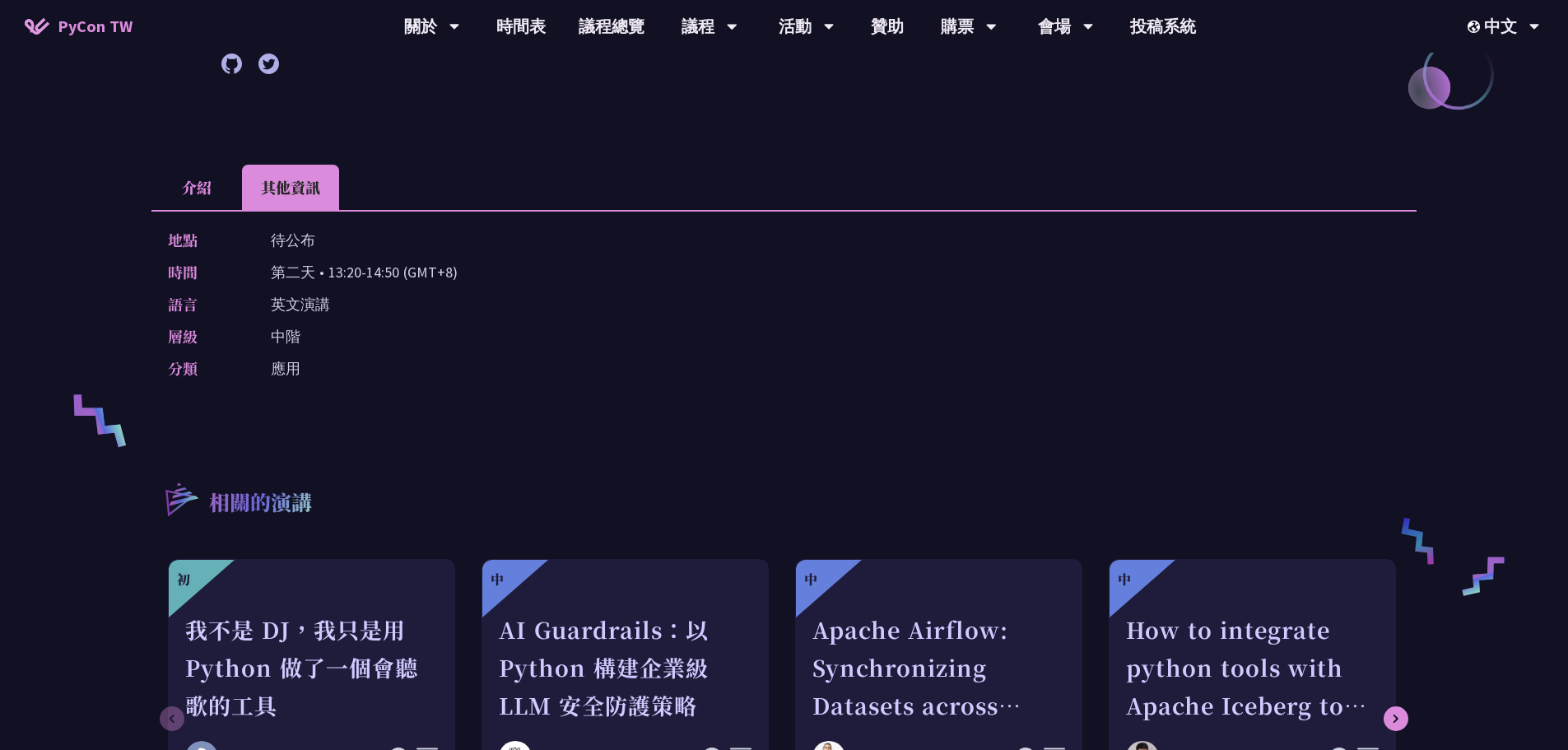
click at [214, 195] on li "介紹" at bounding box center [196, 187] width 90 height 46
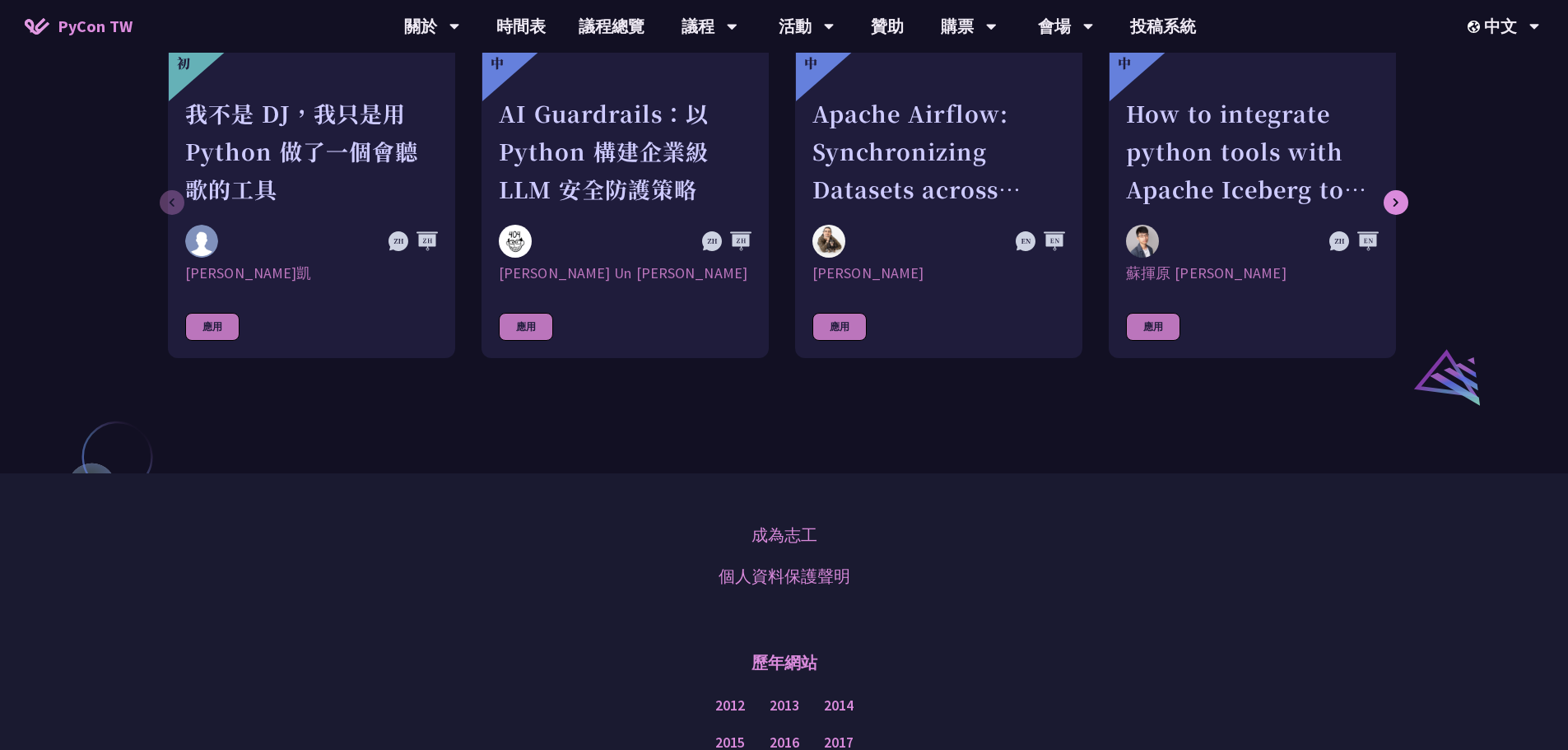
scroll to position [1235, 0]
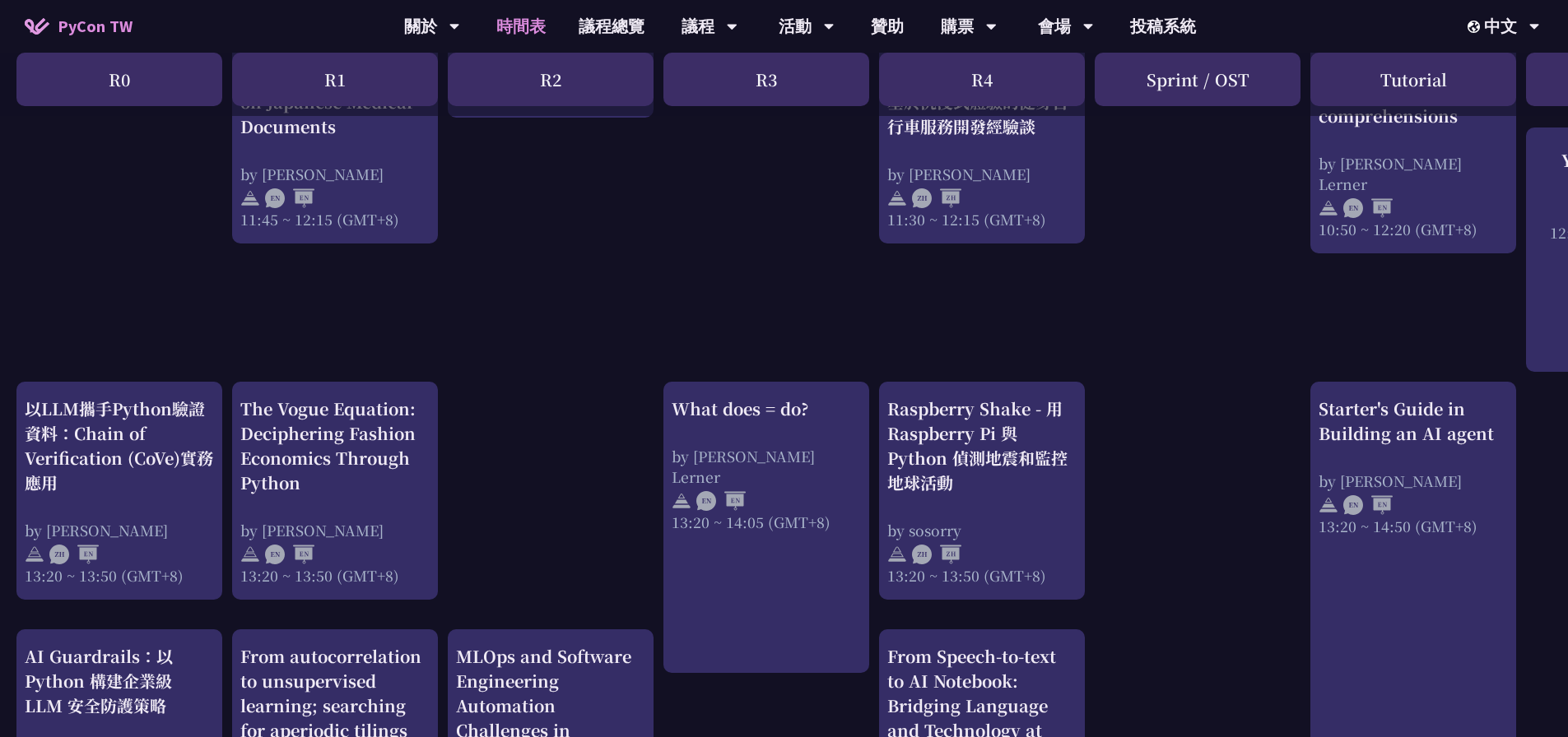
scroll to position [751, 0]
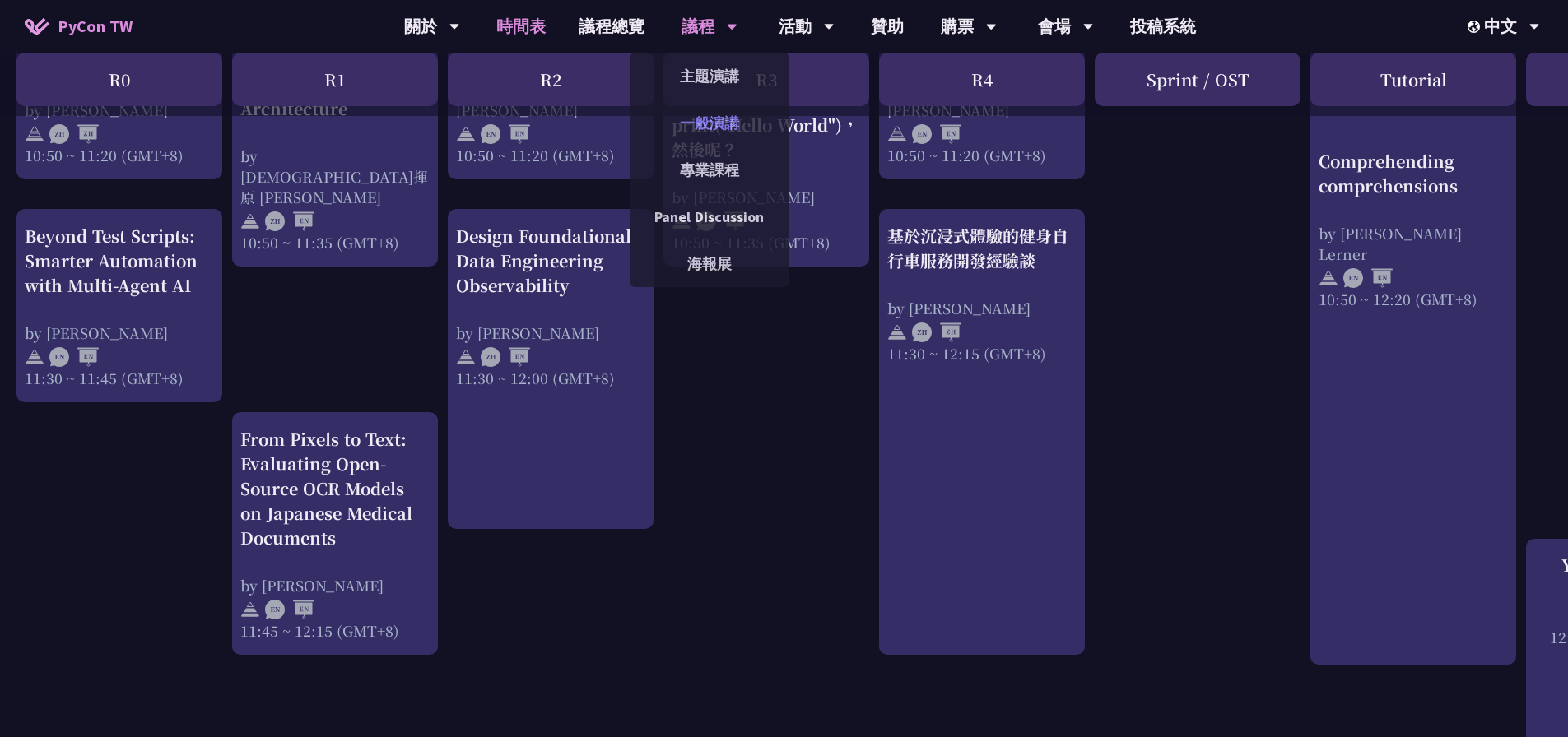
click at [695, 124] on link "一般演講" at bounding box center [710, 122] width 158 height 39
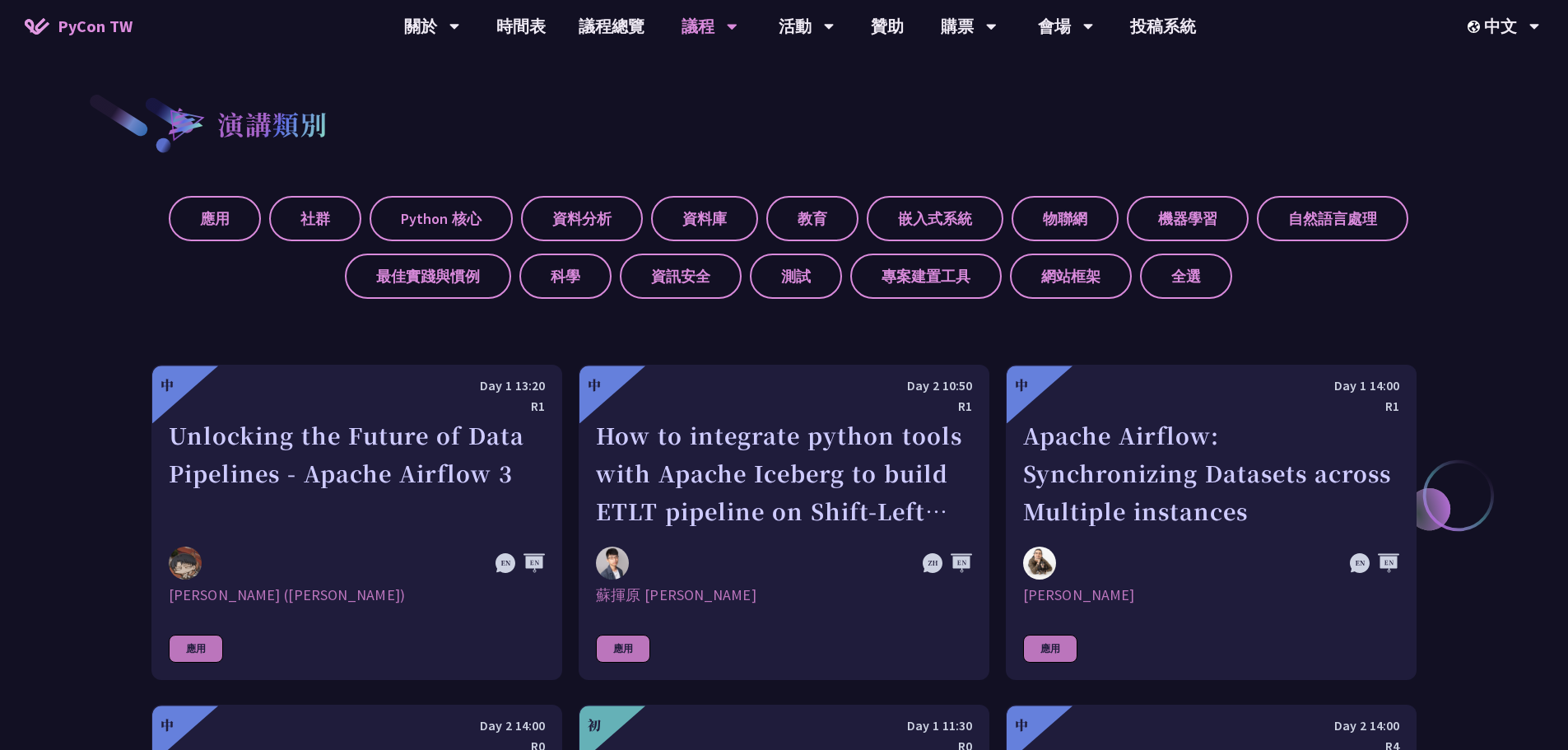
scroll to position [576, 0]
click at [984, 293] on label "網站框架" at bounding box center [1070, 275] width 121 height 46
click at [0, 0] on input "網站框架" at bounding box center [0, 0] width 0 height 0
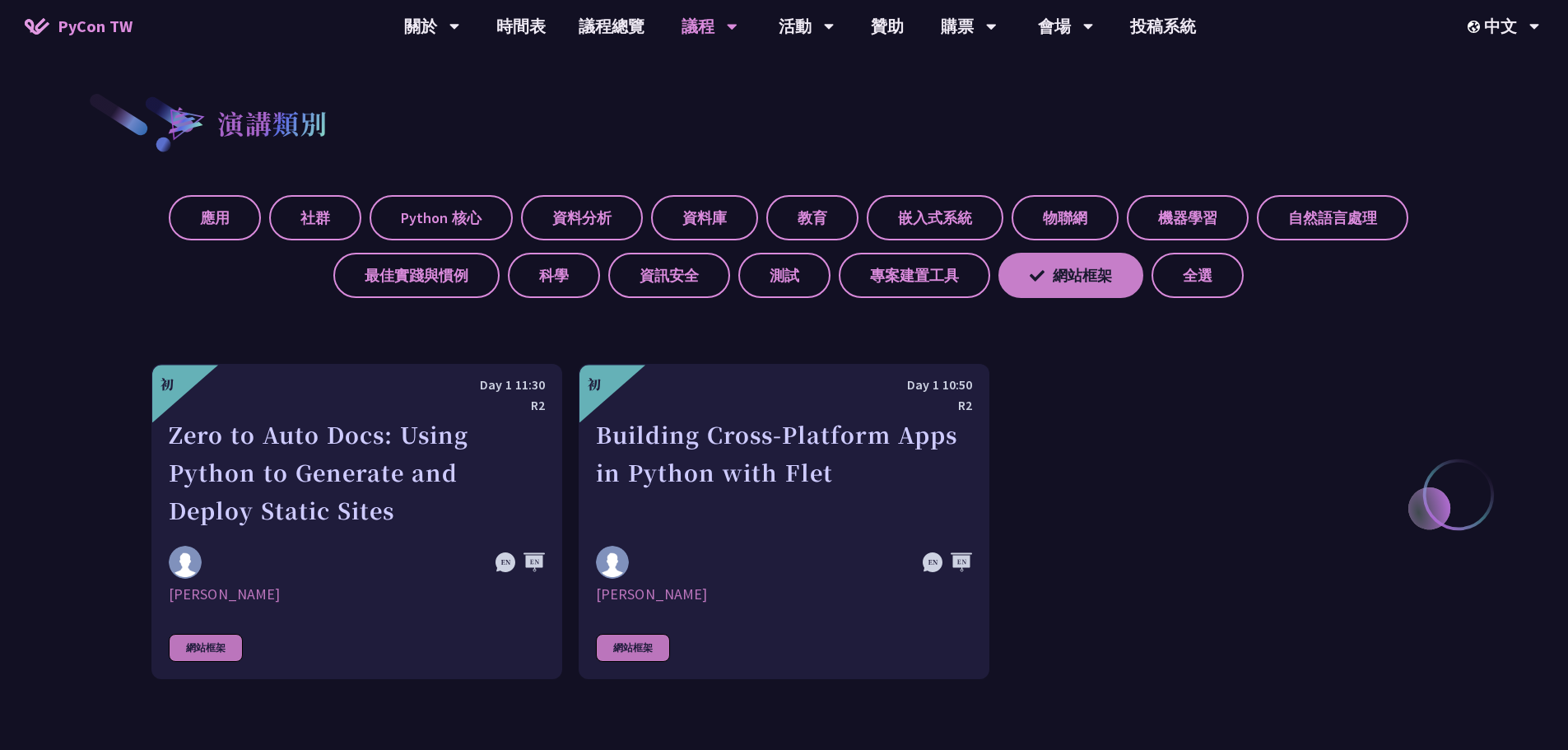
click at [984, 293] on label "網站框架" at bounding box center [1070, 275] width 145 height 46
click at [0, 0] on input "網站框架" at bounding box center [0, 0] width 0 height 0
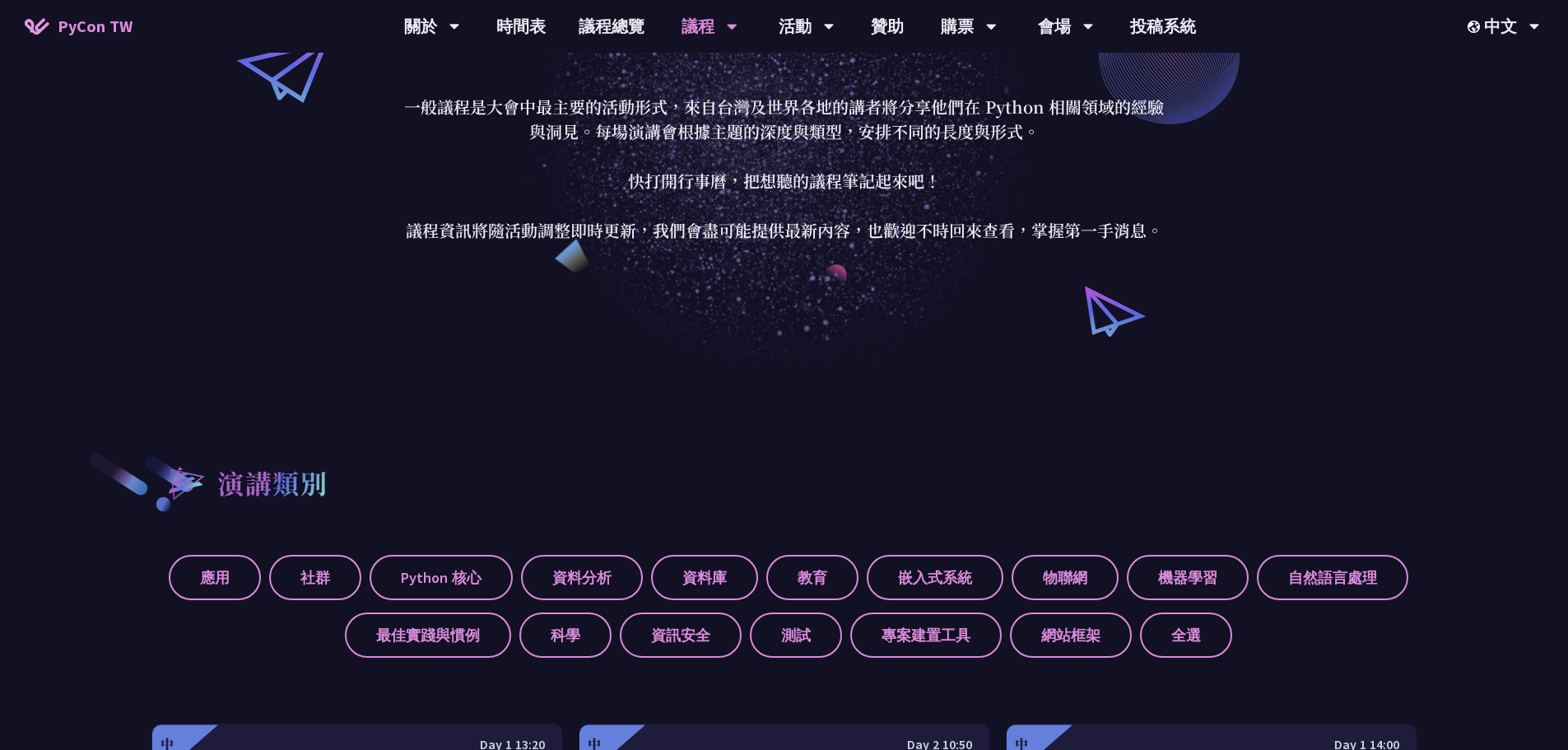
scroll to position [25, 0]
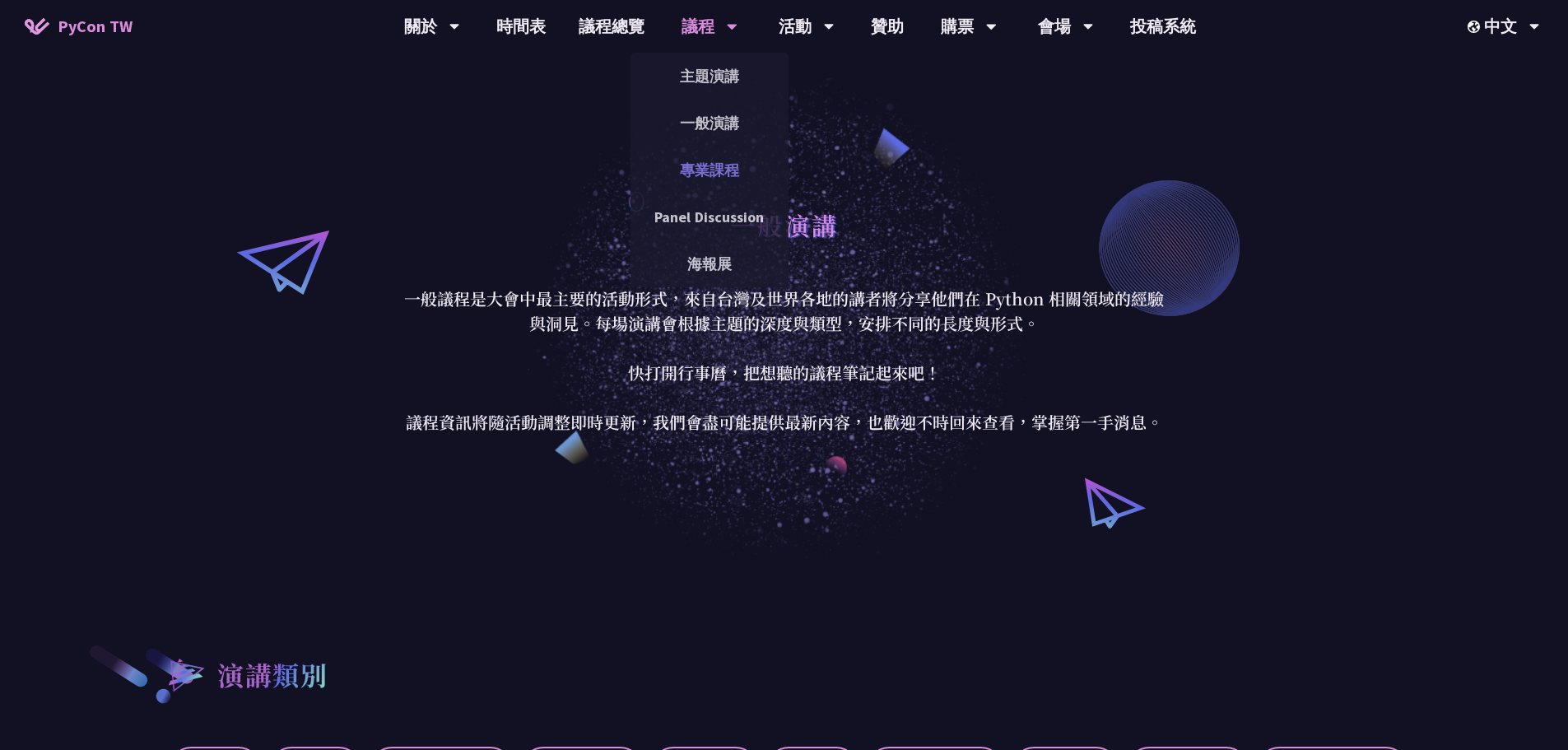
click at [723, 167] on link "專業課程" at bounding box center [710, 170] width 158 height 39
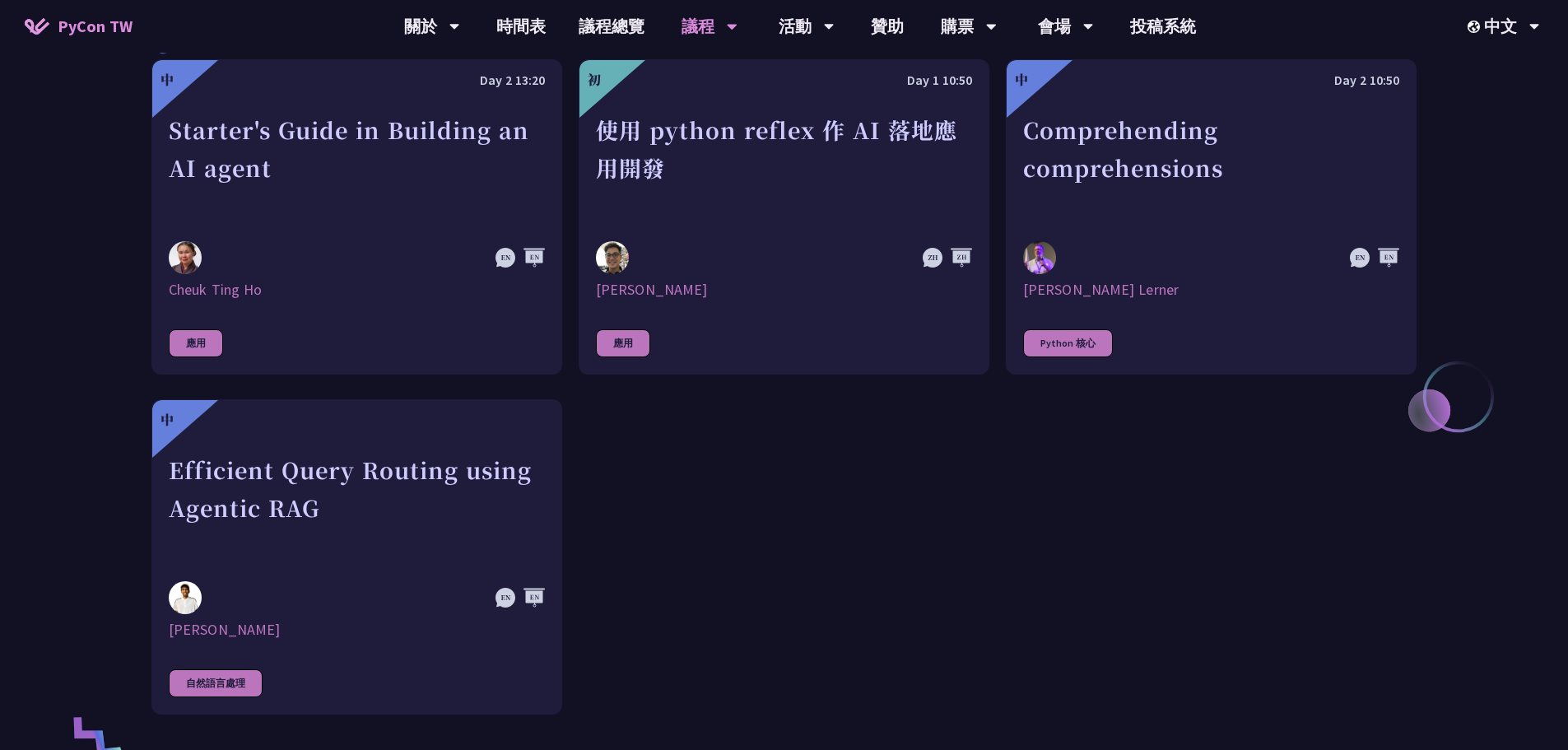
scroll to position [412, 0]
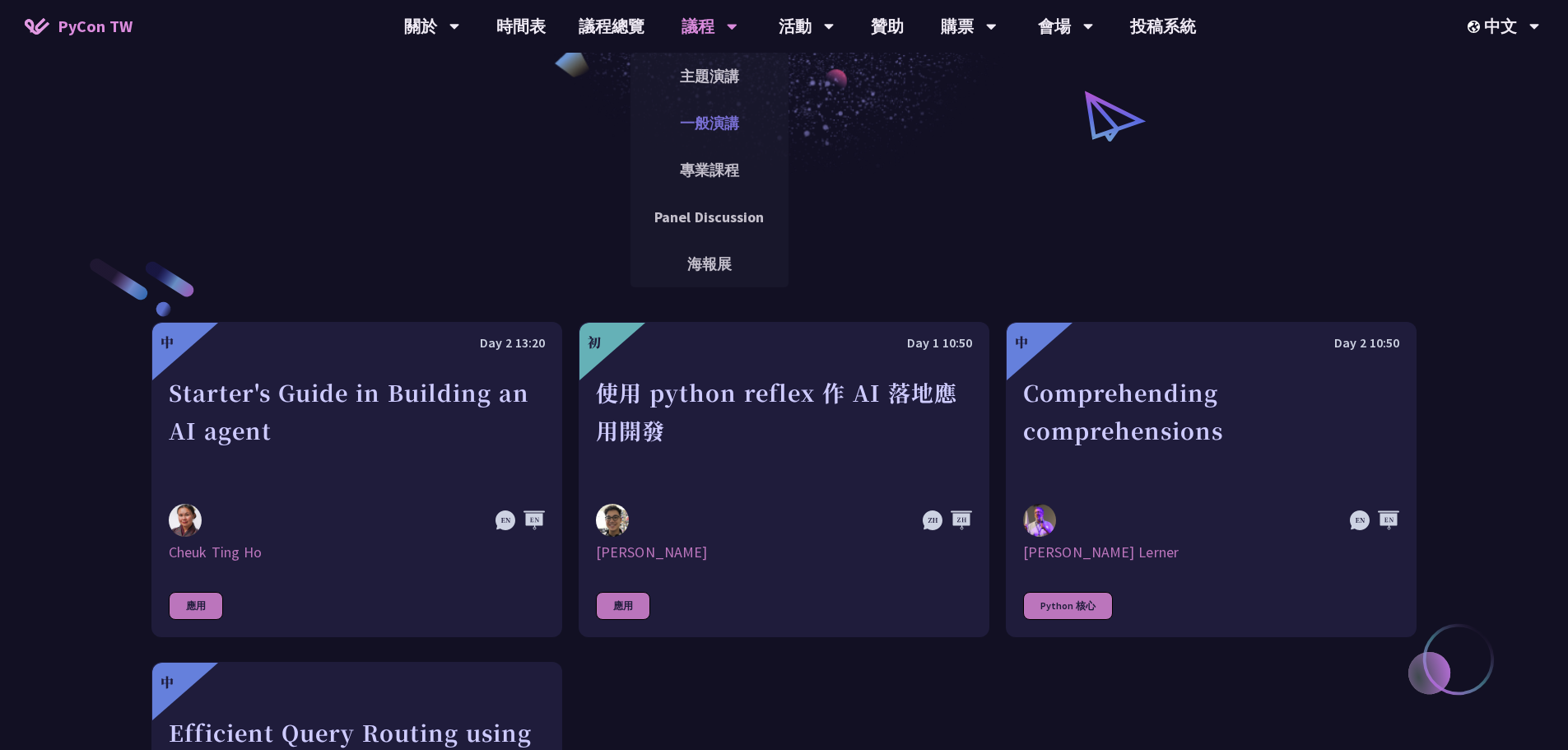
click at [697, 127] on link "一般演講" at bounding box center [710, 122] width 158 height 39
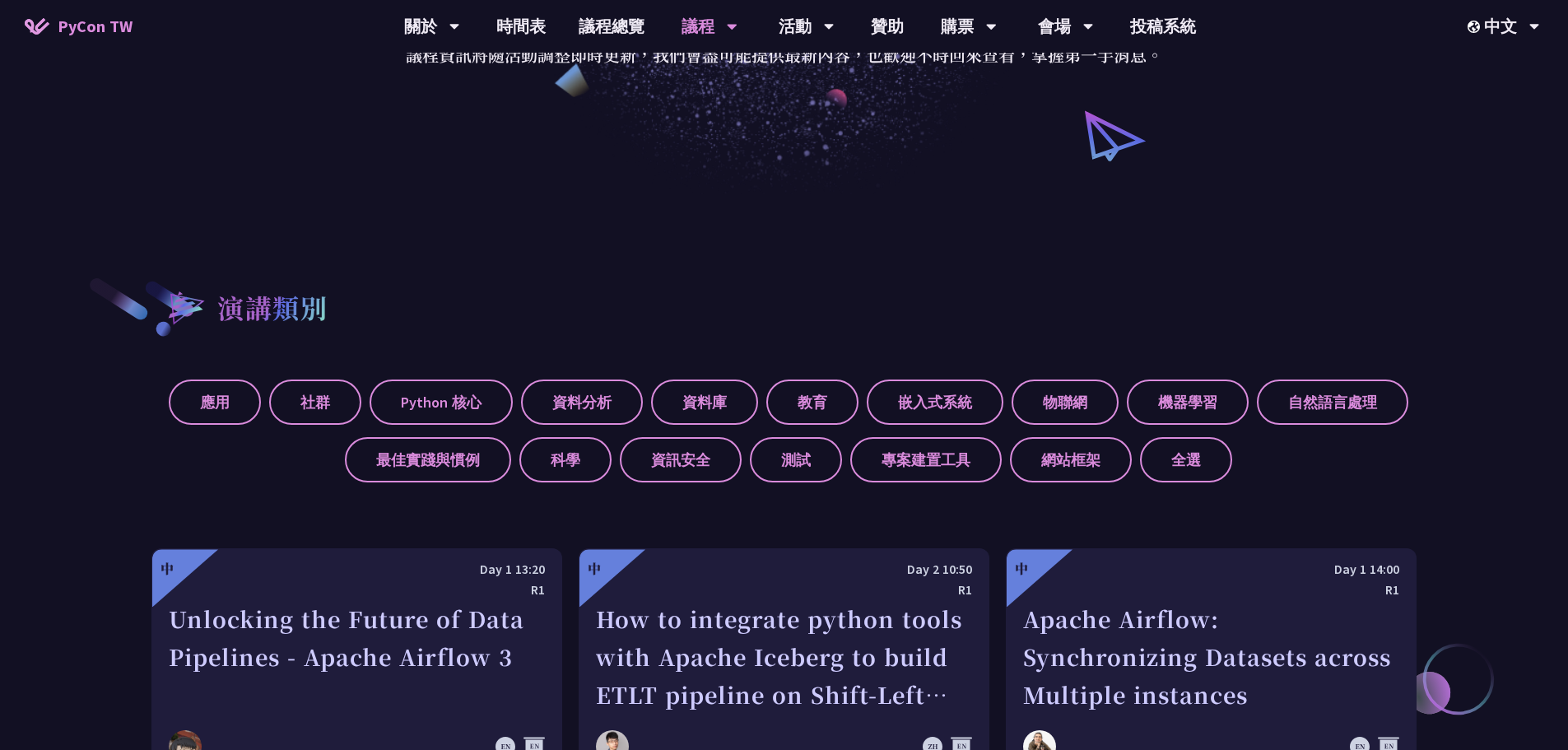
scroll to position [659, 0]
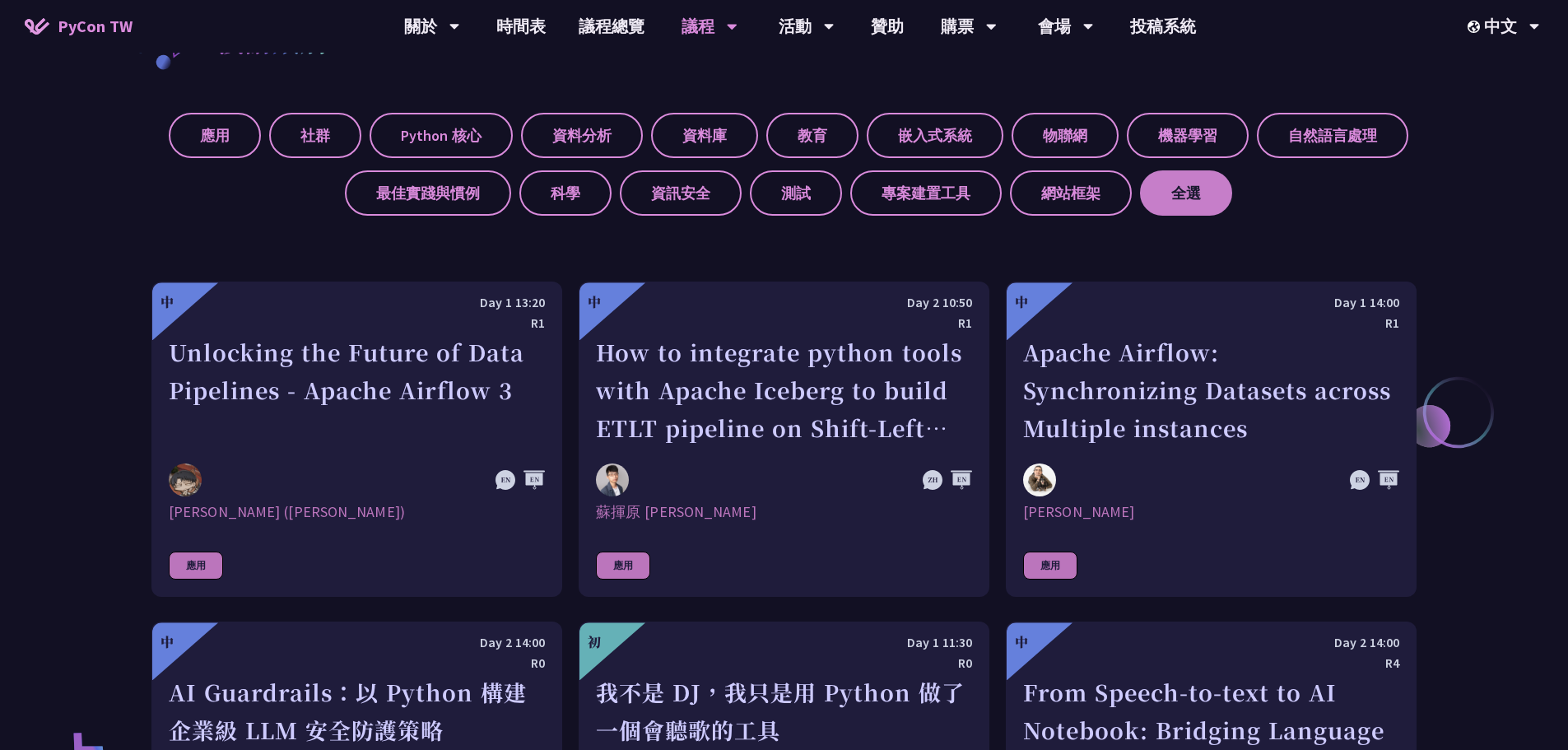
click at [984, 179] on label "全選" at bounding box center [1186, 193] width 92 height 46
click at [0, 0] on input "全選" at bounding box center [0, 0] width 0 height 0
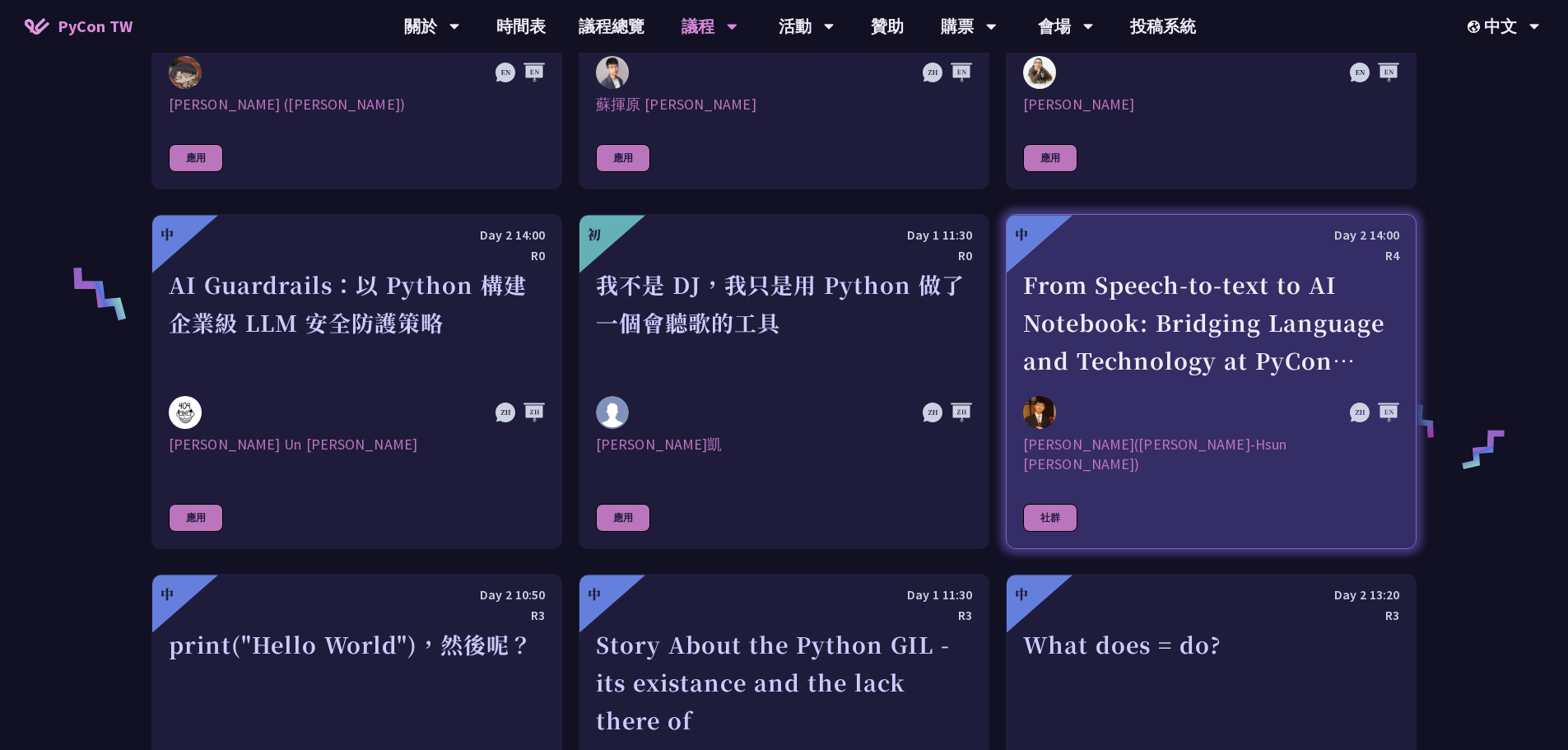
scroll to position [1152, 0]
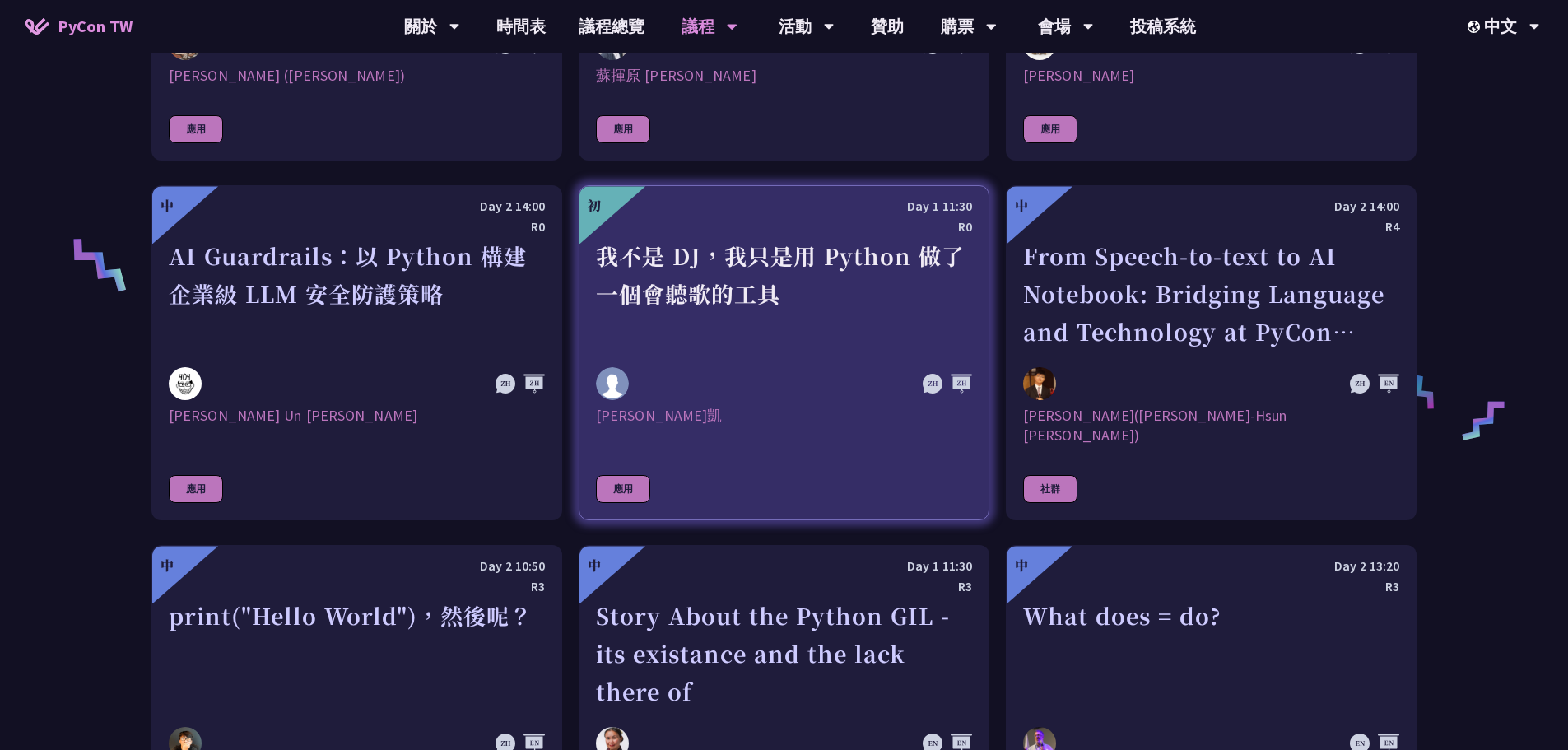
click at [843, 318] on div "我不是 DJ，我只是用 Python 做了一個會聽歌的工具" at bounding box center [784, 294] width 376 height 114
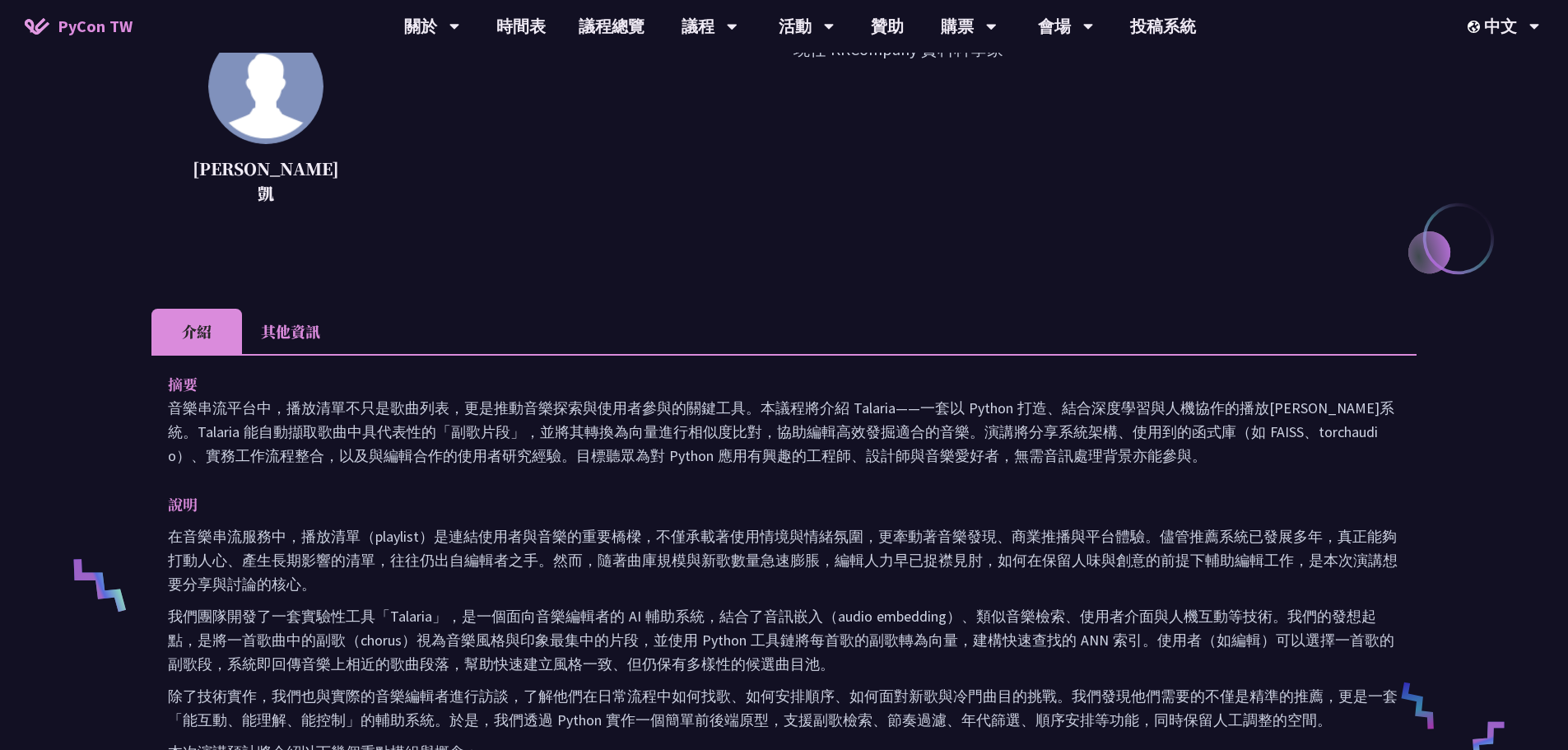
scroll to position [659, 0]
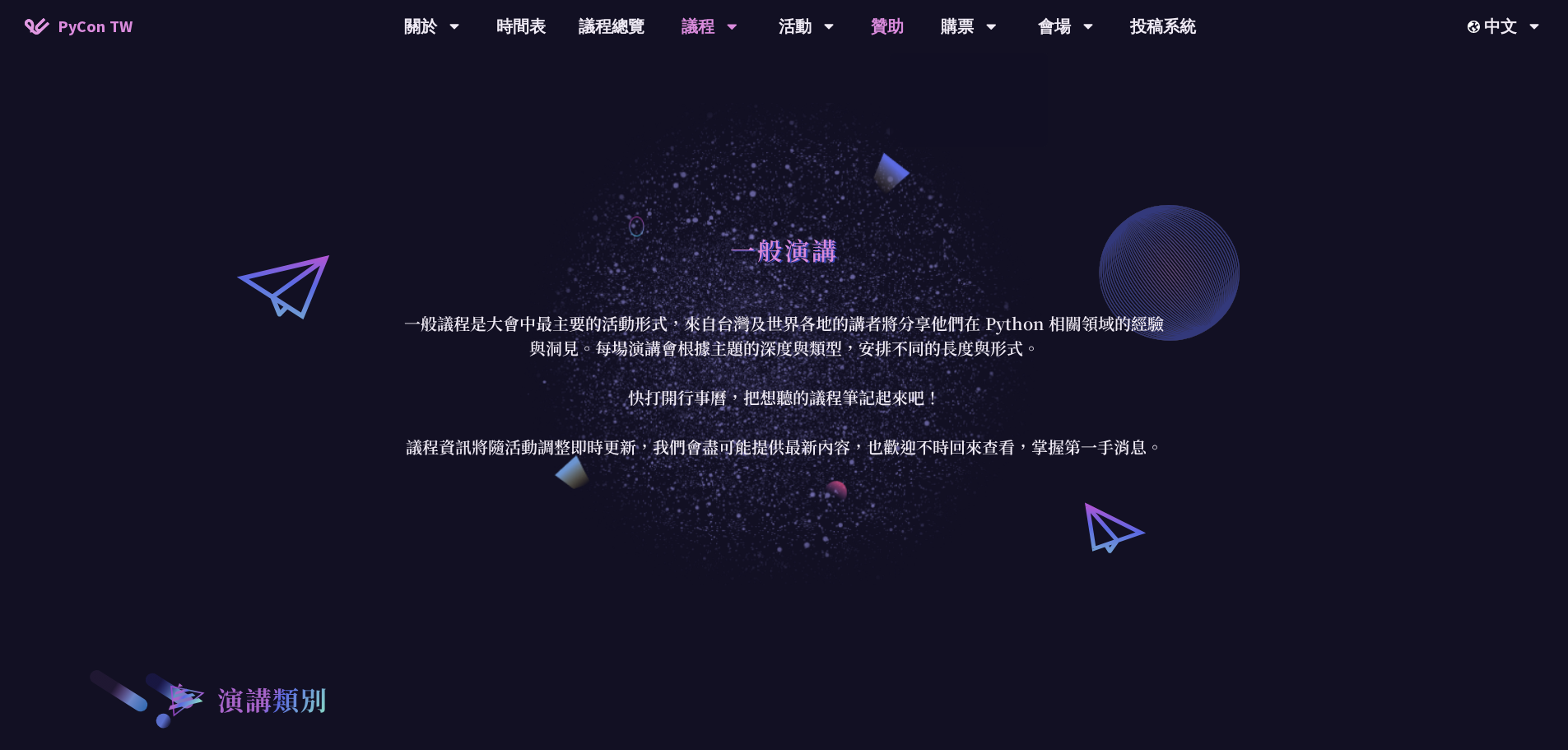
click at [889, 22] on link "贊助" at bounding box center [887, 26] width 65 height 53
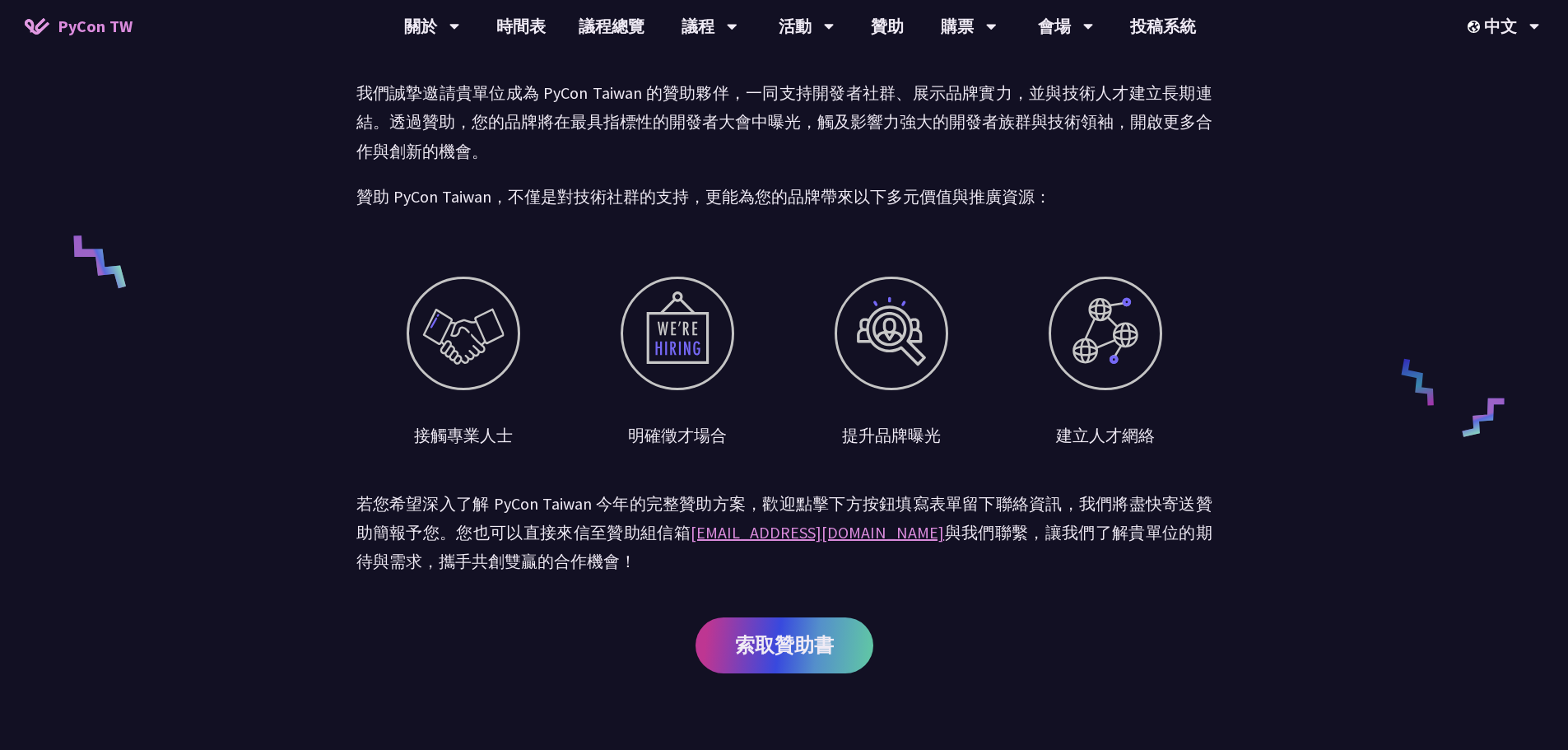
scroll to position [77, 0]
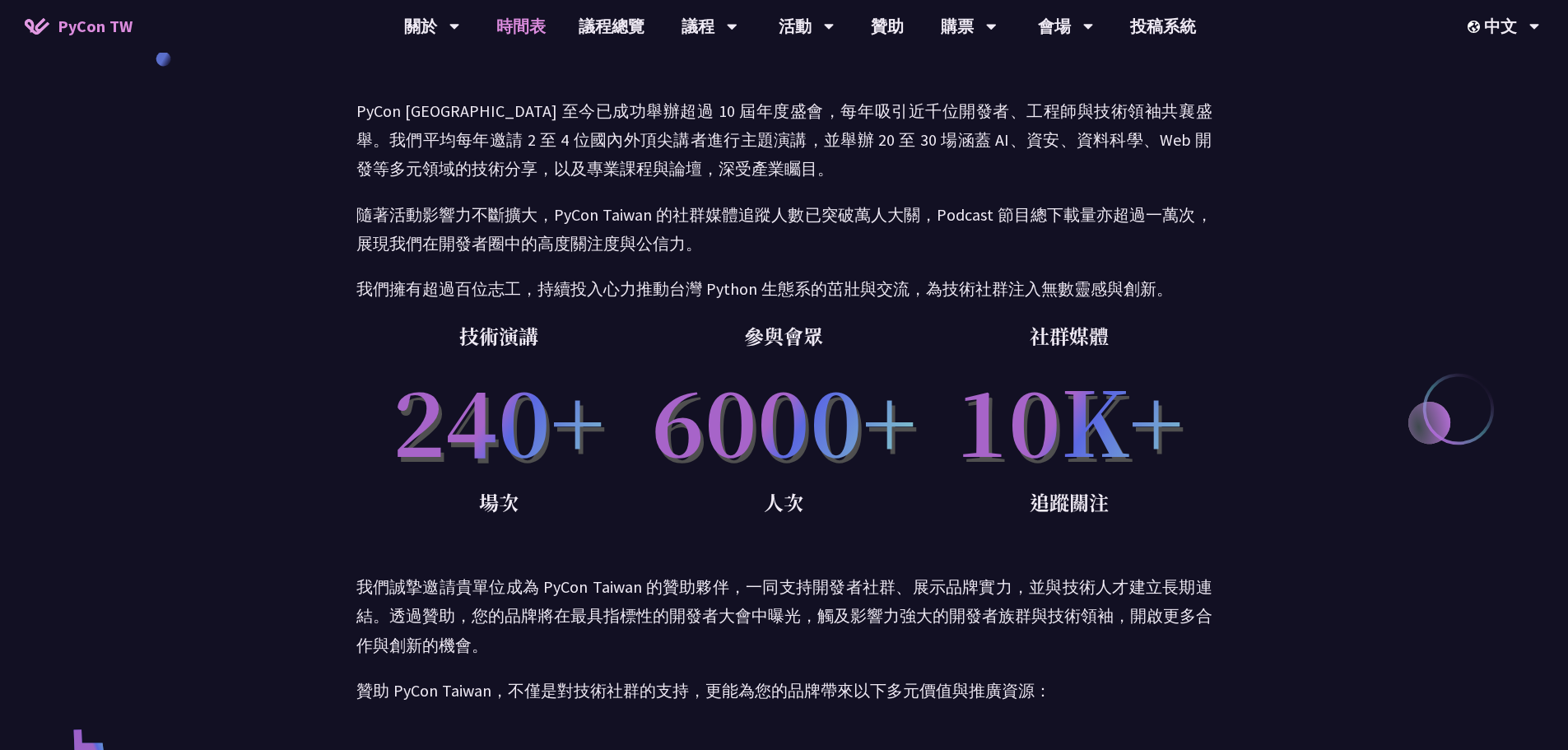
click at [528, 33] on link "時間表" at bounding box center [521, 26] width 83 height 53
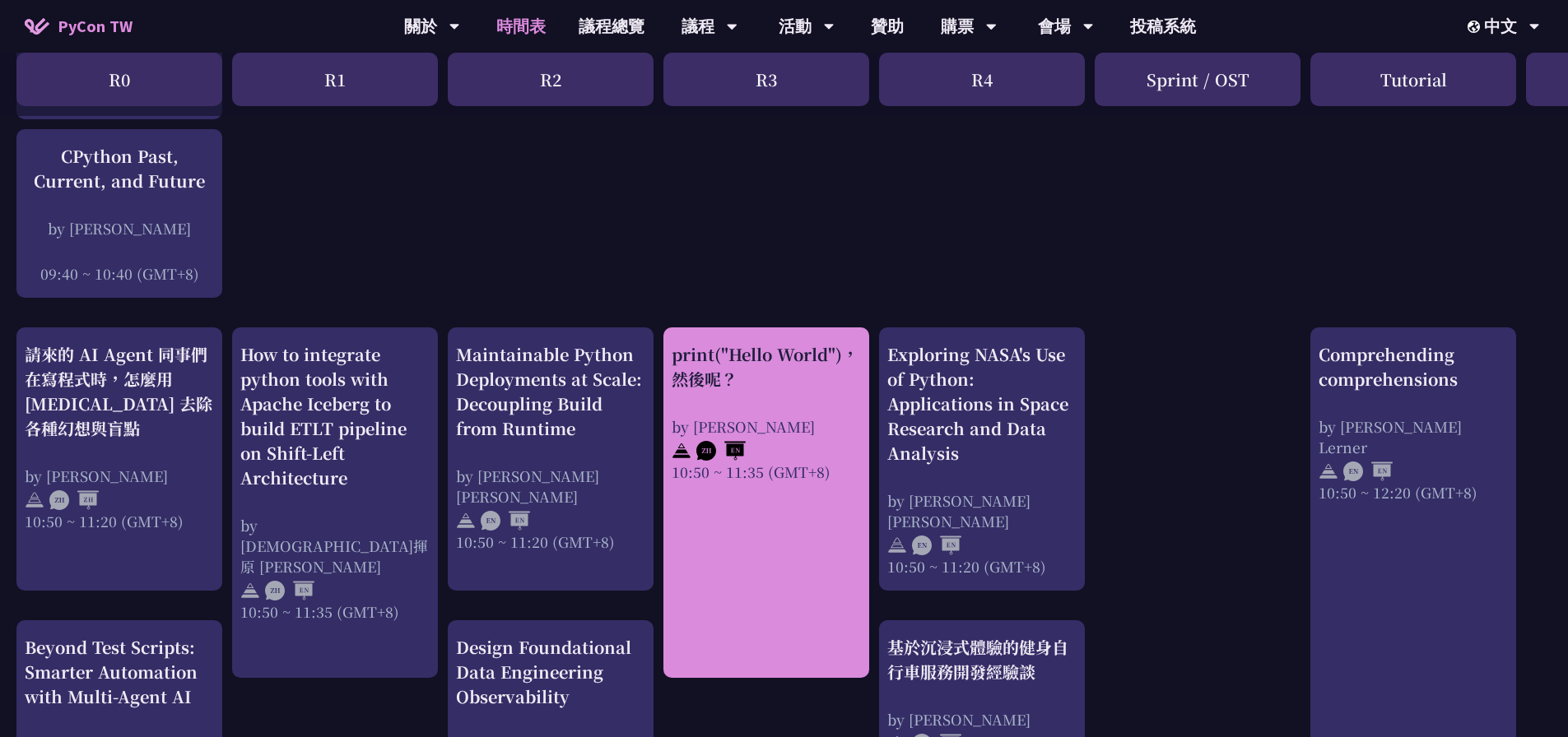
click at [724, 381] on div "print("Hello World")，然後呢？" at bounding box center [766, 367] width 189 height 49
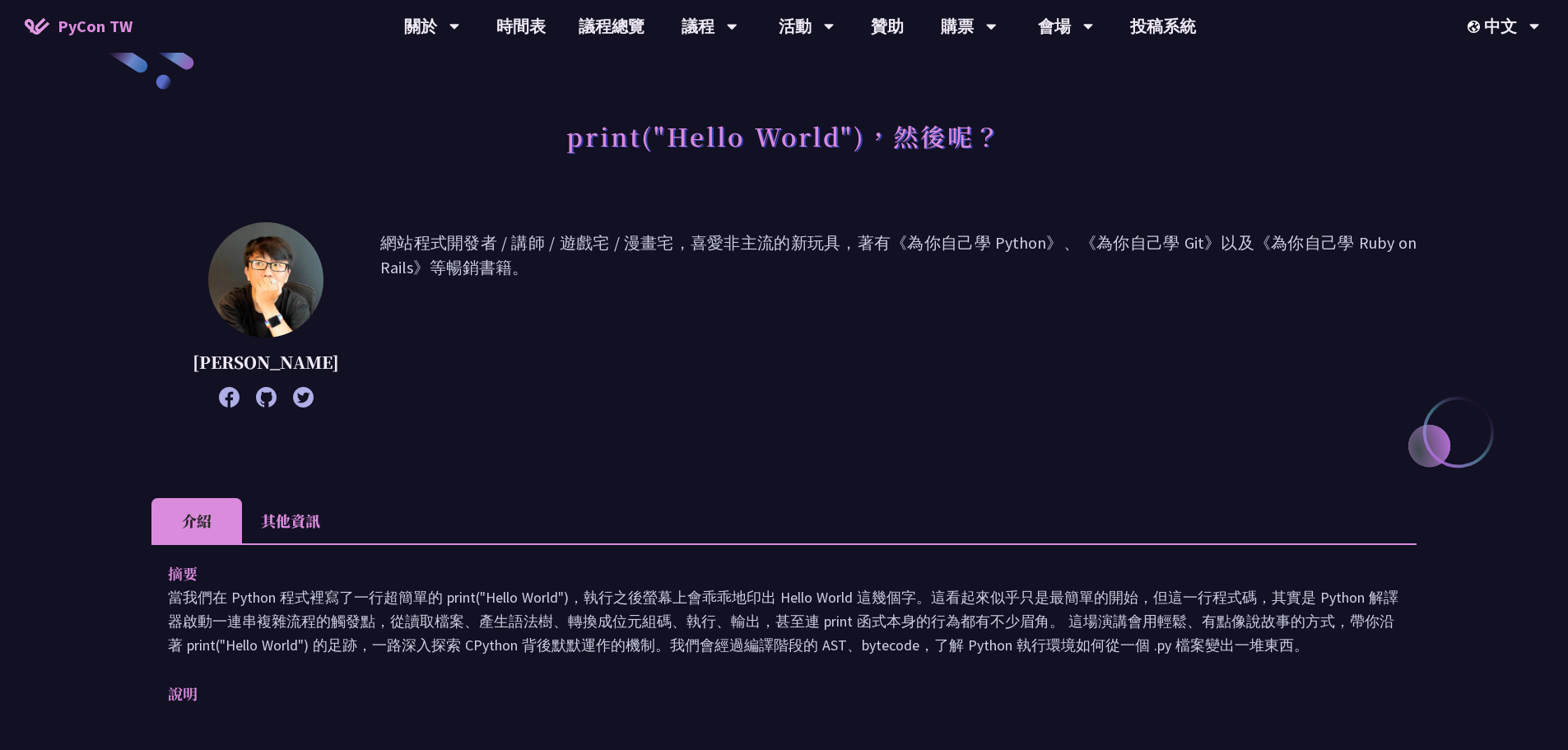
scroll to position [329, 0]
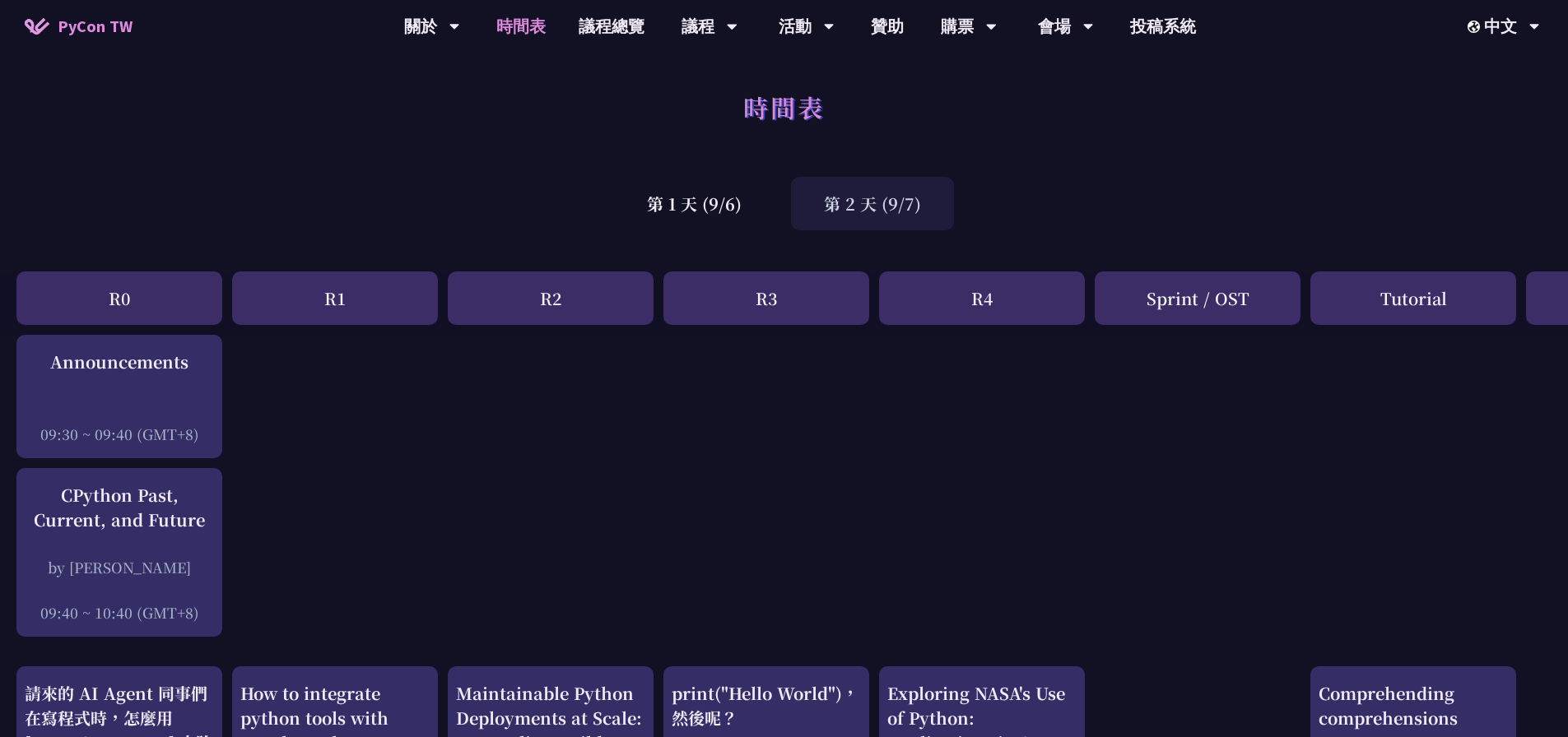
click at [876, 202] on div "第 2 天 (9/7)" at bounding box center [872, 204] width 163 height 53
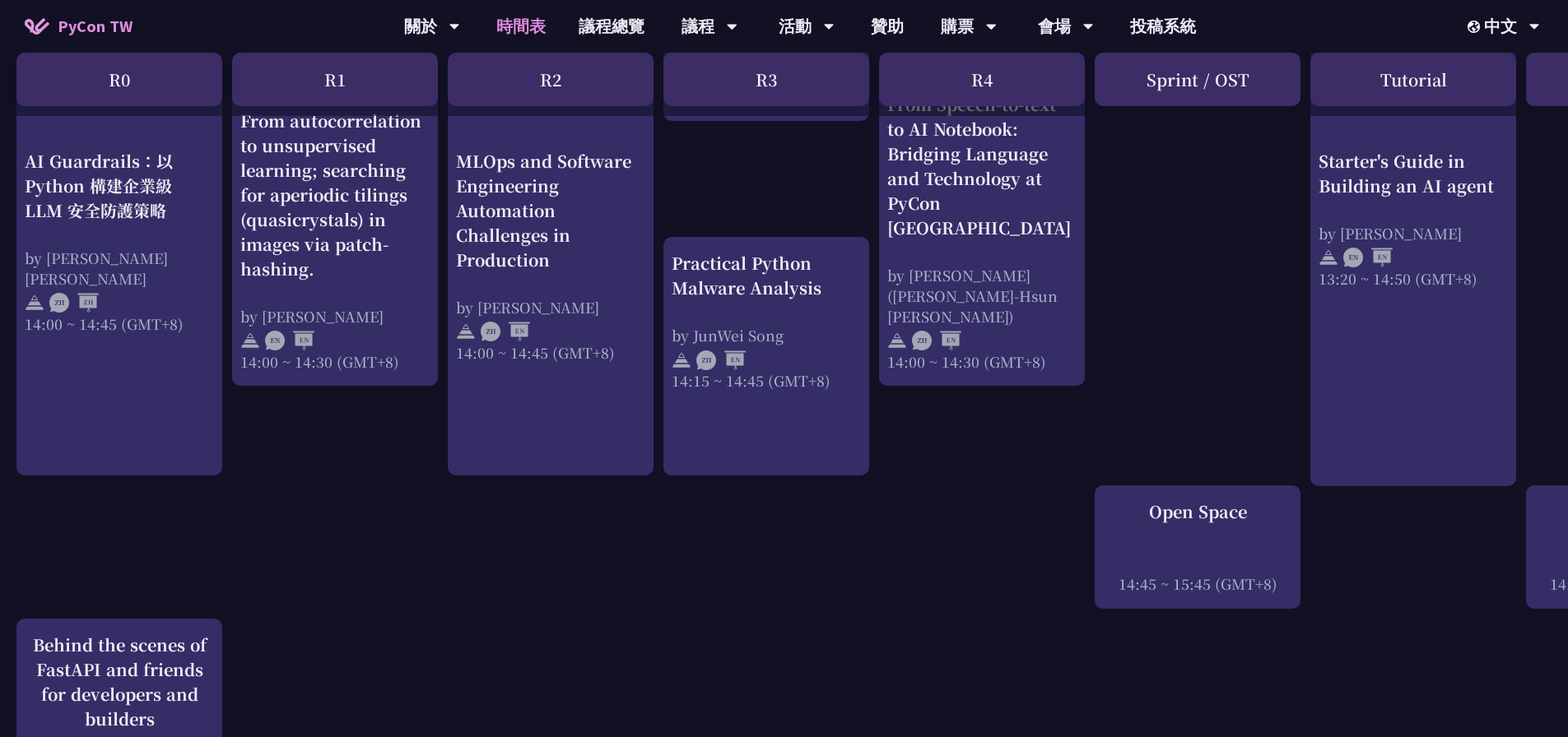
scroll to position [1892, 0]
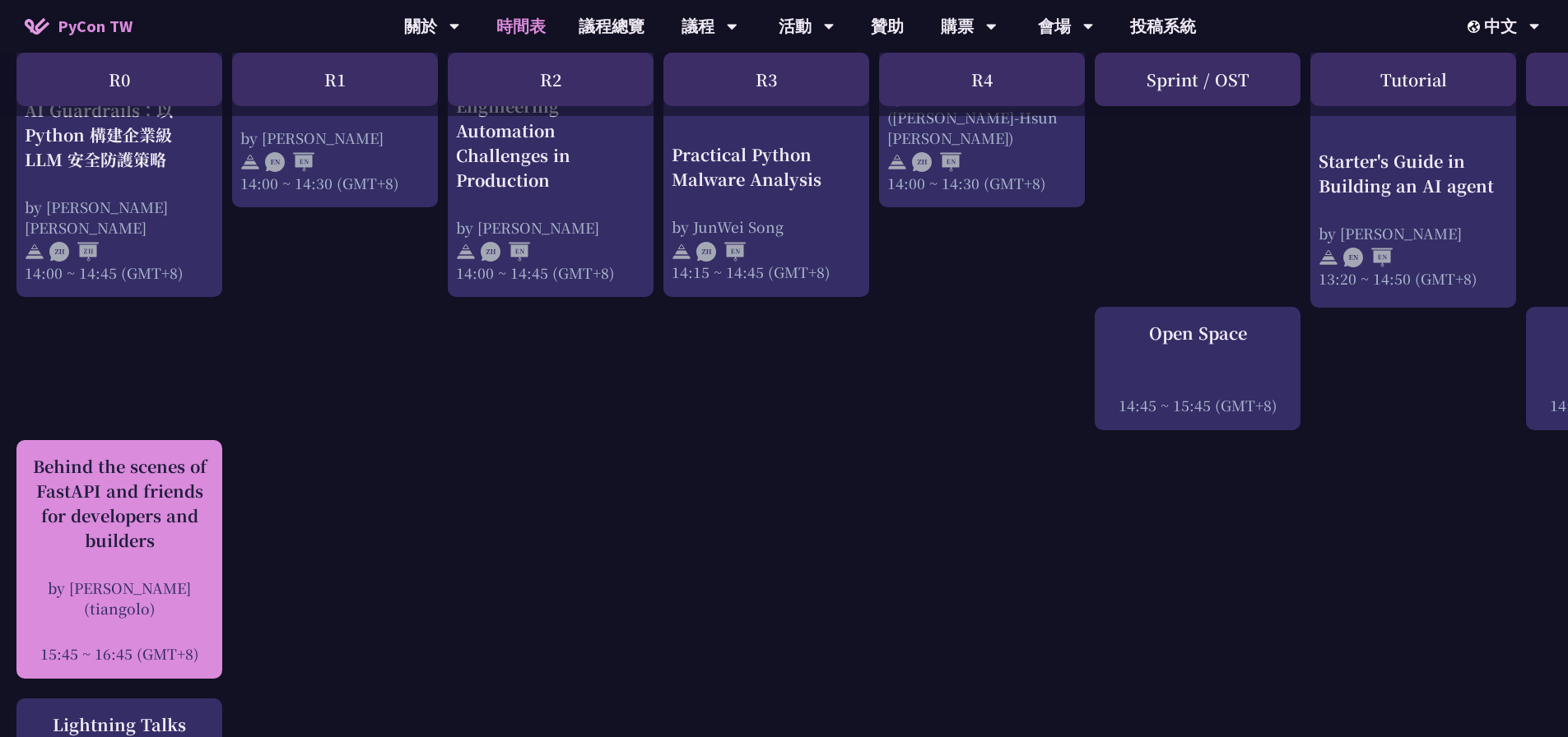
click at [112, 461] on div "Behind the scenes of FastAPI and friends for developers and builders" at bounding box center [120, 504] width 189 height 99
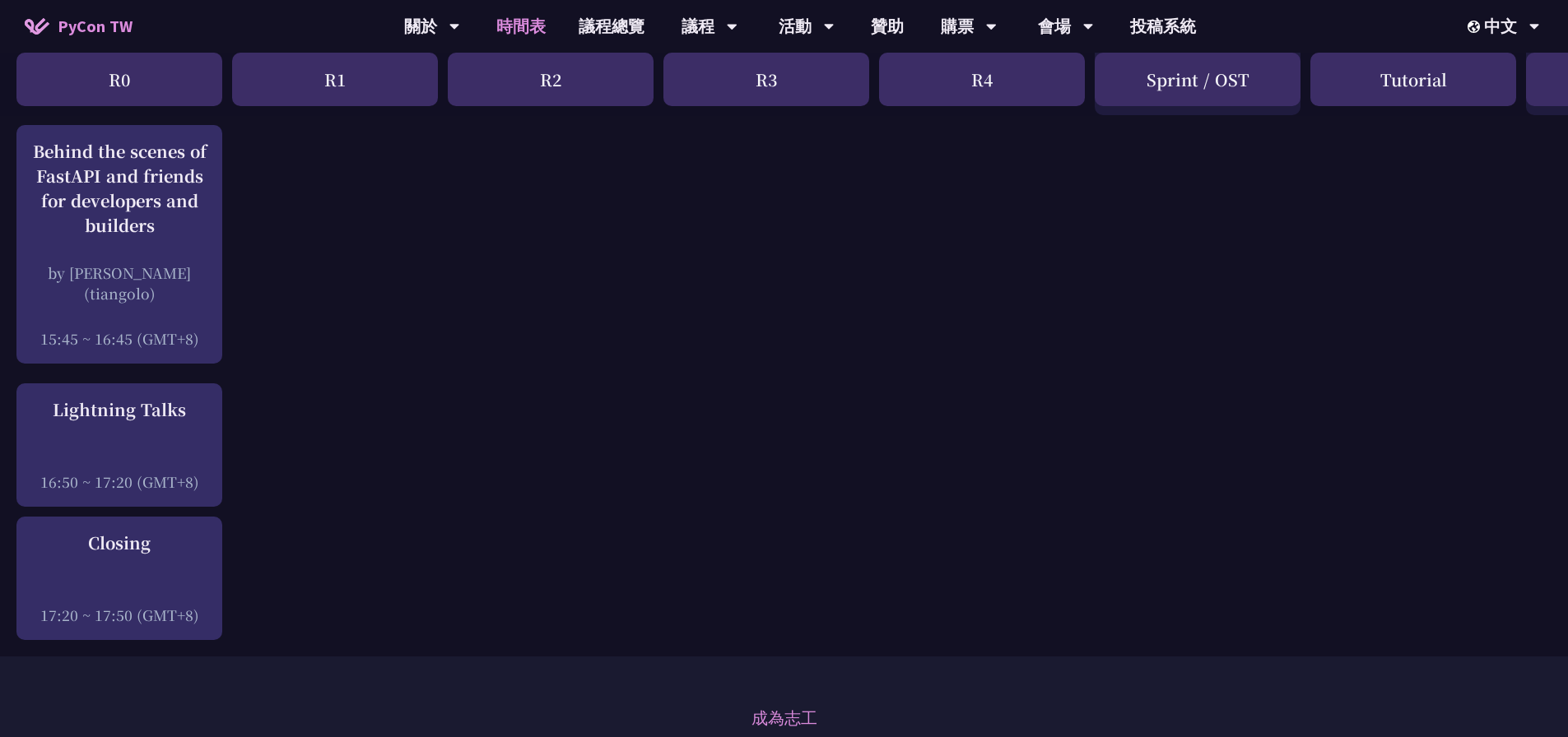
scroll to position [2222, 0]
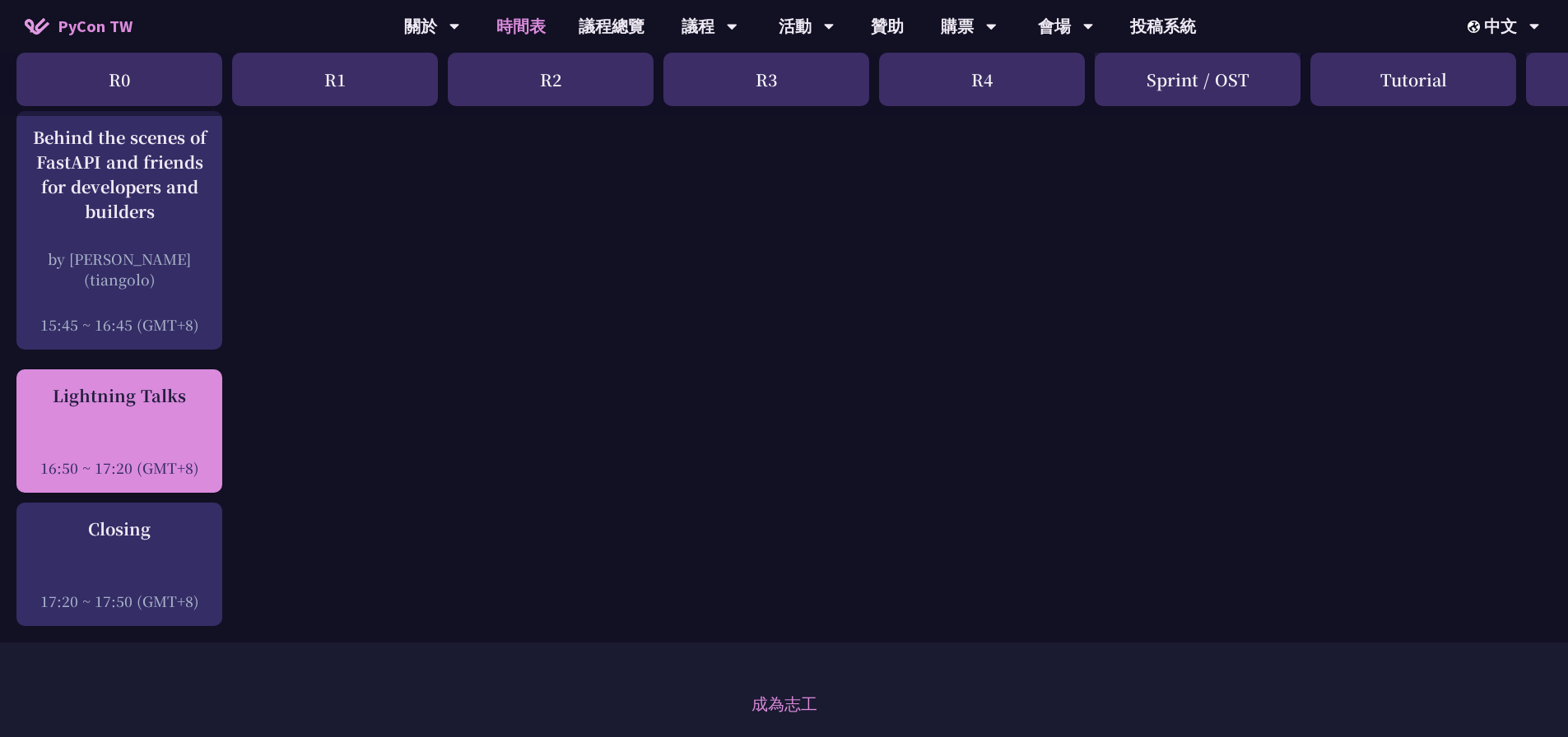
click at [184, 404] on div "Lightning Talks 16:50 ~ 17:20 (GMT+8)" at bounding box center [120, 430] width 189 height 95
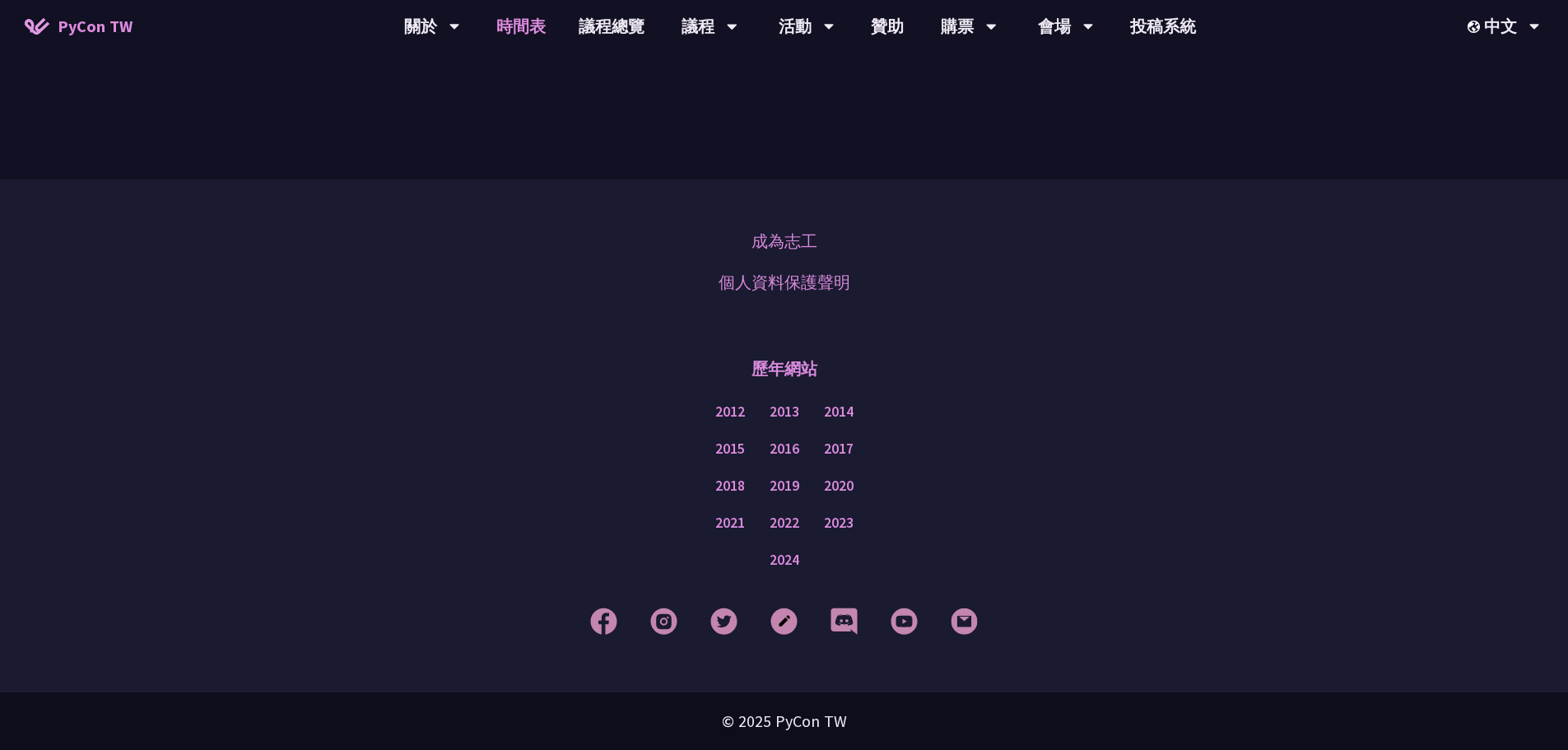
scroll to position [2222, 0]
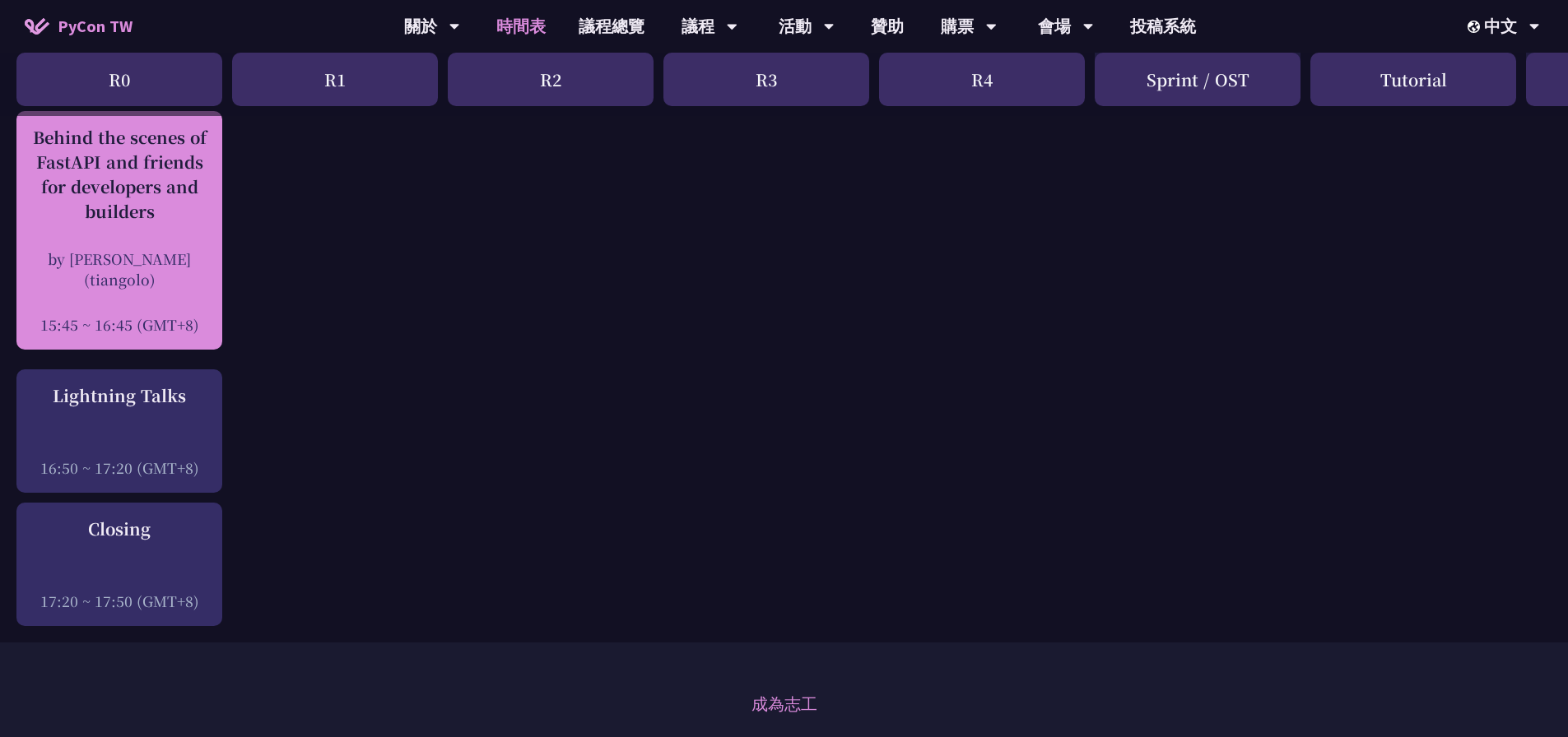
click at [170, 214] on div "Behind the scenes of FastAPI and friends for developers and builders by [PERSON…" at bounding box center [120, 230] width 189 height 210
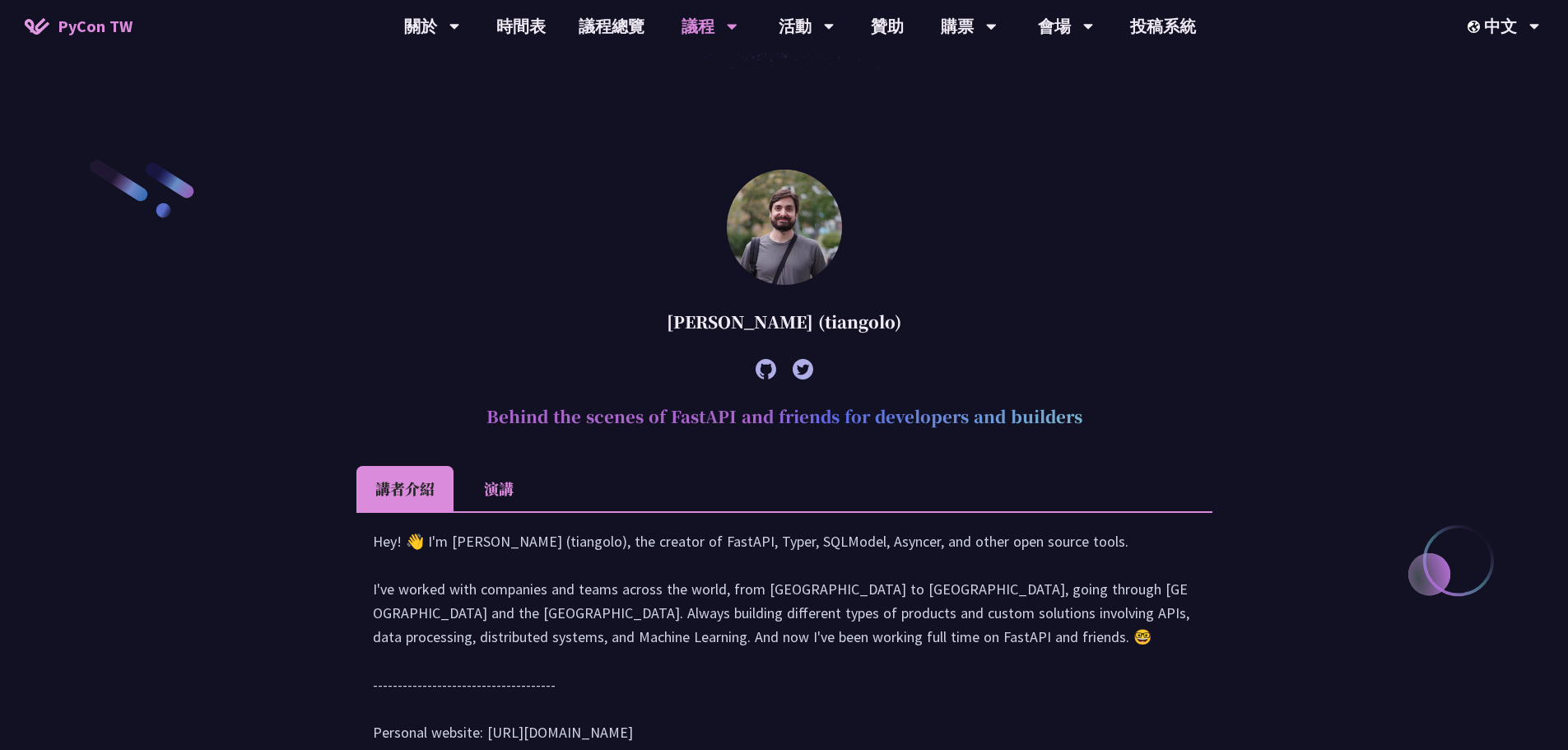
scroll to position [576, 0]
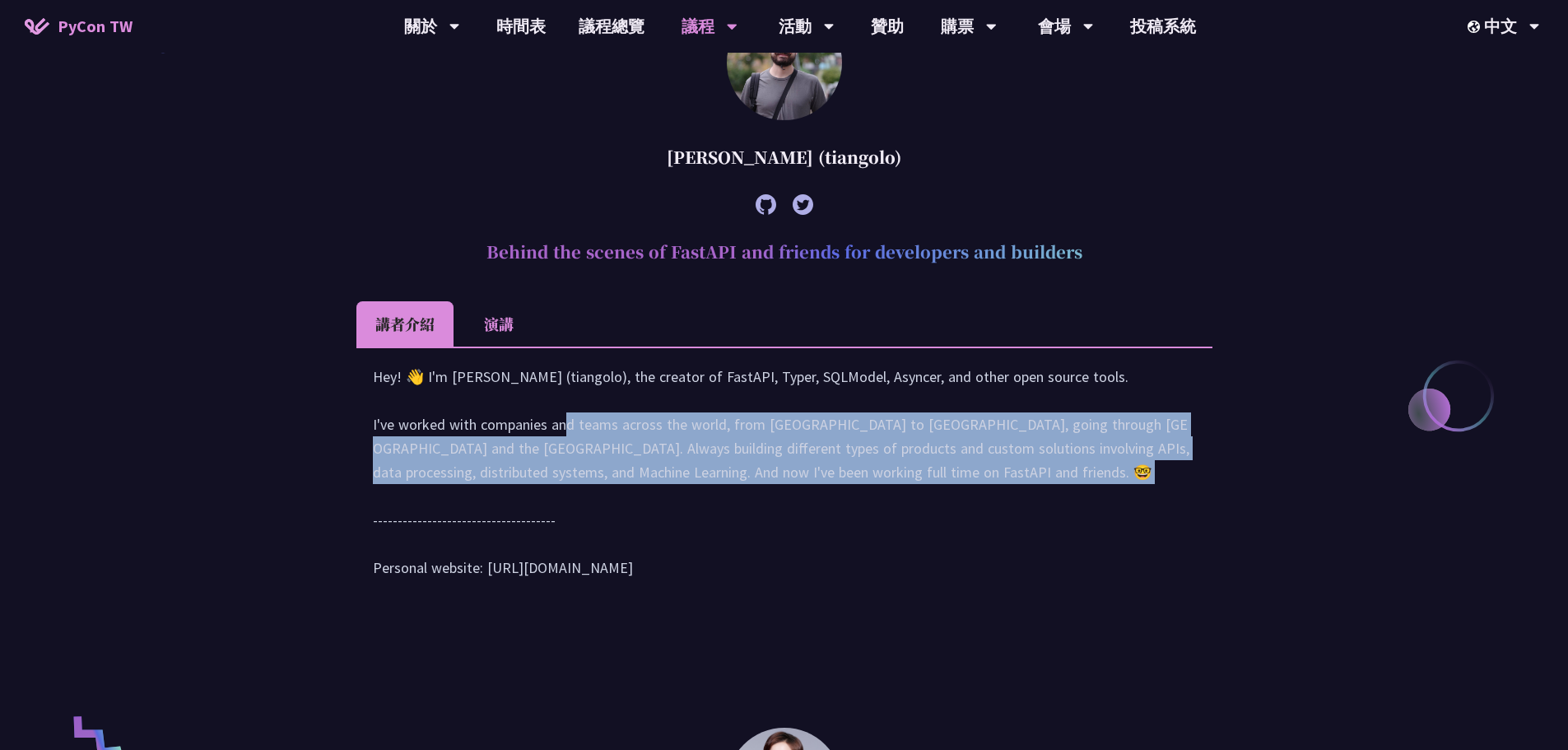
drag, startPoint x: 360, startPoint y: 446, endPoint x: 609, endPoint y: 516, distance: 258.7
click at [609, 516] on div "Hey! 👋 I'm [PERSON_NAME] (tiangolo), the creator of FastAPI, Typer, SQLModel, A…" at bounding box center [784, 479] width 856 height 266
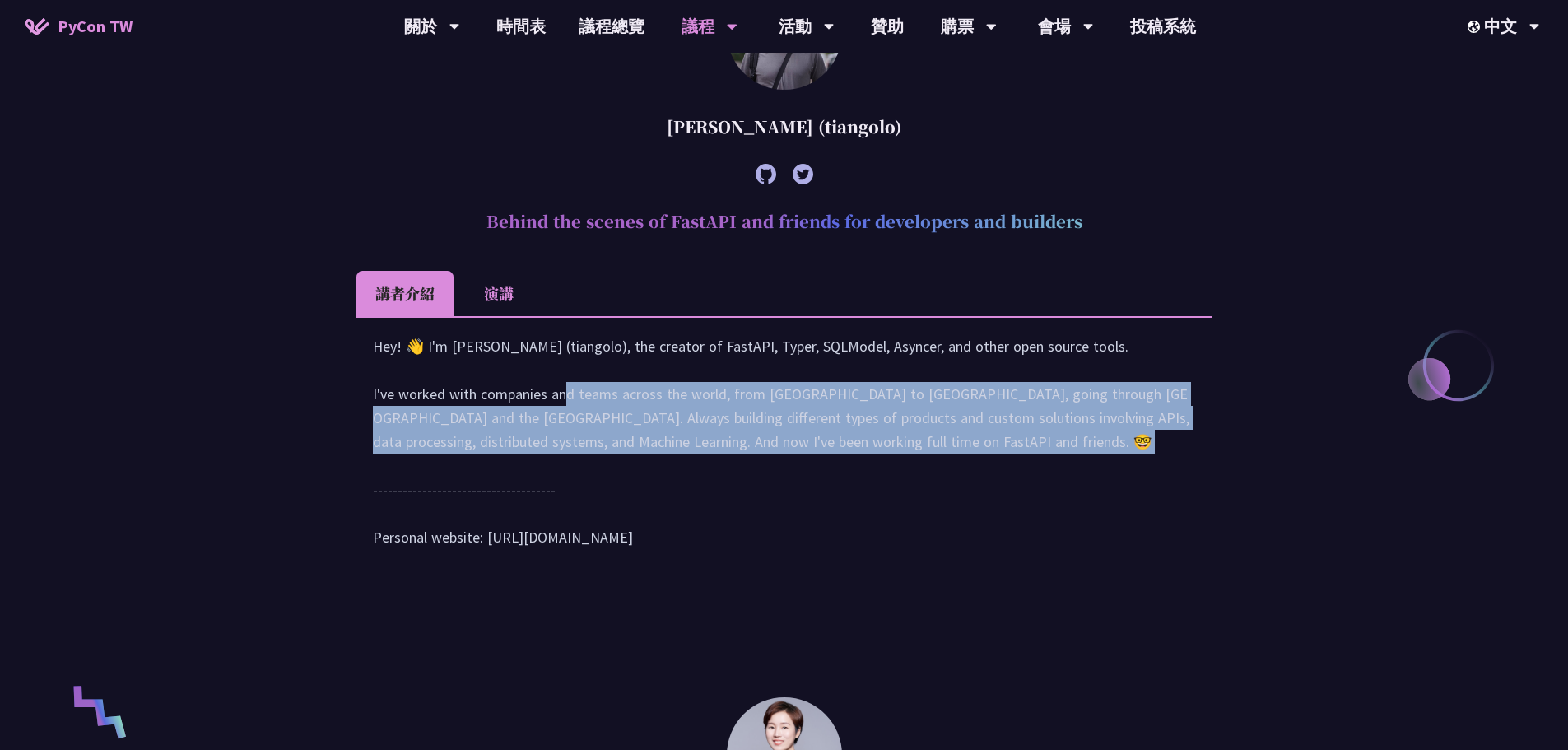
scroll to position [659, 0]
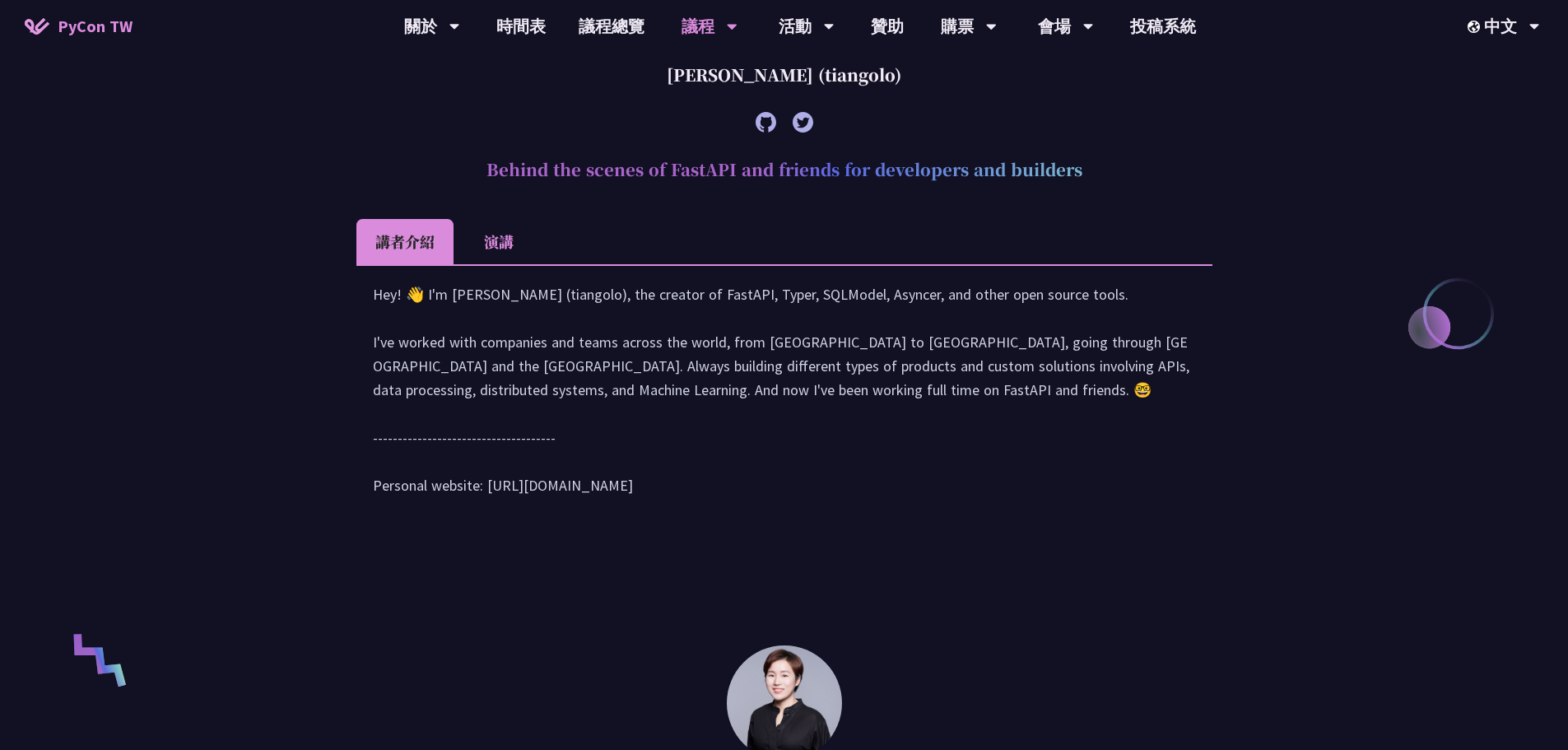
click at [487, 235] on li "演講" at bounding box center [499, 241] width 90 height 46
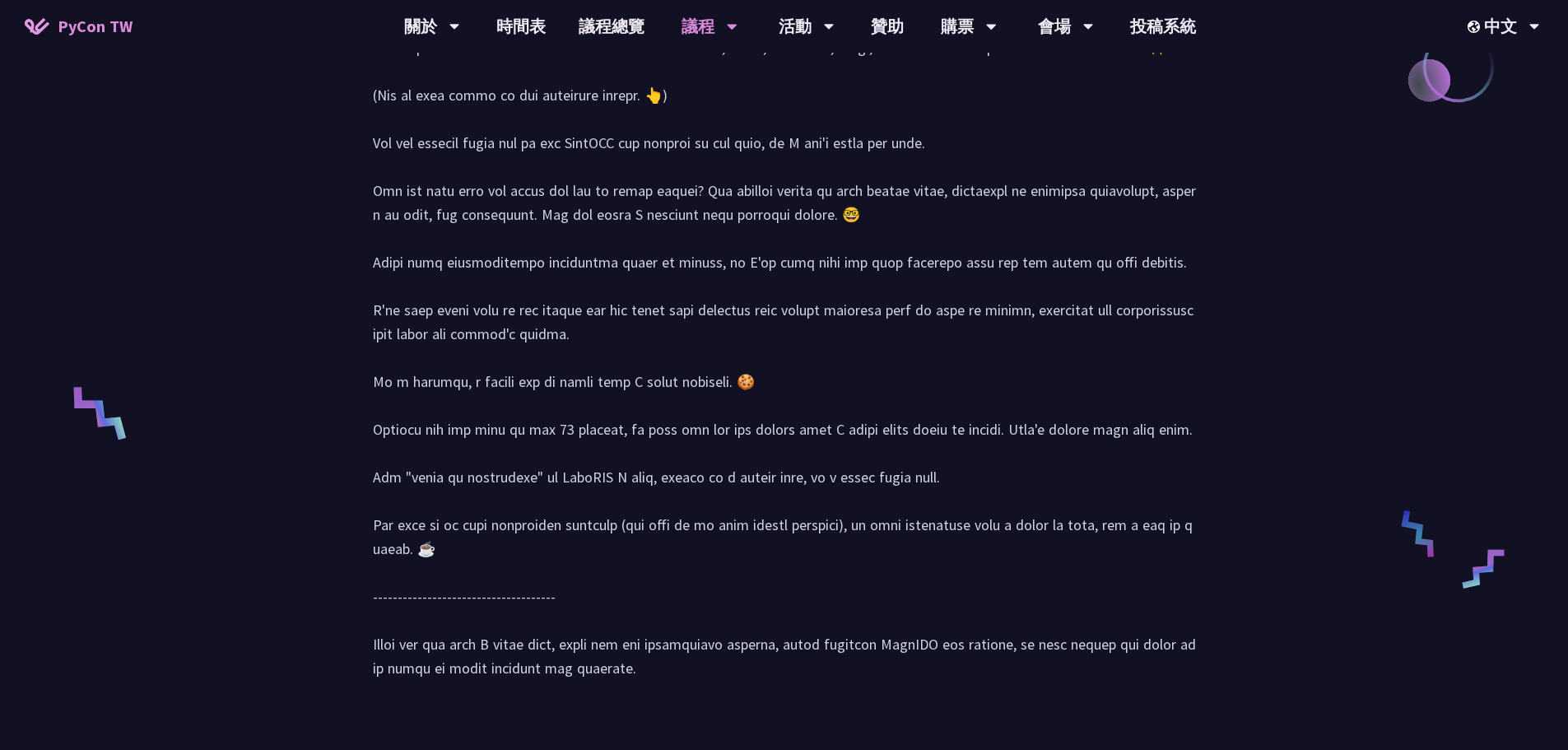
scroll to position [823, 0]
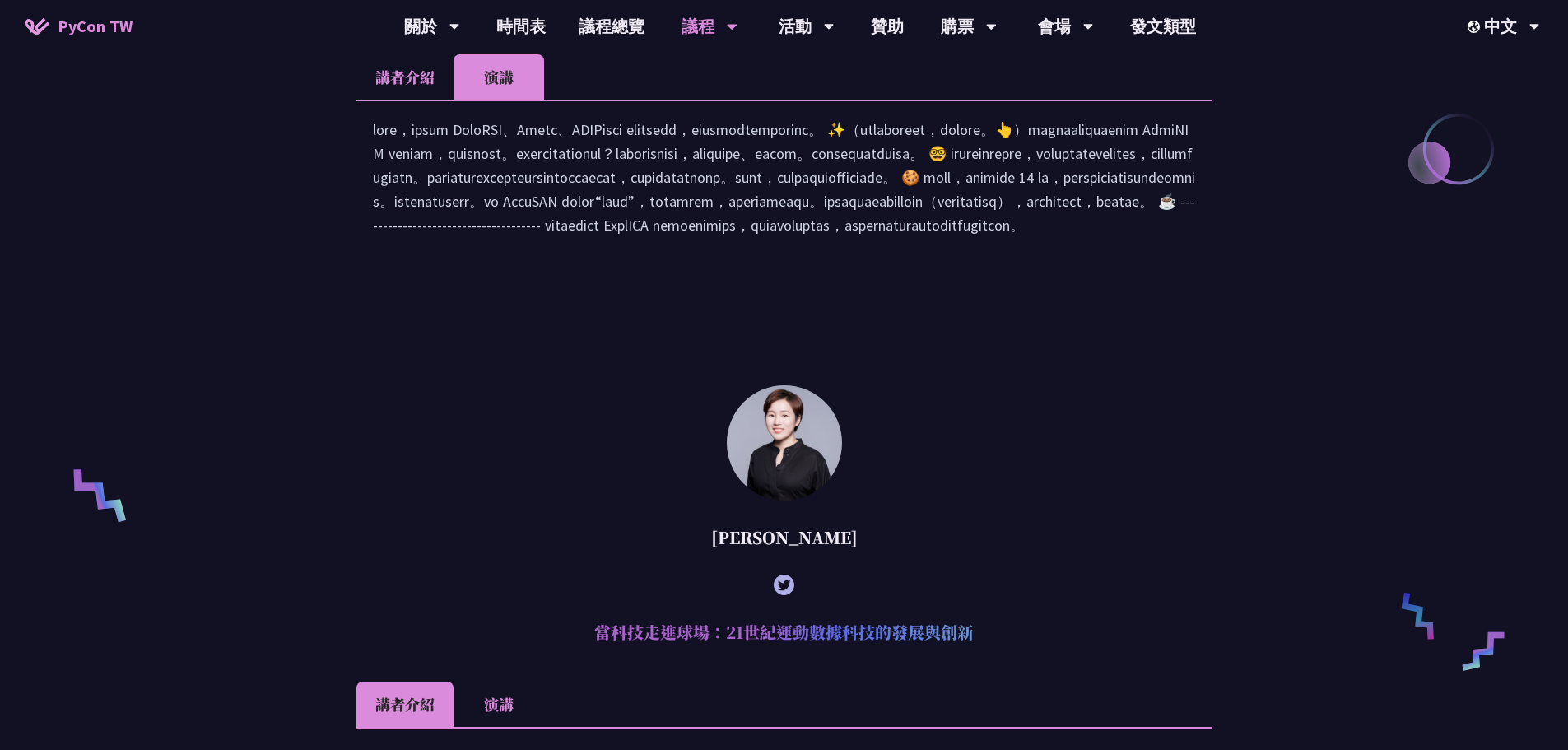
drag, startPoint x: 539, startPoint y: 197, endPoint x: 1130, endPoint y: 345, distance: 609.2
click at [984, 253] on div at bounding box center [784, 186] width 823 height 136
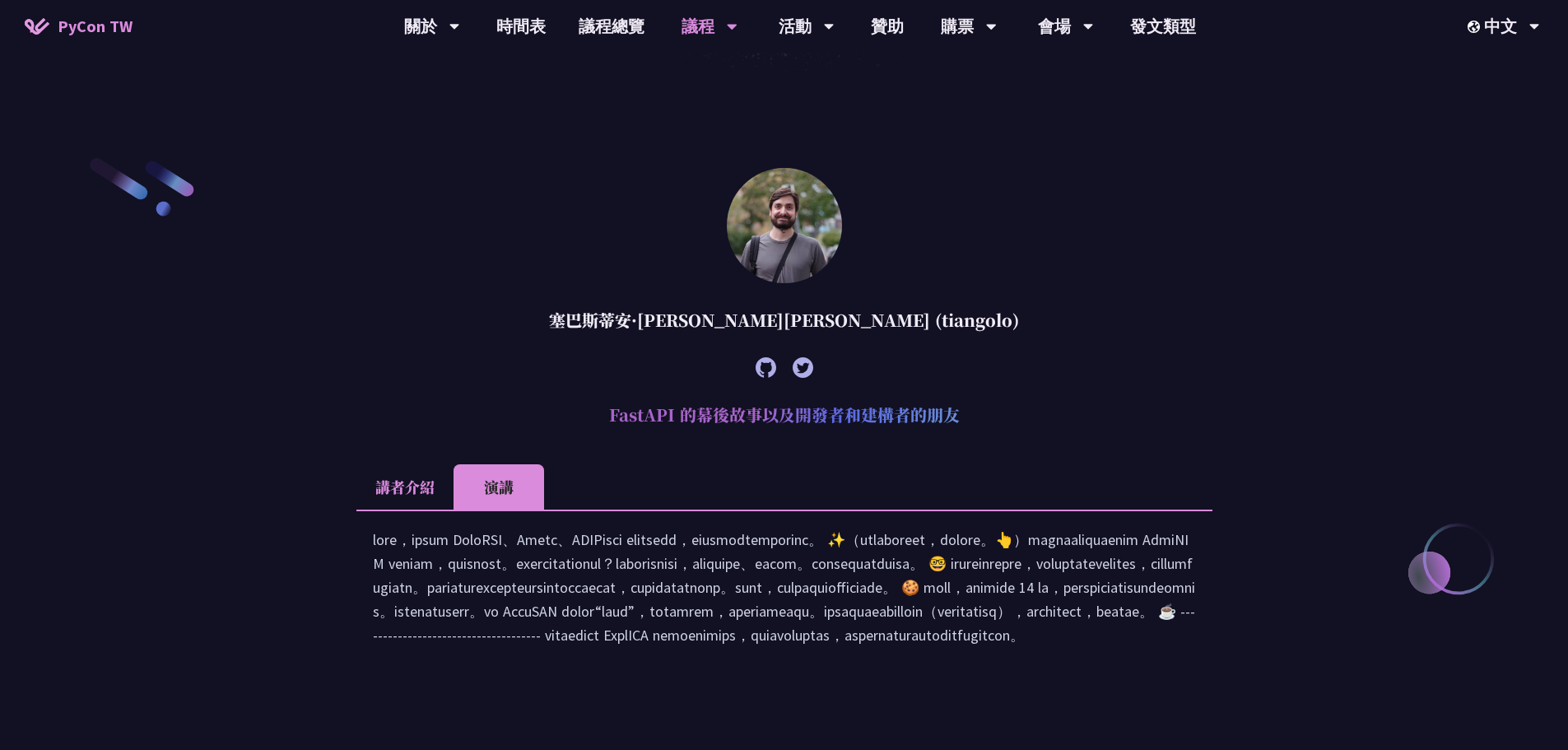
scroll to position [412, 0]
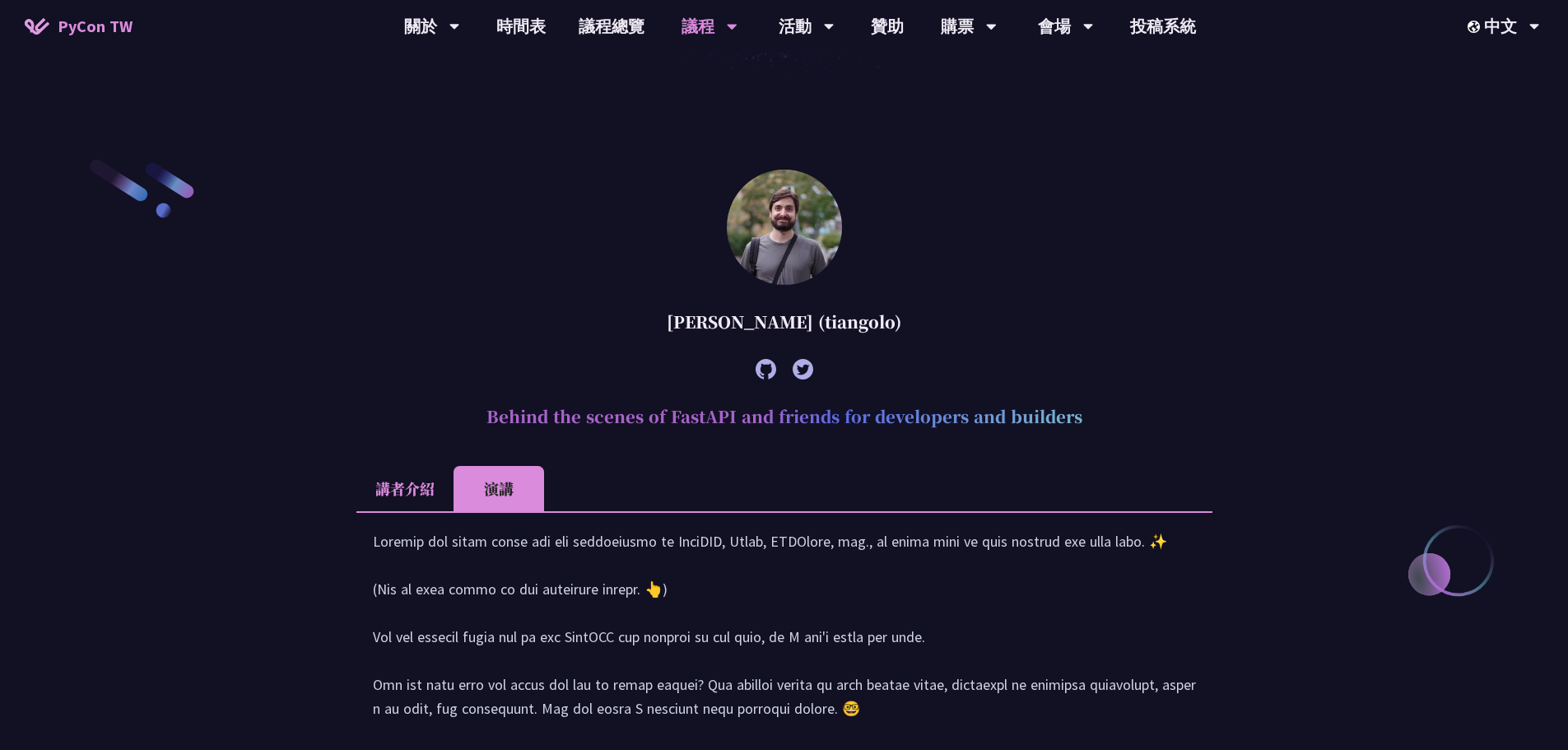
drag, startPoint x: 642, startPoint y: 318, endPoint x: 823, endPoint y: 324, distance: 181.1
click at [823, 324] on div "[PERSON_NAME] (tiangolo)" at bounding box center [784, 321] width 856 height 49
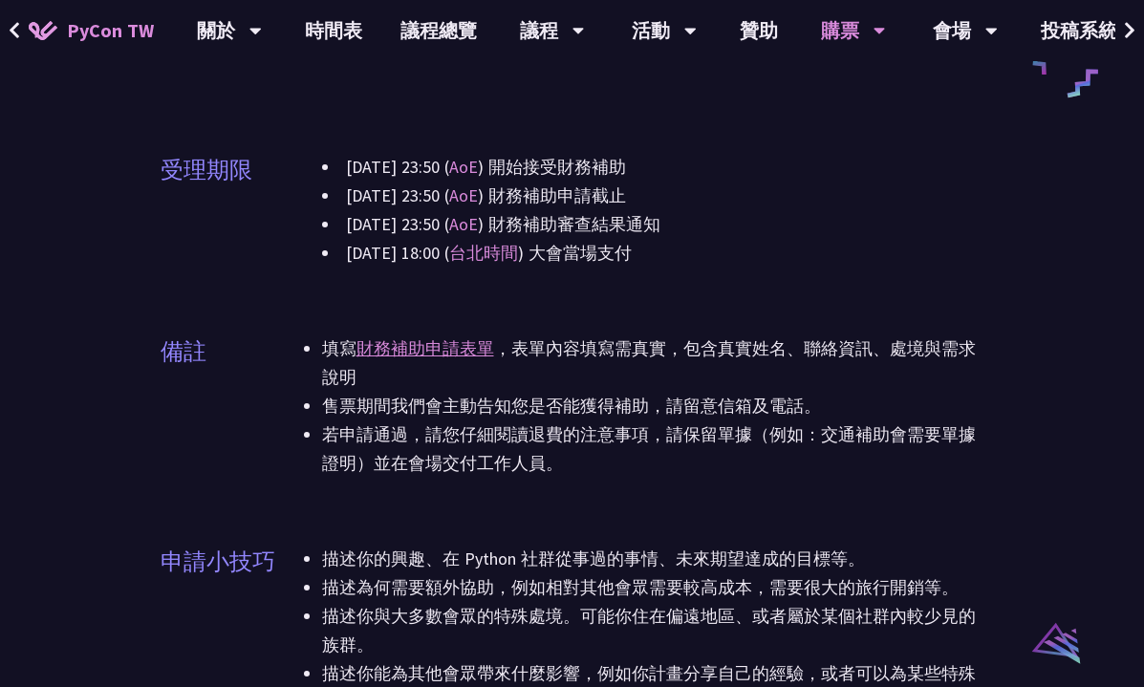
scroll to position [1147, 0]
